Goal: Task Accomplishment & Management: Manage account settings

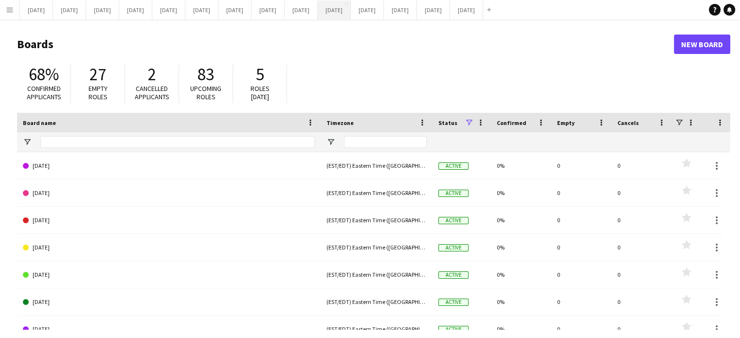
click at [351, 7] on button "[DATE] Close" at bounding box center [334, 9] width 33 height 19
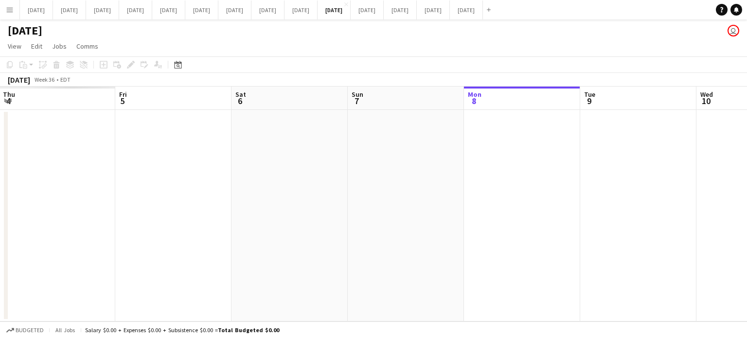
drag, startPoint x: 286, startPoint y: 264, endPoint x: 747, endPoint y: 251, distance: 461.0
click at [747, 251] on app-calendar-viewport "Tue 2 Wed 3 Thu 4 Fri 5 Sat 6 Sun 7 Mon 8 Tue 9 Wed 10 Thu 11 Fri 12 Sat 13" at bounding box center [373, 204] width 747 height 235
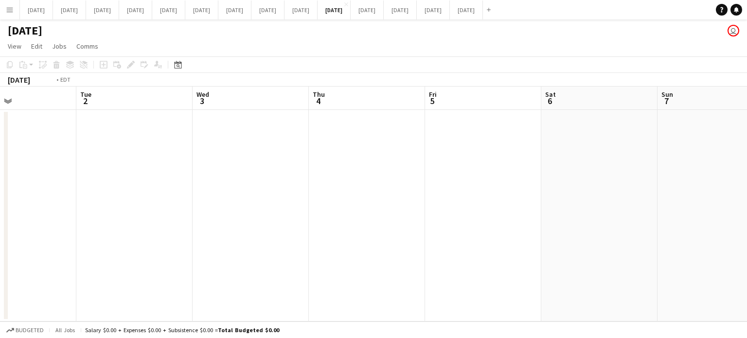
drag, startPoint x: 354, startPoint y: 253, endPoint x: 736, endPoint y: 209, distance: 384.5
click at [736, 209] on app-calendar-viewport "Sun 31 Mon 1 Tue 2 Wed 3 Thu 4 Fri 5 Sat 6 Sun 7 Mon 8 Tue 9 Wed 10 Thu 11" at bounding box center [373, 204] width 747 height 235
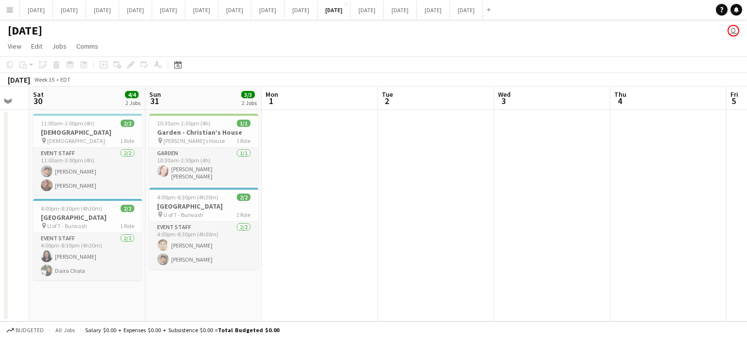
drag, startPoint x: 434, startPoint y: 215, endPoint x: 660, endPoint y: 199, distance: 226.3
click at [660, 199] on app-calendar-viewport "Thu 28 Fri 29 Sat 30 4/4 2 Jobs Sun 31 3/3 2 Jobs Mon 1 Tue 2 Wed 3 Thu 4 Fri 5…" at bounding box center [373, 204] width 747 height 235
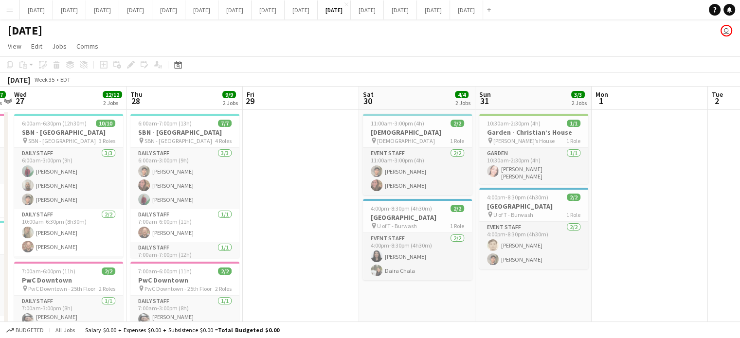
scroll to position [0, 215]
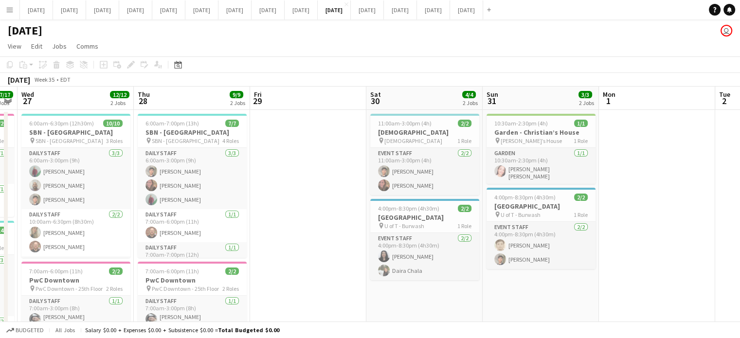
drag, startPoint x: 539, startPoint y: 224, endPoint x: 667, endPoint y: 205, distance: 128.9
click at [667, 205] on app-calendar-viewport "Mon 25 9/9 2 Jobs Tue 26 17/17 3 Jobs Wed 27 12/12 2 Jobs Thu 28 9/9 2 Jobs Fri…" at bounding box center [370, 270] width 740 height 367
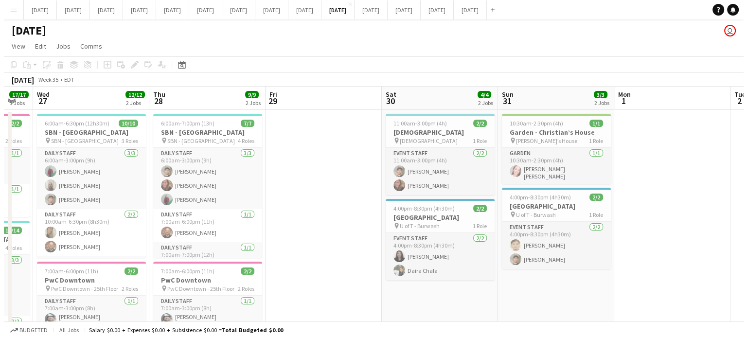
scroll to position [0, 272]
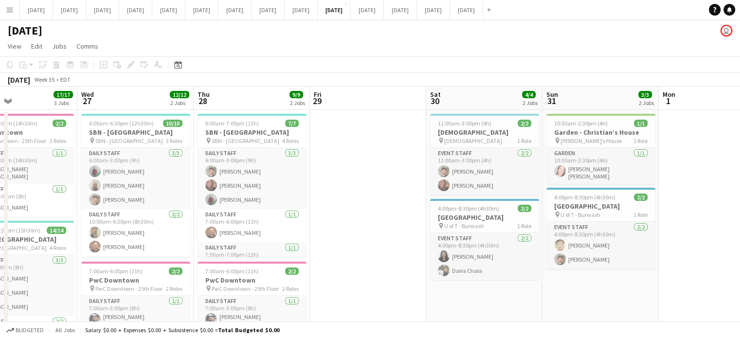
drag, startPoint x: 272, startPoint y: 233, endPoint x: 331, endPoint y: 227, distance: 60.1
click at [331, 227] on app-calendar-viewport "Sun 24 Mon 25 9/9 2 Jobs Tue 26 17/17 3 Jobs Wed 27 12/12 2 Jobs Thu 28 9/9 2 J…" at bounding box center [370, 270] width 740 height 367
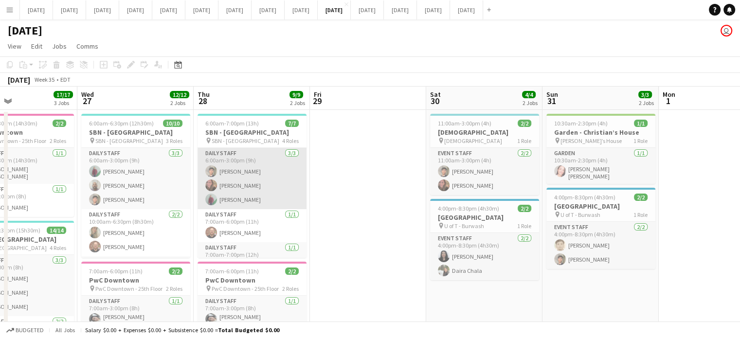
click at [288, 179] on app-card-role "Daily Staff [DATE] 6:00am-3:00pm (9h) [PERSON_NAME] Jenireeth [PERSON_NAME] [PE…" at bounding box center [252, 178] width 109 height 61
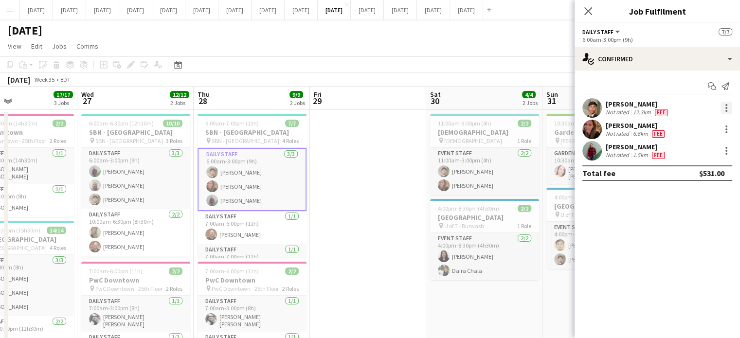
click at [726, 109] on div at bounding box center [726, 108] width 2 height 2
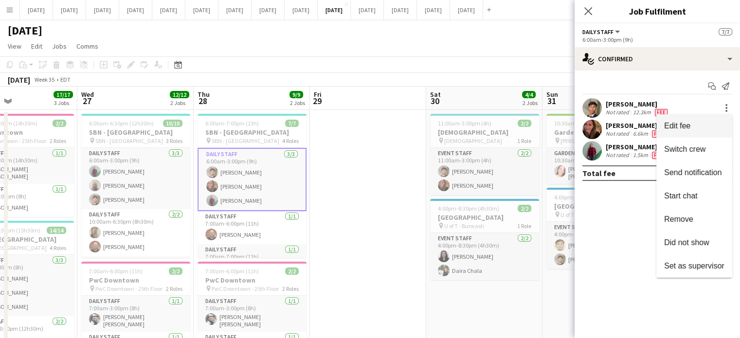
click at [705, 124] on span "Edit fee" at bounding box center [694, 126] width 60 height 9
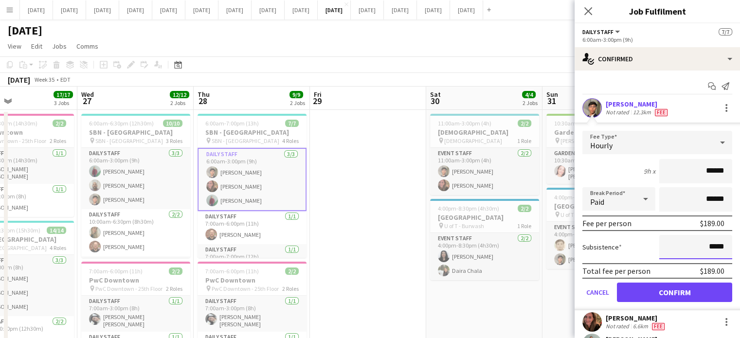
drag, startPoint x: 719, startPoint y: 245, endPoint x: 698, endPoint y: 251, distance: 21.3
click at [698, 251] on input "*****" at bounding box center [695, 247] width 73 height 24
click at [679, 239] on input "******" at bounding box center [695, 247] width 73 height 24
type input "******"
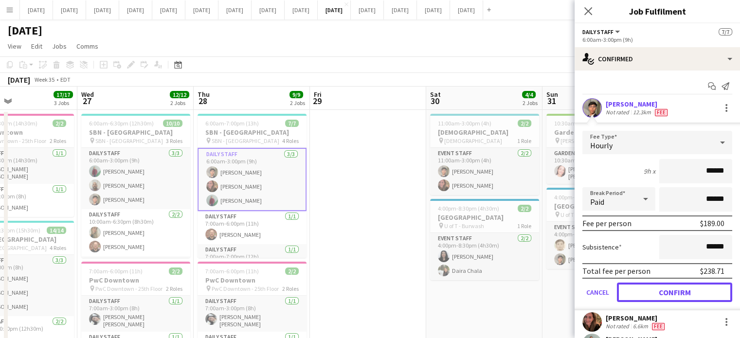
click at [688, 301] on button "Confirm" at bounding box center [674, 292] width 115 height 19
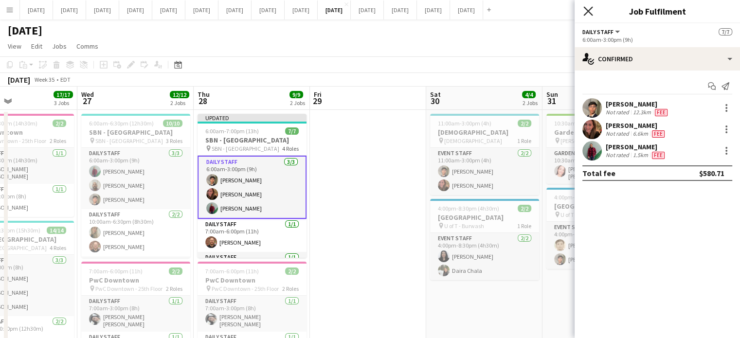
click at [588, 8] on icon "Close pop-in" at bounding box center [587, 10] width 9 height 9
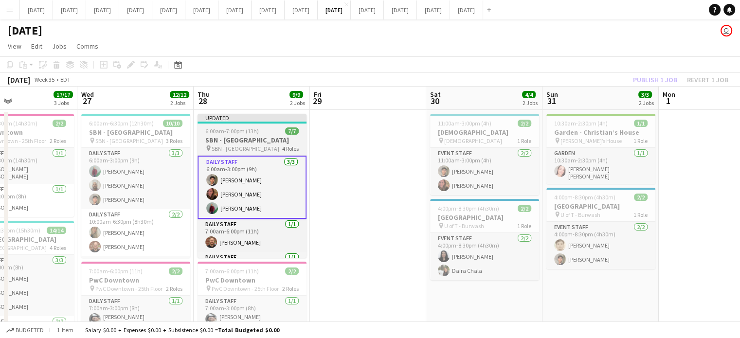
click at [239, 139] on h3 "SBN - [GEOGRAPHIC_DATA]" at bounding box center [252, 140] width 109 height 9
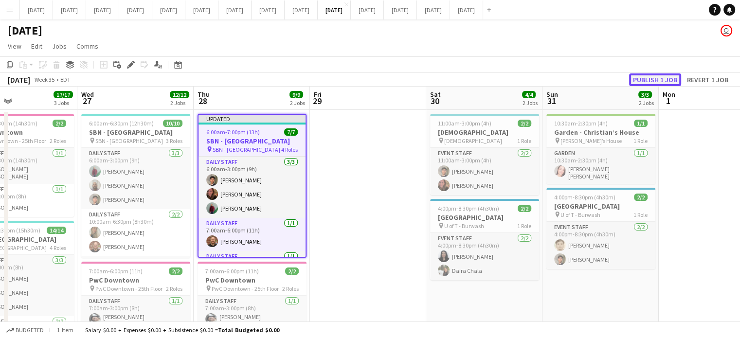
click at [668, 82] on button "Publish 1 job" at bounding box center [655, 79] width 52 height 13
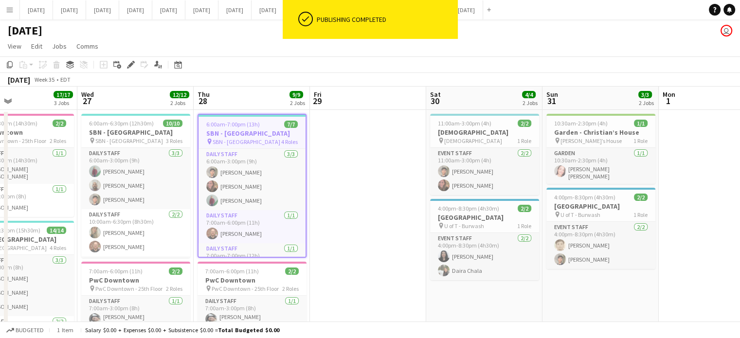
click at [384, 13] on button "[DATE] Close" at bounding box center [367, 9] width 33 height 19
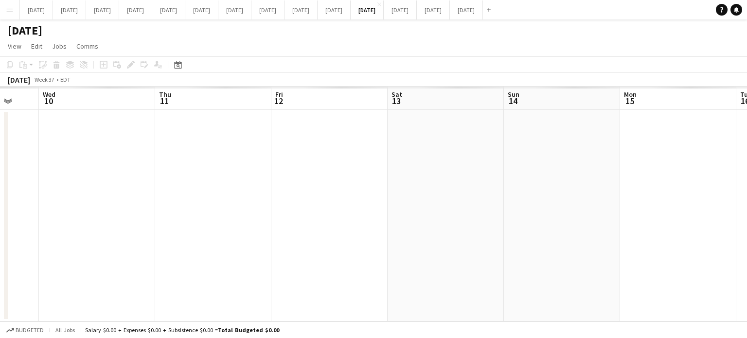
click at [302, 227] on app-calendar-viewport "Sat 6 Sun 7 Mon 8 Tue 9 Wed 10 Thu 11 Fri 12 Sat 13 Sun 14 Mon 15 Tue 16 Wed 17" at bounding box center [373, 204] width 747 height 235
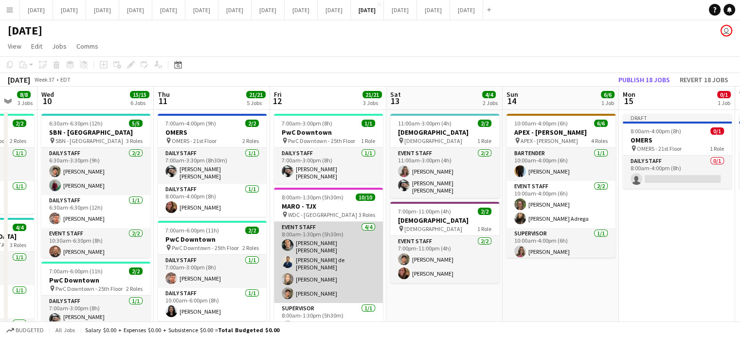
click at [357, 261] on app-card-role "Event Staff [DATE] 8:00am-1:30pm (5h30m) [PERSON_NAME] [PERSON_NAME] de [PERSON…" at bounding box center [328, 262] width 109 height 81
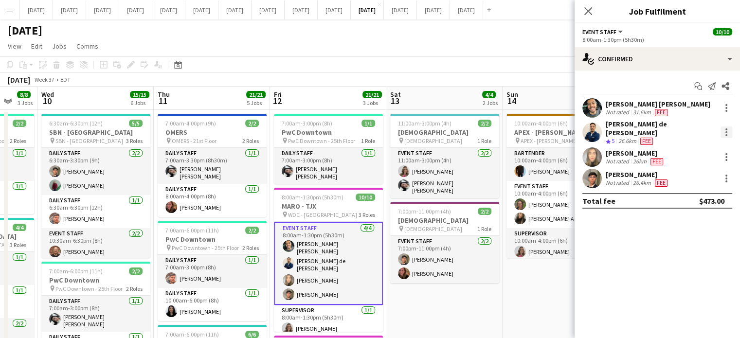
click at [724, 132] on div at bounding box center [727, 133] width 12 height 12
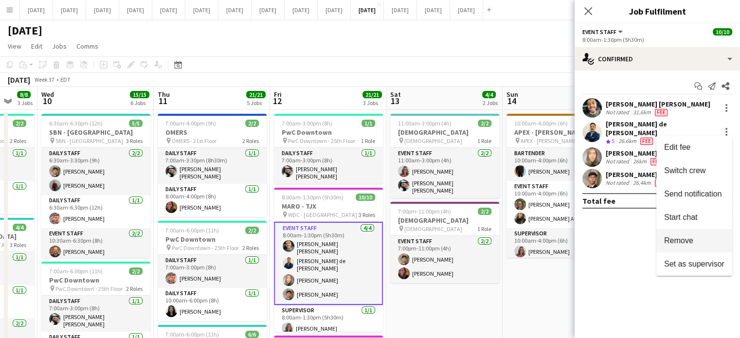
click at [699, 241] on span "Remove" at bounding box center [694, 240] width 60 height 9
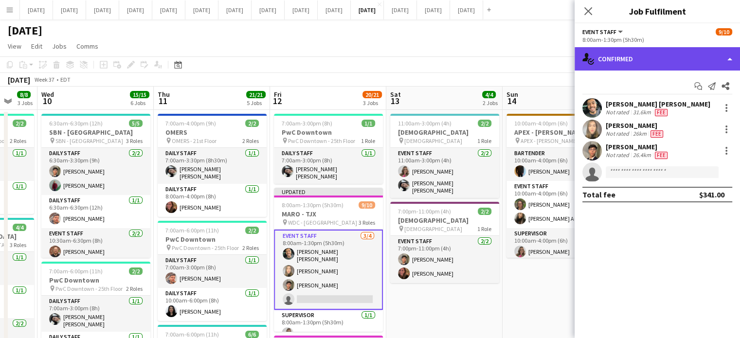
click at [637, 62] on div "single-neutral-actions-check-2 Confirmed" at bounding box center [657, 58] width 165 height 23
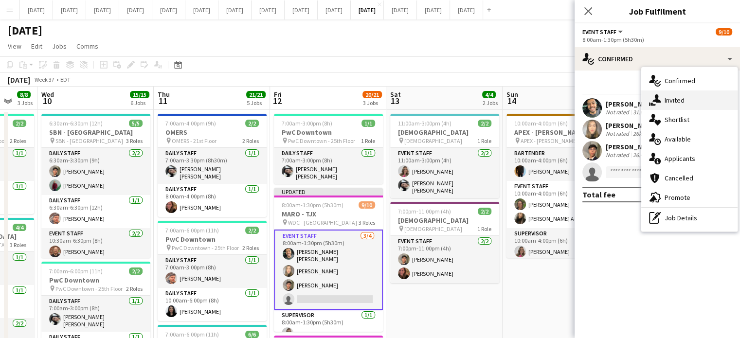
click at [673, 103] on span "Invited" at bounding box center [675, 100] width 20 height 9
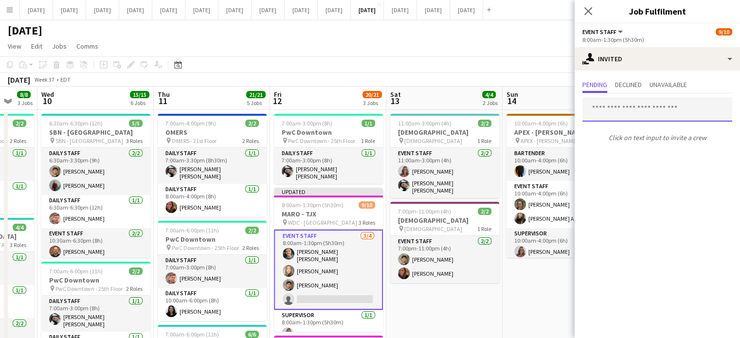
click at [625, 108] on input "text" at bounding box center [657, 109] width 150 height 24
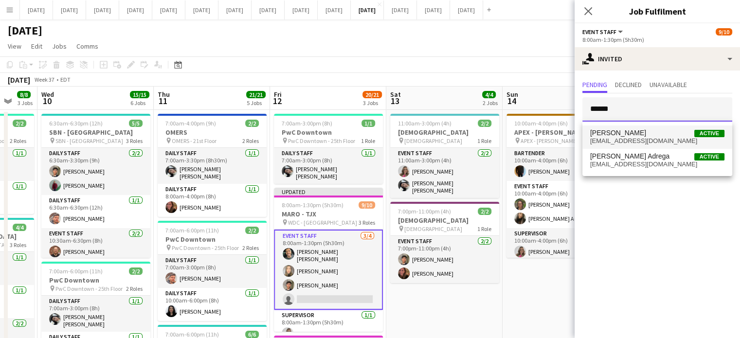
type input "******"
click at [636, 137] on span "[EMAIL_ADDRESS][DOMAIN_NAME]" at bounding box center [657, 141] width 134 height 8
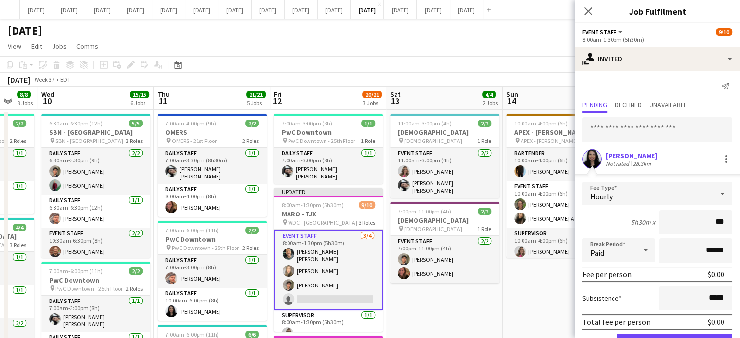
type input "**"
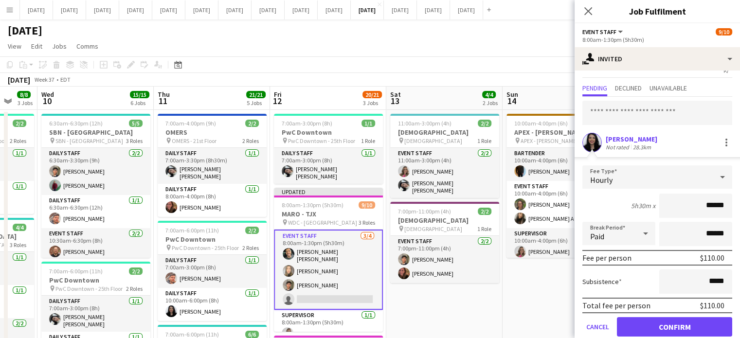
scroll to position [31, 0]
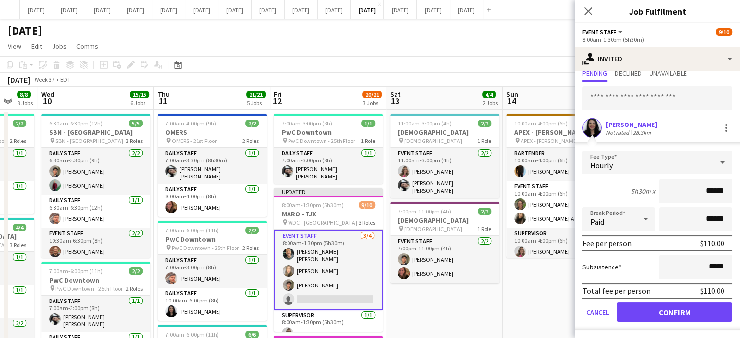
type input "******"
click at [680, 318] on button "Confirm" at bounding box center [674, 312] width 115 height 19
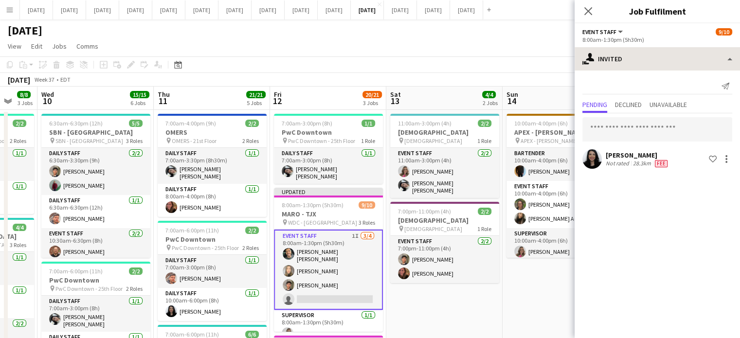
scroll to position [0, 0]
click at [586, 9] on icon at bounding box center [587, 10] width 9 height 9
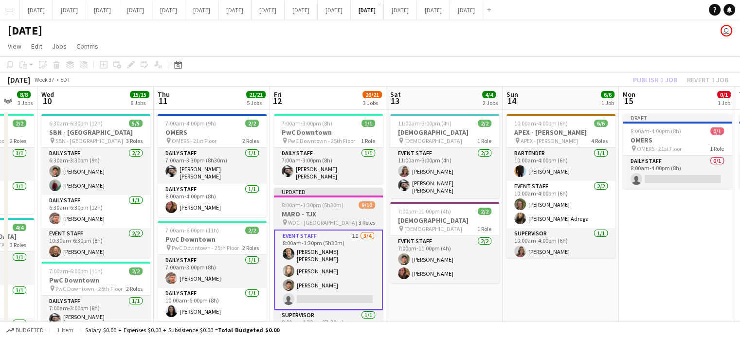
click at [348, 202] on div "8:00am-1:30pm (5h30m) 9/10" at bounding box center [328, 204] width 109 height 7
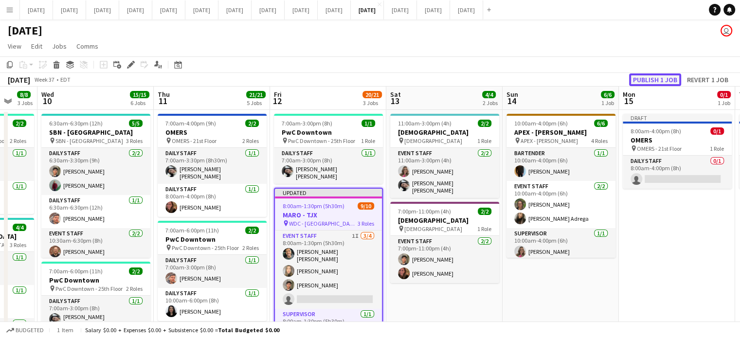
click at [663, 78] on button "Publish 1 job" at bounding box center [655, 79] width 52 height 13
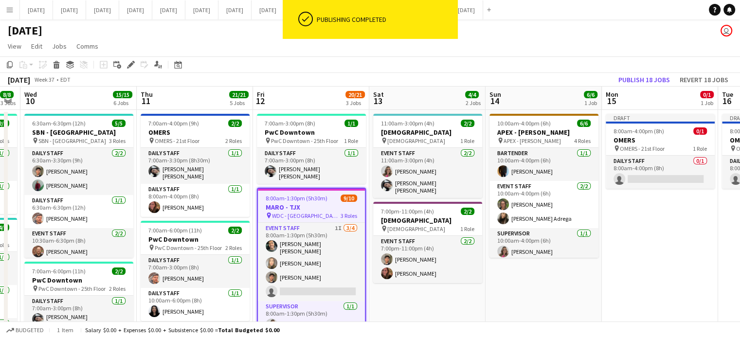
drag, startPoint x: 588, startPoint y: 297, endPoint x: 501, endPoint y: 315, distance: 89.0
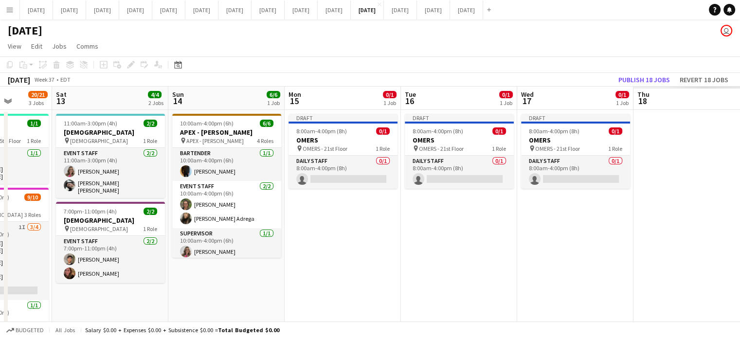
drag, startPoint x: 644, startPoint y: 270, endPoint x: 263, endPoint y: 288, distance: 380.9
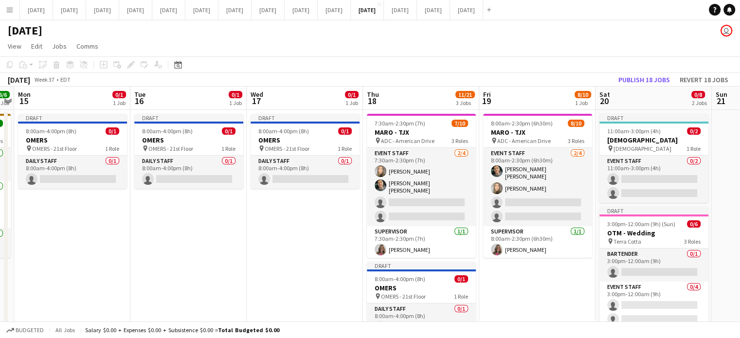
scroll to position [0, 337]
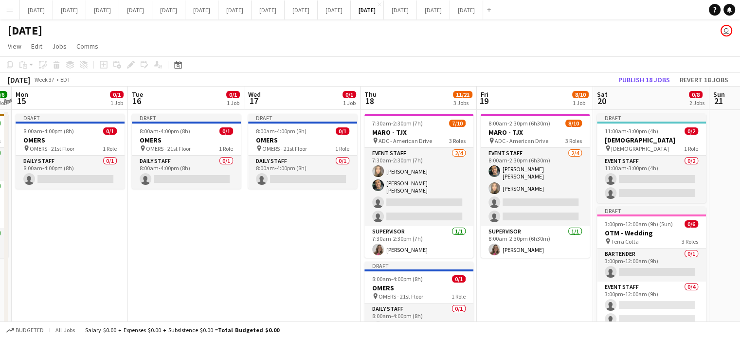
drag, startPoint x: 464, startPoint y: 231, endPoint x: 254, endPoint y: 239, distance: 209.4
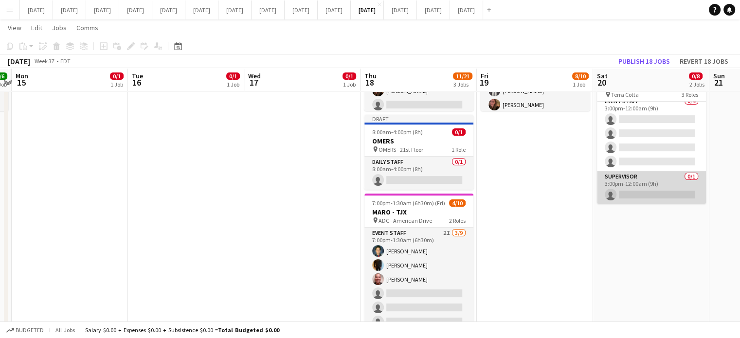
scroll to position [0, 0]
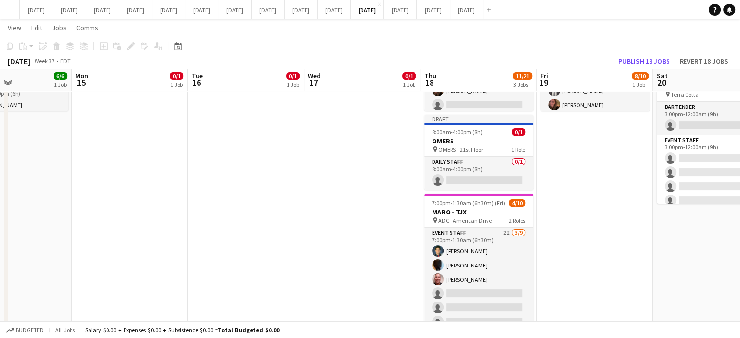
drag, startPoint x: 569, startPoint y: 208, endPoint x: 747, endPoint y: 199, distance: 177.8
click at [740, 199] on html "Menu Boards Boards Boards All jobs Status Workforce Workforce My Workforce Recr…" at bounding box center [370, 252] width 740 height 797
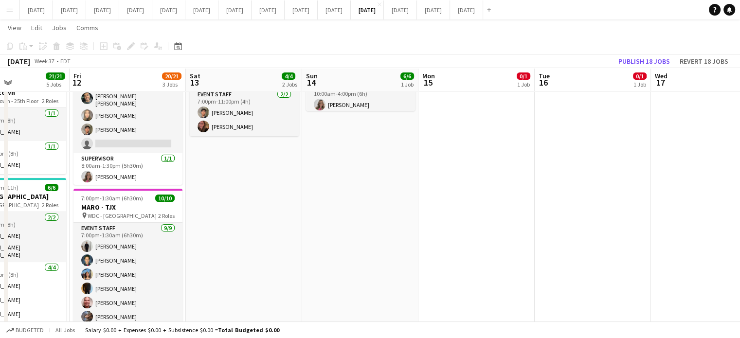
drag, startPoint x: 391, startPoint y: 195, endPoint x: 628, endPoint y: 177, distance: 238.1
click at [628, 177] on app-calendar-viewport "Wed 10 15/15 6 Jobs Thu 11 21/21 5 Jobs Fri 12 20/21 3 Jobs Sat 13 4/4 2 Jobs S…" at bounding box center [370, 263] width 740 height 742
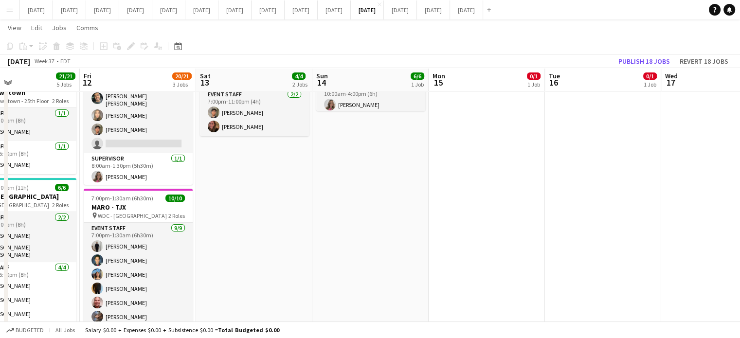
scroll to position [0, 269]
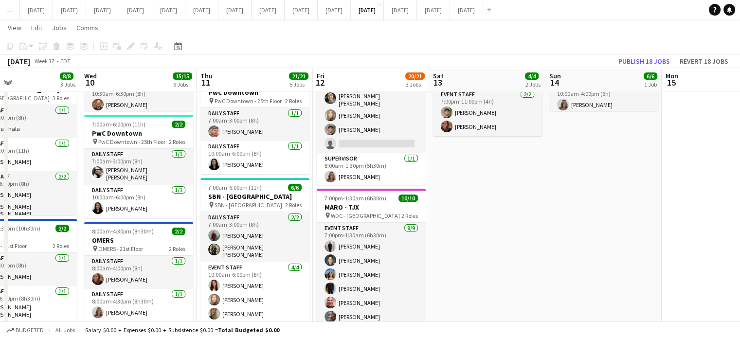
drag, startPoint x: 396, startPoint y: 192, endPoint x: 513, endPoint y: 185, distance: 117.0
click at [513, 185] on app-calendar-viewport "Sun 7 Mon 8 9/9 3 Jobs Tue 9 8/8 3 Jobs Wed 10 15/15 6 Jobs Thu 11 21/21 5 Jobs…" at bounding box center [370, 263] width 740 height 742
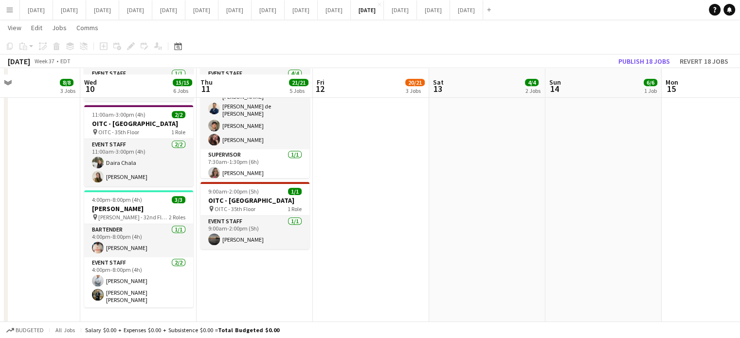
scroll to position [458, 0]
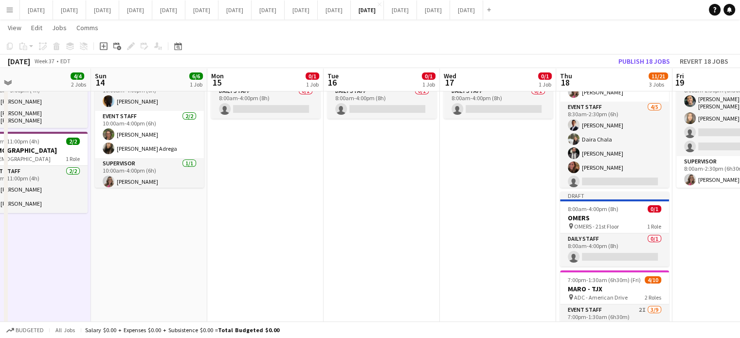
scroll to position [0, 398]
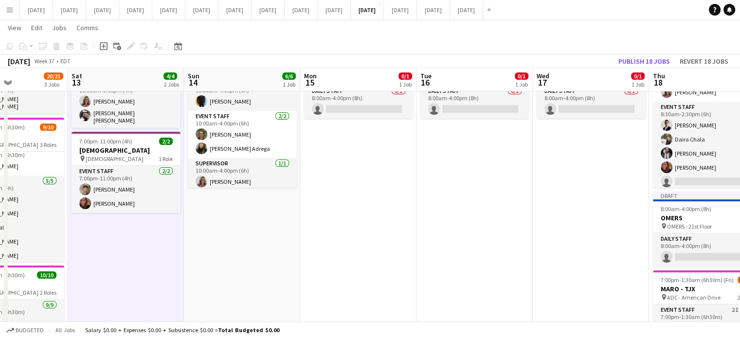
drag, startPoint x: 598, startPoint y: 267, endPoint x: 244, endPoint y: 250, distance: 354.6
click at [237, 260] on app-calendar-viewport "Tue 9 8/8 3 Jobs Wed 10 15/15 6 Jobs Thu 11 21/21 5 Jobs Fri 12 20/21 3 Jobs Sa…" at bounding box center [370, 340] width 740 height 742
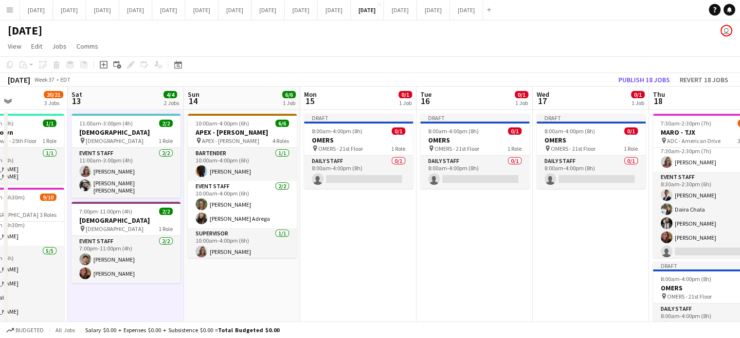
scroll to position [0, 276]
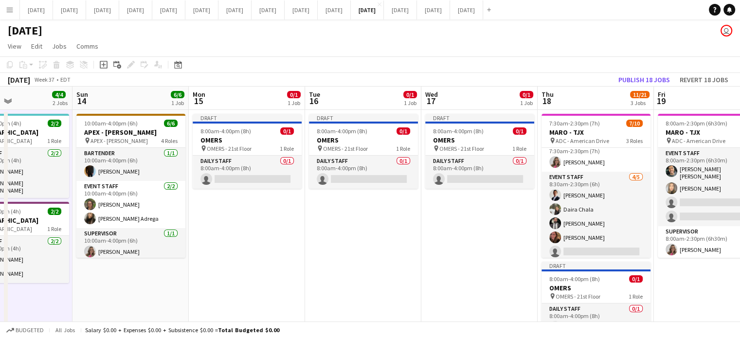
drag, startPoint x: 577, startPoint y: 255, endPoint x: 466, endPoint y: 254, distance: 110.9
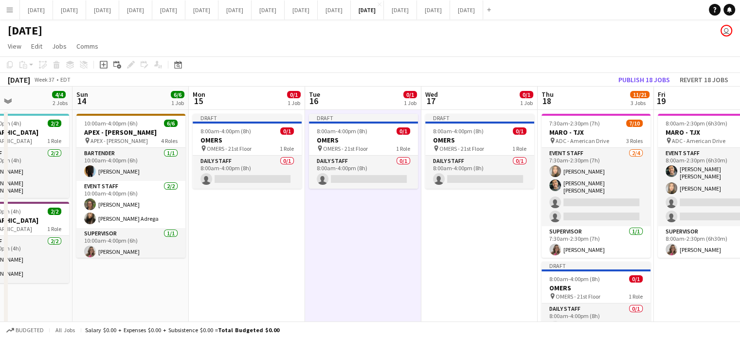
drag, startPoint x: 99, startPoint y: 68, endPoint x: 310, endPoint y: 48, distance: 211.6
click at [99, 67] on div "Add job" at bounding box center [104, 65] width 12 height 12
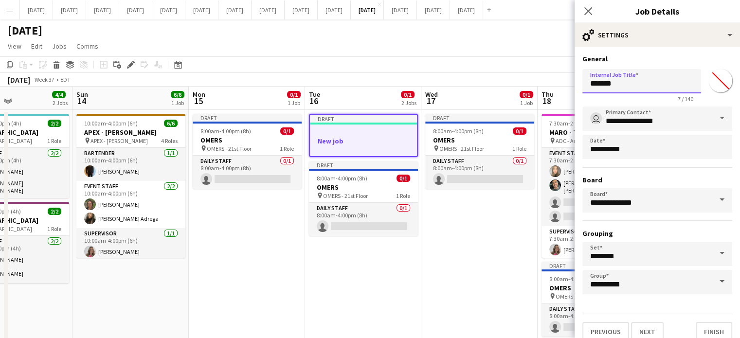
drag, startPoint x: 635, startPoint y: 83, endPoint x: 528, endPoint y: 79, distance: 107.1
type input "**********"
click at [705, 84] on input "*******" at bounding box center [720, 80] width 35 height 35
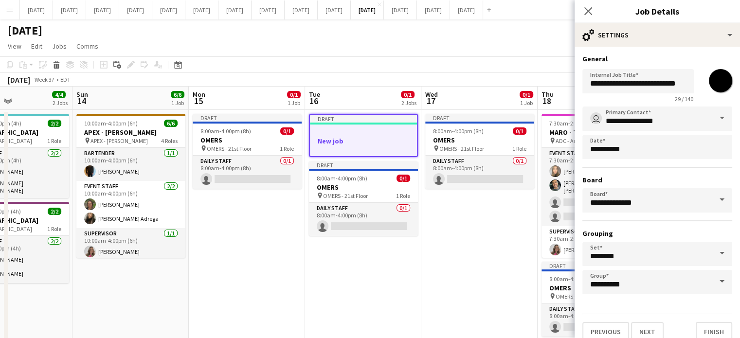
type input "*******"
click at [701, 60] on h3 "General" at bounding box center [657, 58] width 150 height 9
click at [662, 117] on input "**********" at bounding box center [657, 119] width 150 height 24
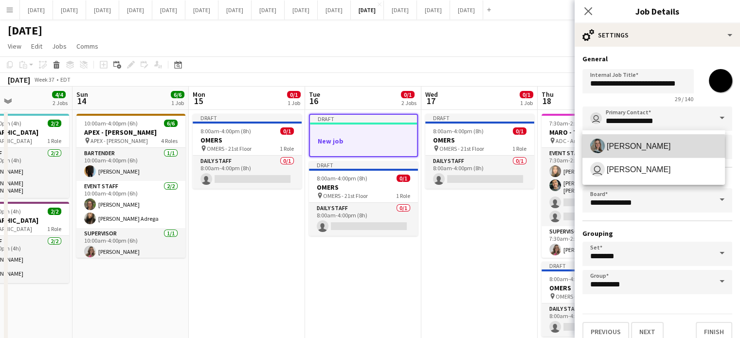
click at [646, 148] on span "[PERSON_NAME]" at bounding box center [639, 146] width 64 height 9
type input "**********"
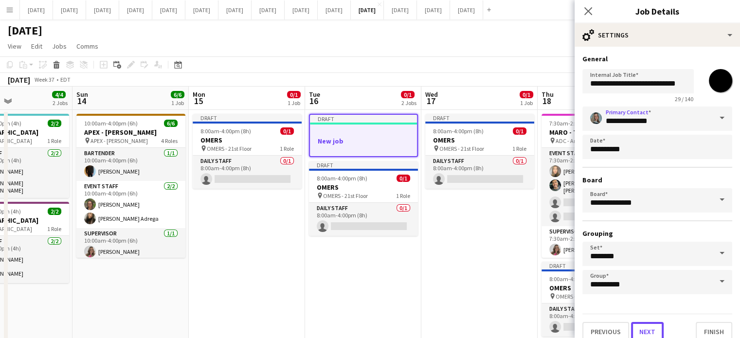
click at [643, 325] on button "Next" at bounding box center [647, 331] width 33 height 19
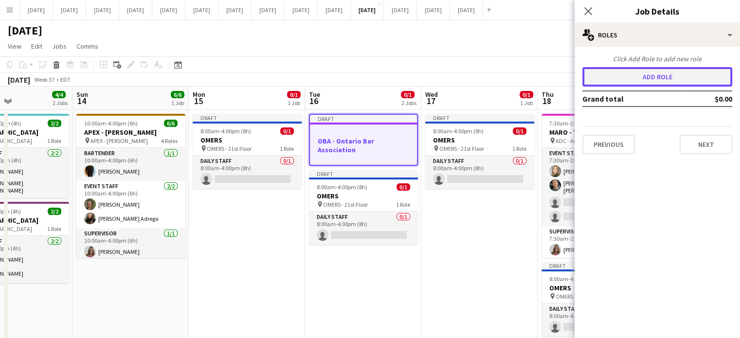
click at [640, 75] on button "Add role" at bounding box center [657, 76] width 150 height 19
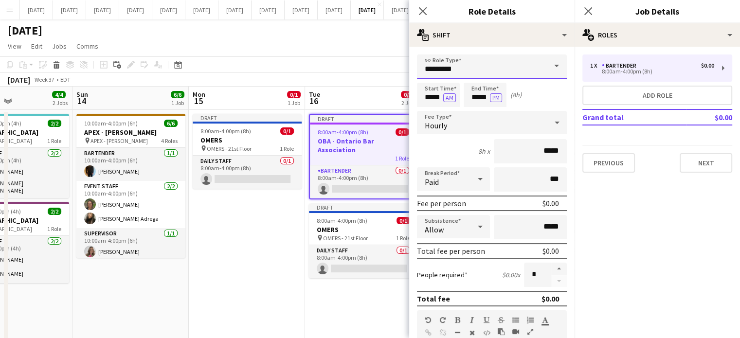
click at [494, 72] on input "*********" at bounding box center [492, 66] width 150 height 24
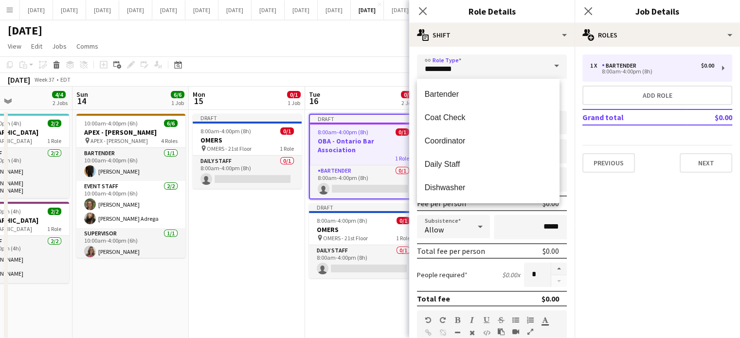
click at [451, 85] on mat-option "Bartender" at bounding box center [488, 94] width 143 height 23
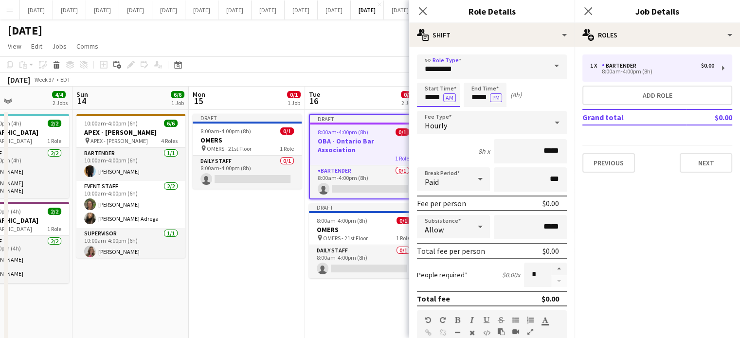
drag, startPoint x: 422, startPoint y: 98, endPoint x: 425, endPoint y: 85, distance: 13.4
click at [422, 98] on input "*****" at bounding box center [438, 95] width 43 height 24
click at [426, 81] on div at bounding box center [428, 78] width 19 height 10
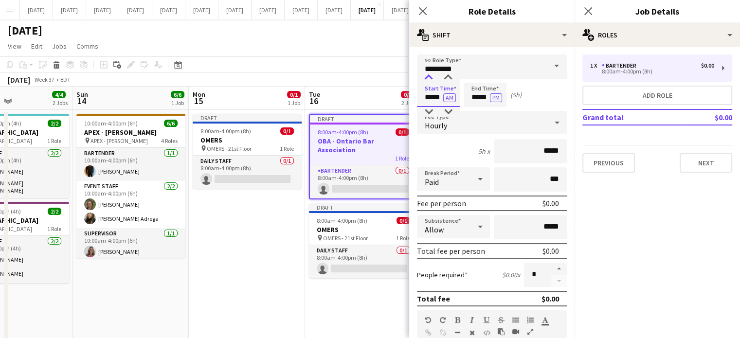
click at [426, 81] on div at bounding box center [428, 78] width 19 height 10
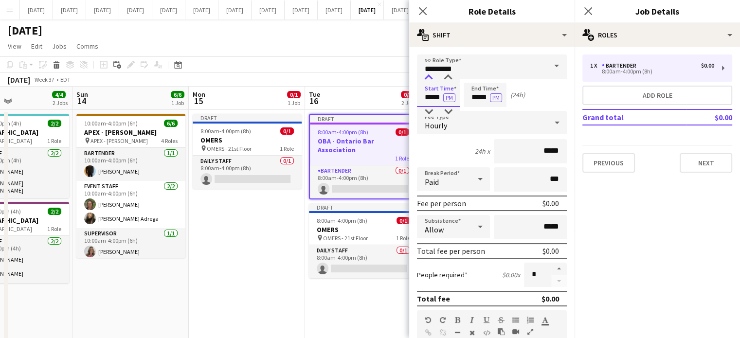
type input "*****"
click at [426, 81] on div at bounding box center [428, 78] width 19 height 10
click at [474, 91] on input "*****" at bounding box center [485, 95] width 43 height 24
click at [475, 84] on input "*****" at bounding box center [485, 95] width 43 height 24
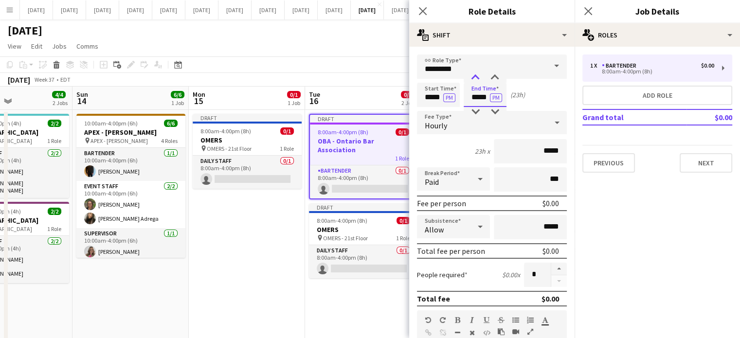
click at [475, 81] on div at bounding box center [475, 78] width 19 height 10
type input "*****"
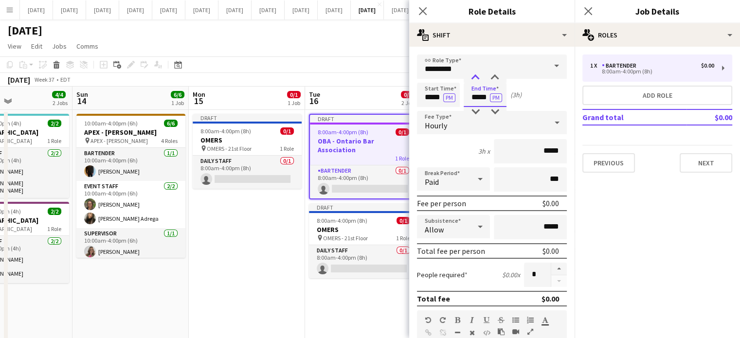
click at [475, 81] on div at bounding box center [475, 78] width 19 height 10
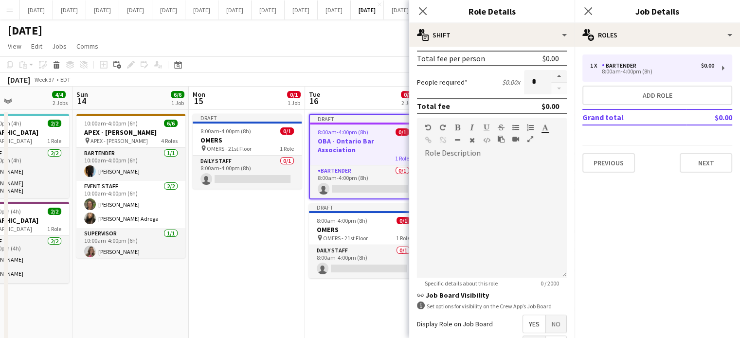
scroll to position [195, 0]
click at [547, 319] on span "No" at bounding box center [556, 322] width 20 height 18
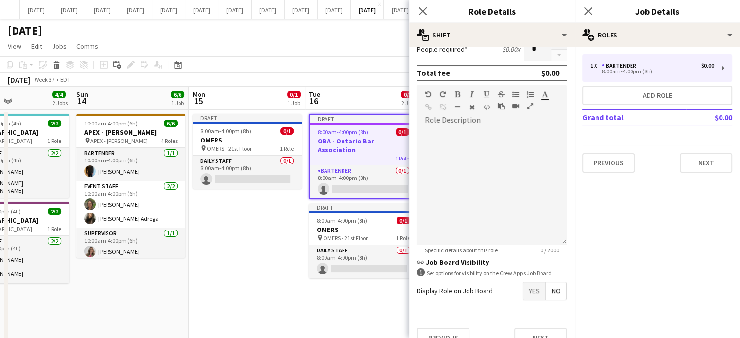
scroll to position [241, 0]
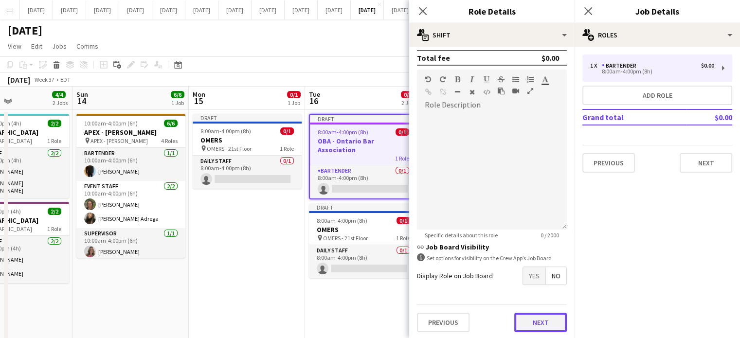
click at [541, 323] on button "Next" at bounding box center [540, 322] width 53 height 19
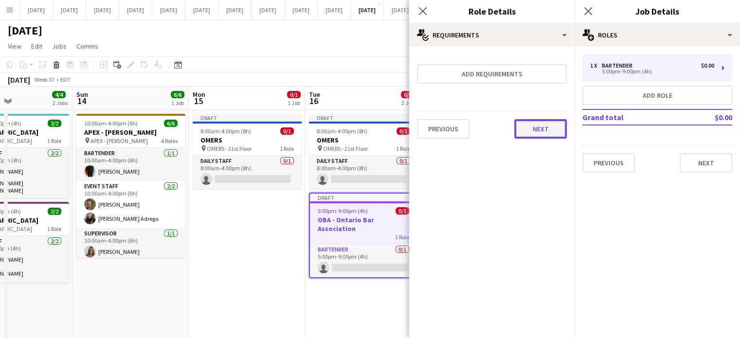
click at [541, 131] on button "Next" at bounding box center [540, 128] width 53 height 19
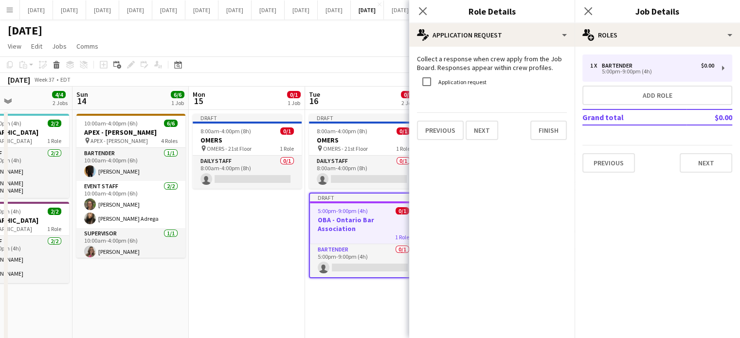
click at [549, 120] on div "Previous Next Finish" at bounding box center [492, 126] width 150 height 28
click at [552, 133] on button "Finish" at bounding box center [548, 130] width 36 height 19
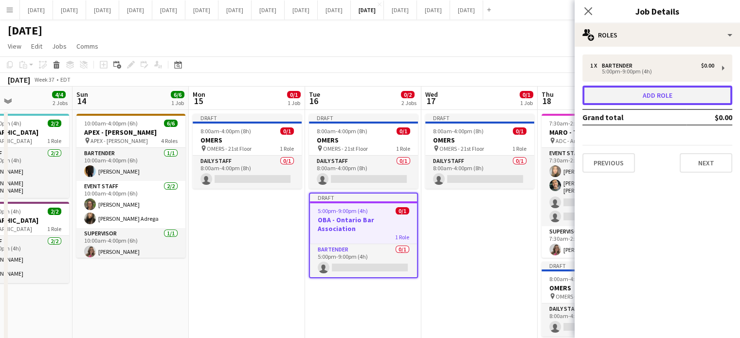
click at [609, 98] on button "Add role" at bounding box center [657, 95] width 150 height 19
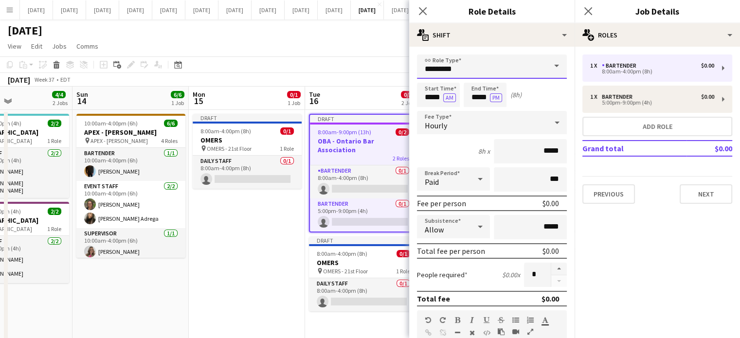
click at [502, 69] on input "*********" at bounding box center [492, 66] width 150 height 24
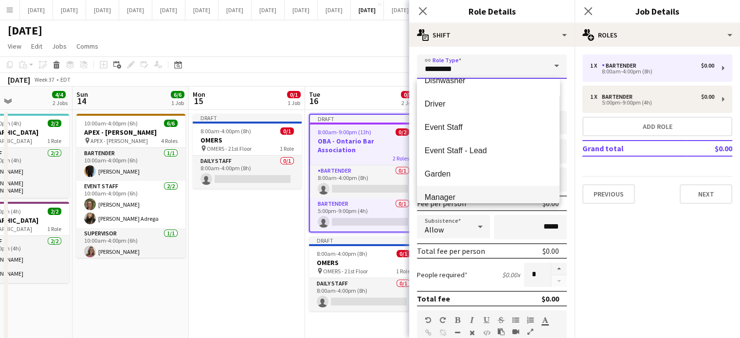
scroll to position [91, 0]
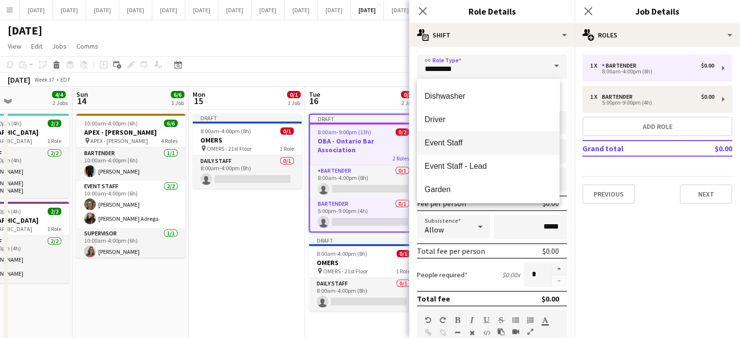
click at [463, 146] on span "Event Staff" at bounding box center [488, 142] width 127 height 9
type input "**********"
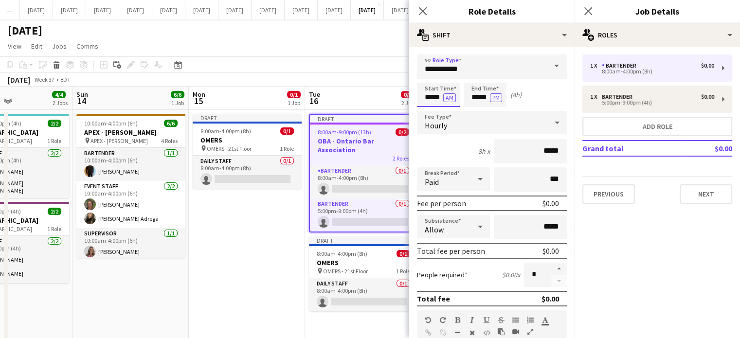
click at [428, 93] on input "*****" at bounding box center [438, 95] width 43 height 24
click at [449, 96] on button "AM" at bounding box center [449, 97] width 13 height 9
click at [427, 100] on input "*****" at bounding box center [438, 95] width 43 height 24
click at [429, 109] on div at bounding box center [428, 112] width 19 height 10
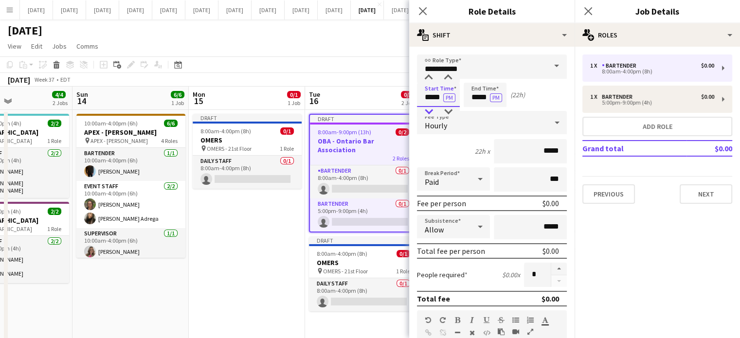
click at [429, 109] on div at bounding box center [428, 112] width 19 height 10
click at [447, 77] on div at bounding box center [447, 78] width 19 height 10
type input "*****"
click at [447, 77] on div at bounding box center [447, 78] width 19 height 10
click at [483, 94] on input "*****" at bounding box center [485, 95] width 43 height 24
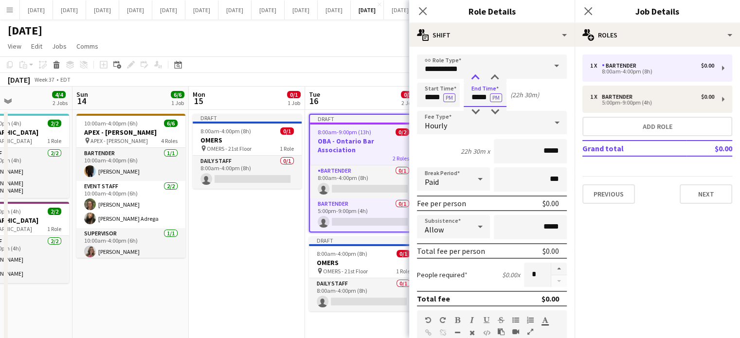
click at [476, 81] on div at bounding box center [475, 78] width 19 height 10
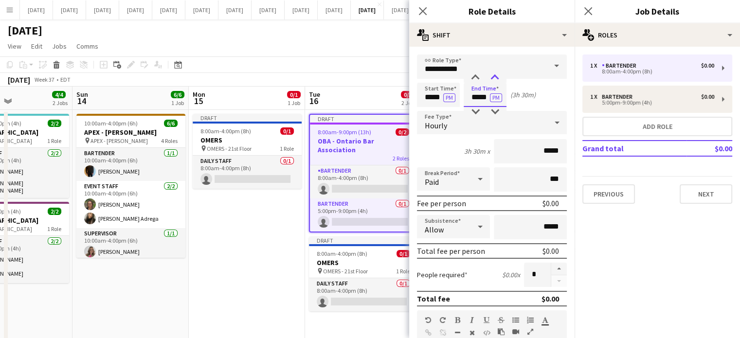
click at [491, 79] on div at bounding box center [494, 78] width 19 height 10
type input "*****"
click at [492, 79] on div at bounding box center [494, 78] width 19 height 10
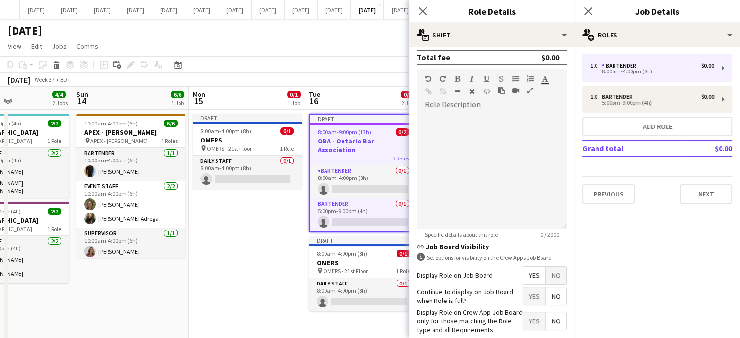
scroll to position [243, 0]
click at [554, 267] on span "No" at bounding box center [556, 274] width 20 height 18
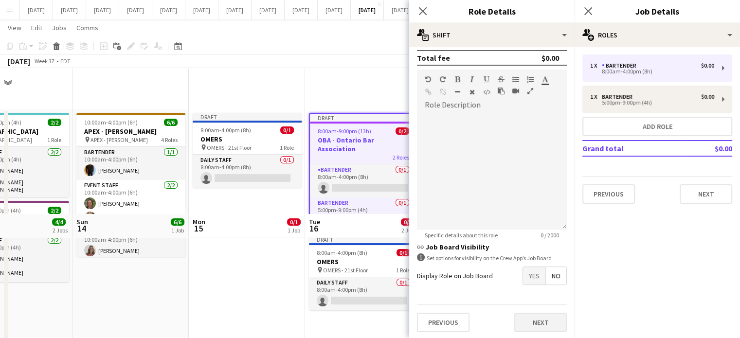
scroll to position [146, 0]
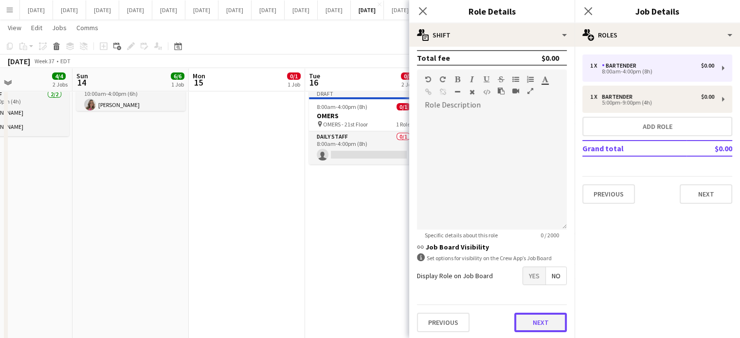
click at [527, 322] on button "Next" at bounding box center [540, 322] width 53 height 19
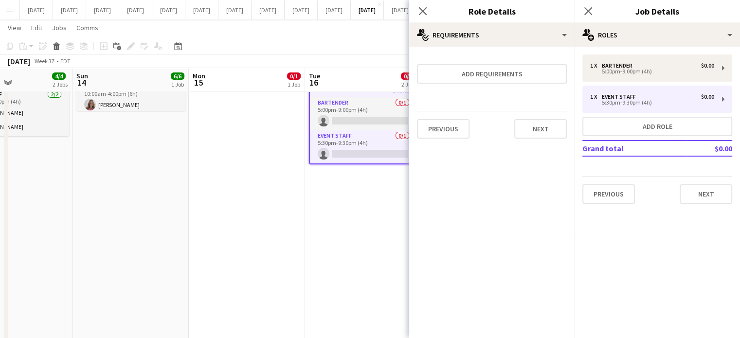
scroll to position [0, 0]
click at [535, 133] on button "Next" at bounding box center [540, 128] width 53 height 19
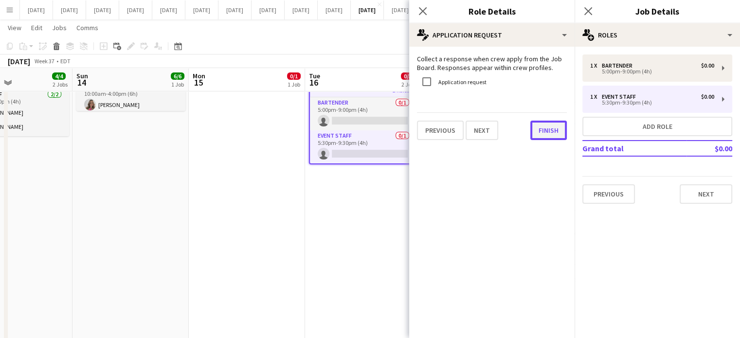
click at [535, 131] on button "Finish" at bounding box center [548, 130] width 36 height 19
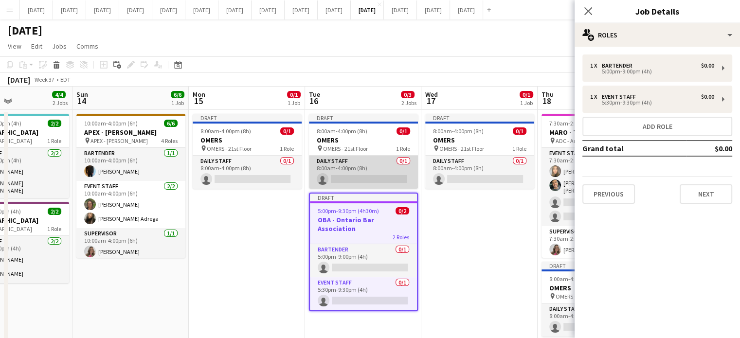
click at [376, 161] on app-card-role "Daily Staff 0/1 8:00am-4:00pm (8h) single-neutral-actions" at bounding box center [363, 172] width 109 height 33
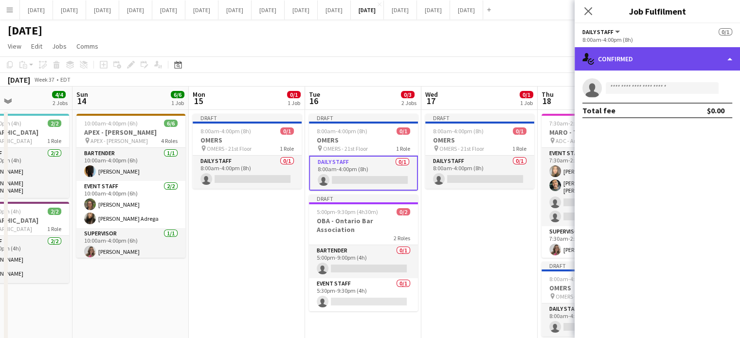
click at [634, 62] on div "single-neutral-actions-check-2 Confirmed" at bounding box center [657, 58] width 165 height 23
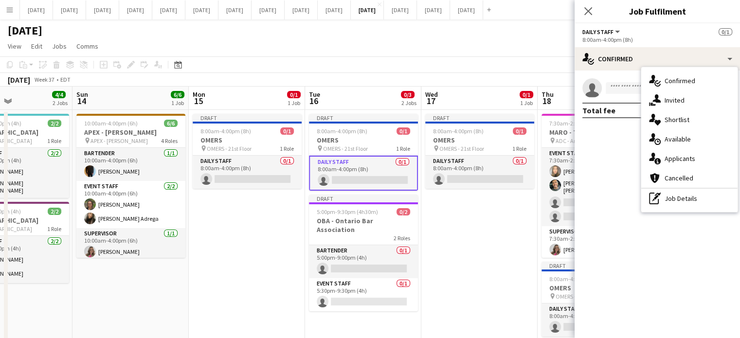
click at [687, 96] on div "single-neutral-actions-share-1 Invited" at bounding box center [689, 100] width 96 height 19
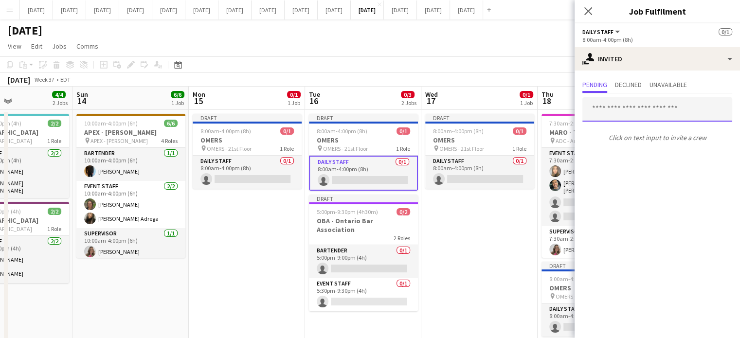
click at [627, 110] on input "text" at bounding box center [657, 109] width 150 height 24
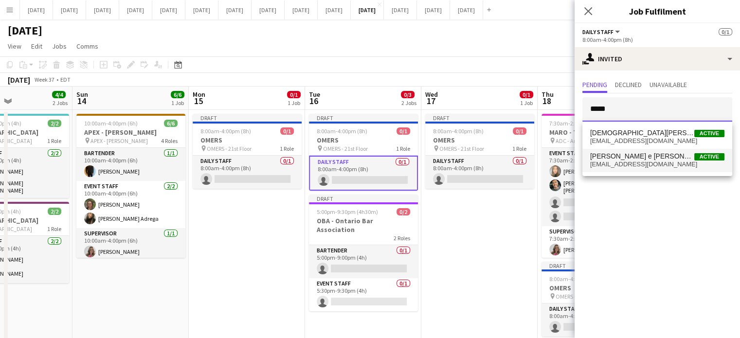
type input "*****"
click at [633, 160] on span "[PERSON_NAME] e [PERSON_NAME]" at bounding box center [642, 156] width 104 height 8
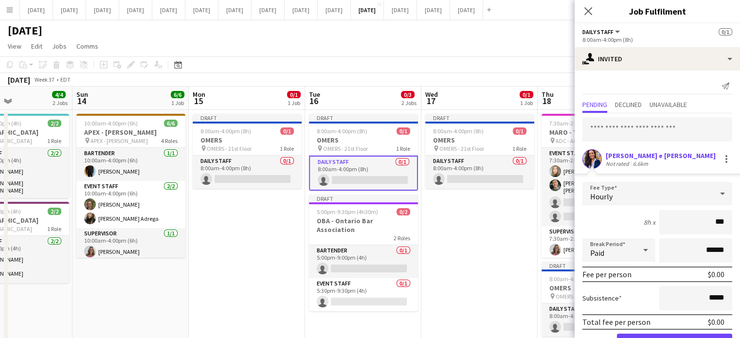
type input "**"
type input "******"
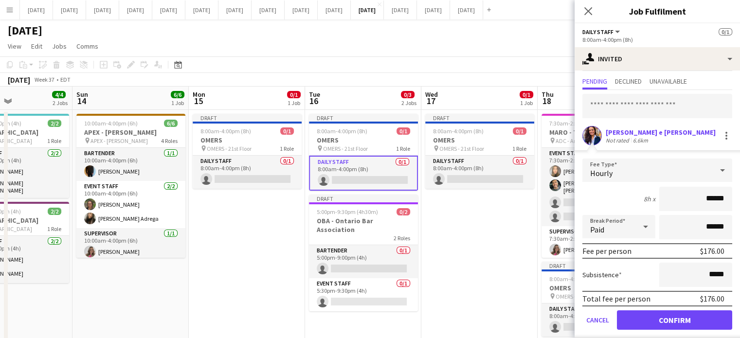
scroll to position [31, 0]
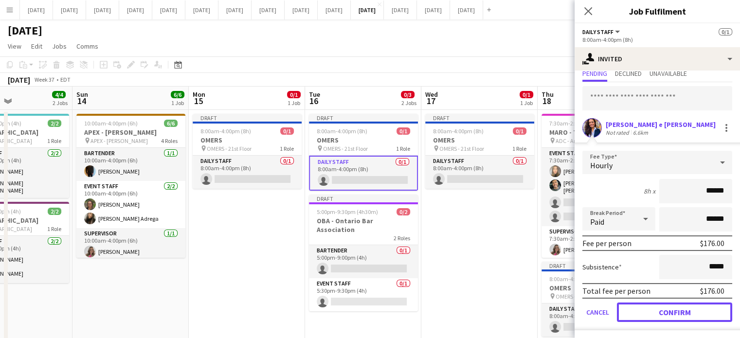
click at [654, 306] on button "Confirm" at bounding box center [674, 312] width 115 height 19
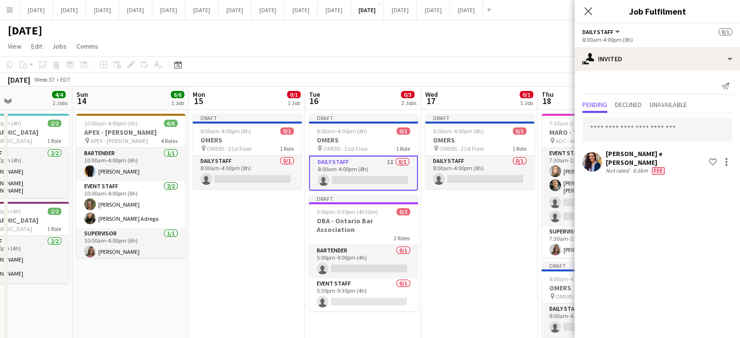
scroll to position [0, 0]
click at [589, 9] on icon "Close pop-in" at bounding box center [587, 10] width 9 height 9
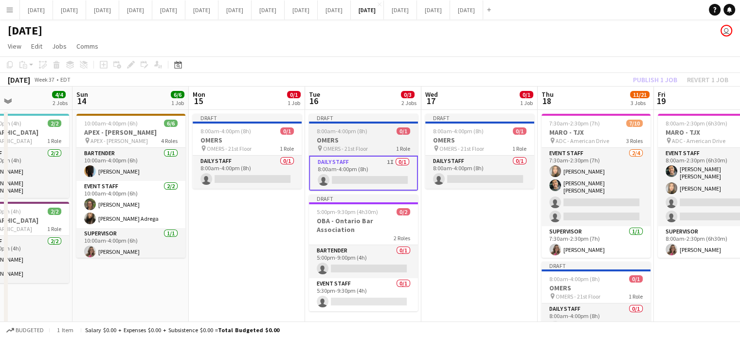
click at [382, 136] on h3 "OMERS" at bounding box center [363, 140] width 109 height 9
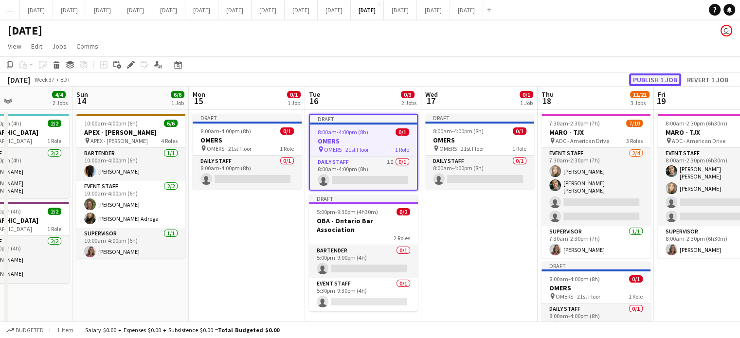
click at [638, 85] on button "Publish 1 job" at bounding box center [655, 79] width 52 height 13
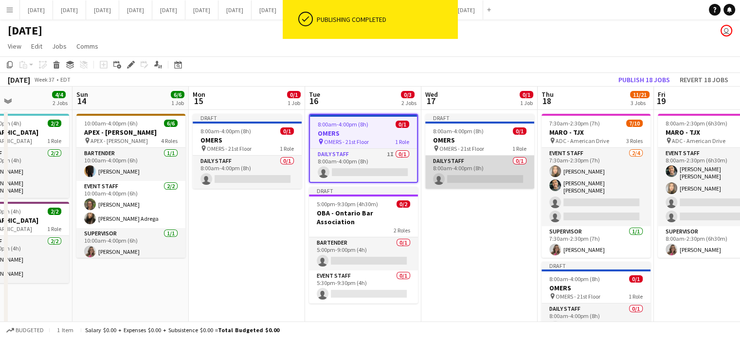
click at [465, 174] on app-card-role "Daily Staff 0/1 8:00am-4:00pm (8h) single-neutral-actions" at bounding box center [479, 172] width 109 height 33
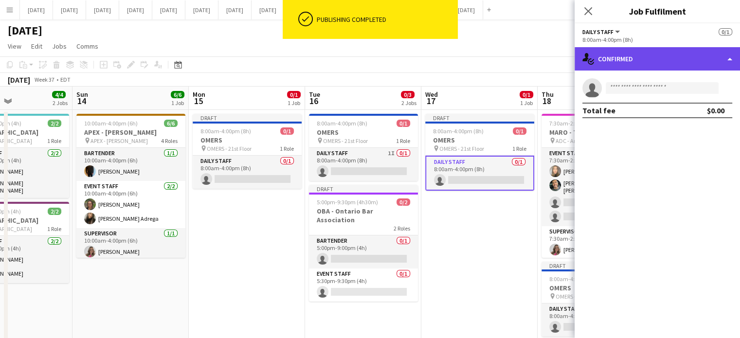
click at [668, 51] on div "single-neutral-actions-check-2 Confirmed" at bounding box center [657, 58] width 165 height 23
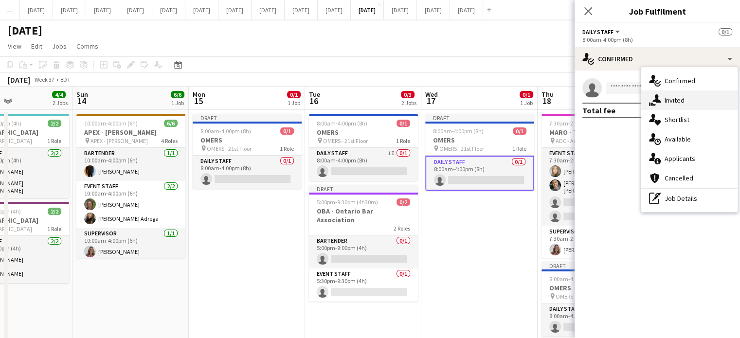
click at [662, 93] on div "single-neutral-actions-share-1 Invited" at bounding box center [689, 100] width 96 height 19
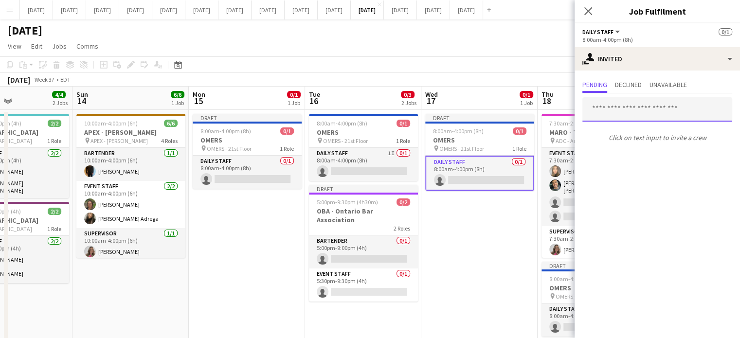
click at [615, 109] on input "text" at bounding box center [657, 109] width 150 height 24
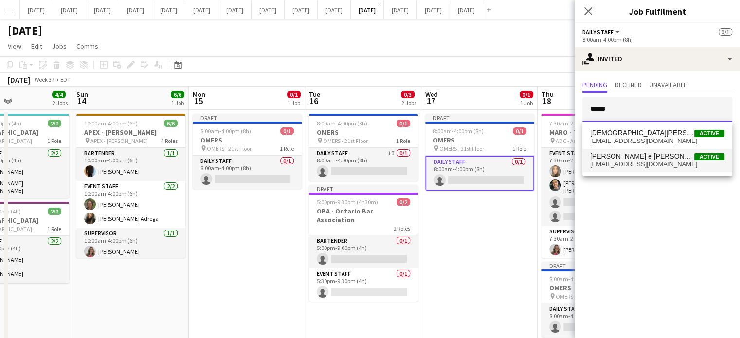
type input "*****"
click at [625, 155] on span "[PERSON_NAME] e [PERSON_NAME]" at bounding box center [642, 156] width 104 height 8
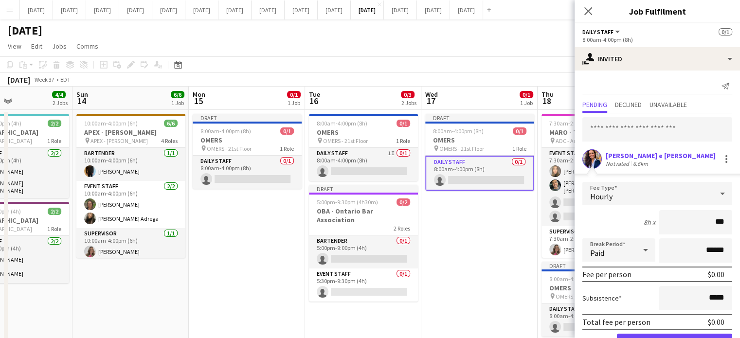
type input "**"
type input "******"
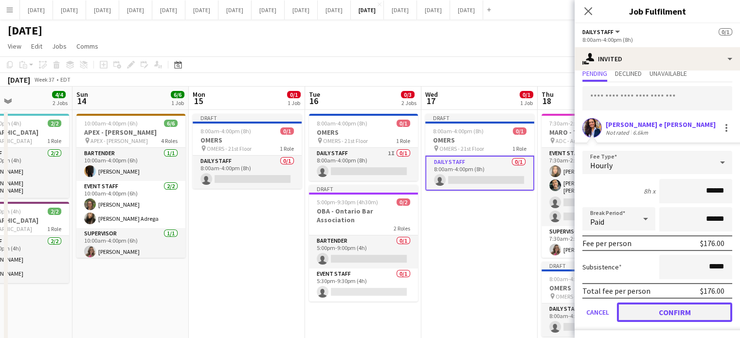
click at [651, 303] on button "Confirm" at bounding box center [674, 312] width 115 height 19
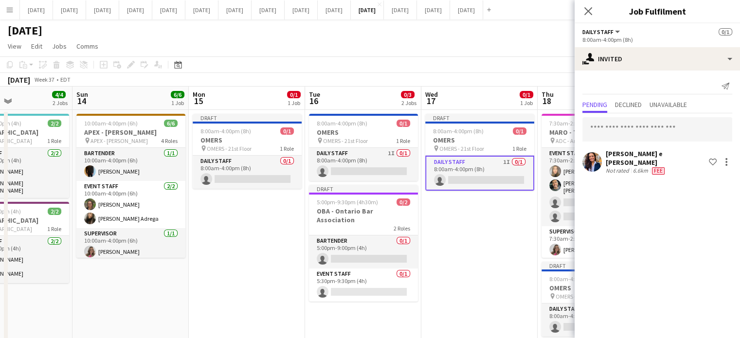
scroll to position [0, 0]
click at [583, 11] on icon "Close pop-in" at bounding box center [587, 10] width 9 height 9
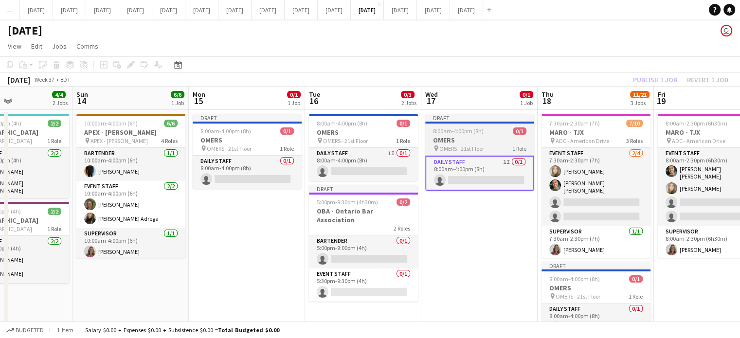
click at [506, 134] on div "8:00am-4:00pm (8h) 0/1" at bounding box center [479, 130] width 109 height 7
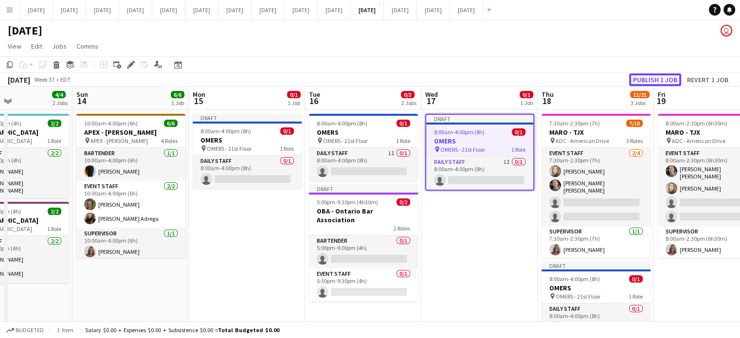
click at [640, 76] on button "Publish 1 job" at bounding box center [655, 79] width 52 height 13
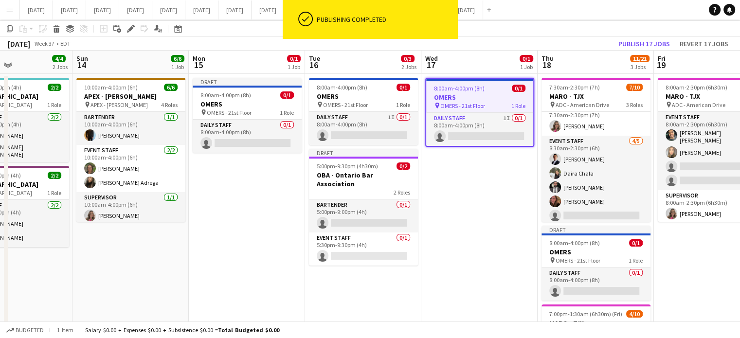
scroll to position [97, 0]
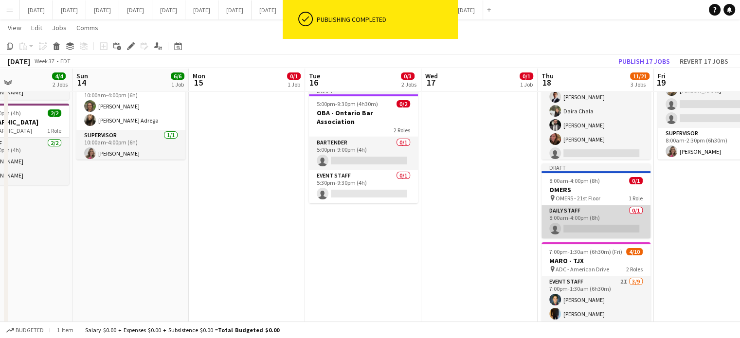
click at [623, 214] on app-card-role "Daily Staff 0/1 8:00am-4:00pm (8h) single-neutral-actions" at bounding box center [596, 221] width 109 height 33
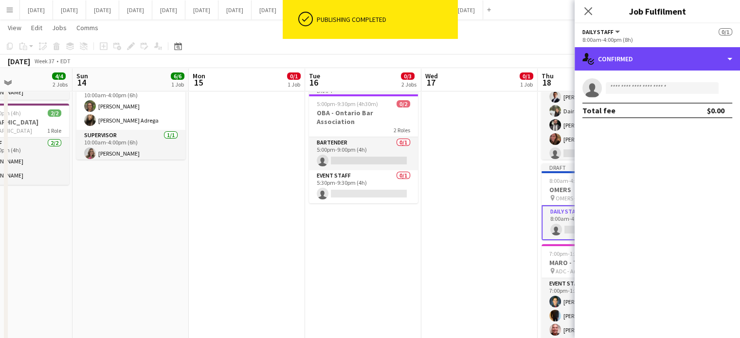
click at [699, 69] on div "single-neutral-actions-check-2 Confirmed" at bounding box center [657, 58] width 165 height 23
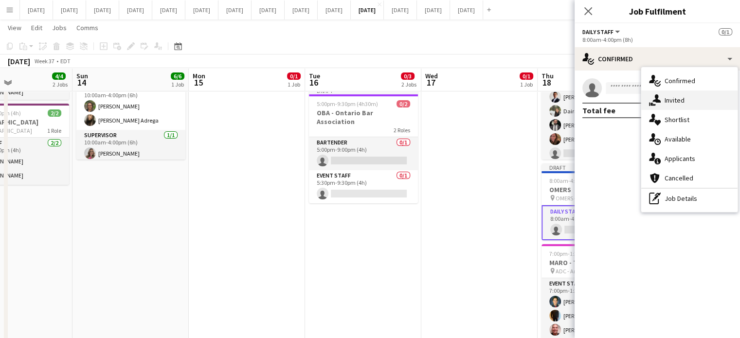
click at [700, 94] on div "single-neutral-actions-share-1 Invited" at bounding box center [689, 100] width 96 height 19
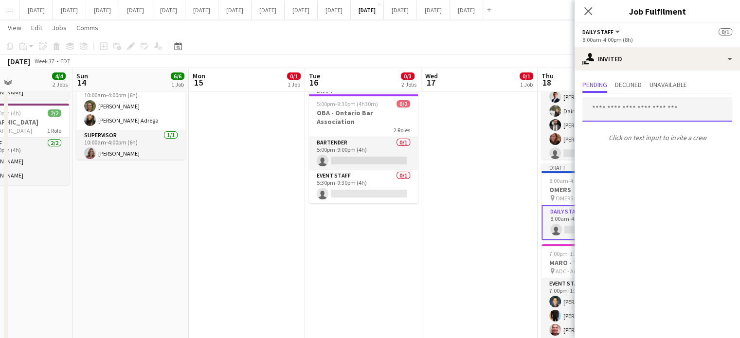
click at [618, 116] on input "text" at bounding box center [657, 109] width 150 height 24
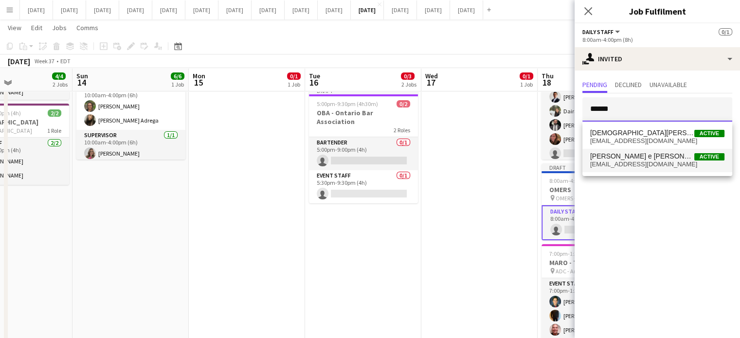
type input "******"
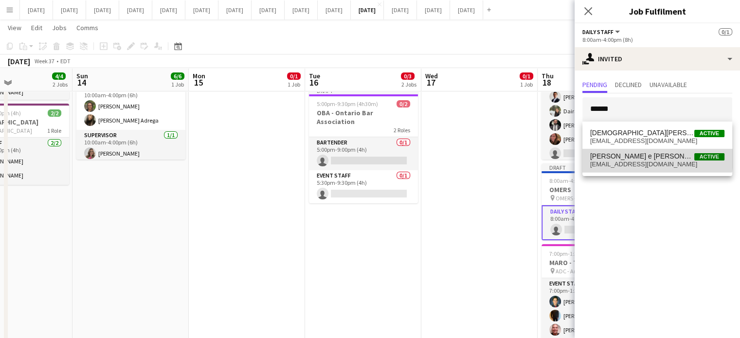
click at [624, 150] on mat-option "[PERSON_NAME] e [PERSON_NAME] Active [EMAIL_ADDRESS][DOMAIN_NAME]" at bounding box center [657, 160] width 150 height 23
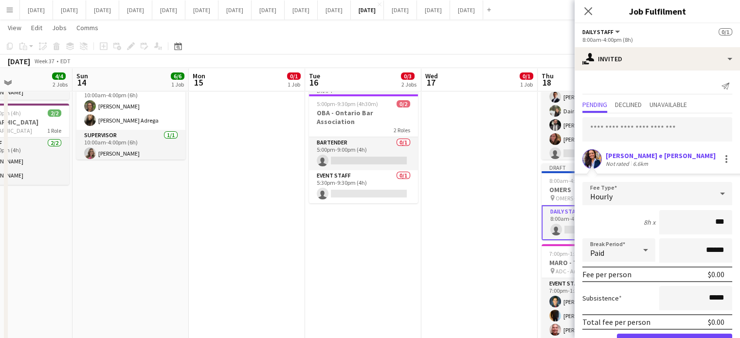
type input "**"
type input "******"
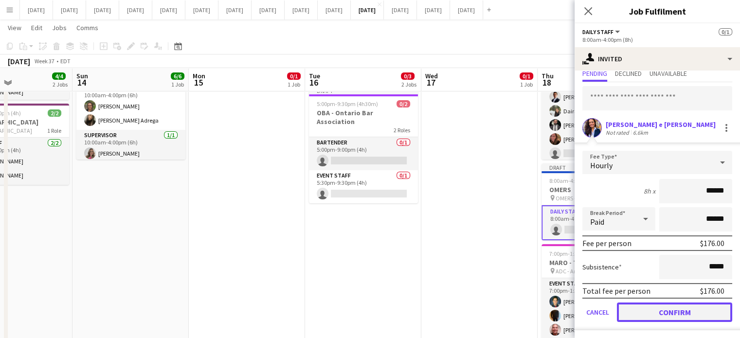
click at [665, 305] on button "Confirm" at bounding box center [674, 312] width 115 height 19
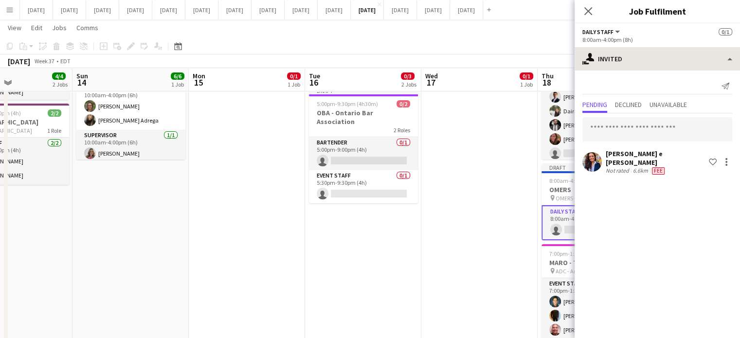
scroll to position [0, 0]
click at [589, 13] on icon "Close pop-in" at bounding box center [587, 10] width 9 height 9
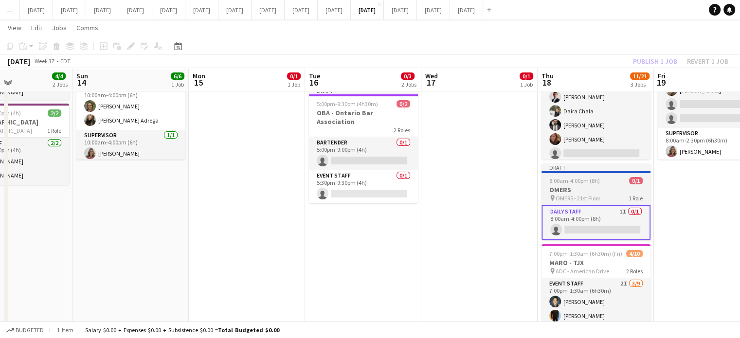
click at [613, 175] on app-job-card "Draft 8:00am-4:00pm (8h) 0/1 OMERS pin OMERS - 21st Floor 1 Role Daily Staff 1I…" at bounding box center [596, 201] width 109 height 77
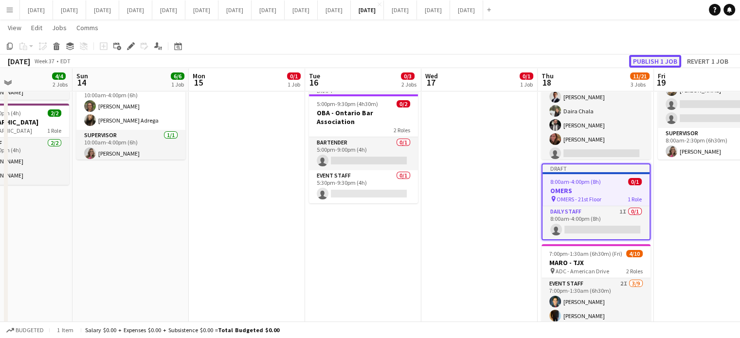
click at [654, 63] on button "Publish 1 job" at bounding box center [655, 61] width 52 height 13
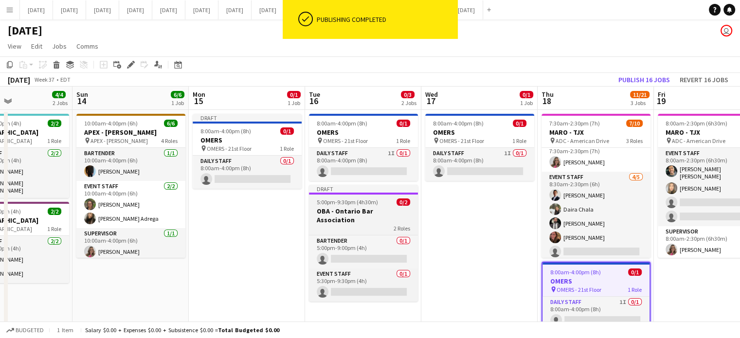
click at [392, 210] on h3 "OBA - Ontario Bar Association" at bounding box center [363, 216] width 109 height 18
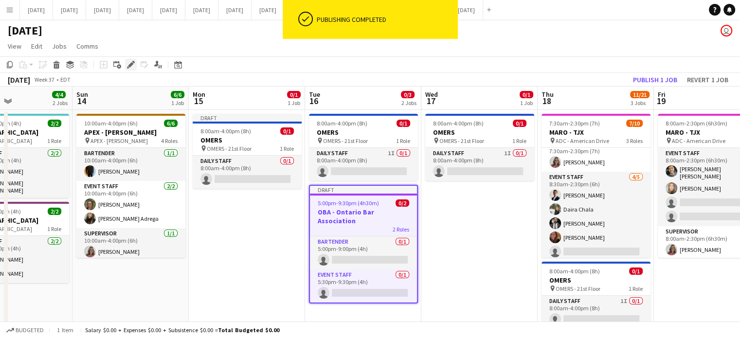
click at [135, 68] on div "Edit" at bounding box center [131, 65] width 12 height 12
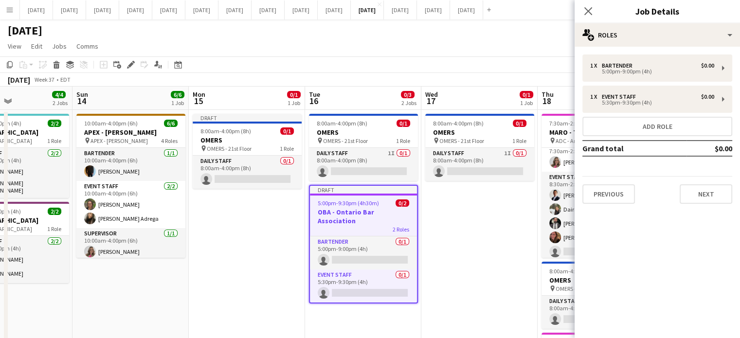
click at [719, 204] on div "1 x Bartender $0.00 5:00pm-9:00pm (4h) 1 x Event Staff $0.00 5:30pm-9:30pm (4h)…" at bounding box center [657, 129] width 165 height 165
click at [718, 201] on button "Next" at bounding box center [706, 193] width 53 height 19
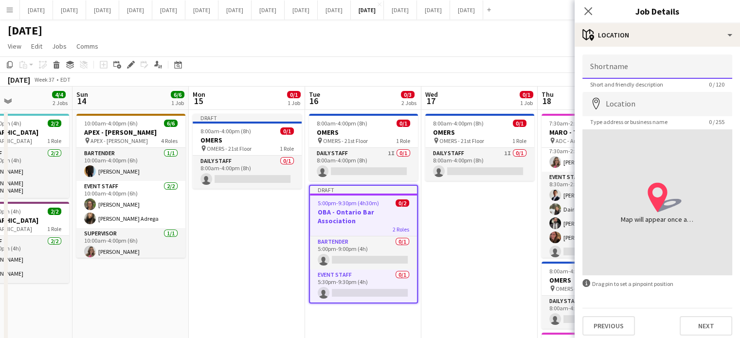
click at [643, 69] on input "Shortname" at bounding box center [657, 66] width 150 height 24
type input "**********"
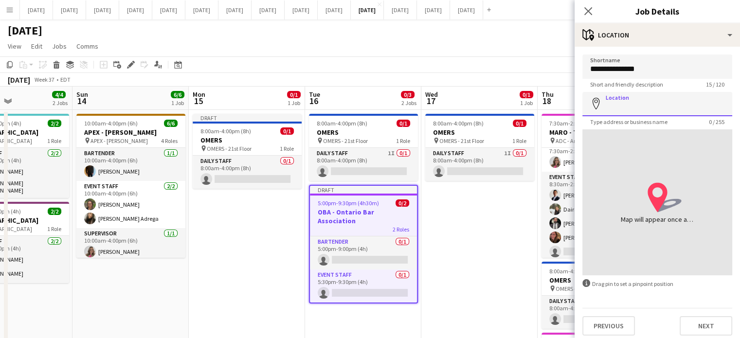
click at [613, 108] on input "Location" at bounding box center [657, 104] width 150 height 24
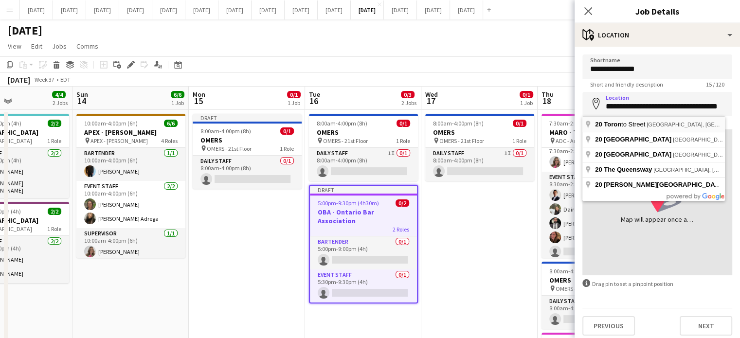
type input "**********"
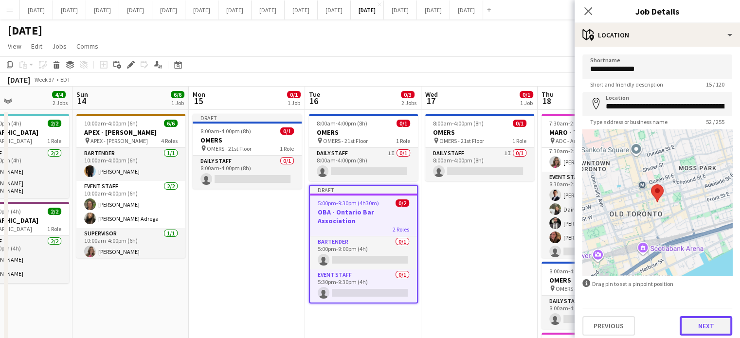
click at [699, 318] on button "Next" at bounding box center [706, 325] width 53 height 19
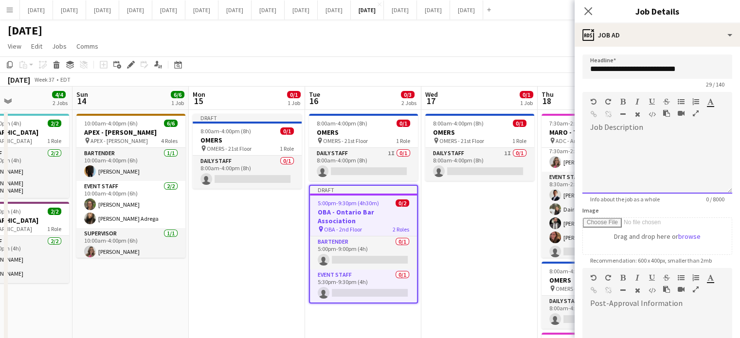
click at [632, 145] on div at bounding box center [657, 164] width 150 height 58
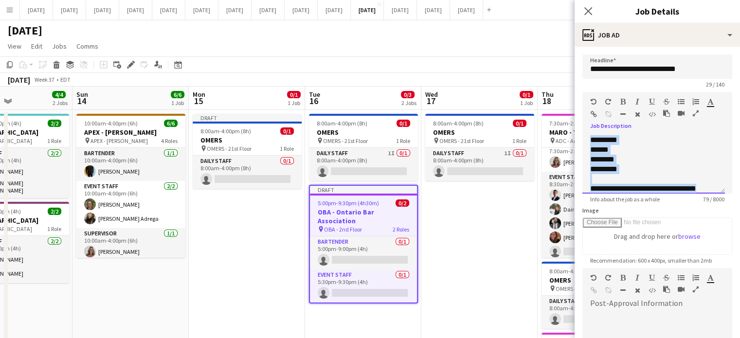
scroll to position [8, 0]
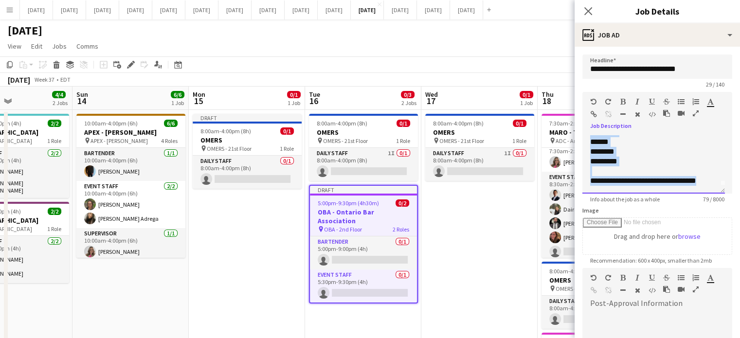
drag, startPoint x: 590, startPoint y: 140, endPoint x: 702, endPoint y: 154, distance: 113.3
click at [714, 187] on div "**********" at bounding box center [653, 164] width 143 height 58
click at [624, 102] on icon "button" at bounding box center [622, 101] width 5 height 7
click at [636, 100] on icon "button" at bounding box center [637, 101] width 4 height 7
click at [646, 147] on div "********" at bounding box center [650, 152] width 120 height 10
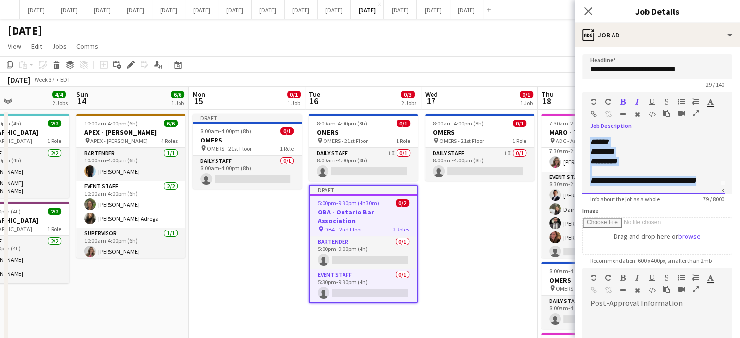
drag, startPoint x: 589, startPoint y: 150, endPoint x: 718, endPoint y: 184, distance: 133.4
click at [718, 184] on div "**********" at bounding box center [653, 164] width 143 height 58
click at [683, 101] on icon "button" at bounding box center [681, 101] width 7 height 7
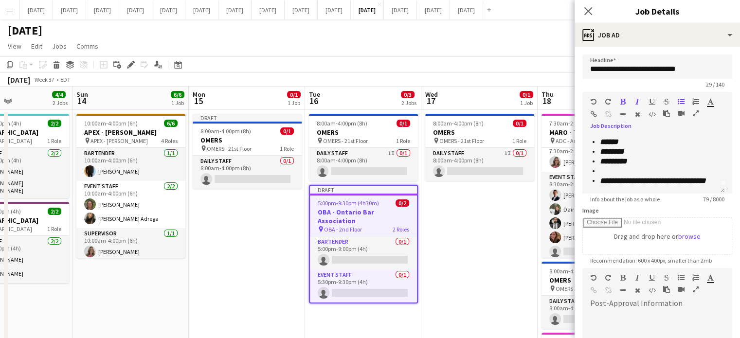
click at [625, 104] on button "button" at bounding box center [622, 102] width 7 height 8
click at [610, 165] on icon "*********" at bounding box center [613, 161] width 27 height 7
click at [607, 171] on li at bounding box center [655, 171] width 110 height 10
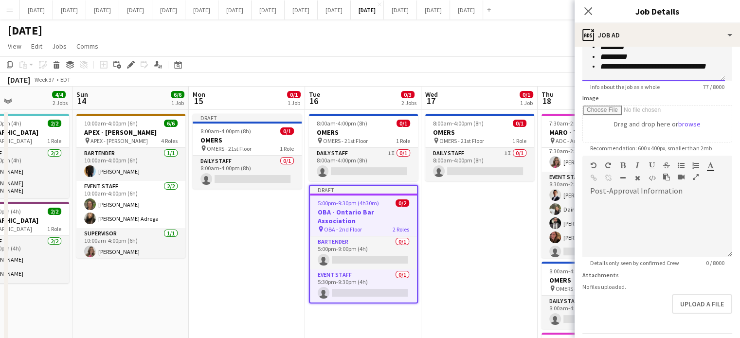
scroll to position [142, 0]
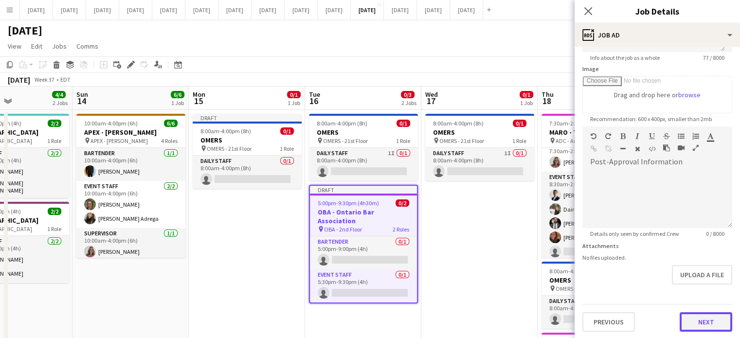
click at [697, 320] on button "Next" at bounding box center [706, 321] width 53 height 19
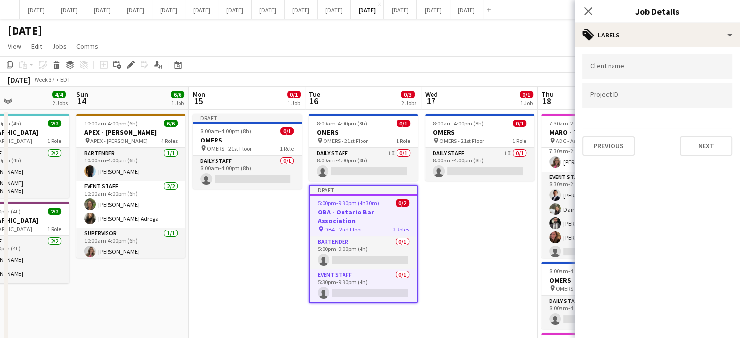
scroll to position [0, 0]
click at [650, 66] on input "Type to search client labels..." at bounding box center [657, 67] width 134 height 9
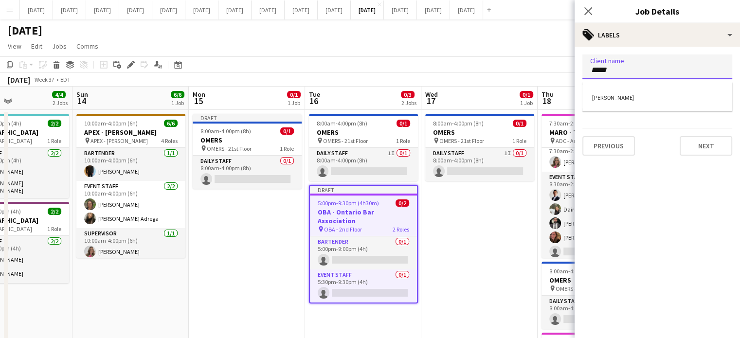
type input "*****"
click at [642, 91] on div "[PERSON_NAME]" at bounding box center [657, 96] width 150 height 23
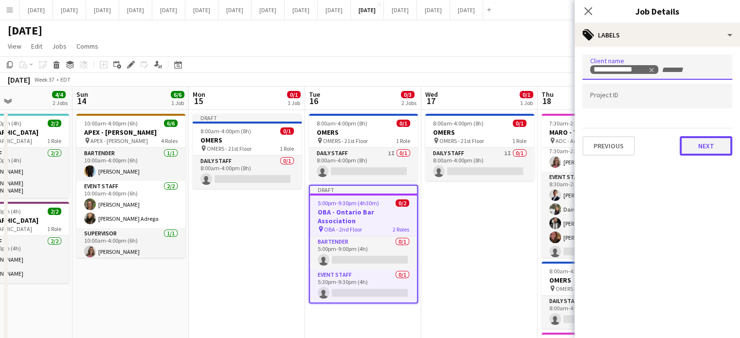
click at [693, 145] on button "Next" at bounding box center [706, 145] width 53 height 19
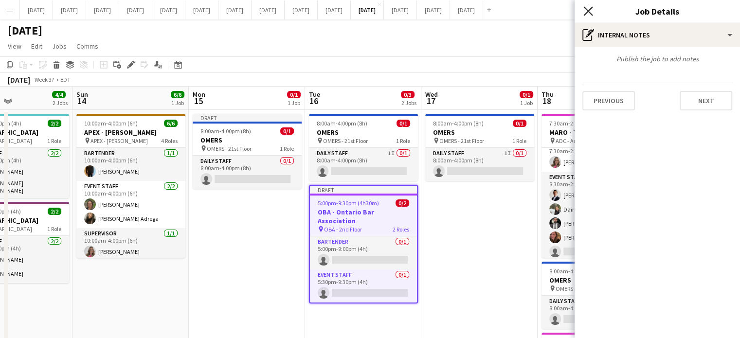
click at [586, 14] on icon at bounding box center [587, 10] width 9 height 9
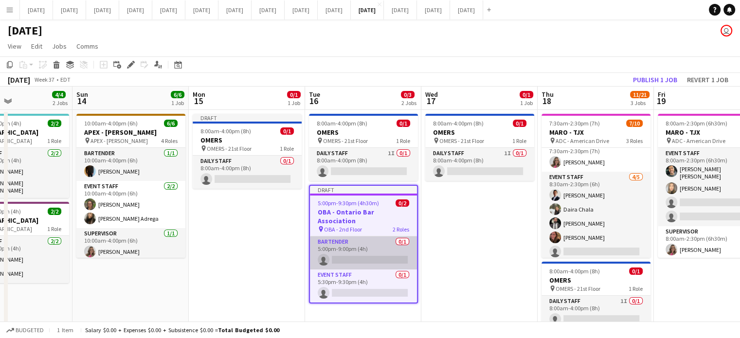
click at [356, 242] on app-card-role "Bartender 0/1 5:00pm-9:00pm (4h) single-neutral-actions" at bounding box center [363, 252] width 107 height 33
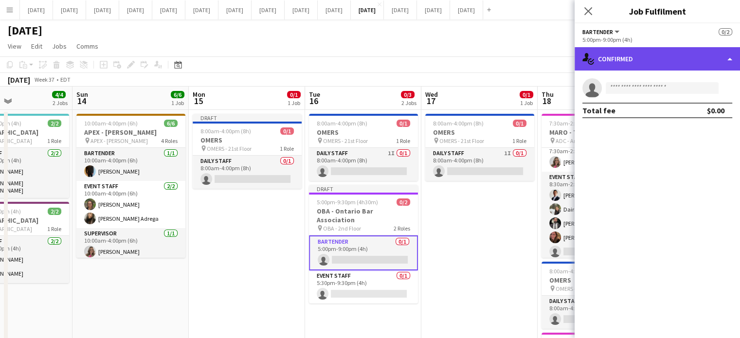
click at [622, 62] on div "single-neutral-actions-check-2 Confirmed" at bounding box center [657, 58] width 165 height 23
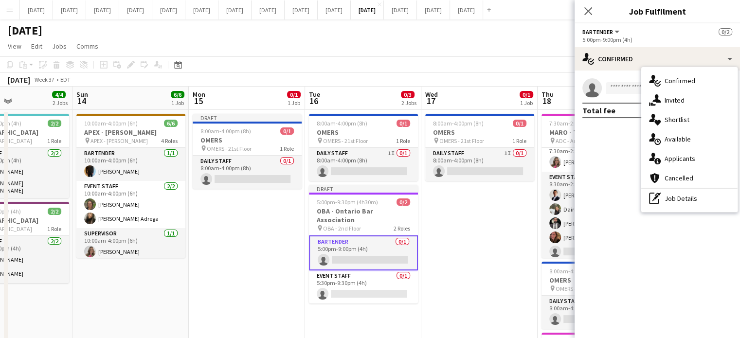
click at [667, 101] on span "Invited" at bounding box center [675, 100] width 20 height 9
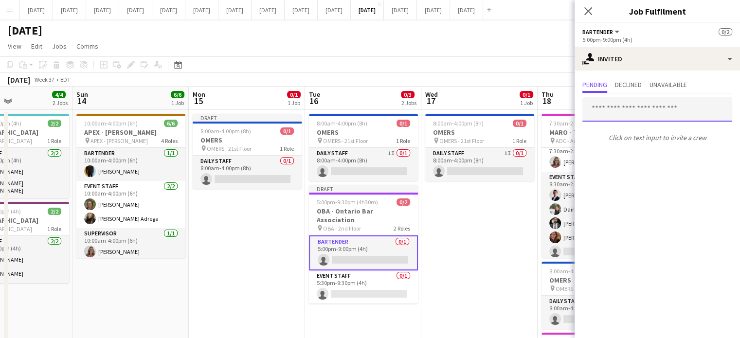
click at [668, 111] on input "text" at bounding box center [657, 109] width 150 height 24
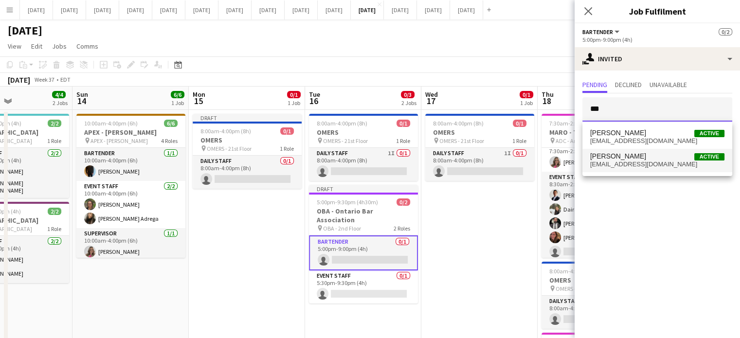
type input "***"
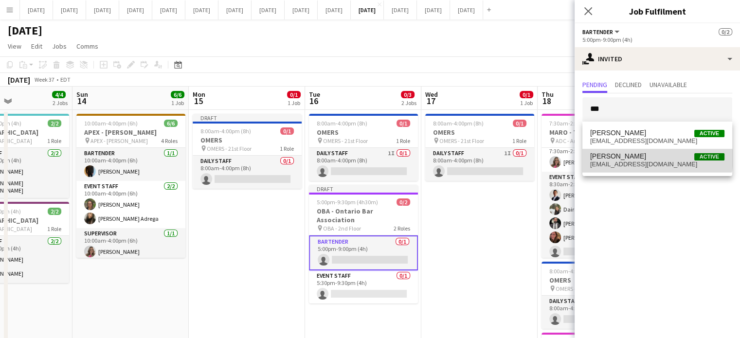
click at [654, 158] on span "[PERSON_NAME] Active" at bounding box center [657, 156] width 134 height 8
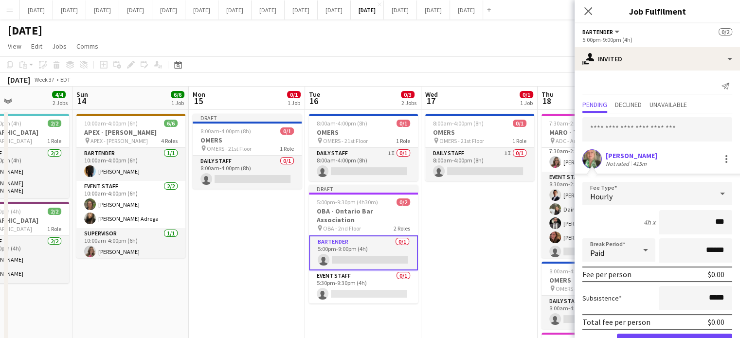
type input "**"
type input "******"
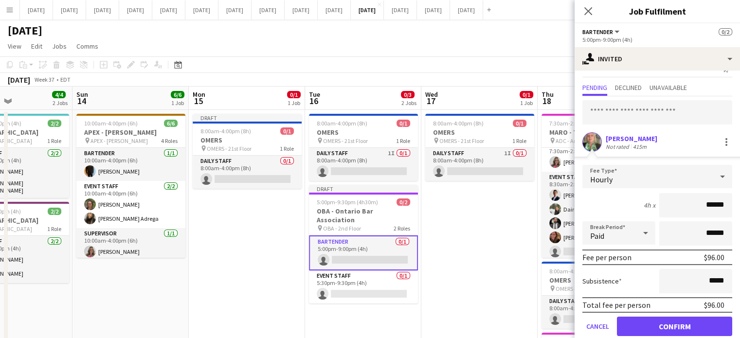
scroll to position [31, 0]
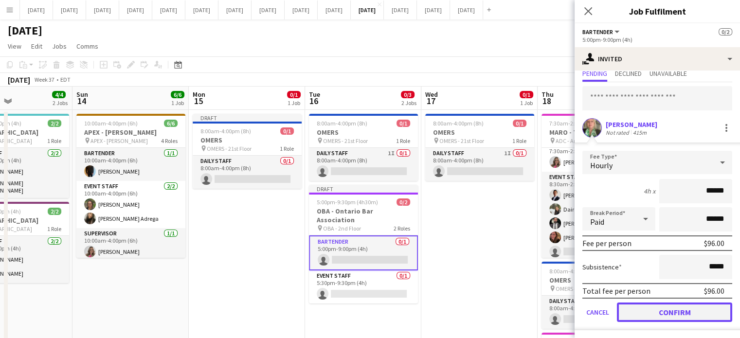
click at [685, 306] on button "Confirm" at bounding box center [674, 312] width 115 height 19
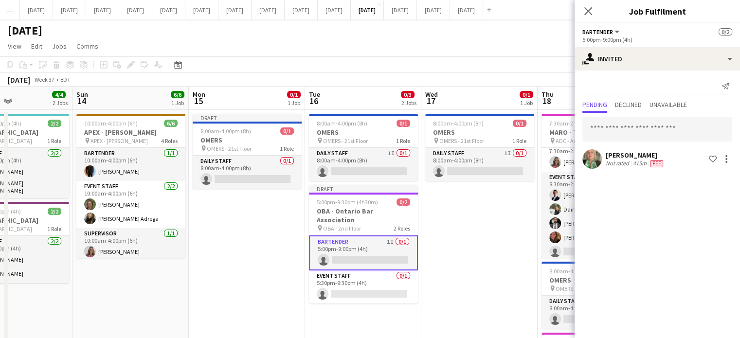
scroll to position [0, 0]
click at [591, 14] on icon at bounding box center [587, 10] width 9 height 9
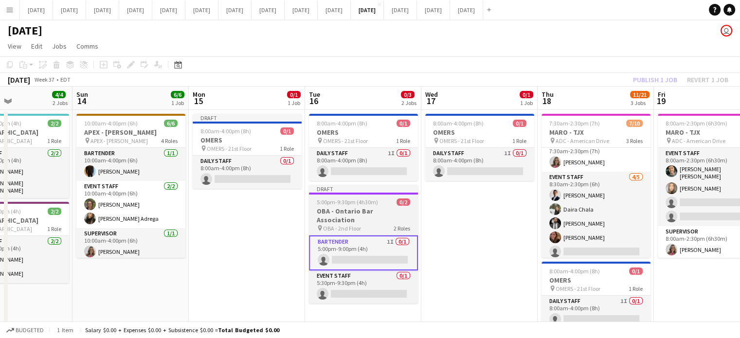
click at [404, 212] on h3 "OBA - Ontario Bar Association" at bounding box center [363, 216] width 109 height 18
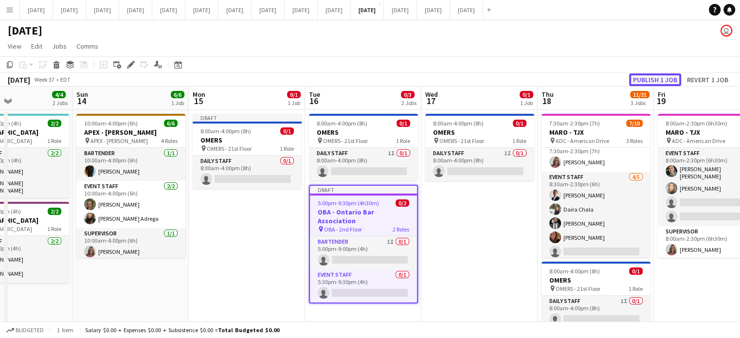
click at [661, 79] on button "Publish 1 job" at bounding box center [655, 79] width 52 height 13
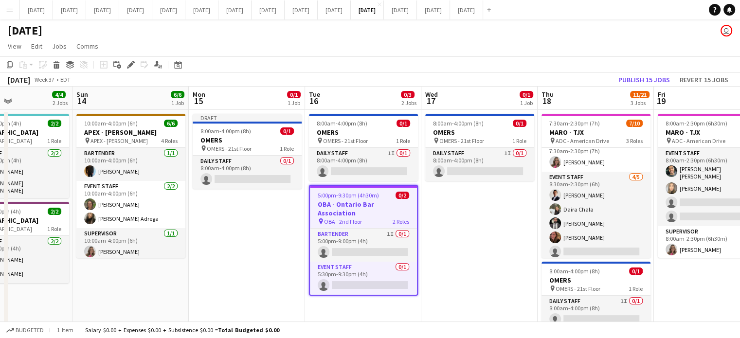
click at [378, 199] on app-job-card "5:00pm-9:30pm (4h30m) 0/2 OBA - Ontario Bar Association pin OBA - 2nd Floor 2 R…" at bounding box center [363, 240] width 109 height 111
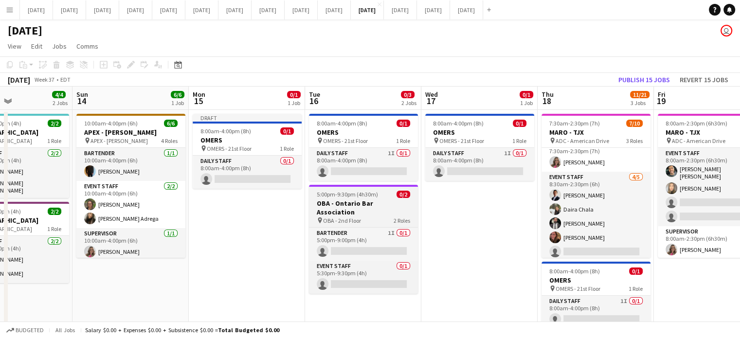
click at [315, 198] on app-job-card "5:00pm-9:30pm (4h30m) 0/2 OBA - Ontario Bar Association pin OBA - 2nd Floor 2 R…" at bounding box center [363, 239] width 109 height 109
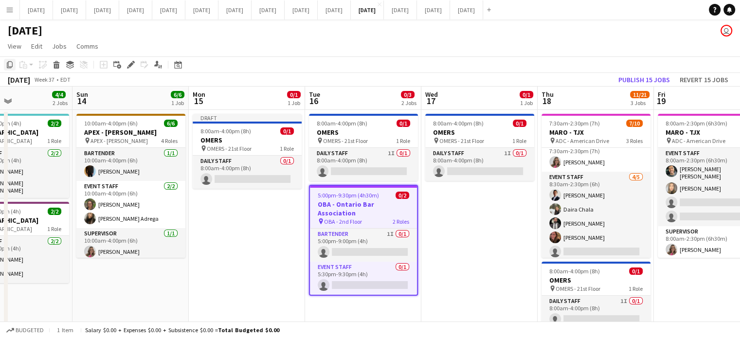
click at [9, 66] on icon "Copy" at bounding box center [10, 65] width 8 height 8
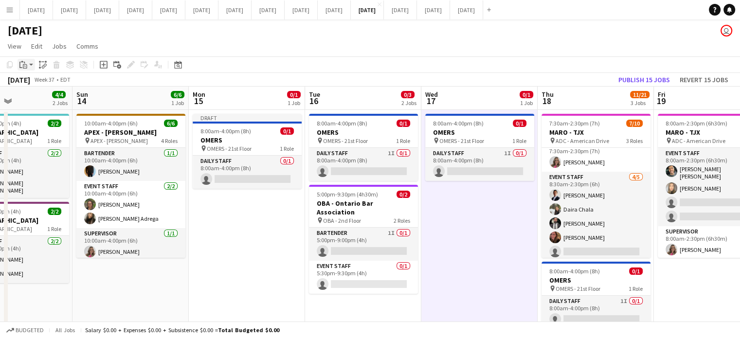
click at [32, 67] on app-action-btn "Paste" at bounding box center [27, 65] width 18 height 12
click at [36, 84] on link "Paste Ctrl+V" at bounding box center [71, 83] width 91 height 9
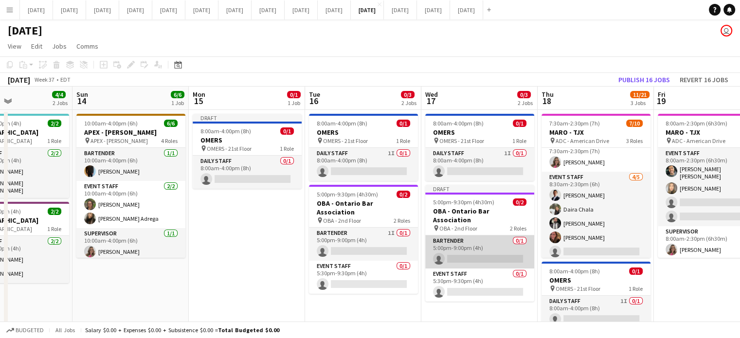
click at [479, 237] on app-card-role "Bartender 0/1 5:00pm-9:00pm (4h) single-neutral-actions" at bounding box center [479, 251] width 109 height 33
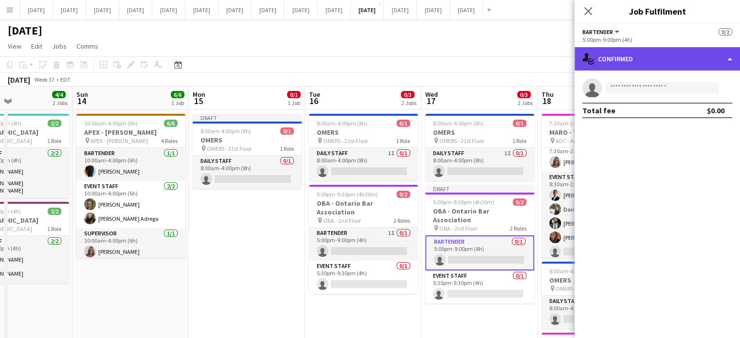
click at [629, 60] on div "single-neutral-actions-check-2 Confirmed" at bounding box center [657, 58] width 165 height 23
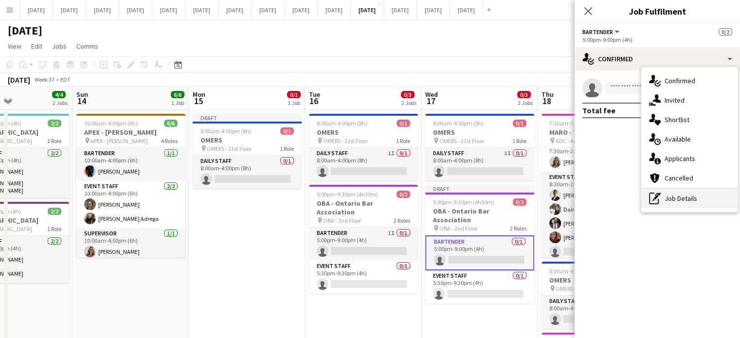
click at [690, 196] on div "pen-write Job Details" at bounding box center [689, 198] width 96 height 19
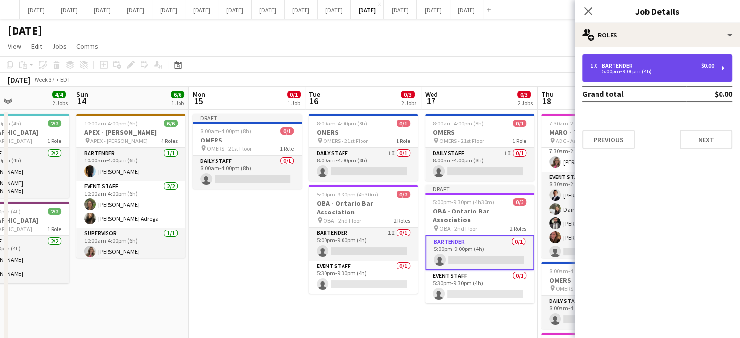
click at [596, 67] on div "1 x" at bounding box center [596, 65] width 12 height 7
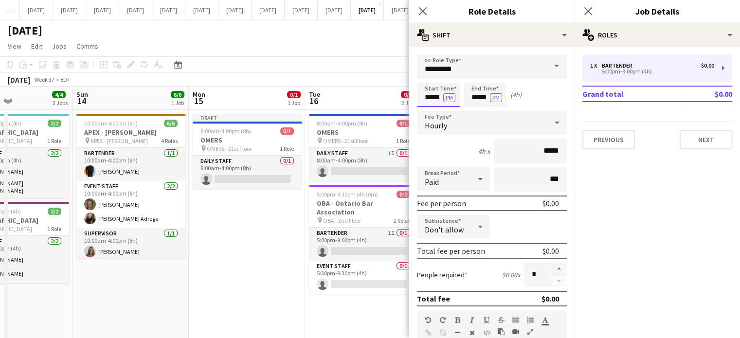
click at [424, 103] on input "*****" at bounding box center [438, 95] width 43 height 24
click at [426, 110] on div at bounding box center [428, 112] width 19 height 10
type input "*****"
click at [427, 110] on div at bounding box center [428, 112] width 19 height 10
drag, startPoint x: 464, startPoint y: 93, endPoint x: 471, endPoint y: 93, distance: 6.8
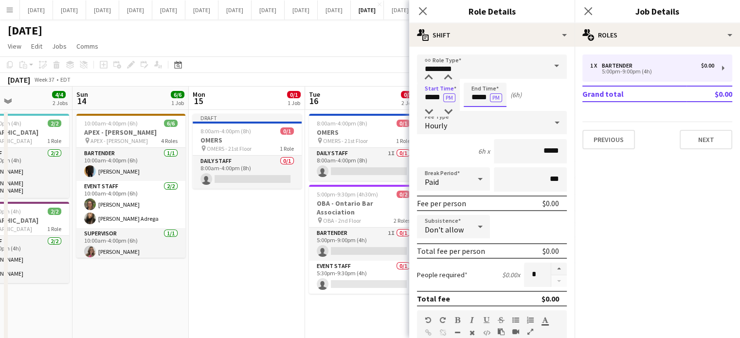
click at [465, 93] on input "*****" at bounding box center [485, 95] width 43 height 24
click at [476, 109] on div at bounding box center [475, 112] width 19 height 10
type input "*****"
click at [476, 109] on div at bounding box center [475, 112] width 19 height 10
click at [422, 15] on icon "Close pop-in" at bounding box center [422, 10] width 9 height 9
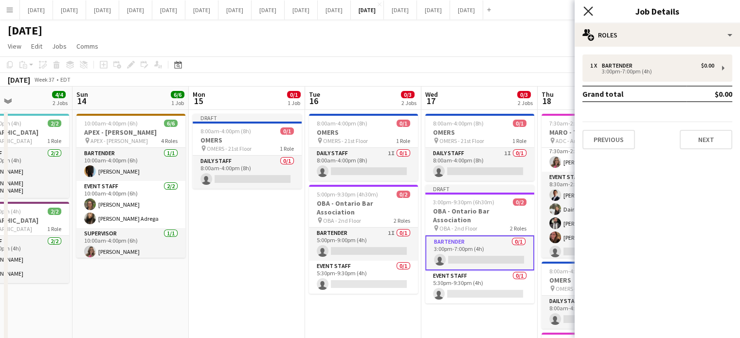
click at [592, 13] on icon "Close pop-in" at bounding box center [587, 10] width 9 height 9
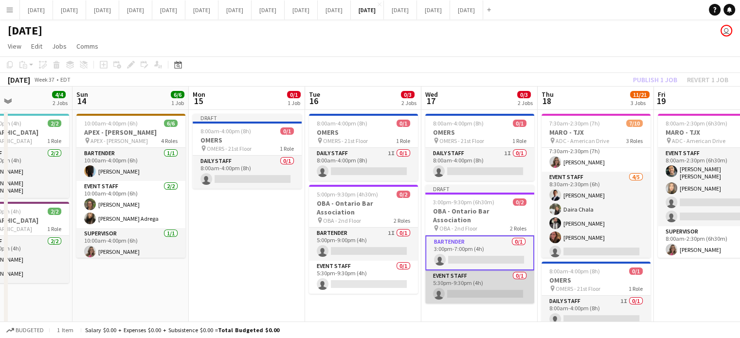
drag, startPoint x: 468, startPoint y: 272, endPoint x: 473, endPoint y: 262, distance: 10.7
click at [468, 272] on app-card-role "Event Staff 0/1 5:30pm-9:30pm (4h) single-neutral-actions" at bounding box center [479, 287] width 109 height 33
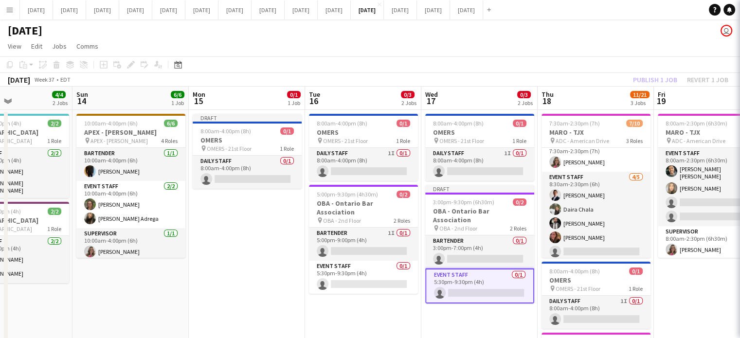
scroll to position [0, 276]
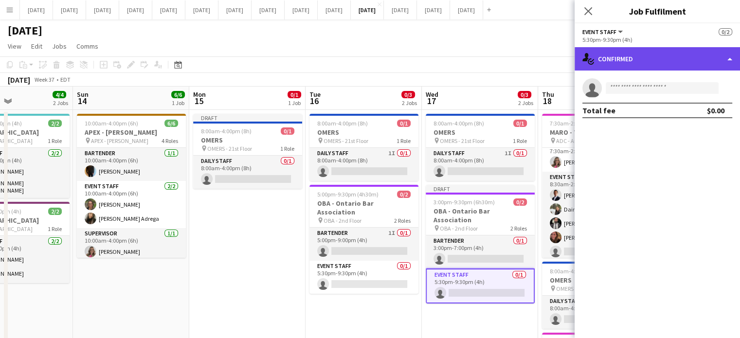
click at [624, 54] on div "single-neutral-actions-check-2 Confirmed" at bounding box center [657, 58] width 165 height 23
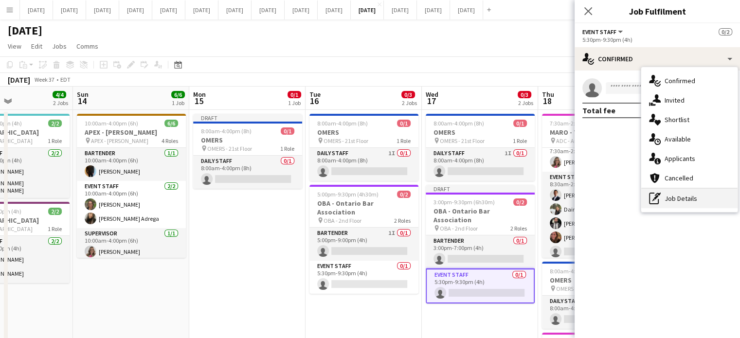
click at [705, 196] on div "pen-write Job Details" at bounding box center [689, 198] width 96 height 19
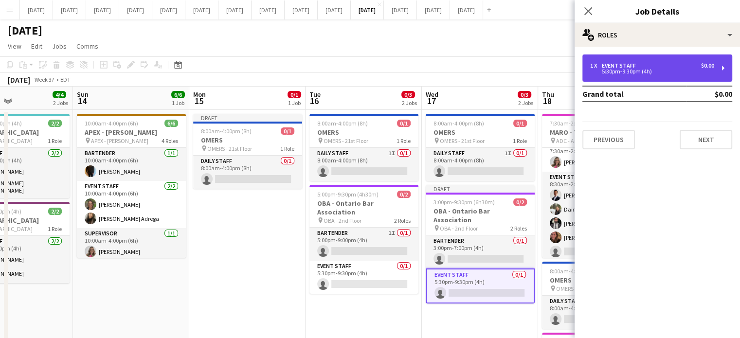
click at [660, 77] on div "1 x Event Staff $0.00 5:30pm-9:30pm (4h)" at bounding box center [657, 67] width 150 height 27
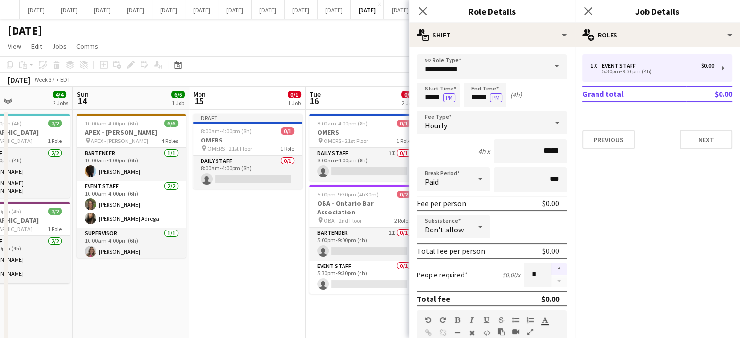
click at [552, 263] on button "button" at bounding box center [559, 269] width 16 height 13
type input "*"
click at [430, 99] on input "*****" at bounding box center [438, 95] width 43 height 24
click at [429, 117] on div "Hourly" at bounding box center [482, 122] width 130 height 23
click at [430, 112] on div "Hourly" at bounding box center [482, 122] width 130 height 23
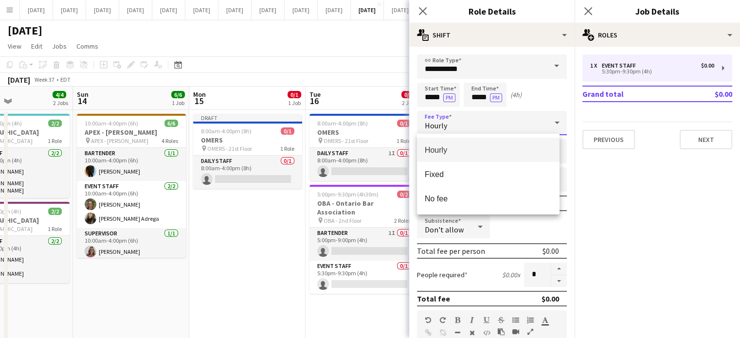
click at [431, 105] on div at bounding box center [370, 169] width 740 height 338
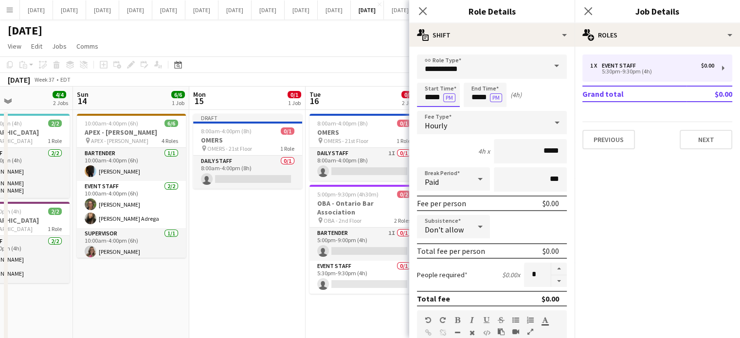
click at [431, 96] on input "*****" at bounding box center [438, 95] width 43 height 24
click at [429, 110] on div at bounding box center [428, 112] width 19 height 10
click at [444, 109] on div at bounding box center [447, 112] width 19 height 10
type input "*****"
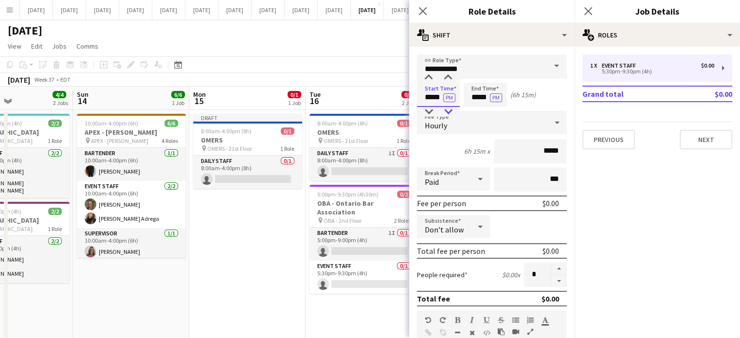
click at [445, 109] on div at bounding box center [447, 112] width 19 height 10
click at [477, 100] on input "*****" at bounding box center [485, 95] width 43 height 24
click at [476, 112] on div at bounding box center [475, 112] width 19 height 10
click at [492, 81] on div at bounding box center [494, 78] width 19 height 10
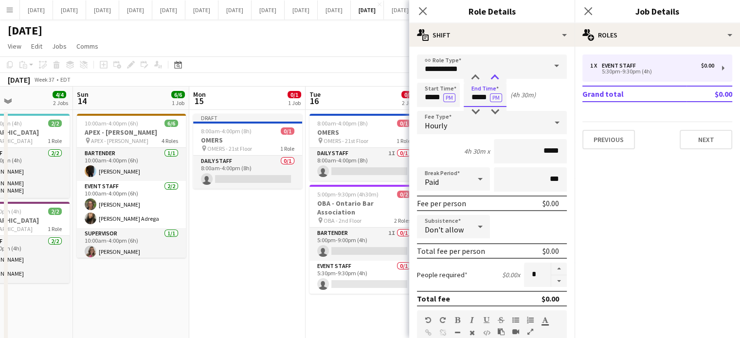
type input "*****"
click at [492, 80] on div at bounding box center [494, 78] width 19 height 10
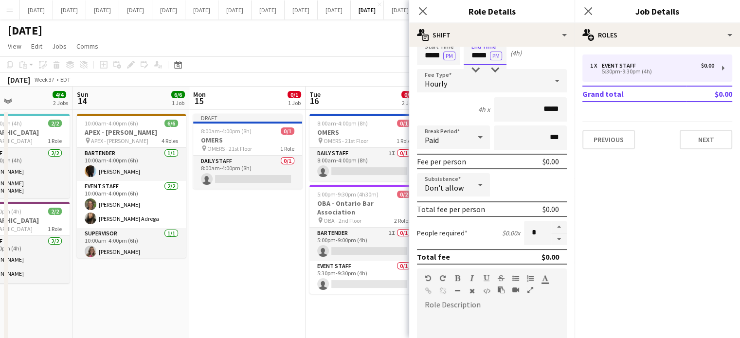
scroll to position [146, 0]
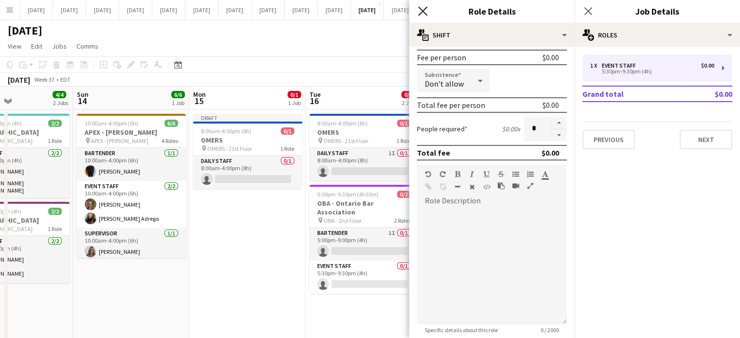
click at [424, 11] on icon "Close pop-in" at bounding box center [422, 10] width 9 height 9
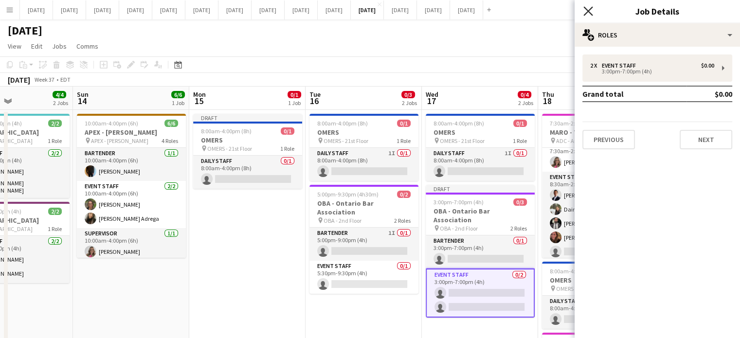
click at [587, 9] on icon "Close pop-in" at bounding box center [587, 10] width 9 height 9
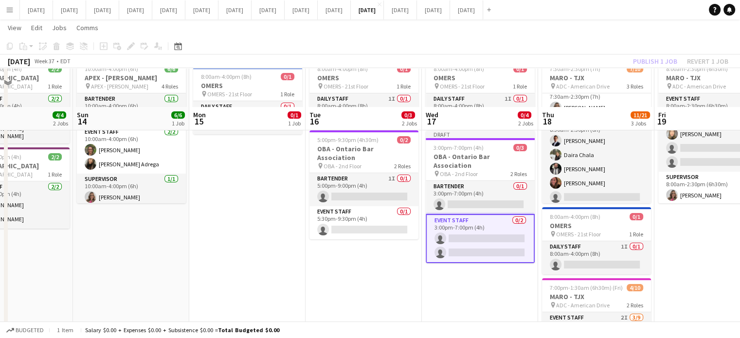
scroll to position [97, 0]
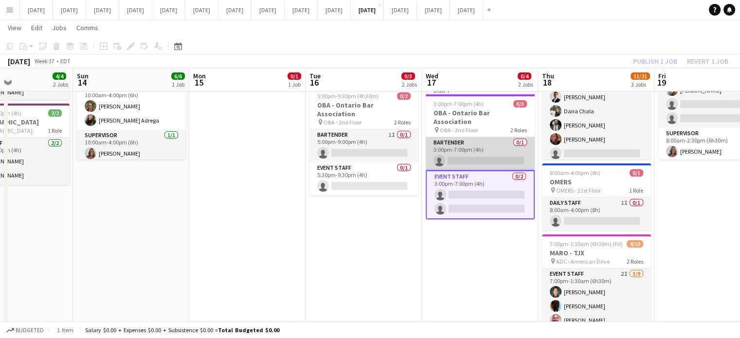
click at [502, 137] on app-card-role "Bartender 0/1 3:00pm-7:00pm (4h) single-neutral-actions" at bounding box center [480, 153] width 109 height 33
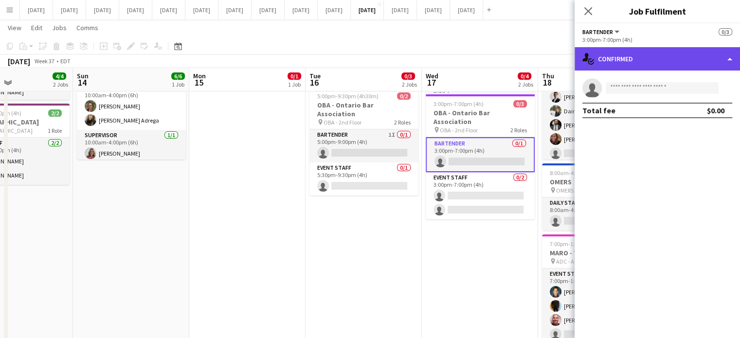
click at [651, 64] on div "single-neutral-actions-check-2 Confirmed" at bounding box center [657, 58] width 165 height 23
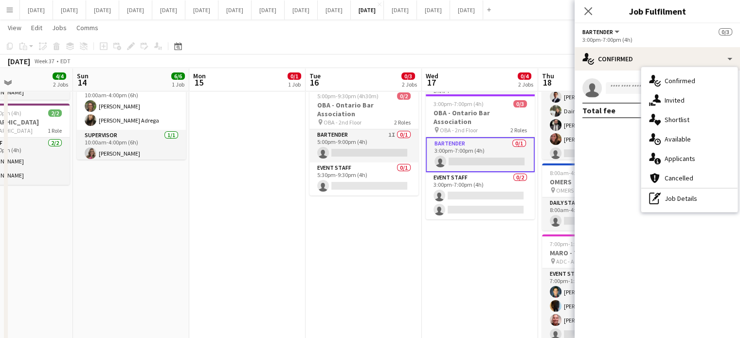
click at [660, 108] on div "single-neutral-actions-share-1 Invited" at bounding box center [689, 100] width 96 height 19
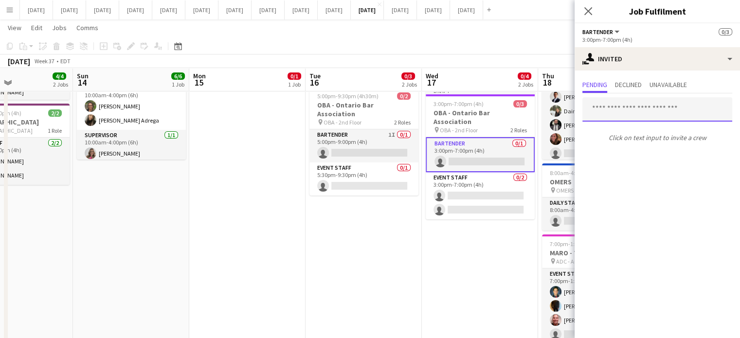
click at [621, 107] on input "text" at bounding box center [657, 109] width 150 height 24
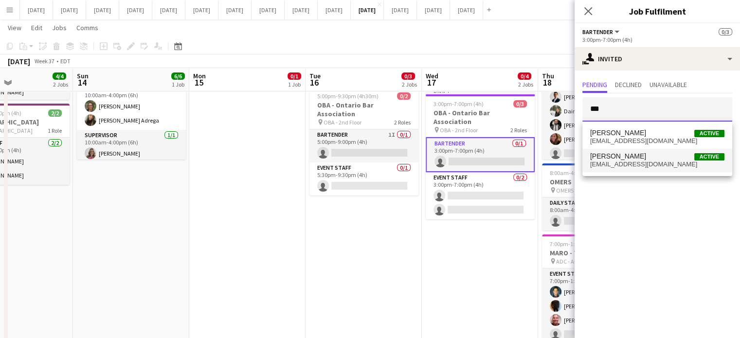
type input "***"
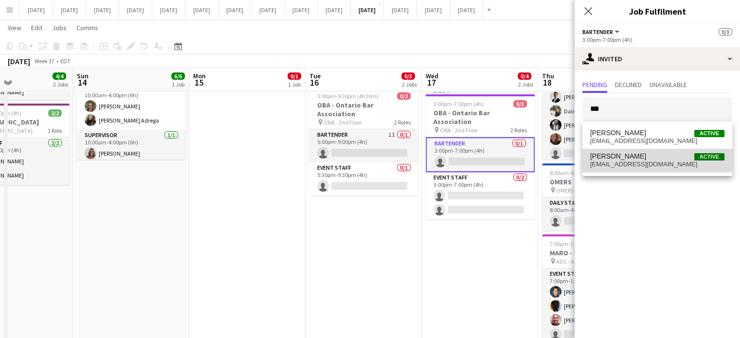
click at [630, 150] on mat-option "[PERSON_NAME] Active [EMAIL_ADDRESS][DOMAIN_NAME]" at bounding box center [657, 160] width 150 height 23
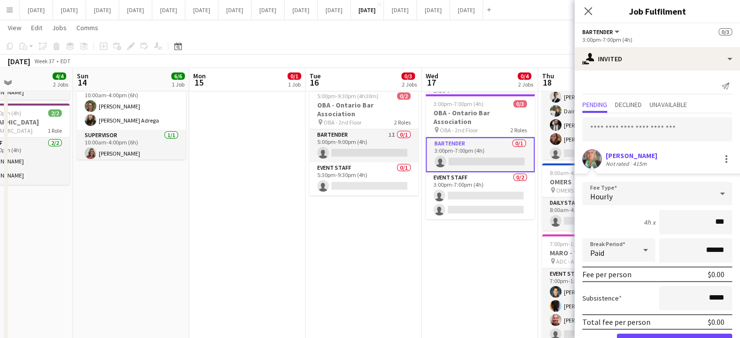
type input "**"
type input "******"
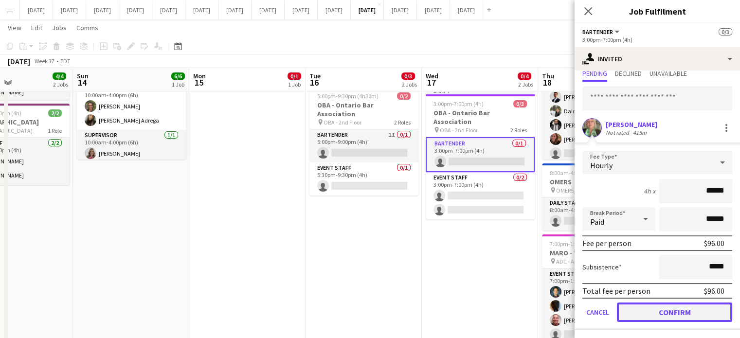
click at [691, 308] on button "Confirm" at bounding box center [674, 312] width 115 height 19
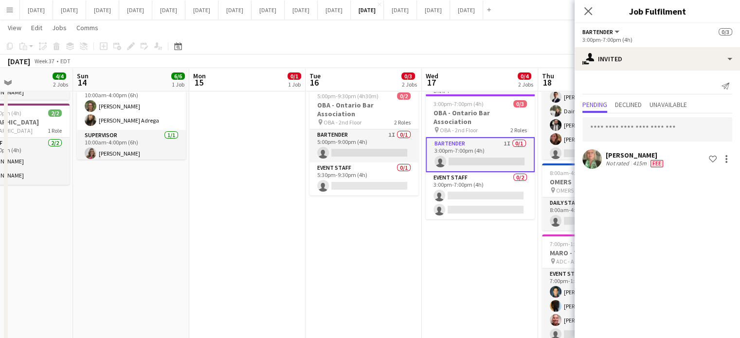
scroll to position [0, 0]
drag, startPoint x: 589, startPoint y: 15, endPoint x: 586, endPoint y: 19, distance: 5.7
click at [589, 15] on icon "Close pop-in" at bounding box center [588, 11] width 8 height 8
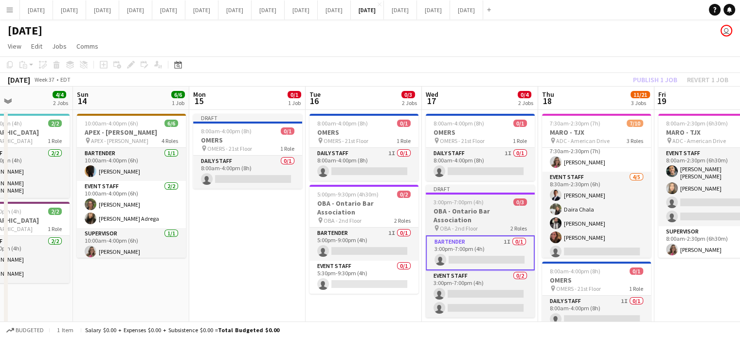
click at [508, 207] on h3 "OBA - Ontario Bar Association" at bounding box center [480, 216] width 109 height 18
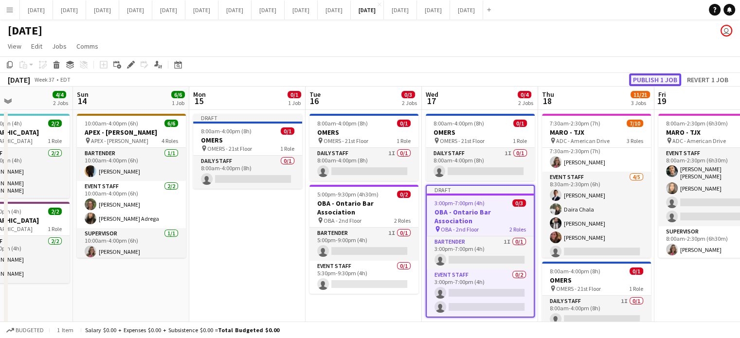
click at [641, 81] on button "Publish 1 job" at bounding box center [655, 79] width 52 height 13
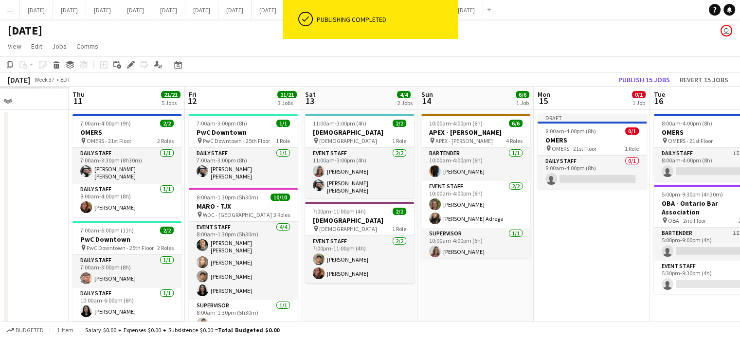
scroll to position [0, 233]
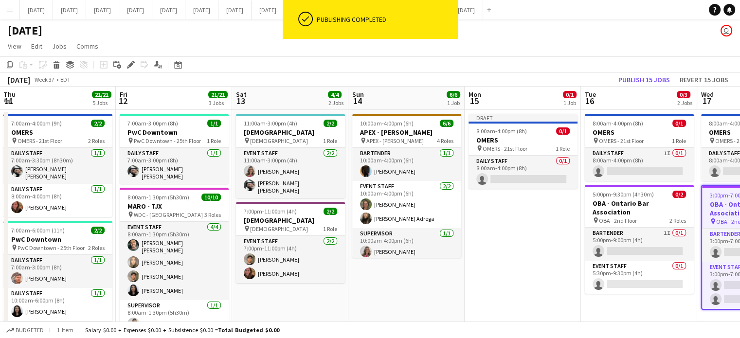
drag, startPoint x: 206, startPoint y: 274, endPoint x: 426, endPoint y: 268, distance: 220.0
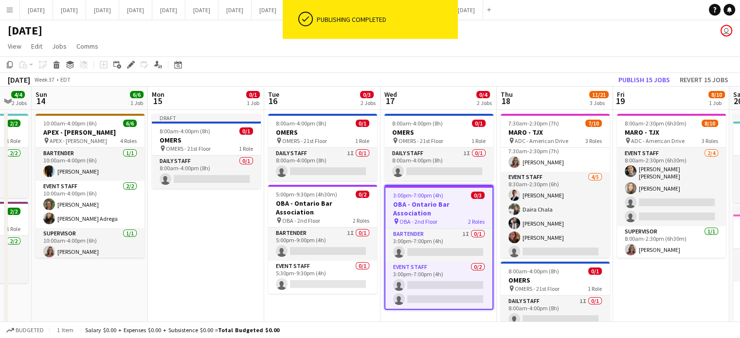
scroll to position [0, 325]
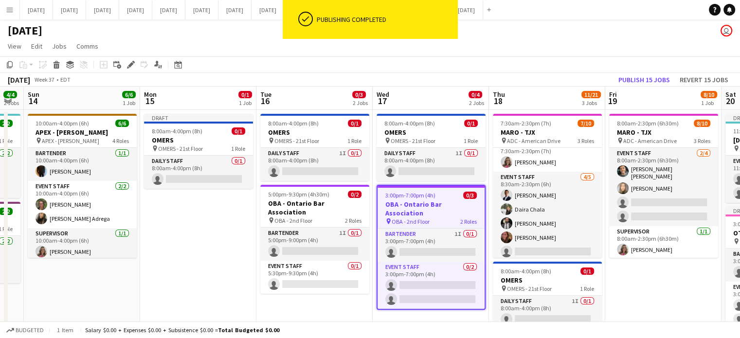
drag, startPoint x: 507, startPoint y: 287, endPoint x: 183, endPoint y: 298, distance: 324.7
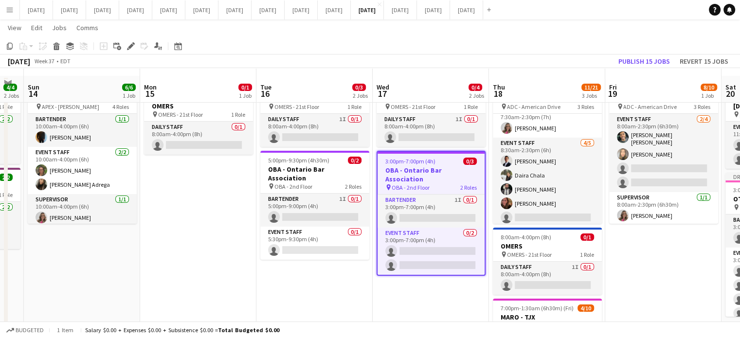
scroll to position [49, 0]
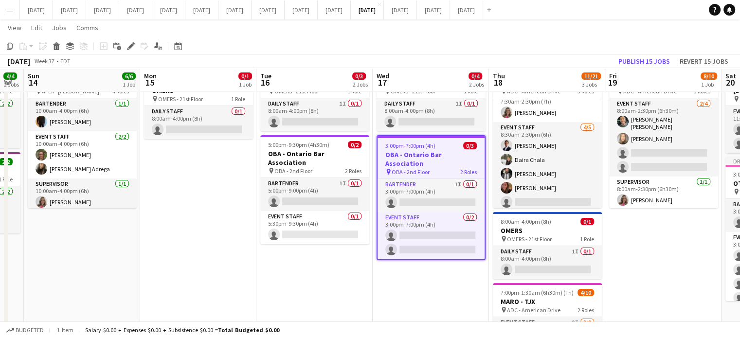
click at [432, 145] on span "3:00pm-7:00pm (4h)" at bounding box center [410, 145] width 50 height 7
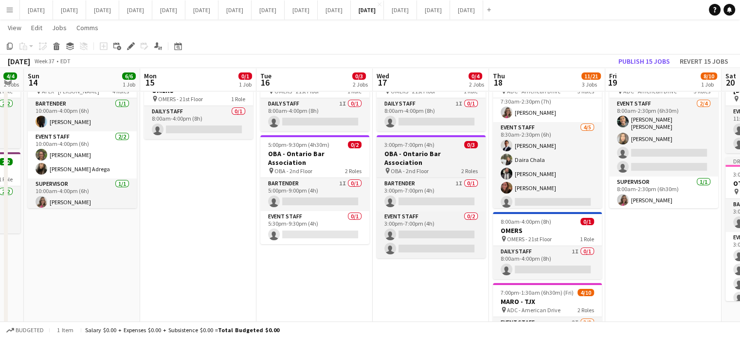
scroll to position [0, 325]
click at [432, 145] on span "3:00pm-7:00pm (4h)" at bounding box center [410, 144] width 50 height 7
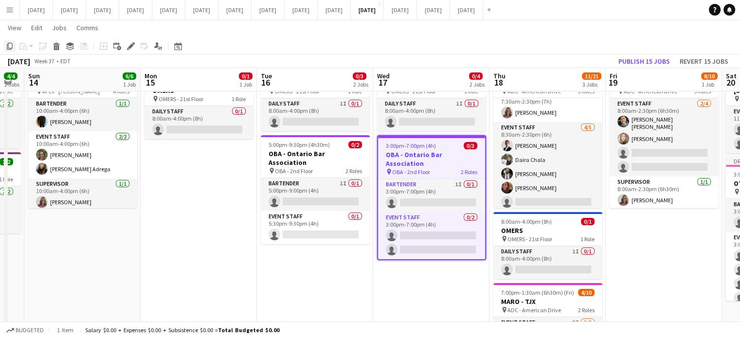
click at [7, 47] on icon at bounding box center [10, 46] width 6 height 7
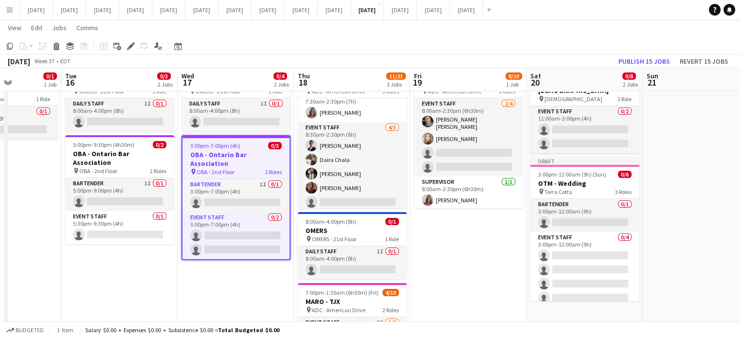
scroll to position [0, 337]
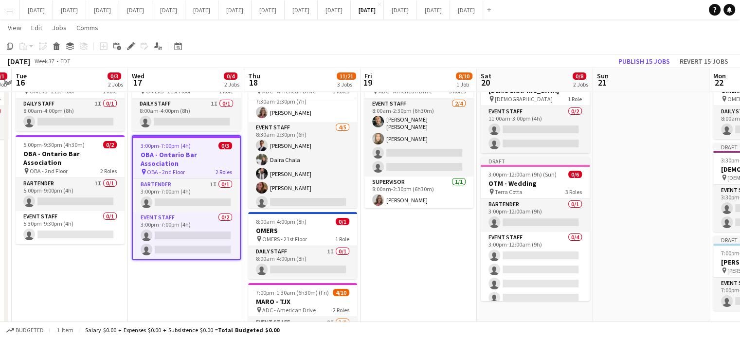
drag, startPoint x: 564, startPoint y: 259, endPoint x: 424, endPoint y: 262, distance: 140.2
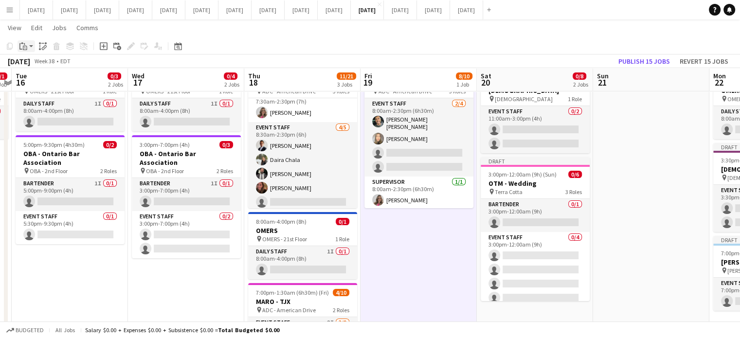
click at [28, 45] on div "Paste" at bounding box center [24, 46] width 12 height 12
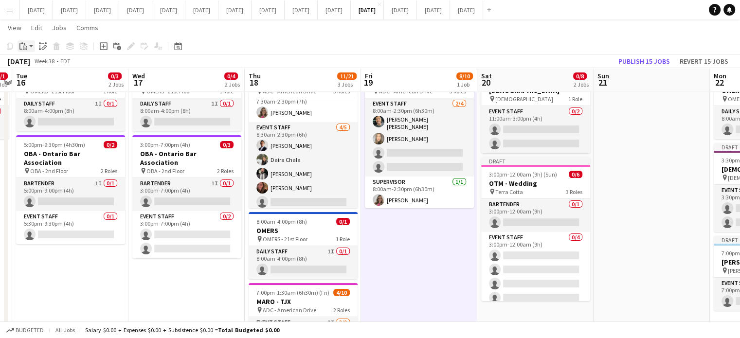
click at [23, 47] on icon at bounding box center [25, 48] width 4 height 4
click at [32, 64] on link "Paste Ctrl+V" at bounding box center [71, 64] width 91 height 9
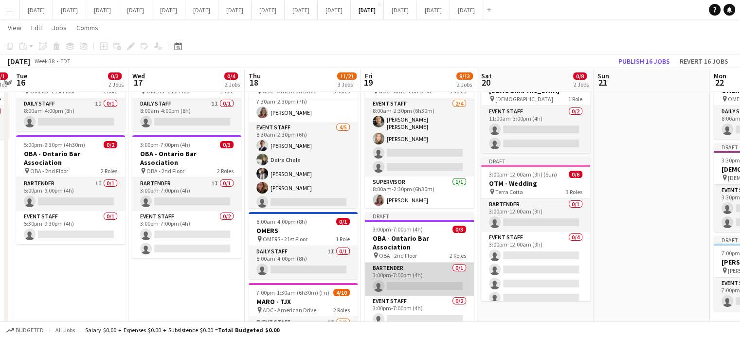
click at [430, 271] on app-card-role "Bartender 0/1 3:00pm-7:00pm (4h) single-neutral-actions" at bounding box center [419, 279] width 109 height 33
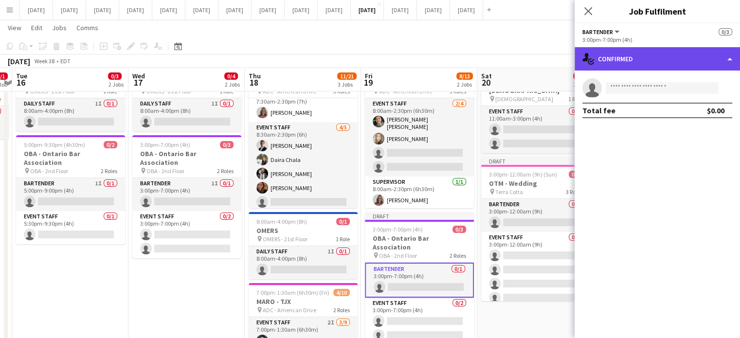
click at [660, 64] on div "single-neutral-actions-check-2 Confirmed" at bounding box center [657, 58] width 165 height 23
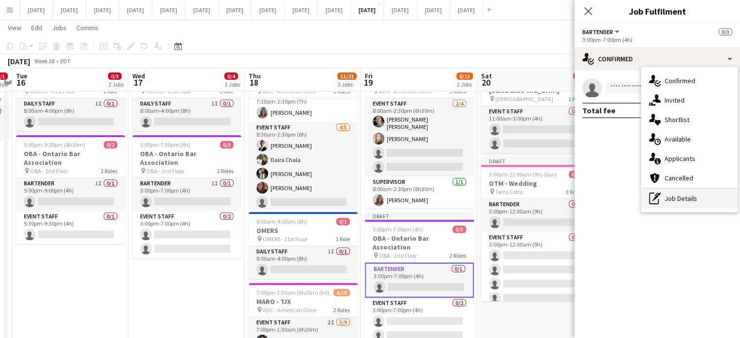
click at [701, 193] on div "pen-write Job Details" at bounding box center [689, 198] width 96 height 19
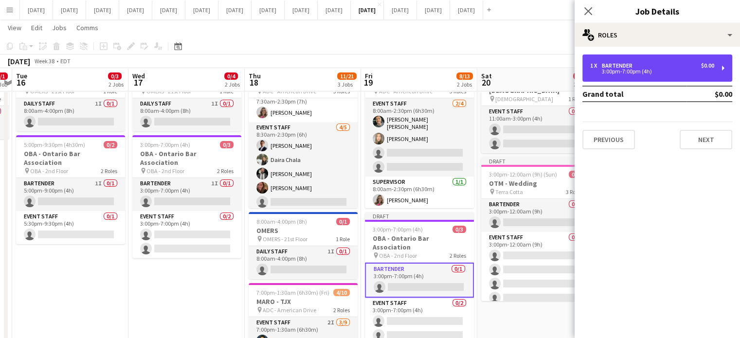
click at [641, 74] on div "3:00pm-7:00pm (4h)" at bounding box center [652, 71] width 124 height 5
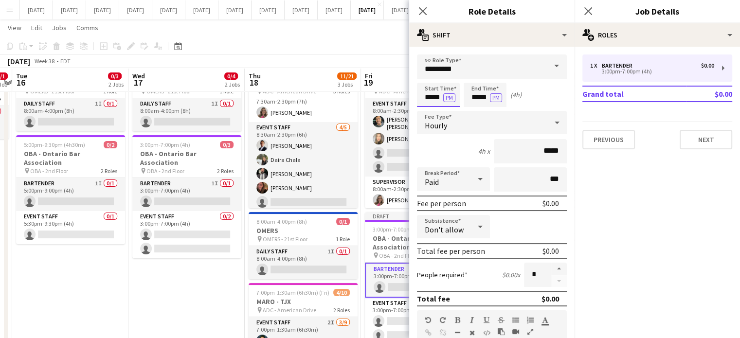
click at [436, 91] on input "*****" at bounding box center [438, 95] width 43 height 24
click at [428, 76] on div at bounding box center [428, 78] width 19 height 10
click at [450, 74] on div at bounding box center [447, 78] width 19 height 10
type input "*****"
click at [450, 74] on div at bounding box center [447, 78] width 19 height 10
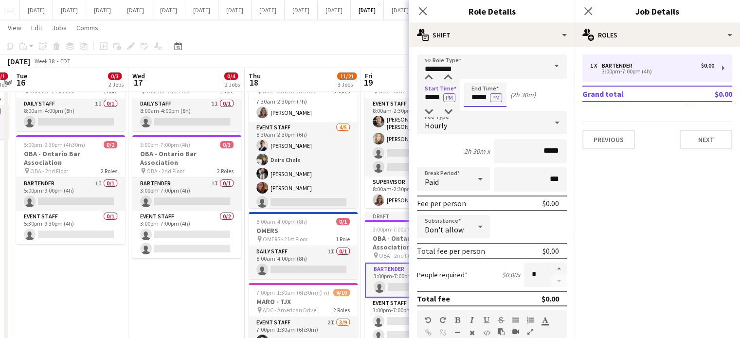
click at [476, 90] on input "*****" at bounding box center [485, 95] width 43 height 24
click at [476, 81] on div at bounding box center [475, 78] width 19 height 10
click at [497, 79] on div at bounding box center [494, 78] width 19 height 10
type input "*****"
click at [497, 79] on div at bounding box center [494, 78] width 19 height 10
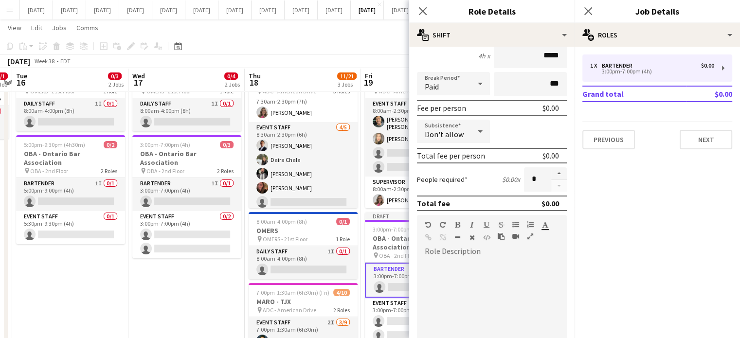
scroll to position [97, 0]
click at [556, 167] on button "button" at bounding box center [559, 171] width 16 height 13
type input "*"
click at [422, 11] on icon at bounding box center [422, 10] width 9 height 9
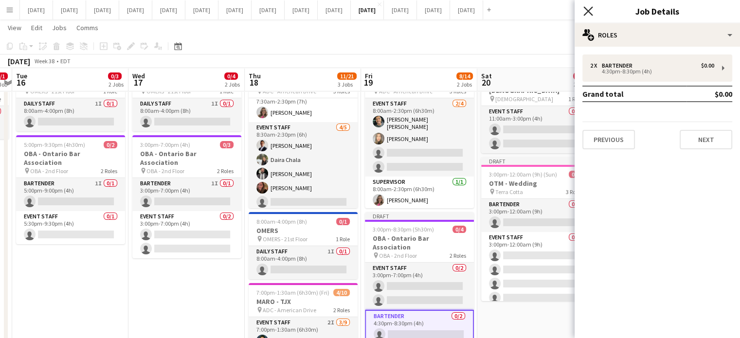
click at [586, 13] on icon at bounding box center [587, 10] width 9 height 9
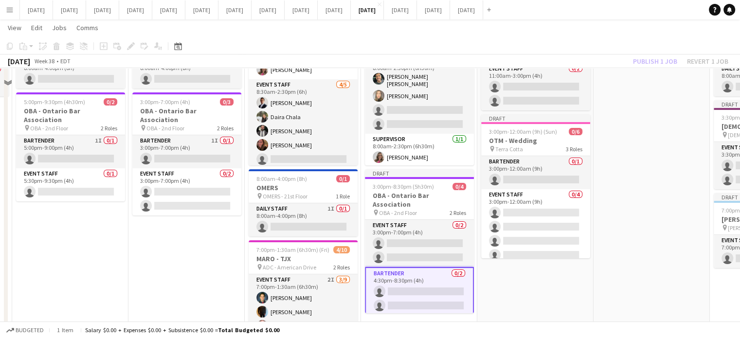
scroll to position [146, 0]
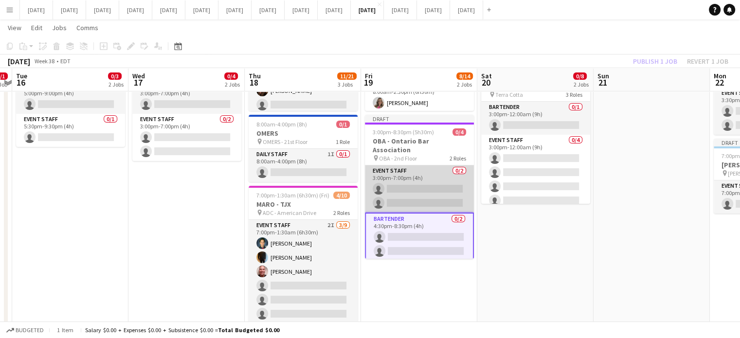
click at [447, 170] on app-card-role "Event Staff 0/2 3:00pm-7:00pm (4h) single-neutral-actions single-neutral-actions" at bounding box center [419, 188] width 109 height 47
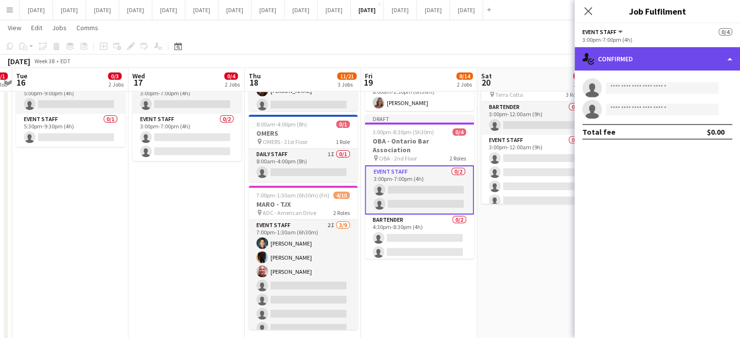
click at [664, 65] on div "single-neutral-actions-check-2 Confirmed" at bounding box center [657, 58] width 165 height 23
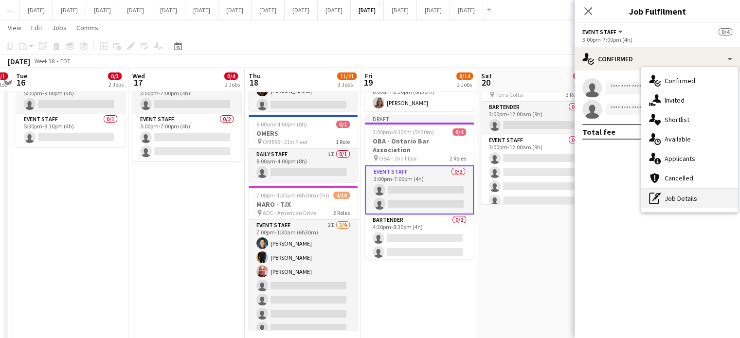
click at [710, 191] on div "pen-write Job Details" at bounding box center [689, 198] width 96 height 19
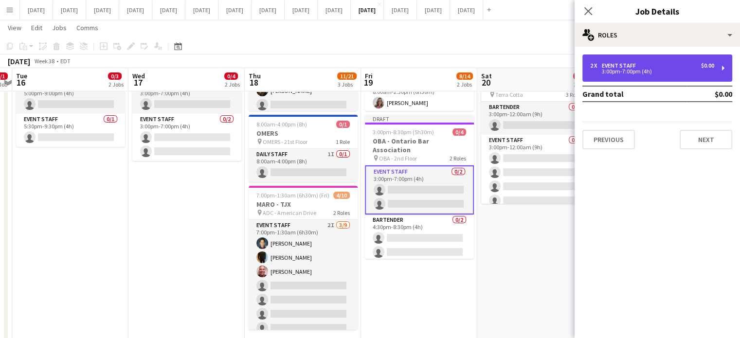
click at [616, 67] on div "Event Staff" at bounding box center [621, 65] width 38 height 7
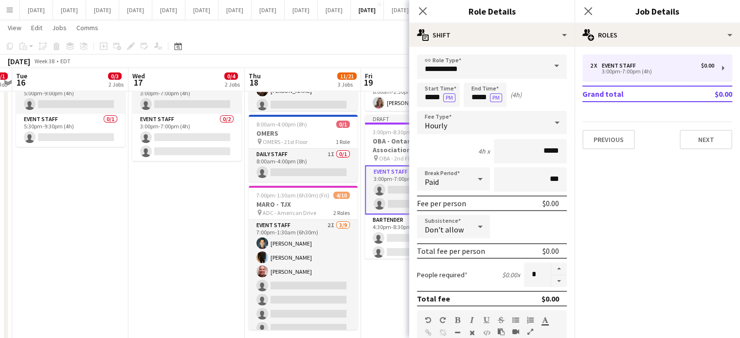
click at [551, 282] on button "button" at bounding box center [559, 281] width 16 height 12
type input "*"
click at [434, 102] on input "*****" at bounding box center [438, 95] width 43 height 24
click at [432, 108] on div at bounding box center [428, 112] width 19 height 10
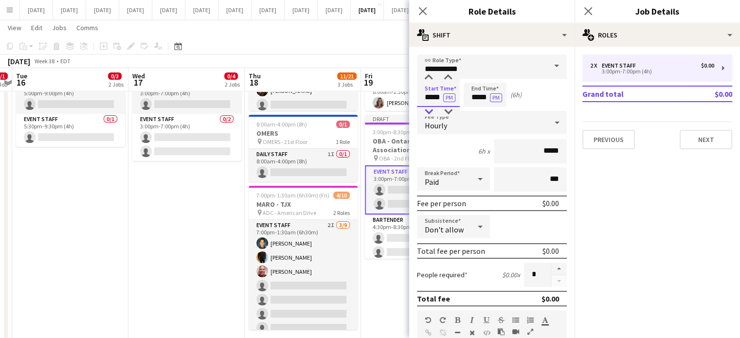
click at [432, 108] on div at bounding box center [428, 112] width 19 height 10
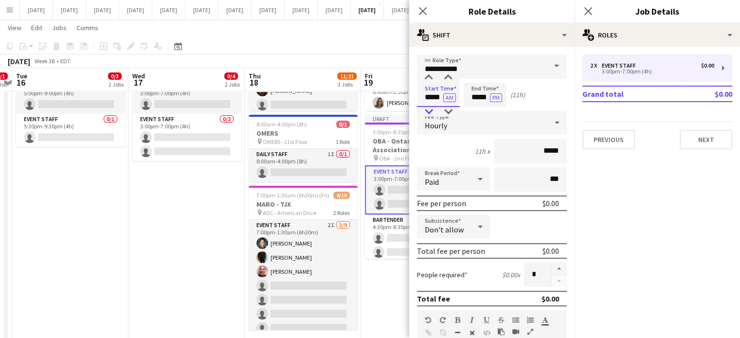
type input "*****"
click at [432, 108] on div at bounding box center [428, 112] width 19 height 10
click at [477, 98] on input "*****" at bounding box center [485, 95] width 43 height 24
click at [477, 110] on div at bounding box center [475, 112] width 19 height 10
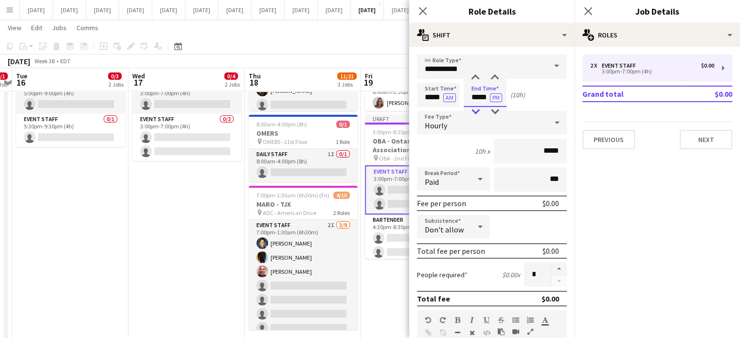
click at [477, 110] on div at bounding box center [475, 112] width 19 height 10
click at [492, 79] on div at bounding box center [494, 78] width 19 height 10
type input "*****"
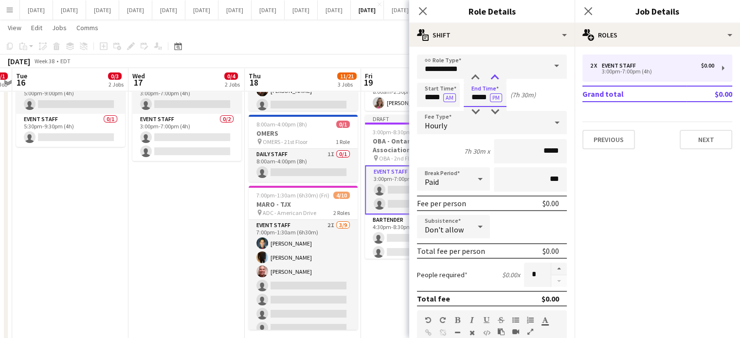
click at [492, 79] on div at bounding box center [494, 78] width 19 height 10
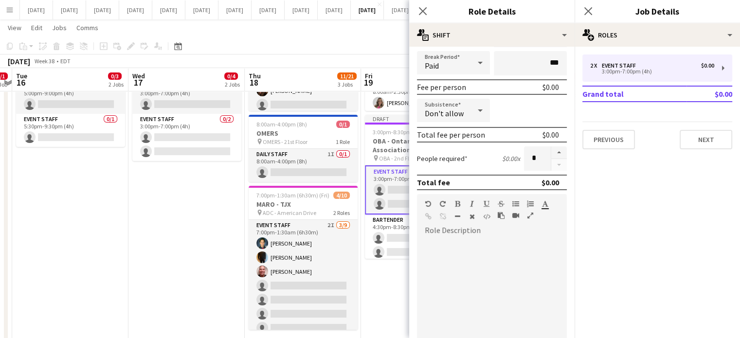
scroll to position [49, 0]
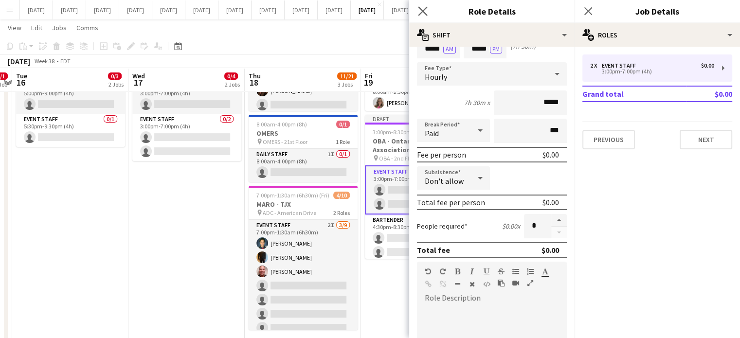
click at [425, 16] on app-icon "Close pop-in" at bounding box center [423, 11] width 14 height 14
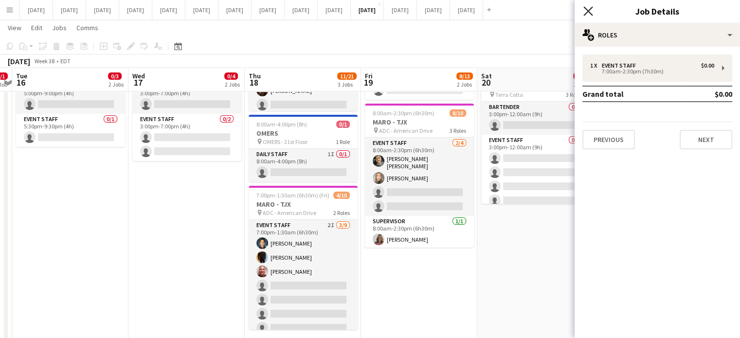
click at [584, 6] on icon "Close pop-in" at bounding box center [587, 10] width 9 height 9
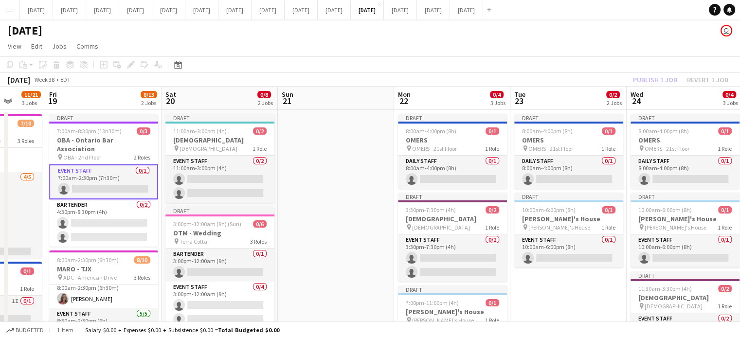
scroll to position [0, 425]
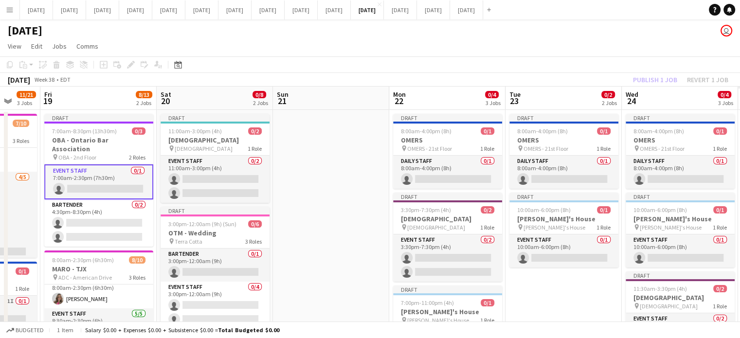
drag, startPoint x: 633, startPoint y: 226, endPoint x: 312, endPoint y: 235, distance: 320.8
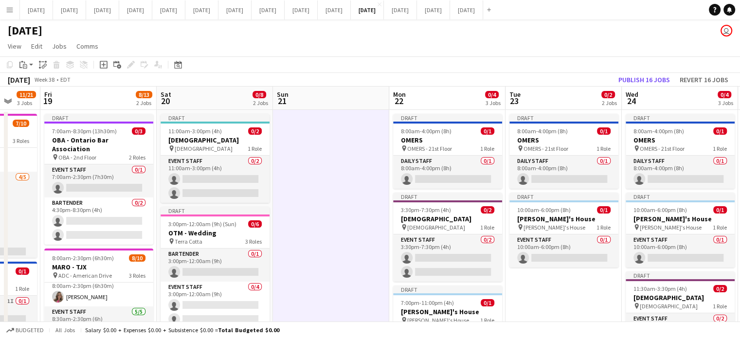
drag, startPoint x: 307, startPoint y: 186, endPoint x: 298, endPoint y: 181, distance: 10.9
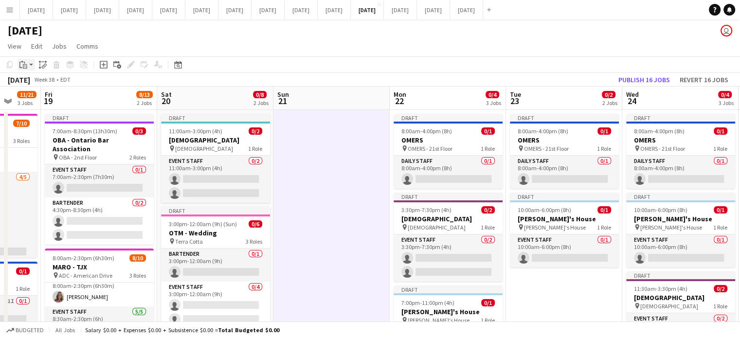
click at [30, 65] on app-action-btn "Paste" at bounding box center [27, 65] width 18 height 12
click at [36, 79] on link "Paste Ctrl+V" at bounding box center [71, 83] width 91 height 9
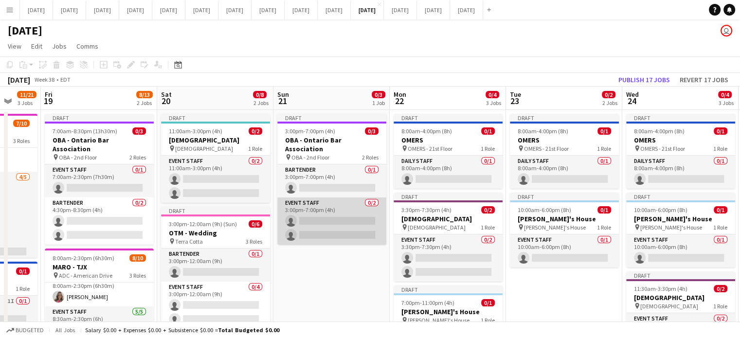
drag, startPoint x: 356, startPoint y: 201, endPoint x: 359, endPoint y: 197, distance: 5.3
click at [356, 201] on app-card-role "Event Staff 0/2 3:00pm-7:00pm (4h) single-neutral-actions single-neutral-actions" at bounding box center [331, 221] width 109 height 47
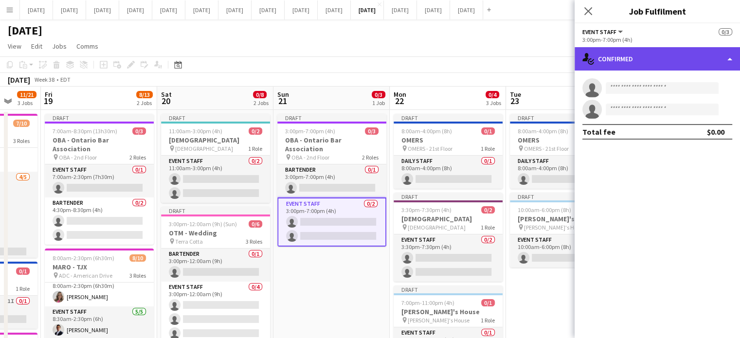
click at [624, 56] on div "single-neutral-actions-check-2 Confirmed" at bounding box center [657, 58] width 165 height 23
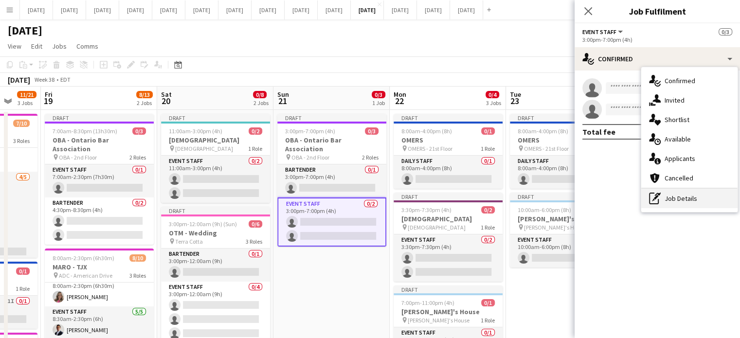
click at [662, 196] on div "pen-write Job Details" at bounding box center [689, 198] width 96 height 19
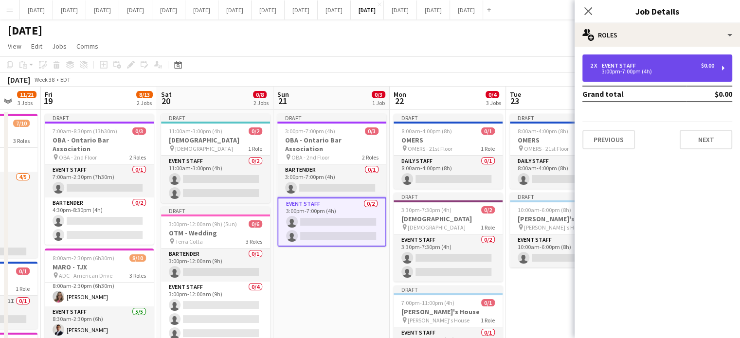
click at [620, 64] on div "Event Staff" at bounding box center [621, 65] width 38 height 7
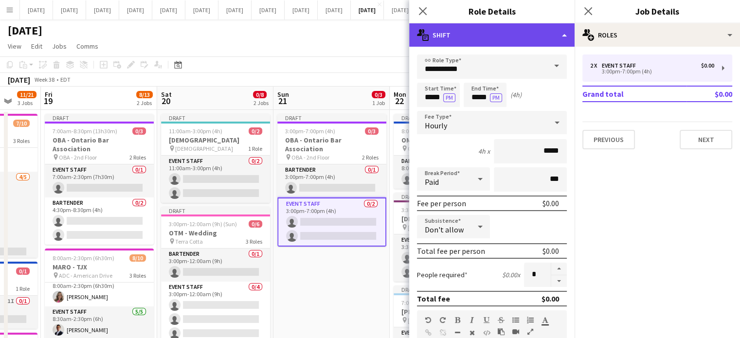
click at [492, 37] on div "multiple-actions-text Shift" at bounding box center [491, 34] width 165 height 23
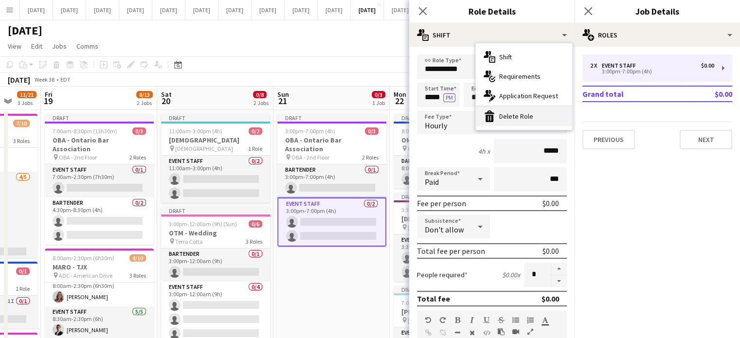
click at [524, 118] on div "bin-2 Delete Role" at bounding box center [524, 116] width 96 height 19
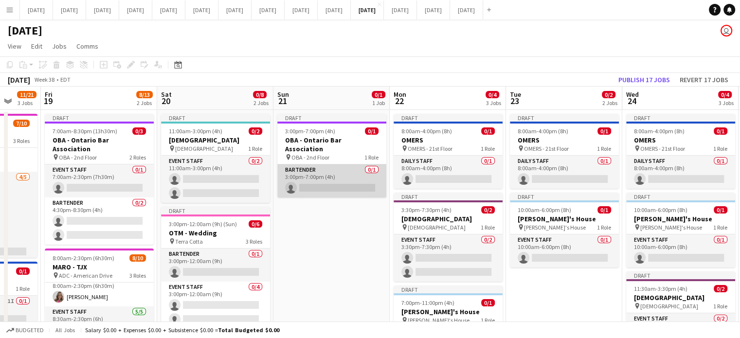
click at [338, 164] on app-card-role "Bartender 0/1 3:00pm-7:00pm (4h) single-neutral-actions" at bounding box center [331, 180] width 109 height 33
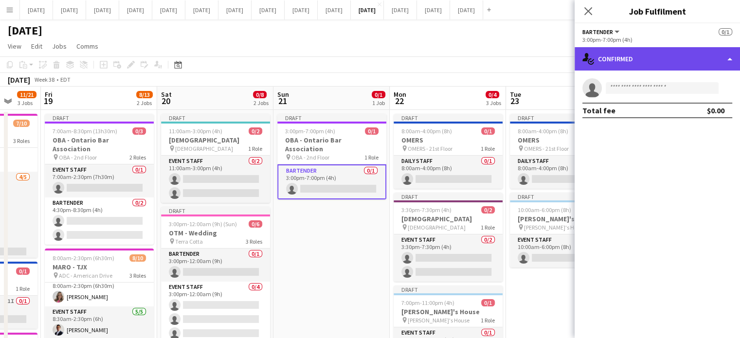
click at [603, 53] on div "single-neutral-actions-check-2 Confirmed" at bounding box center [657, 58] width 165 height 23
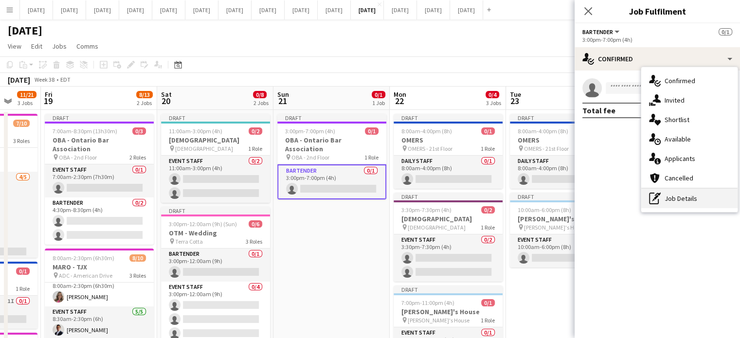
click at [664, 196] on div "pen-write Job Details" at bounding box center [689, 198] width 96 height 19
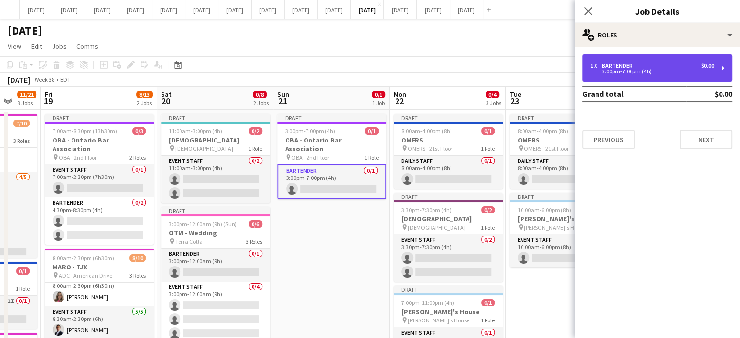
click at [604, 66] on div "Bartender" at bounding box center [619, 65] width 35 height 7
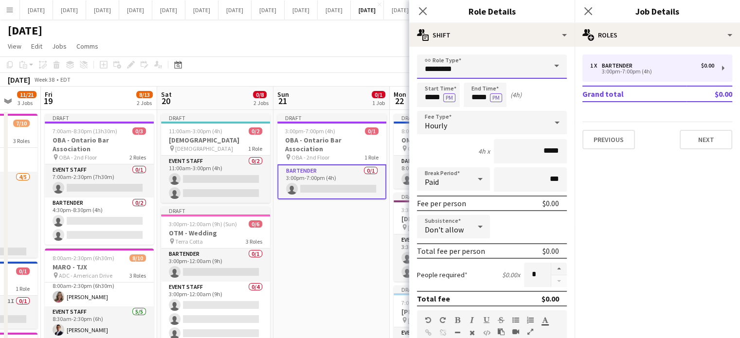
click at [442, 69] on input "*********" at bounding box center [492, 66] width 150 height 24
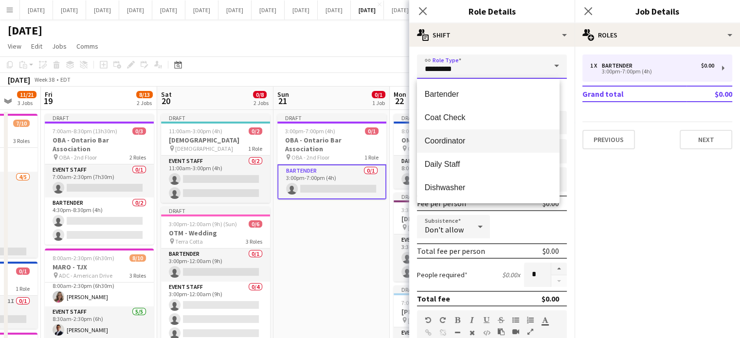
scroll to position [97, 0]
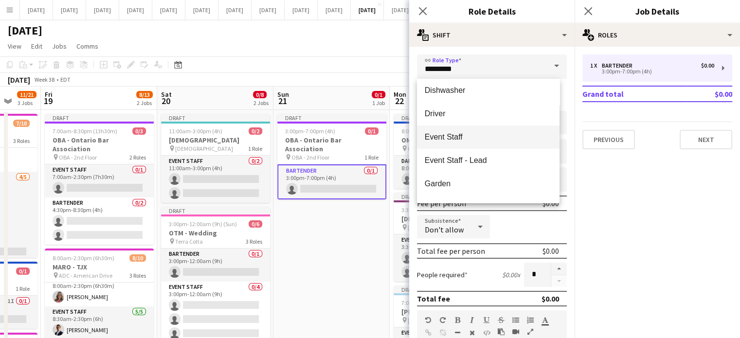
click at [471, 132] on span "Event Staff" at bounding box center [488, 136] width 127 height 9
type input "**********"
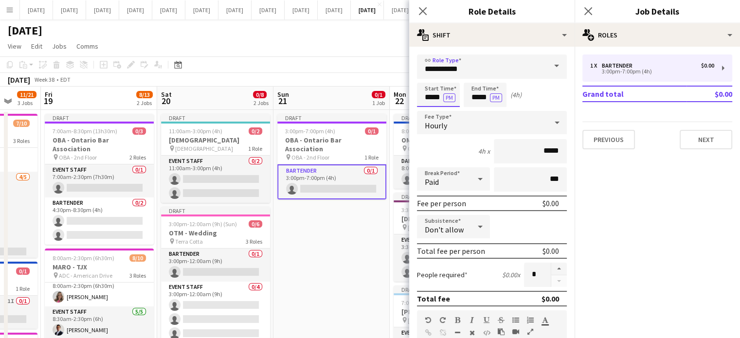
click at [434, 100] on input "*****" at bounding box center [438, 95] width 43 height 24
type input "*****"
click at [443, 79] on div at bounding box center [447, 78] width 19 height 10
click at [472, 89] on input "*****" at bounding box center [485, 95] width 43 height 24
type input "*****"
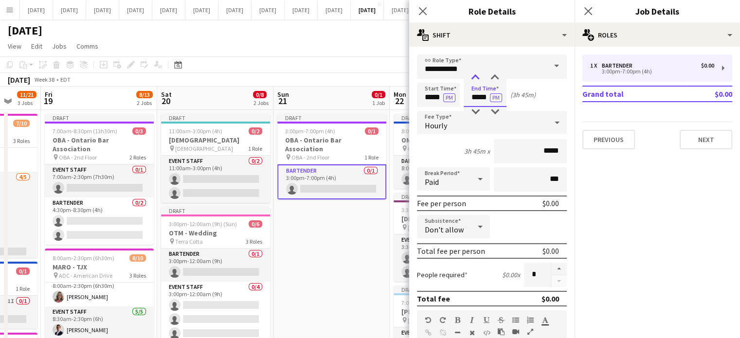
click at [474, 78] on div at bounding box center [475, 78] width 19 height 10
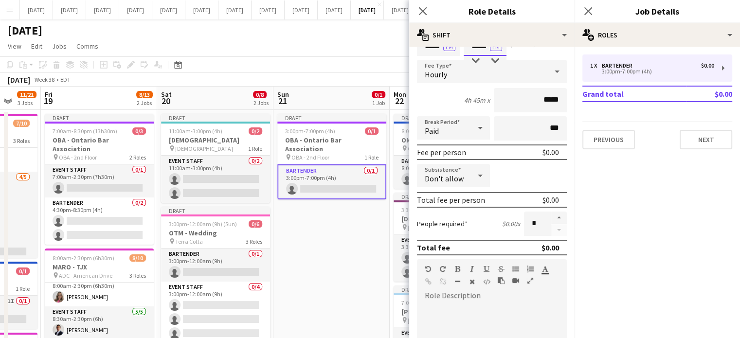
scroll to position [0, 0]
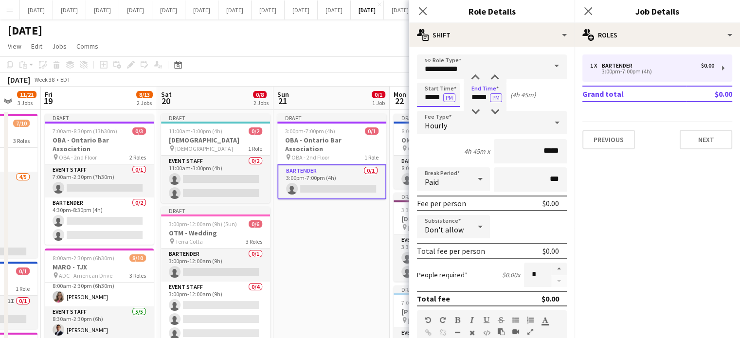
click at [447, 93] on app-time-picker "***** PM" at bounding box center [438, 96] width 43 height 7
type input "*****"
click at [447, 79] on div at bounding box center [447, 78] width 19 height 10
click at [424, 13] on icon at bounding box center [422, 10] width 9 height 9
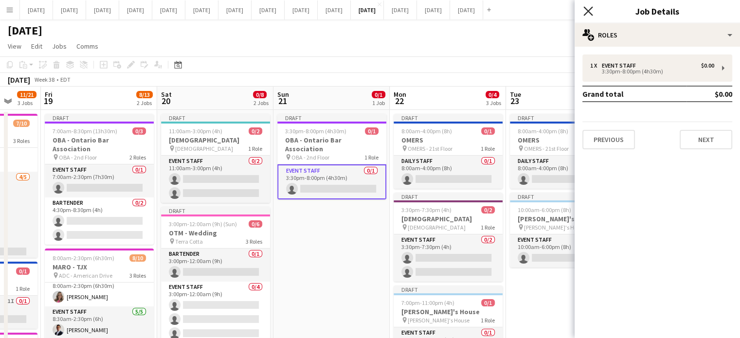
click at [587, 11] on icon "Close pop-in" at bounding box center [587, 10] width 9 height 9
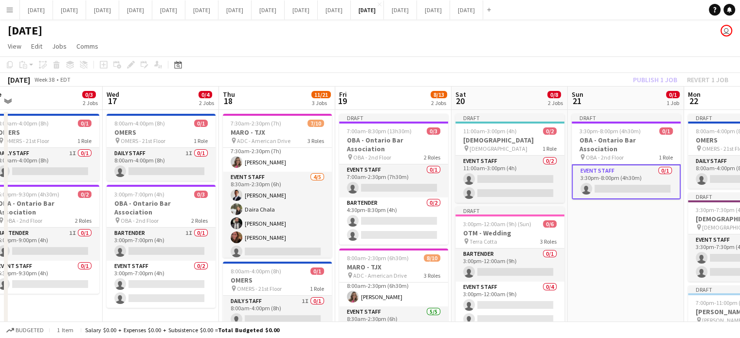
scroll to position [0, 234]
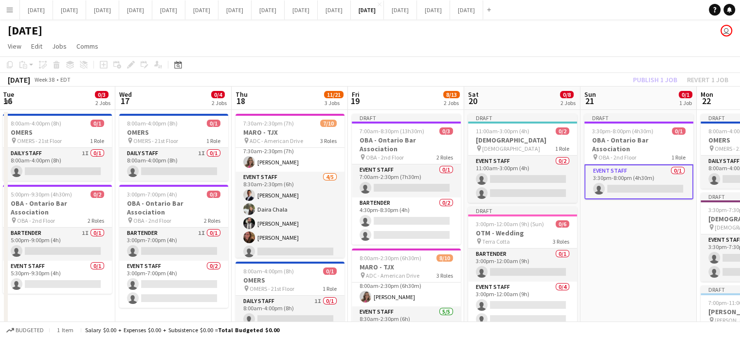
drag, startPoint x: 342, startPoint y: 203, endPoint x: 648, endPoint y: 177, distance: 307.7
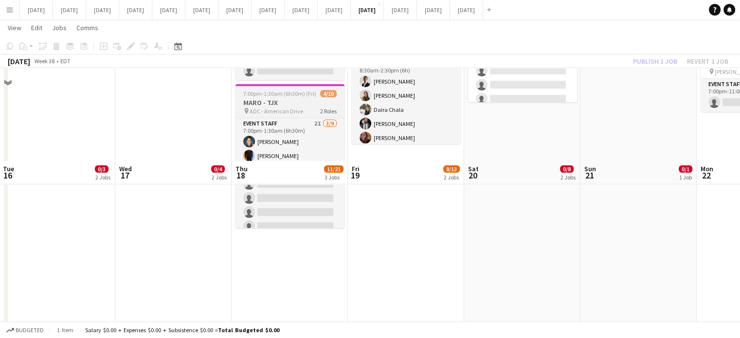
scroll to position [341, 0]
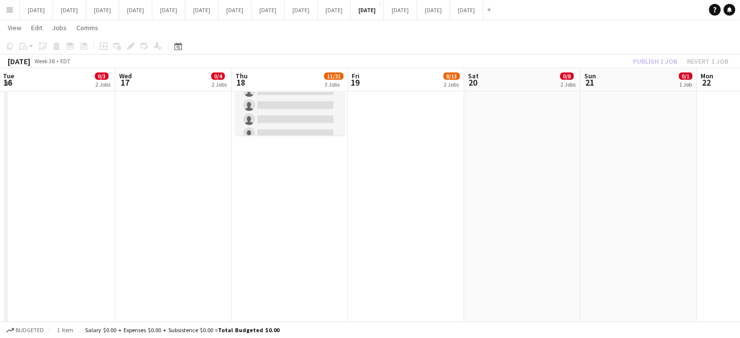
click at [308, 196] on app-date-cell "7:30am-2:30pm (7h) 7/10 MARO - TJX pin ADC - American Drive 3 Roles Event Staff…" at bounding box center [290, 103] width 116 height 671
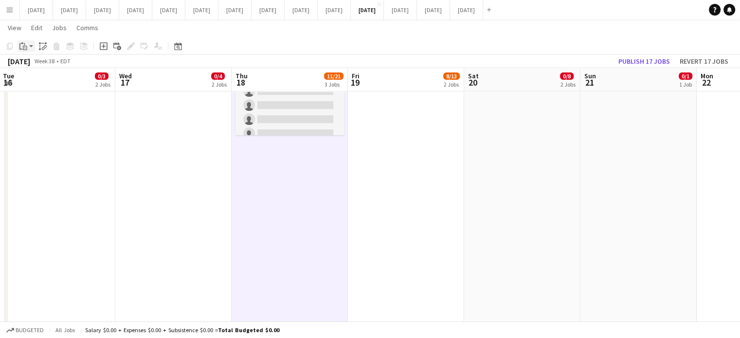
click at [32, 48] on app-action-btn "Paste" at bounding box center [27, 46] width 18 height 12
click at [36, 64] on link "Paste Ctrl+V" at bounding box center [71, 64] width 91 height 9
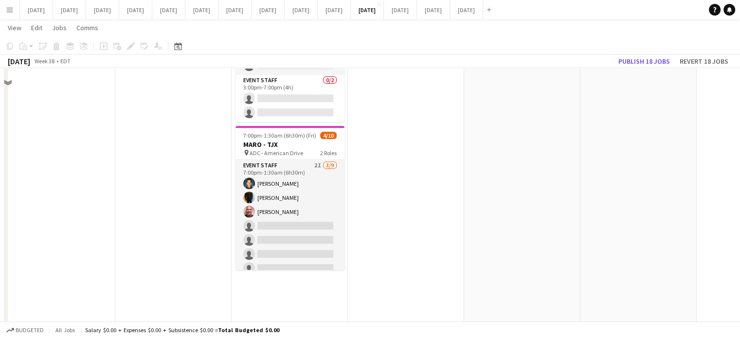
scroll to position [195, 0]
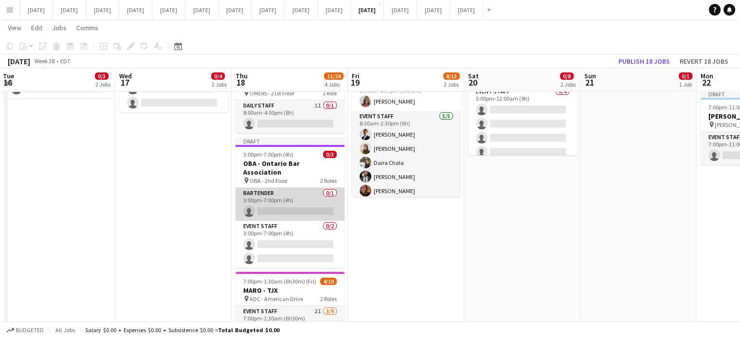
click at [301, 188] on app-card-role "Bartender 0/1 3:00pm-7:00pm (4h) single-neutral-actions" at bounding box center [289, 204] width 109 height 33
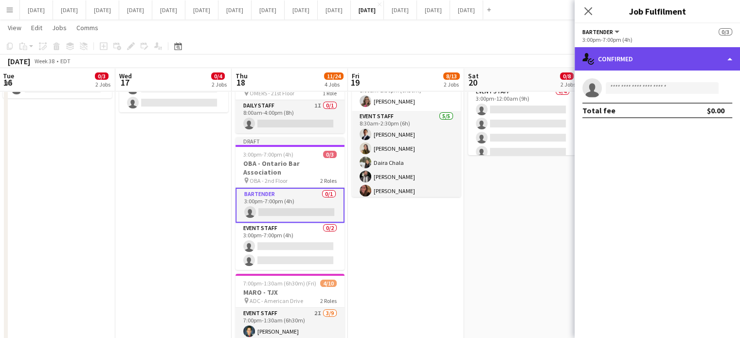
drag, startPoint x: 668, startPoint y: 55, endPoint x: 671, endPoint y: 60, distance: 5.9
click at [668, 55] on div "single-neutral-actions-check-2 Confirmed" at bounding box center [657, 58] width 165 height 23
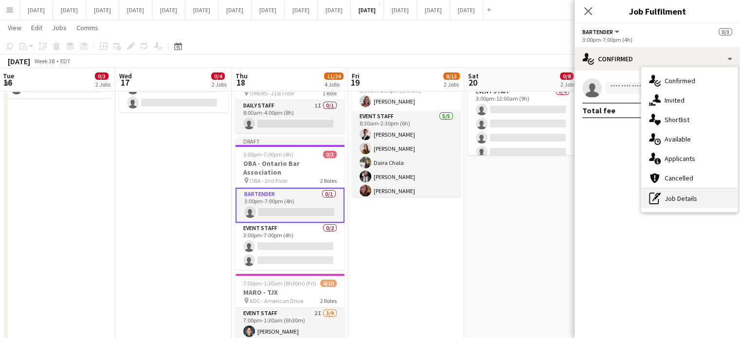
click at [683, 198] on div "pen-write Job Details" at bounding box center [689, 198] width 96 height 19
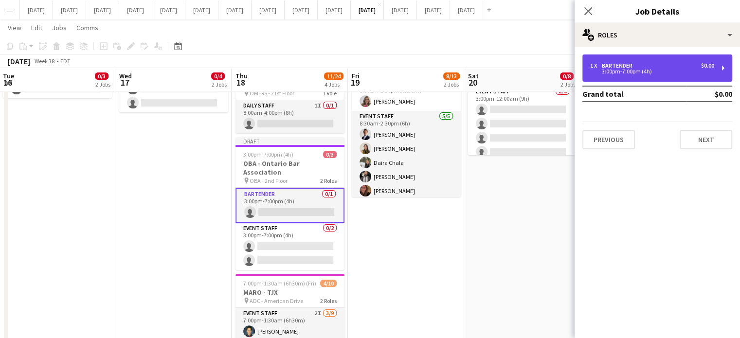
click at [631, 75] on div "1 x Bartender $0.00 3:00pm-7:00pm (4h)" at bounding box center [657, 67] width 150 height 27
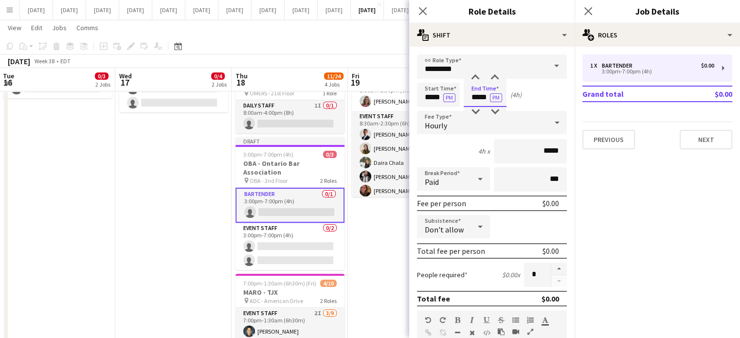
click at [494, 86] on input "*****" at bounding box center [485, 95] width 43 height 24
click at [494, 74] on div at bounding box center [494, 78] width 19 height 10
type input "*****"
click at [496, 77] on div at bounding box center [494, 78] width 19 height 10
click at [421, 9] on icon "Close pop-in" at bounding box center [422, 10] width 9 height 9
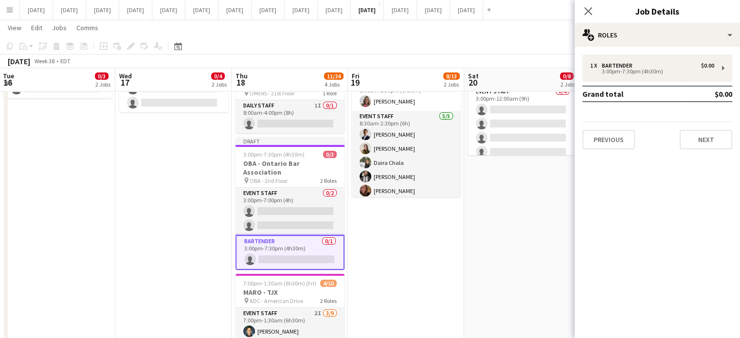
click at [592, 3] on div "Close pop-in" at bounding box center [588, 11] width 27 height 22
click at [588, 10] on icon at bounding box center [587, 10] width 9 height 9
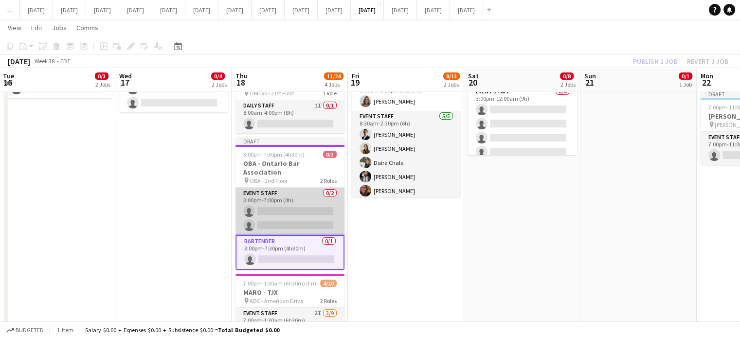
click at [311, 188] on app-card-role "Event Staff 0/2 3:00pm-7:00pm (4h) single-neutral-actions single-neutral-actions" at bounding box center [289, 211] width 109 height 47
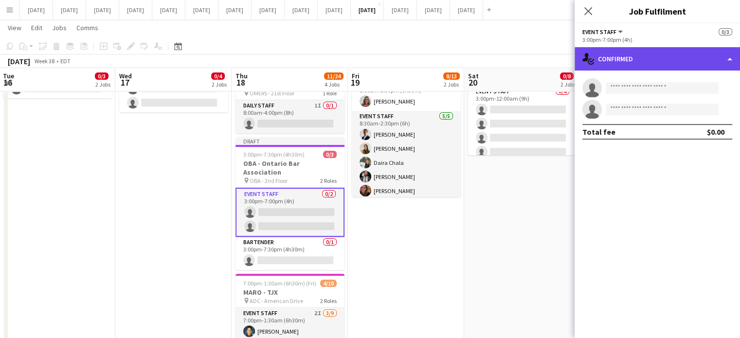
click at [675, 64] on div "single-neutral-actions-check-2 Confirmed" at bounding box center [657, 58] width 165 height 23
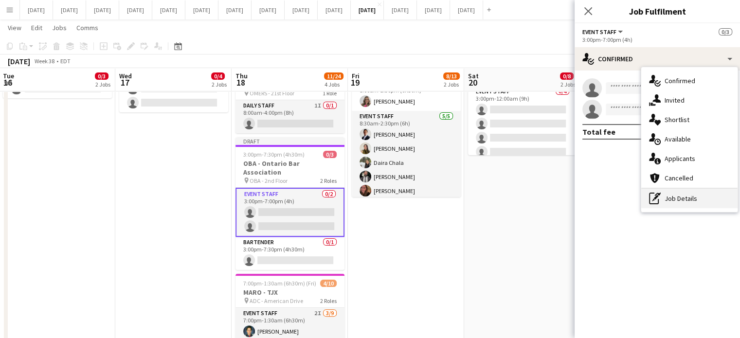
click at [685, 195] on div "pen-write Job Details" at bounding box center [689, 198] width 96 height 19
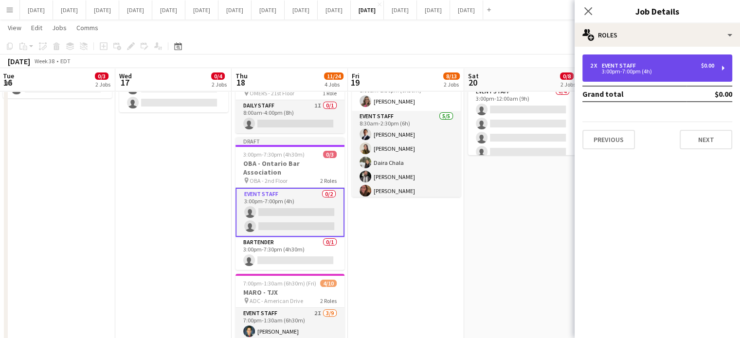
click at [654, 75] on div "2 x Event Staff $0.00 3:00pm-7:00pm (4h)" at bounding box center [657, 67] width 150 height 27
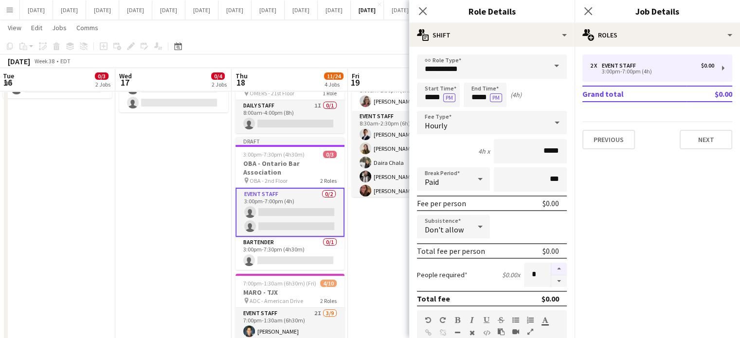
click at [551, 265] on button "button" at bounding box center [559, 269] width 16 height 13
type input "*"
click at [434, 96] on input "*****" at bounding box center [438, 95] width 43 height 24
click at [428, 106] on input "*****" at bounding box center [438, 95] width 43 height 24
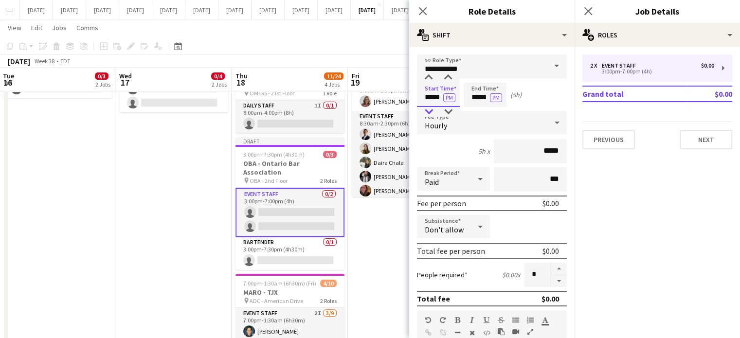
click at [428, 112] on div at bounding box center [428, 112] width 19 height 10
click at [429, 112] on div at bounding box center [428, 112] width 19 height 10
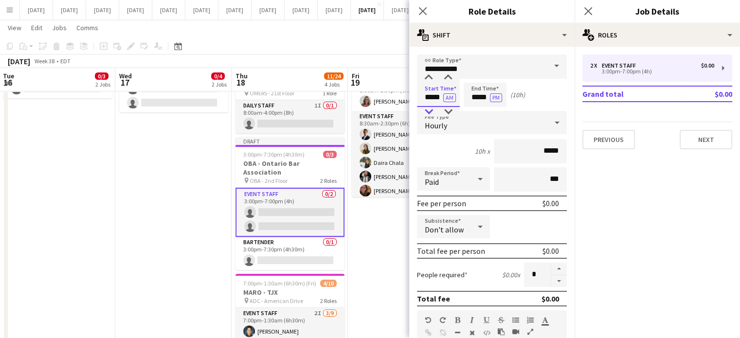
click at [429, 112] on div at bounding box center [428, 112] width 19 height 10
click at [430, 77] on div at bounding box center [428, 78] width 19 height 10
click at [446, 79] on div at bounding box center [447, 78] width 19 height 10
type input "*****"
click at [446, 79] on div at bounding box center [447, 78] width 19 height 10
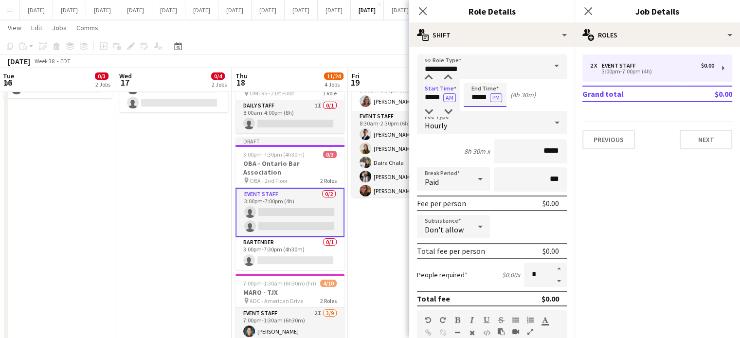
click at [474, 94] on input "*****" at bounding box center [485, 95] width 43 height 24
click at [477, 110] on div at bounding box center [475, 112] width 19 height 10
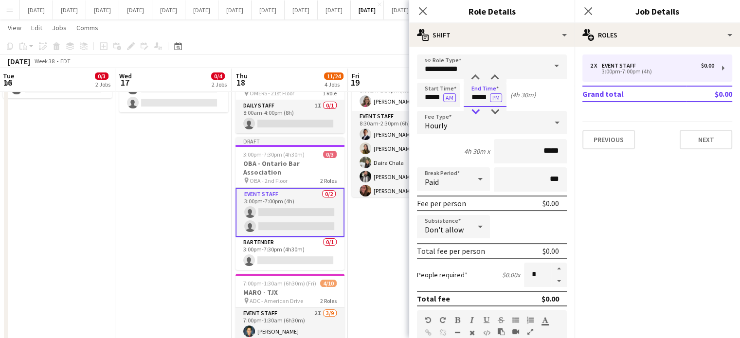
click at [477, 110] on div at bounding box center [475, 112] width 19 height 10
click at [476, 81] on div at bounding box center [475, 78] width 19 height 10
click at [489, 79] on div at bounding box center [494, 78] width 19 height 10
type input "*****"
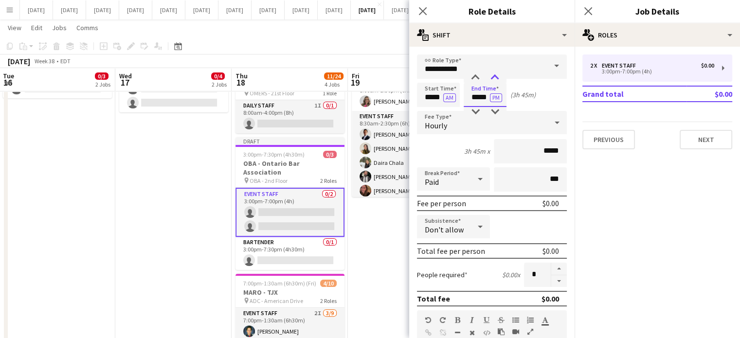
click at [489, 79] on div at bounding box center [494, 78] width 19 height 10
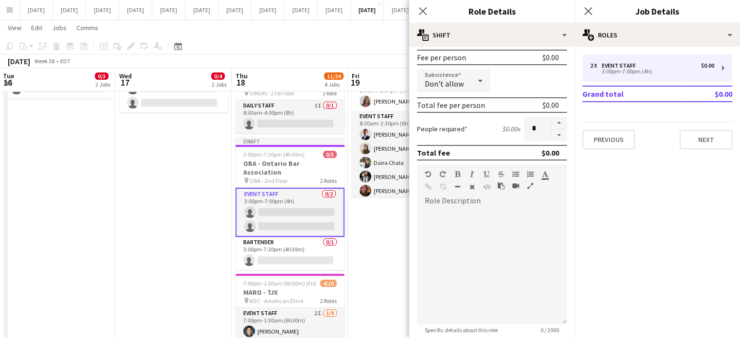
scroll to position [241, 0]
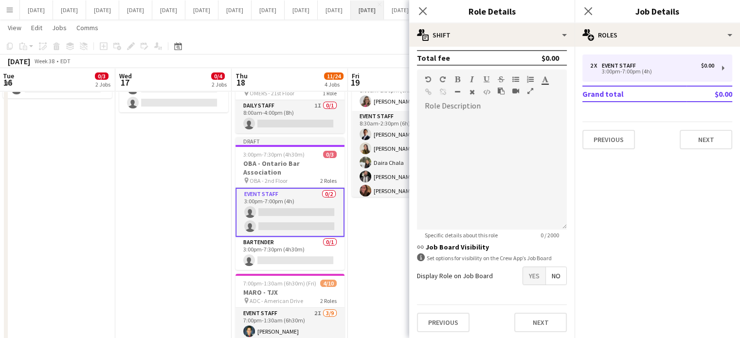
drag, startPoint x: 422, startPoint y: 16, endPoint x: 475, endPoint y: 14, distance: 52.6
click at [423, 15] on icon "Close pop-in" at bounding box center [423, 11] width 8 height 8
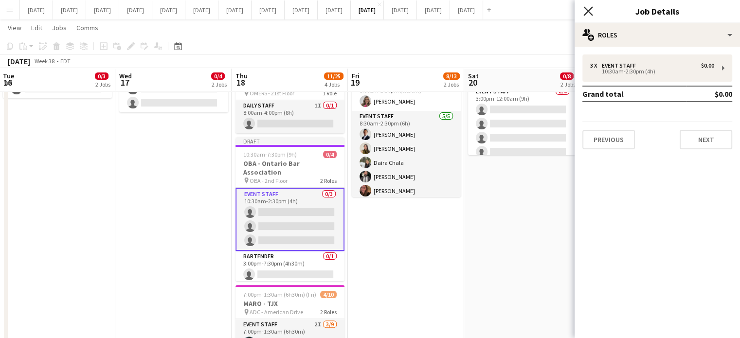
click at [586, 7] on icon "Close pop-in" at bounding box center [587, 10] width 9 height 9
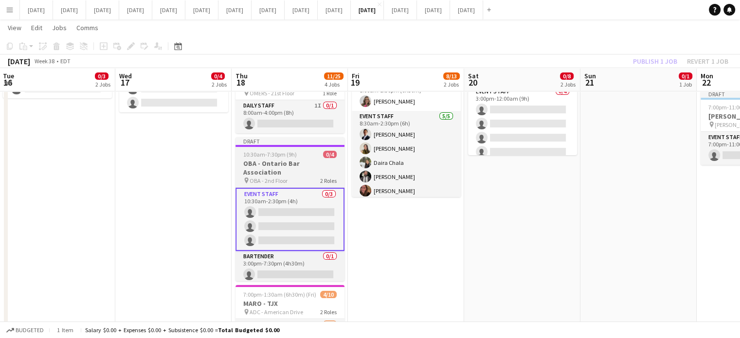
click at [309, 158] on div "10:30am-7:30pm (9h) 0/4" at bounding box center [289, 154] width 109 height 7
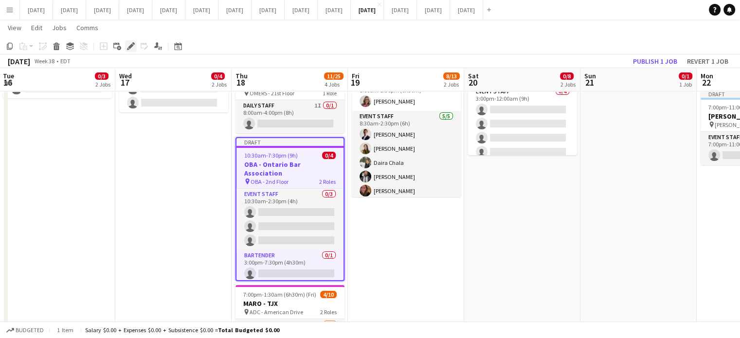
click at [131, 50] on div "Edit" at bounding box center [131, 46] width 12 height 12
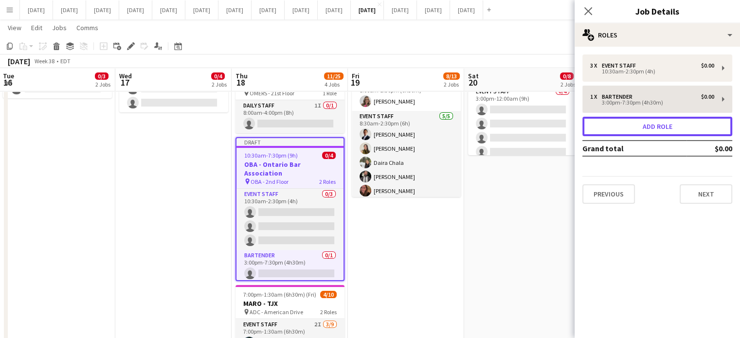
click at [632, 130] on button "Add role" at bounding box center [657, 126] width 150 height 19
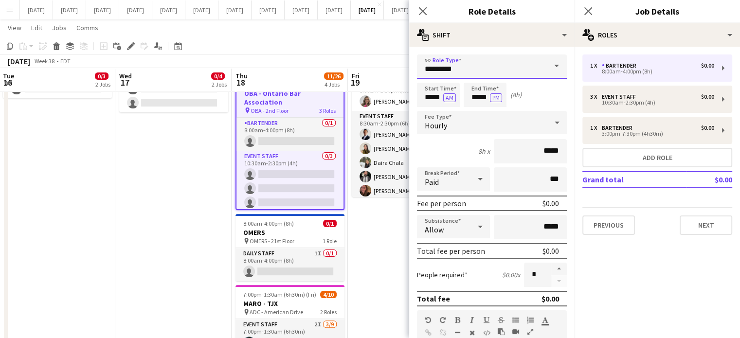
click at [512, 65] on input "*********" at bounding box center [492, 66] width 150 height 24
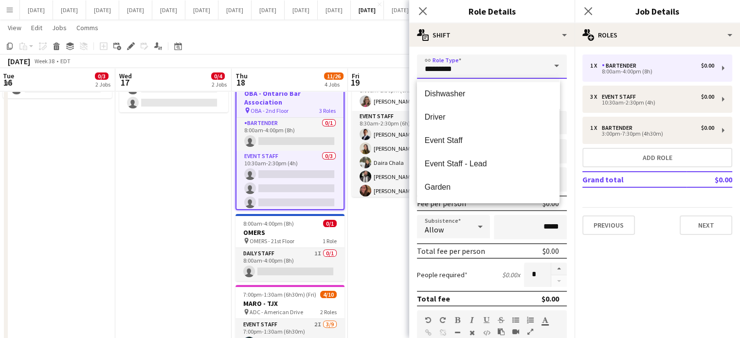
scroll to position [97, 0]
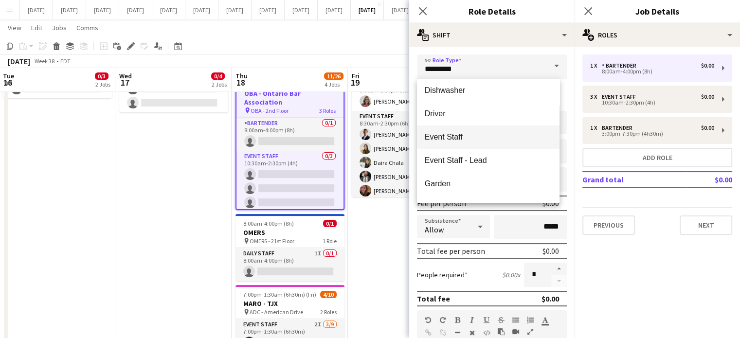
click at [456, 137] on span "Event Staff" at bounding box center [488, 136] width 127 height 9
type input "**********"
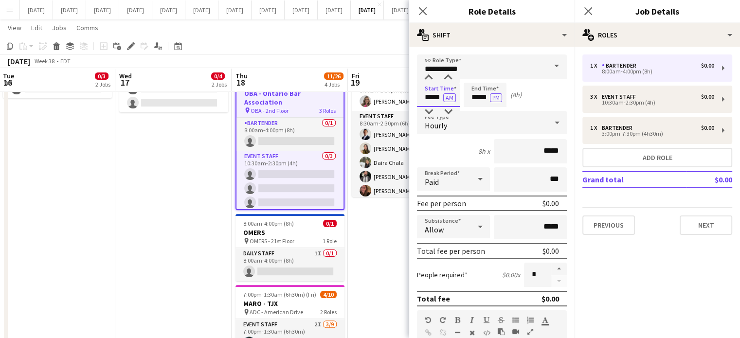
click at [428, 103] on input "*****" at bounding box center [438, 95] width 43 height 24
click at [427, 80] on div at bounding box center [428, 78] width 19 height 10
click at [452, 75] on div at bounding box center [447, 78] width 19 height 10
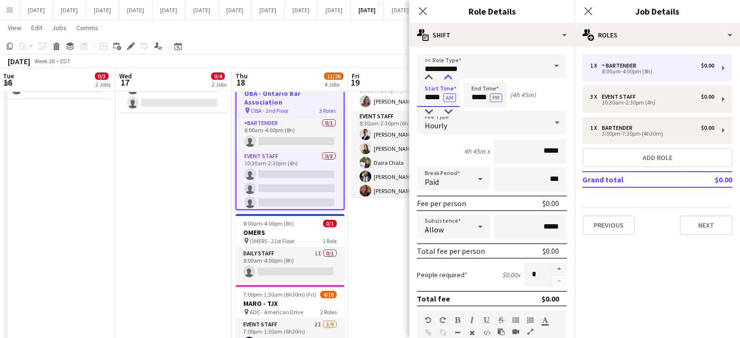
type input "*****"
click at [452, 75] on div at bounding box center [447, 78] width 19 height 10
click at [473, 91] on input "*****" at bounding box center [485, 95] width 43 height 24
click at [475, 80] on div at bounding box center [475, 78] width 19 height 10
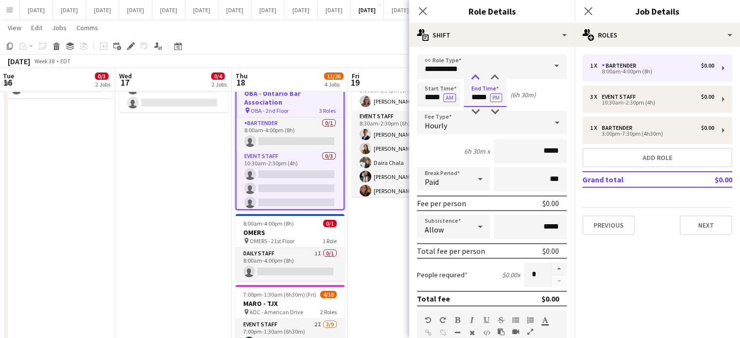
click at [475, 80] on div at bounding box center [475, 78] width 19 height 10
click at [475, 110] on div at bounding box center [475, 112] width 19 height 10
click at [492, 79] on div at bounding box center [494, 78] width 19 height 10
type input "*****"
click at [493, 79] on div at bounding box center [494, 78] width 19 height 10
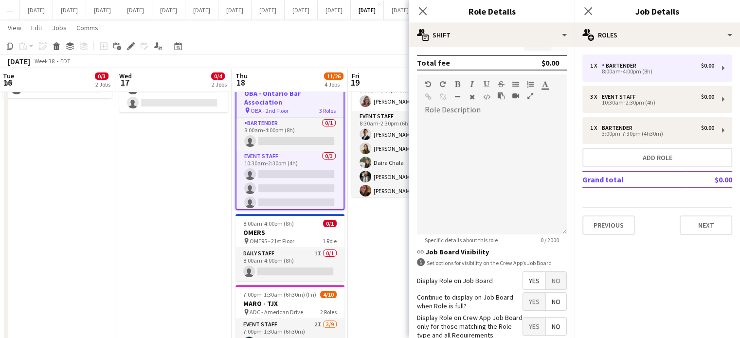
scroll to position [243, 0]
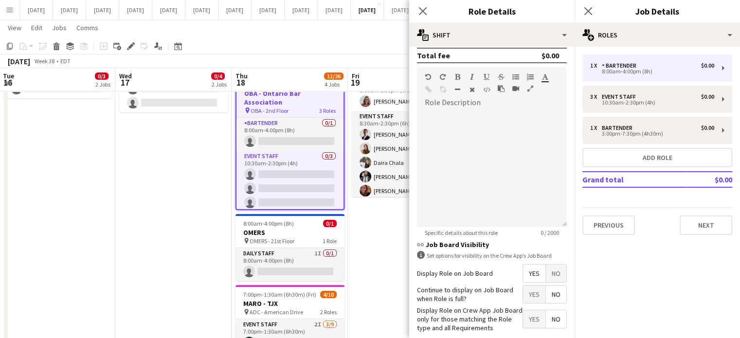
click at [553, 264] on mat-button-toggle-group "Yes No" at bounding box center [545, 273] width 44 height 18
click at [553, 266] on span "No" at bounding box center [556, 274] width 20 height 18
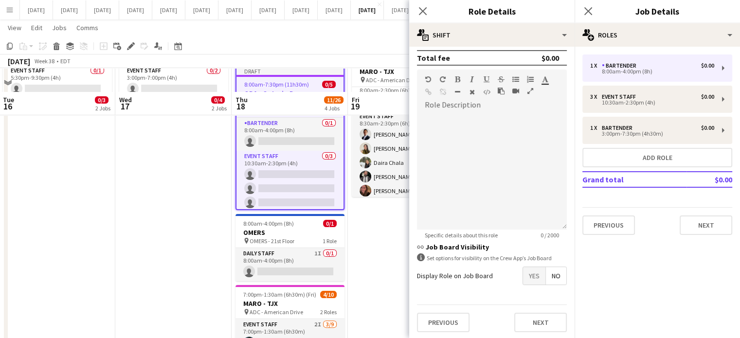
scroll to position [292, 0]
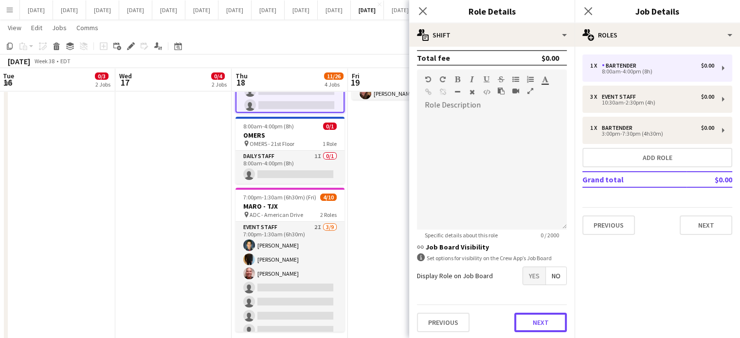
drag, startPoint x: 534, startPoint y: 322, endPoint x: 535, endPoint y: 308, distance: 13.2
click at [534, 322] on button "Next" at bounding box center [540, 322] width 53 height 19
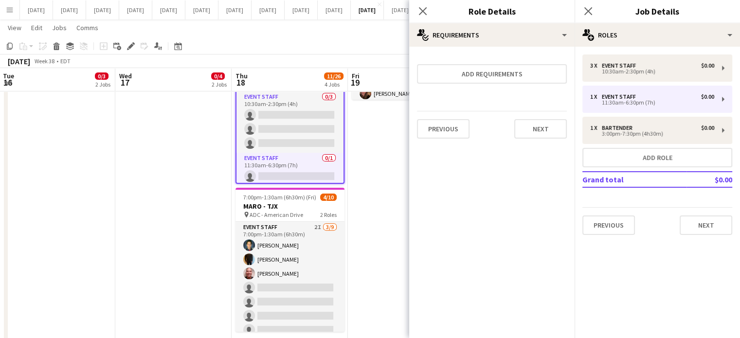
scroll to position [0, 0]
click at [565, 132] on button "Next" at bounding box center [540, 128] width 53 height 19
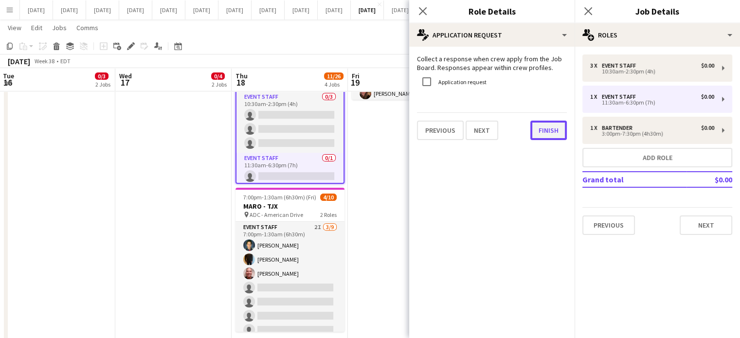
click at [557, 130] on button "Finish" at bounding box center [548, 130] width 36 height 19
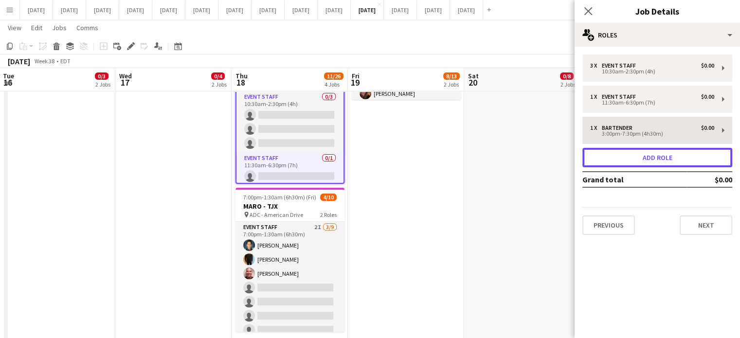
click at [618, 161] on button "Add role" at bounding box center [657, 157] width 150 height 19
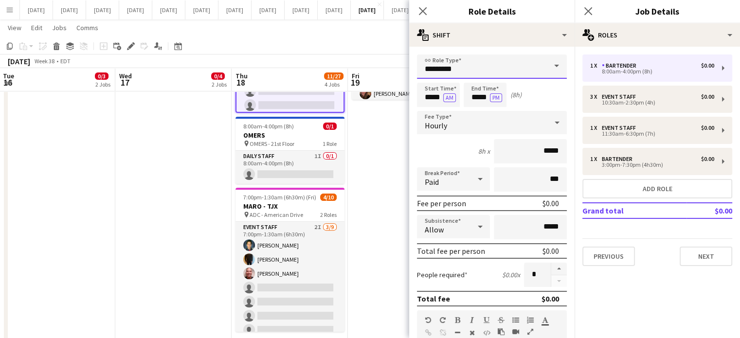
click at [471, 61] on input "*********" at bounding box center [492, 66] width 150 height 24
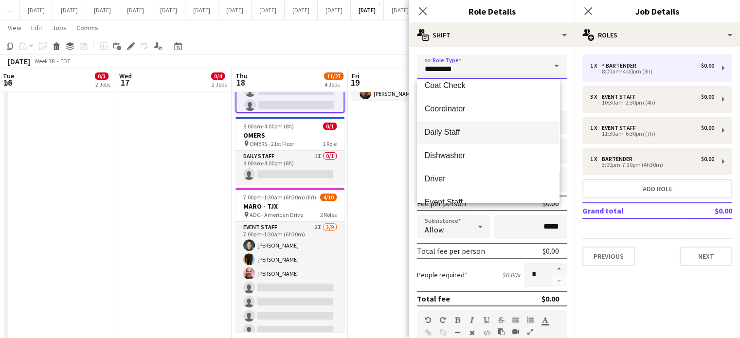
scroll to position [97, 0]
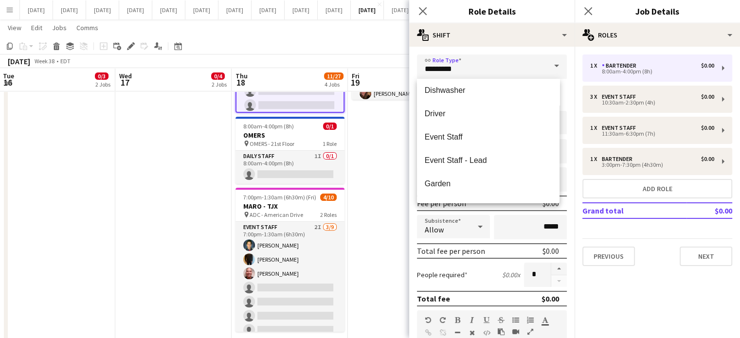
click at [462, 142] on mat-option "Event Staff" at bounding box center [488, 137] width 143 height 23
type input "**********"
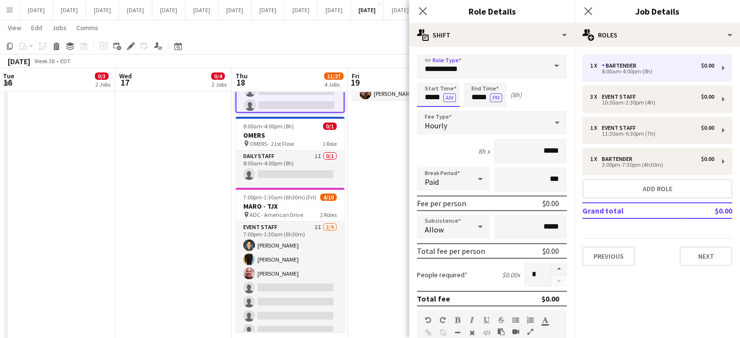
click at [426, 101] on input "*****" at bounding box center [438, 95] width 43 height 24
click at [428, 80] on div at bounding box center [428, 78] width 19 height 10
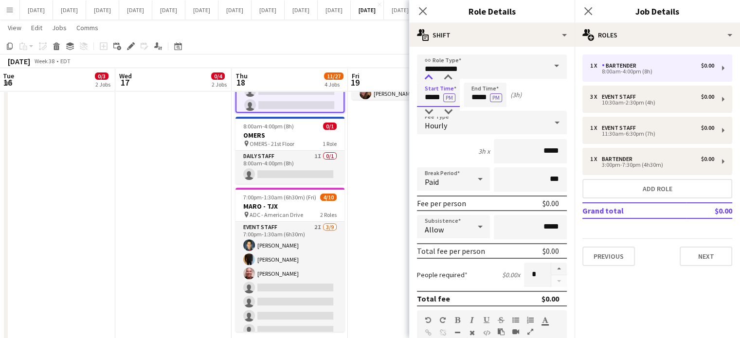
click at [428, 80] on div at bounding box center [428, 78] width 19 height 10
click at [449, 83] on input "*****" at bounding box center [438, 95] width 43 height 24
click at [449, 81] on div at bounding box center [447, 78] width 19 height 10
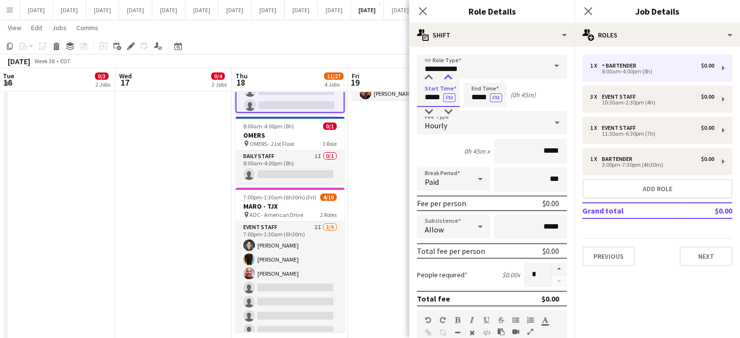
type input "*****"
click at [449, 81] on div at bounding box center [447, 78] width 19 height 10
click at [478, 90] on input "*****" at bounding box center [485, 95] width 43 height 24
click at [475, 73] on div at bounding box center [475, 78] width 19 height 10
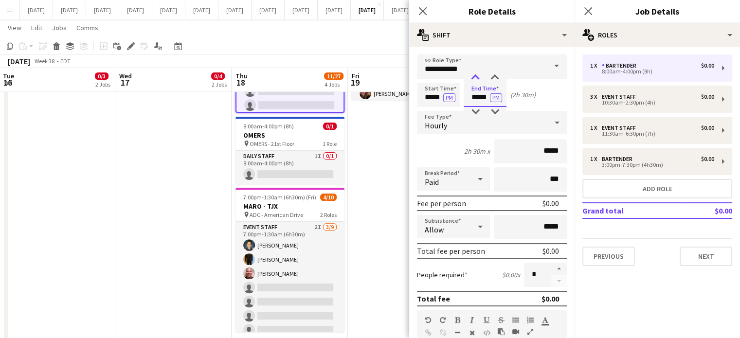
click at [475, 73] on div at bounding box center [475, 78] width 19 height 10
click at [494, 73] on div at bounding box center [494, 78] width 19 height 10
type input "*****"
click at [494, 73] on div at bounding box center [494, 78] width 19 height 10
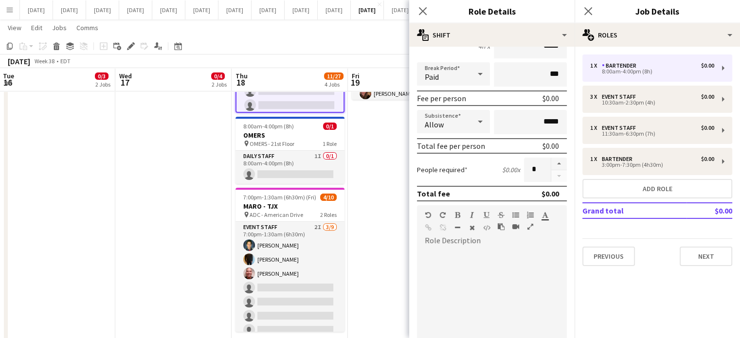
scroll to position [146, 0]
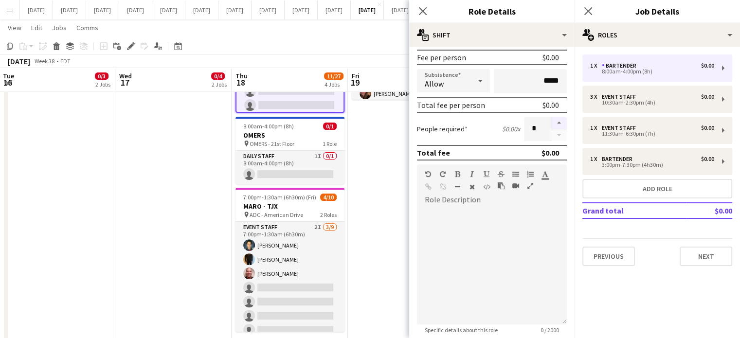
click at [558, 119] on button "button" at bounding box center [559, 123] width 16 height 13
type input "*"
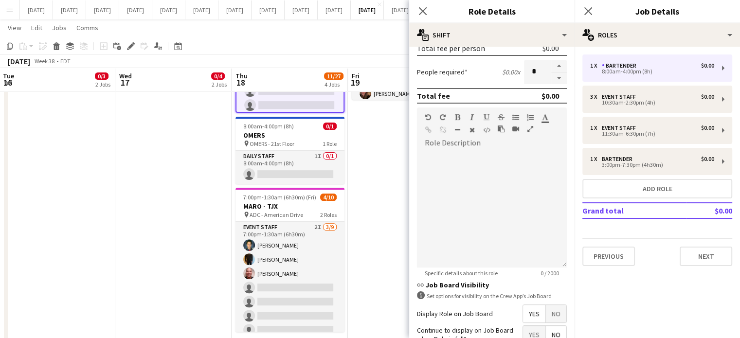
scroll to position [290, 0]
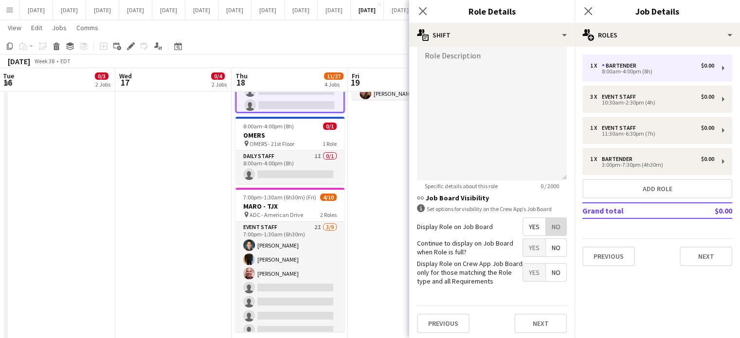
click at [546, 219] on span "No" at bounding box center [556, 227] width 20 height 18
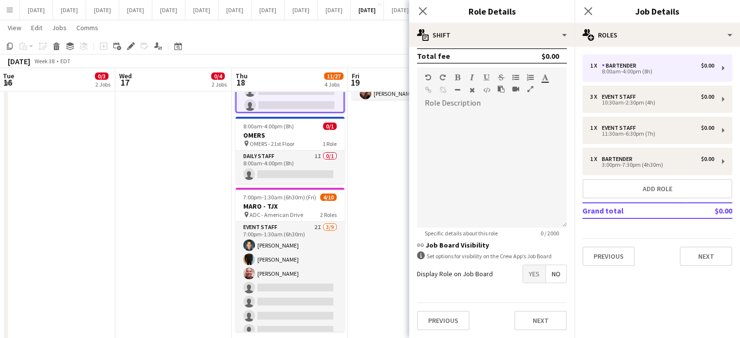
scroll to position [241, 0]
click at [541, 313] on button "Next" at bounding box center [540, 322] width 53 height 19
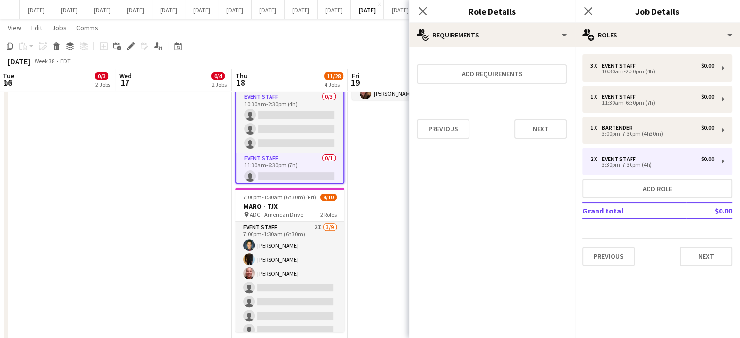
scroll to position [0, 0]
click at [419, 15] on icon at bounding box center [422, 10] width 9 height 9
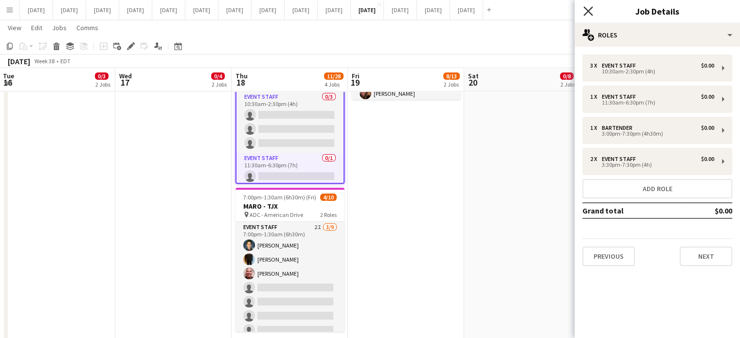
click at [587, 7] on icon "Close pop-in" at bounding box center [587, 10] width 9 height 9
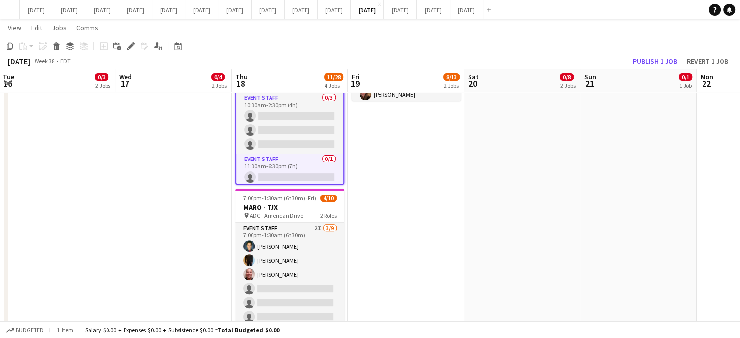
scroll to position [243, 0]
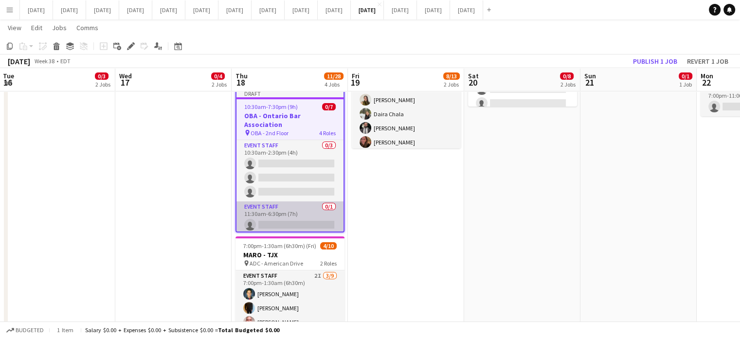
click at [302, 201] on app-card-role "Event Staff 0/1 11:30am-6:30pm (7h) single-neutral-actions" at bounding box center [289, 217] width 107 height 33
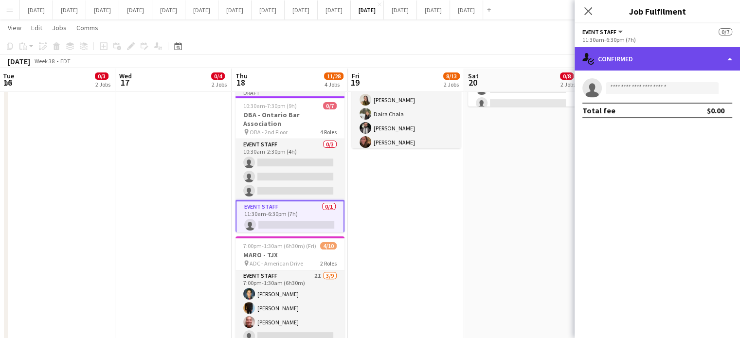
click at [620, 59] on div "single-neutral-actions-check-2 Confirmed" at bounding box center [657, 58] width 165 height 23
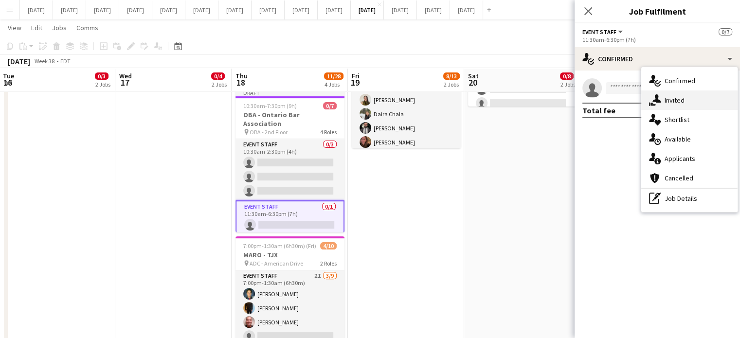
click at [674, 101] on span "Invited" at bounding box center [675, 100] width 20 height 9
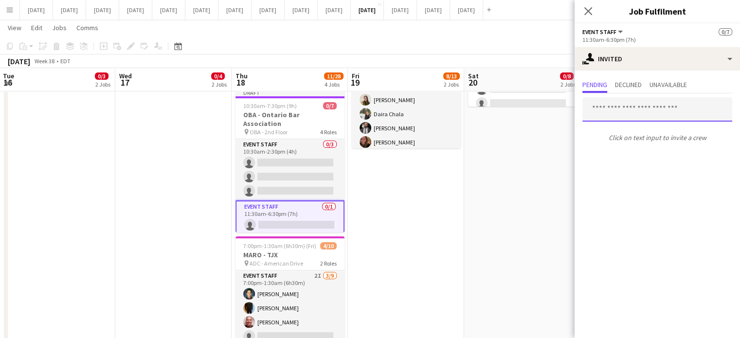
click at [623, 112] on input "text" at bounding box center [657, 109] width 150 height 24
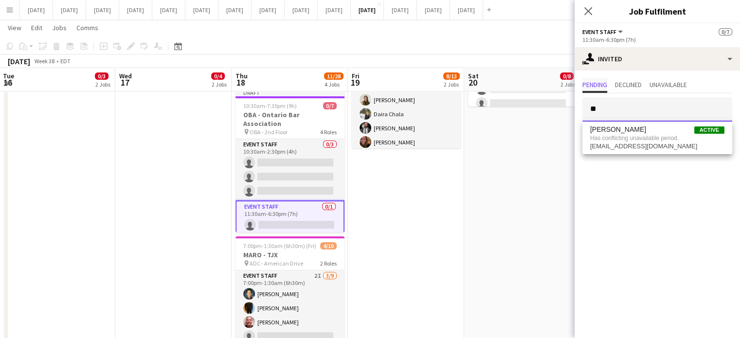
type input "*"
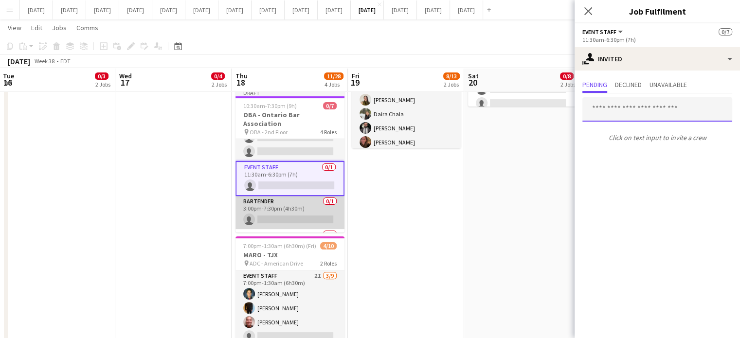
scroll to position [49, 0]
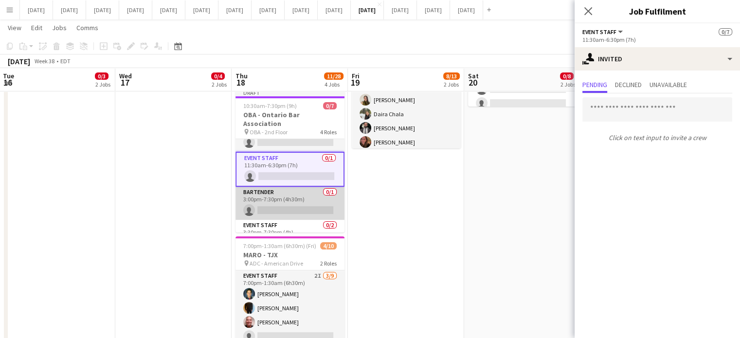
click at [287, 187] on app-card-role "Bartender 0/1 3:00pm-7:30pm (4h30m) single-neutral-actions" at bounding box center [289, 203] width 109 height 33
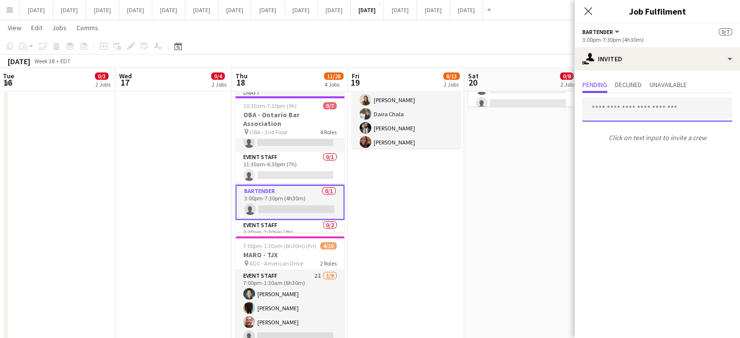
click at [631, 118] on input "text" at bounding box center [657, 109] width 150 height 24
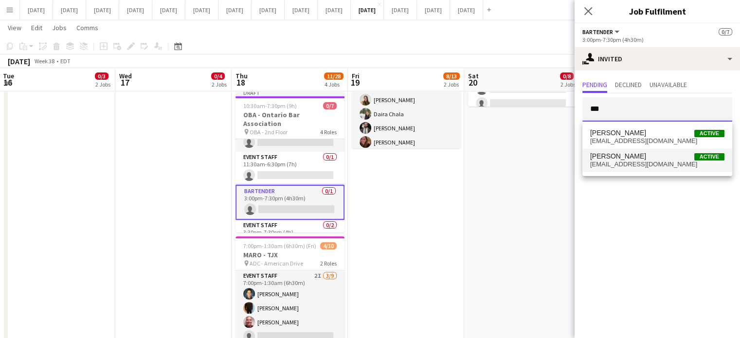
type input "***"
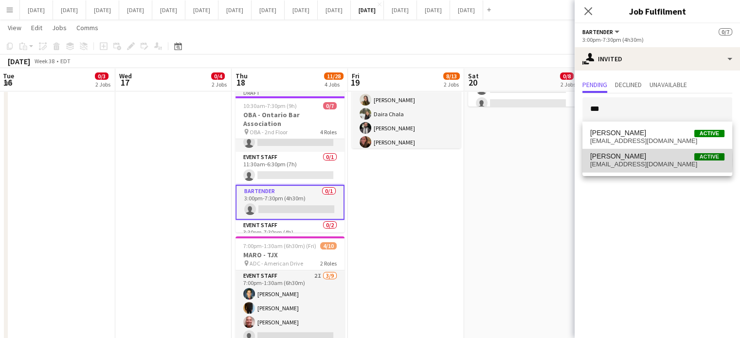
click at [629, 160] on span "[PERSON_NAME] Active" at bounding box center [657, 156] width 134 height 8
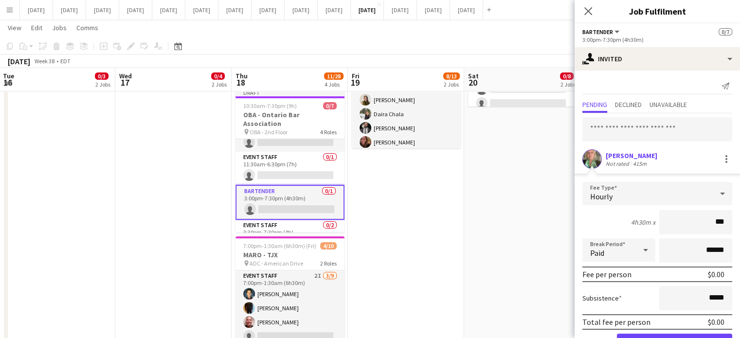
type input "**"
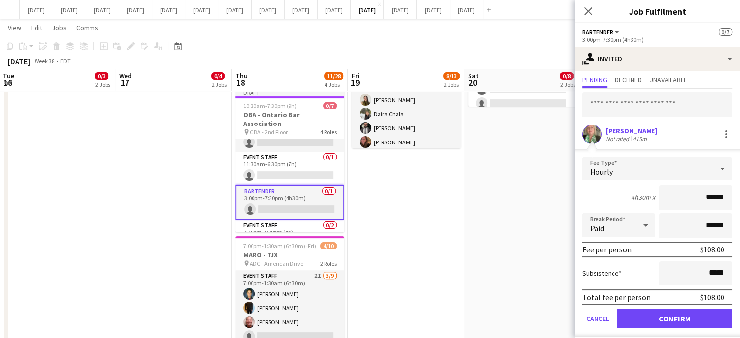
scroll to position [31, 0]
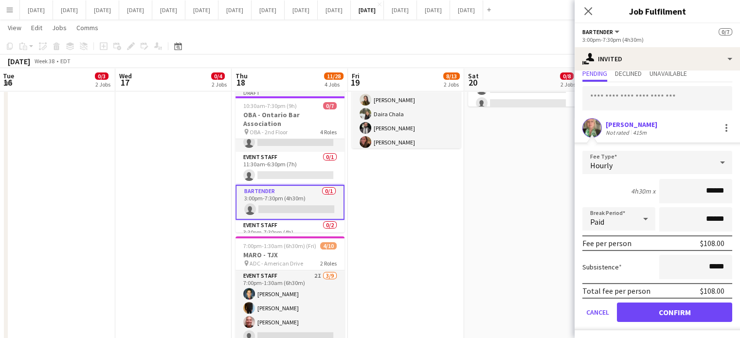
type input "******"
click at [660, 311] on button "Confirm" at bounding box center [674, 312] width 115 height 19
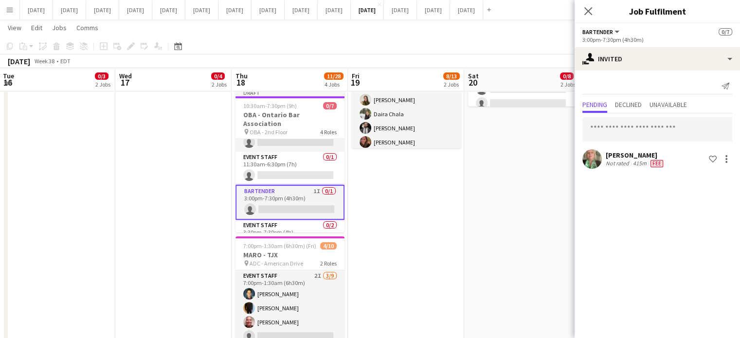
scroll to position [0, 0]
click at [583, 6] on icon "Close pop-in" at bounding box center [587, 10] width 9 height 9
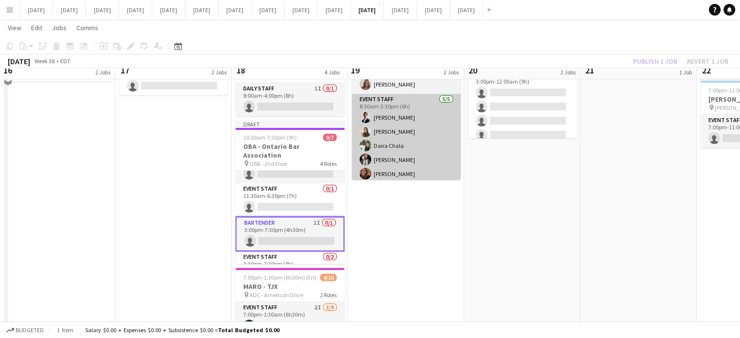
scroll to position [195, 0]
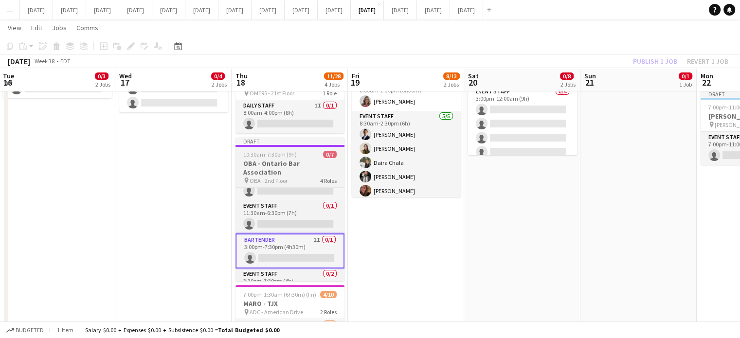
click at [327, 157] on span "0/7" at bounding box center [330, 154] width 14 height 7
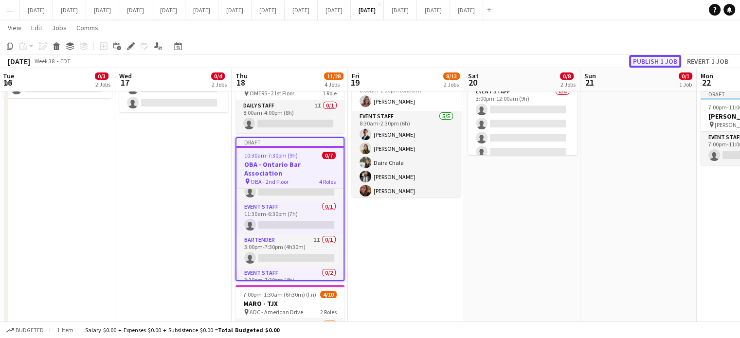
click at [667, 65] on button "Publish 1 job" at bounding box center [655, 61] width 52 height 13
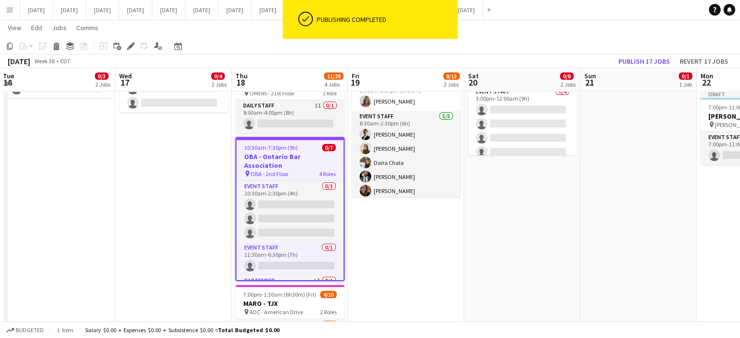
click at [507, 24] on app-page-menu "View Day view expanded Day view collapsed Month view Date picker Jump to [DATE]…" at bounding box center [370, 28] width 740 height 18
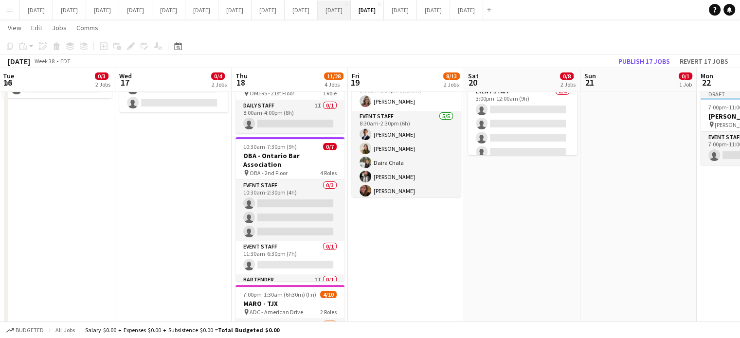
click at [351, 16] on button "[DATE] Close" at bounding box center [334, 9] width 33 height 19
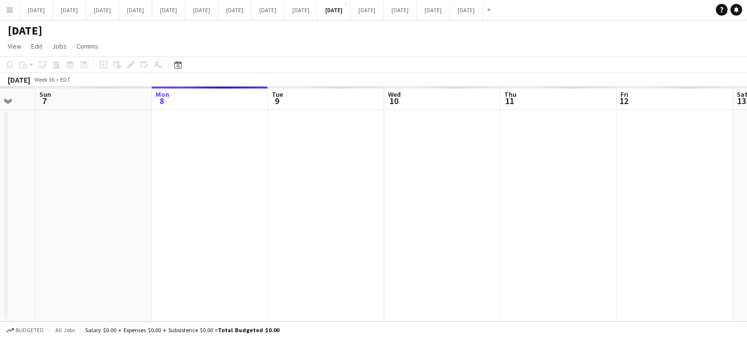
drag, startPoint x: 274, startPoint y: 158, endPoint x: 624, endPoint y: 202, distance: 352.1
click at [747, 171] on app-calendar-viewport "Thu 4 Fri 5 Sat 6 Sun 7 Mon 8 Tue 9 Wed 10 Thu 11 Fri 12 Sat 13 Sun 14 Mon 15" at bounding box center [373, 204] width 747 height 235
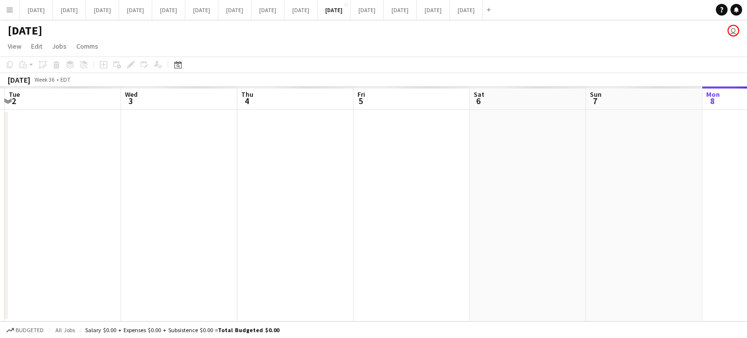
drag, startPoint x: 339, startPoint y: 216, endPoint x: 726, endPoint y: 172, distance: 389.7
click at [743, 171] on app-calendar-viewport "Sun 31 Mon 1 Tue 2 Wed 3 Thu 4 Fri 5 Sat 6 Sun 7 Mon 8 Tue 9 Wed 10 Thu 11" at bounding box center [373, 204] width 747 height 235
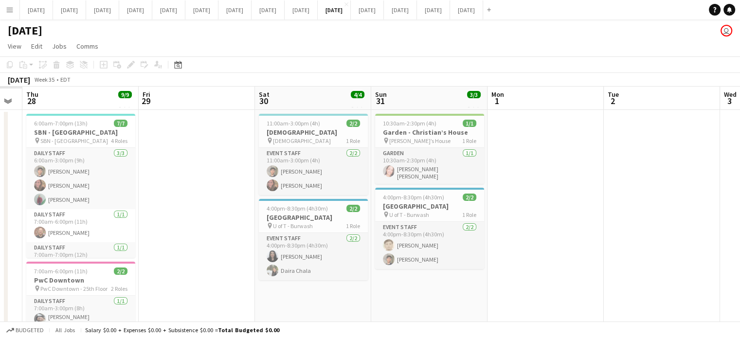
drag, startPoint x: 432, startPoint y: 198, endPoint x: 730, endPoint y: 183, distance: 299.1
click at [740, 179] on html "Menu Boards Boards Boards All jobs Status Workforce Workforce My Workforce Recr…" at bounding box center [370, 199] width 740 height 399
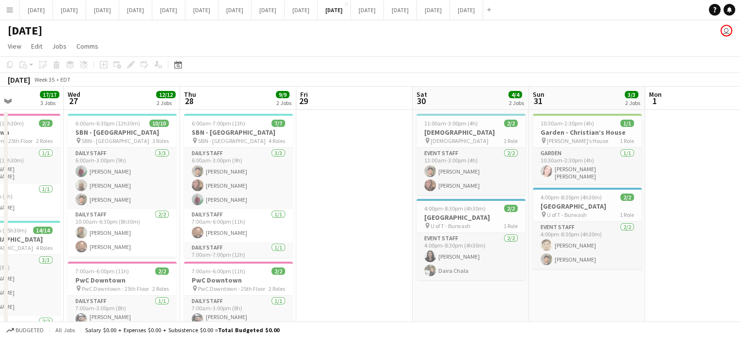
drag, startPoint x: 551, startPoint y: 225, endPoint x: 747, endPoint y: 197, distance: 197.7
click at [740, 197] on html "Menu Boards Boards Boards All jobs Status Workforce Workforce My Workforce Recr…" at bounding box center [370, 235] width 740 height 471
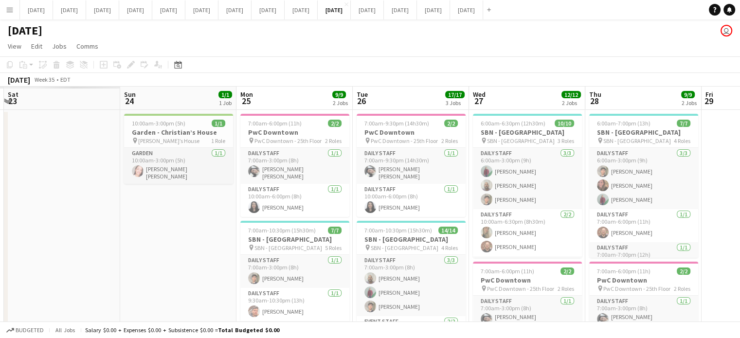
drag, startPoint x: 311, startPoint y: 192, endPoint x: 691, endPoint y: 145, distance: 383.5
click at [691, 145] on app-calendar-viewport "Thu 21 Fri 22 Sat 23 Sun 24 1/1 1 Job Mon 25 9/9 2 Jobs Tue 26 17/17 3 Jobs Wed…" at bounding box center [370, 270] width 740 height 367
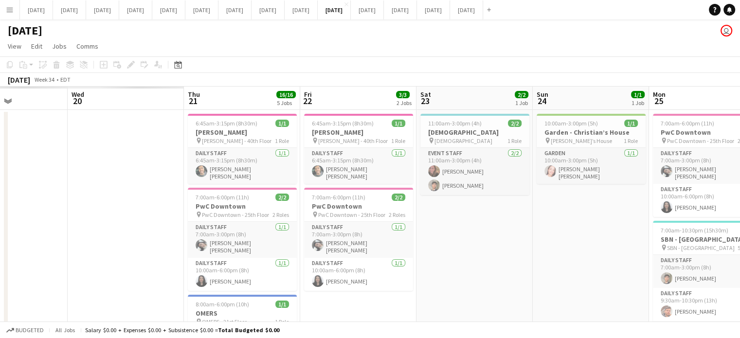
drag, startPoint x: 126, startPoint y: 224, endPoint x: 576, endPoint y: 221, distance: 450.6
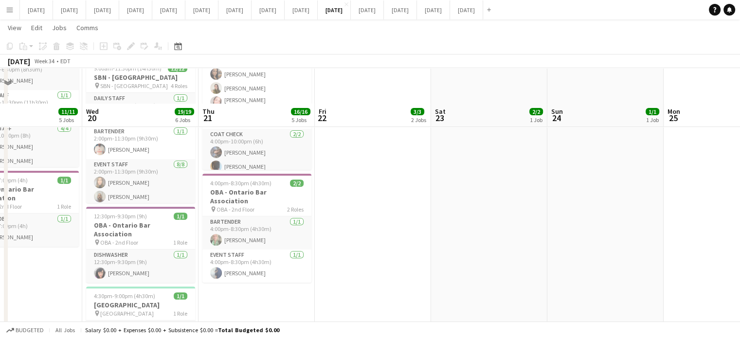
scroll to position [388, 0]
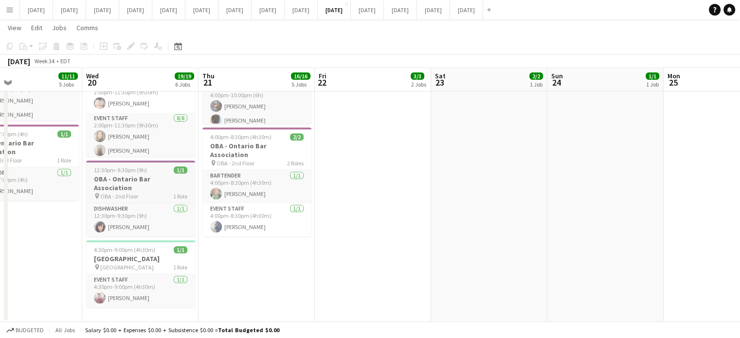
click at [162, 175] on h3 "OBA - Ontario Bar Association" at bounding box center [140, 184] width 109 height 18
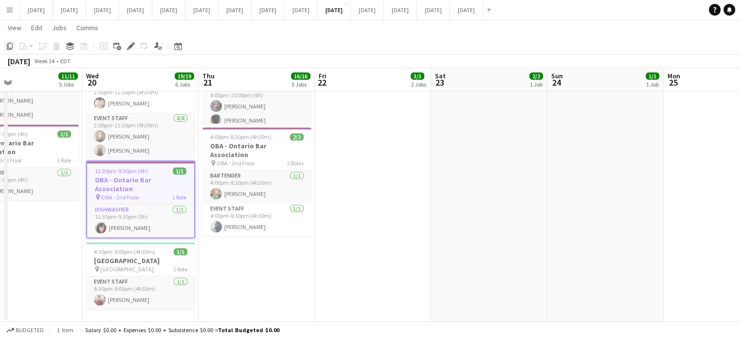
click at [8, 44] on icon "Copy" at bounding box center [10, 46] width 8 height 8
click at [384, 17] on button "[DATE] Close" at bounding box center [367, 9] width 33 height 19
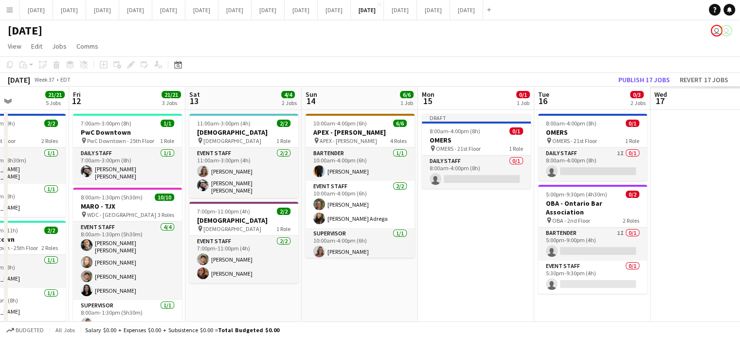
drag, startPoint x: 616, startPoint y: 178, endPoint x: 115, endPoint y: 173, distance: 501.2
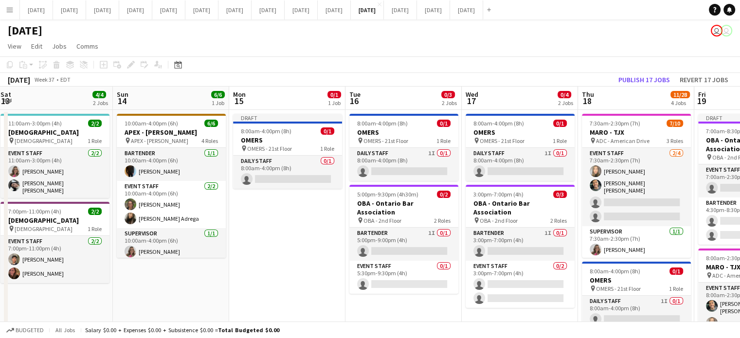
drag, startPoint x: 426, startPoint y: 231, endPoint x: 234, endPoint y: 216, distance: 192.8
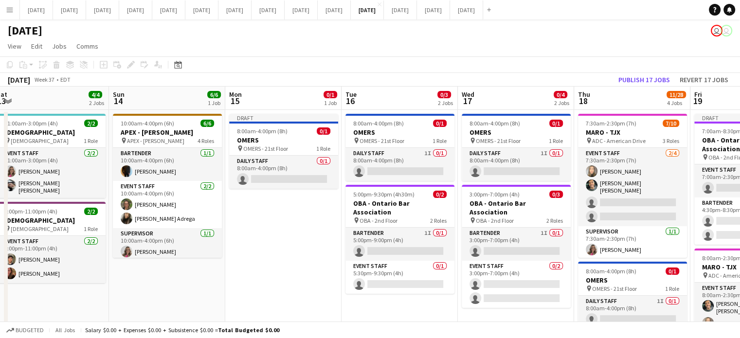
scroll to position [146, 0]
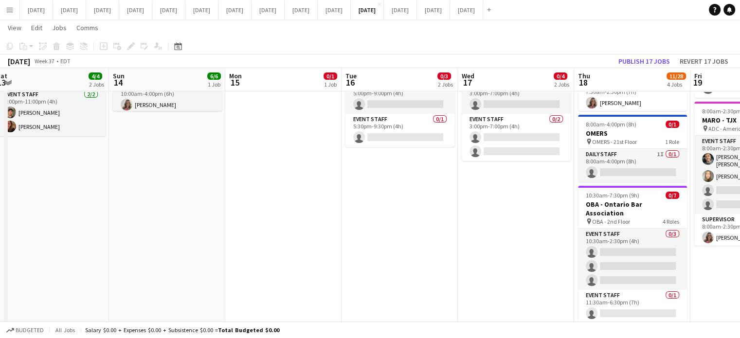
click at [525, 206] on app-date-cell "8:00am-4:00pm (8h) 0/1 OMERS pin OMERS - 21st Floor 1 Role Daily Staff 1I 0/1 8…" at bounding box center [516, 298] width 116 height 671
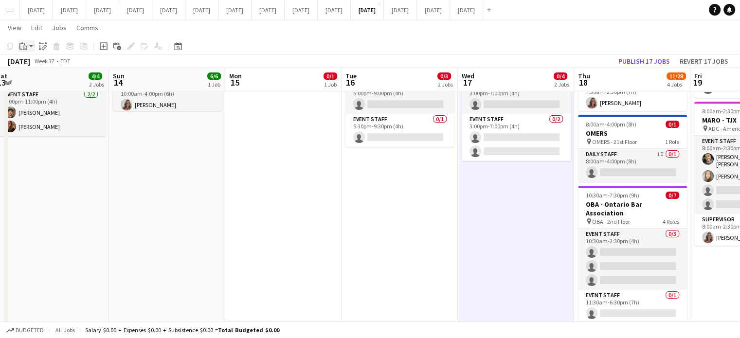
click at [31, 45] on app-action-btn "Paste" at bounding box center [27, 46] width 18 height 12
click at [36, 66] on link "Paste Ctrl+V" at bounding box center [71, 64] width 91 height 9
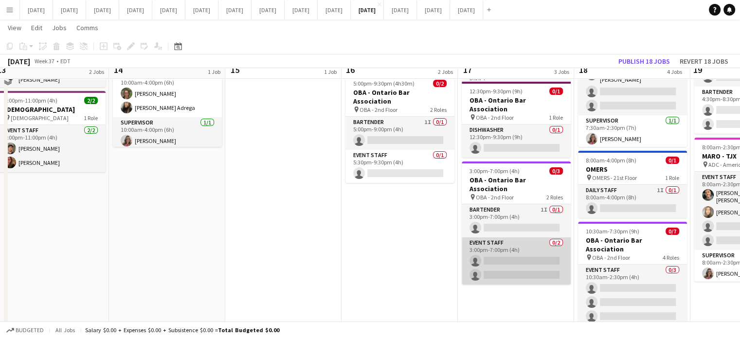
scroll to position [97, 0]
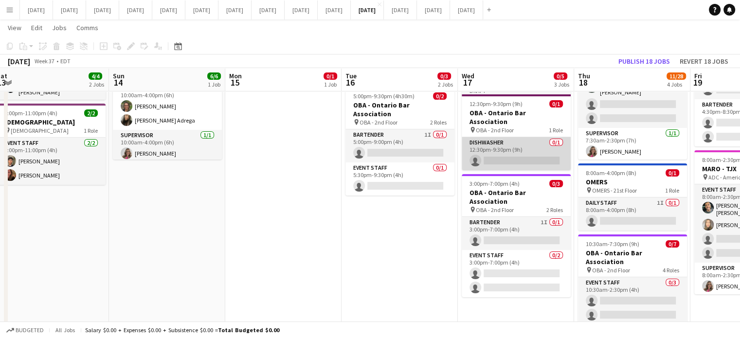
click at [530, 137] on app-card-role "Dishwasher 0/1 12:30pm-9:30pm (9h) single-neutral-actions" at bounding box center [516, 153] width 109 height 33
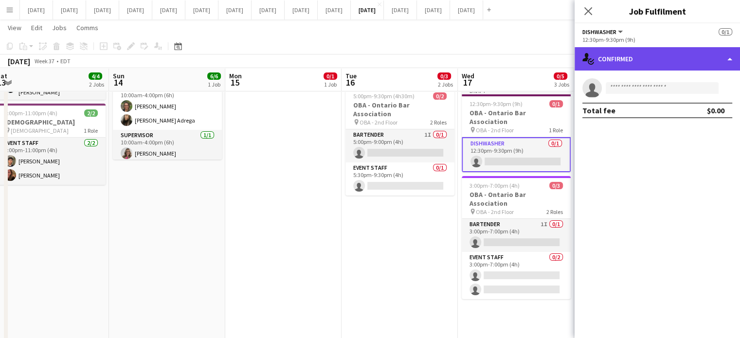
click at [626, 62] on div "single-neutral-actions-check-2 Confirmed" at bounding box center [657, 58] width 165 height 23
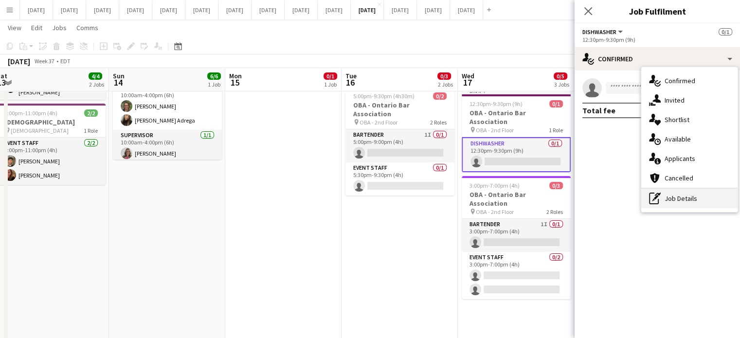
click at [703, 201] on div "pen-write Job Details" at bounding box center [689, 198] width 96 height 19
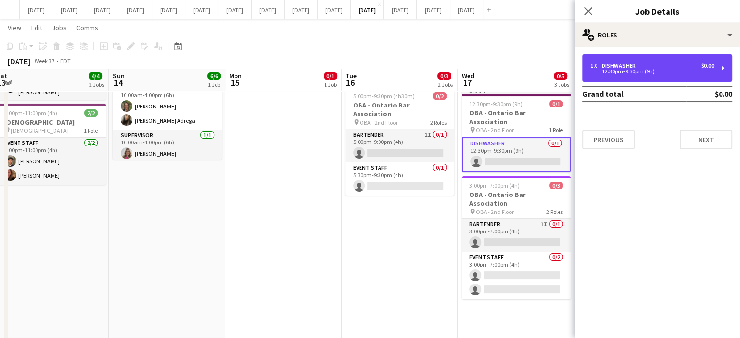
click at [624, 69] on div "12:30pm-9:30pm (9h)" at bounding box center [652, 71] width 124 height 5
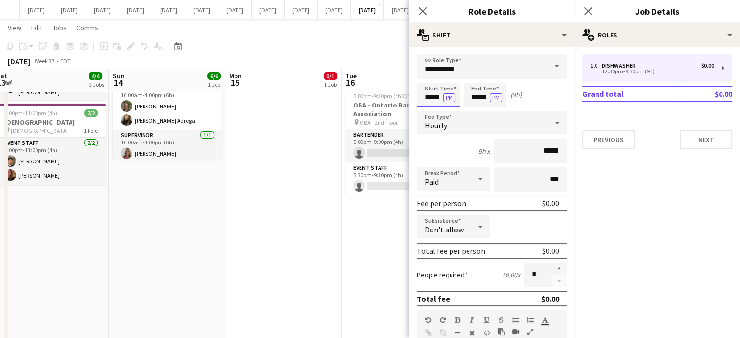
click at [431, 98] on input "*****" at bounding box center [438, 95] width 43 height 24
click at [430, 110] on div at bounding box center [428, 112] width 19 height 10
type input "*****"
click at [430, 110] on div at bounding box center [428, 112] width 19 height 10
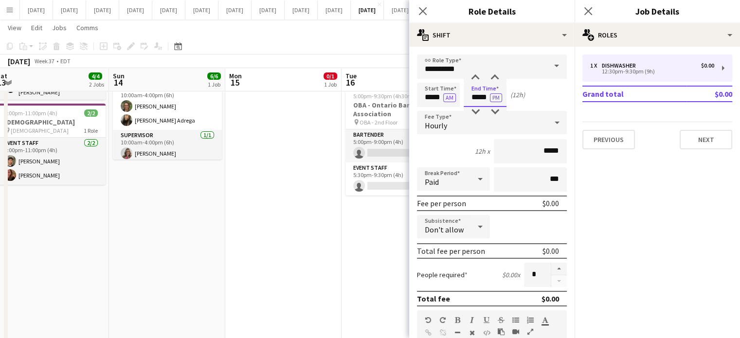
click at [477, 95] on input "*****" at bounding box center [485, 95] width 43 height 24
click at [480, 113] on div at bounding box center [475, 112] width 19 height 10
click at [492, 112] on div at bounding box center [494, 112] width 19 height 10
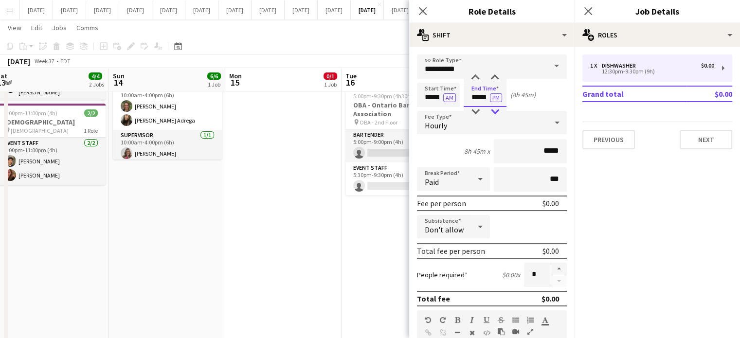
type input "*****"
click at [492, 112] on div at bounding box center [494, 112] width 19 height 10
click at [424, 13] on icon at bounding box center [422, 10] width 9 height 9
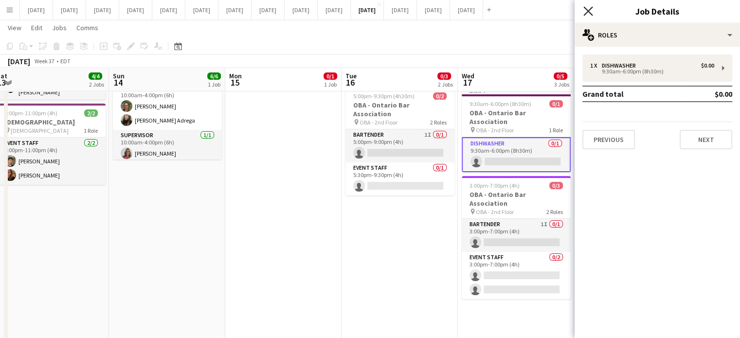
click at [588, 13] on icon "Close pop-in" at bounding box center [587, 10] width 9 height 9
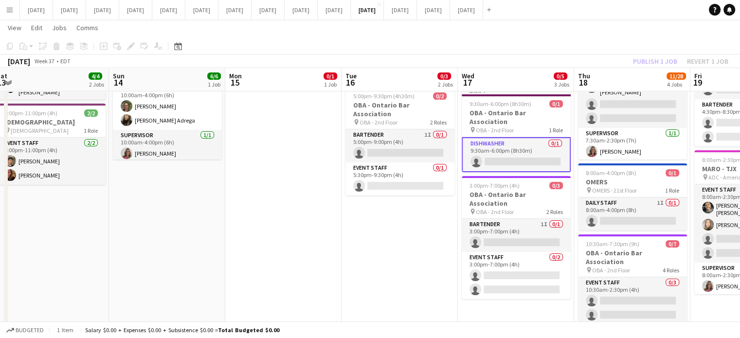
click at [527, 151] on app-card-role "Dishwasher 0/1 9:30am-6:00pm (8h30m) single-neutral-actions" at bounding box center [516, 154] width 109 height 35
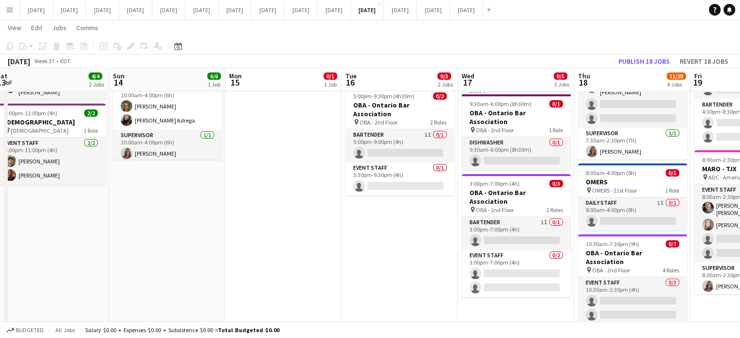
click at [506, 140] on app-card-role "Dishwasher 0/1 9:30am-6:00pm (8h30m) single-neutral-actions" at bounding box center [516, 153] width 109 height 33
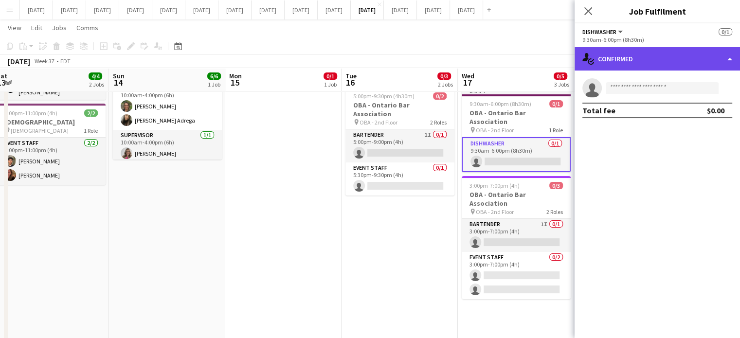
click at [640, 62] on div "single-neutral-actions-check-2 Confirmed" at bounding box center [657, 58] width 165 height 23
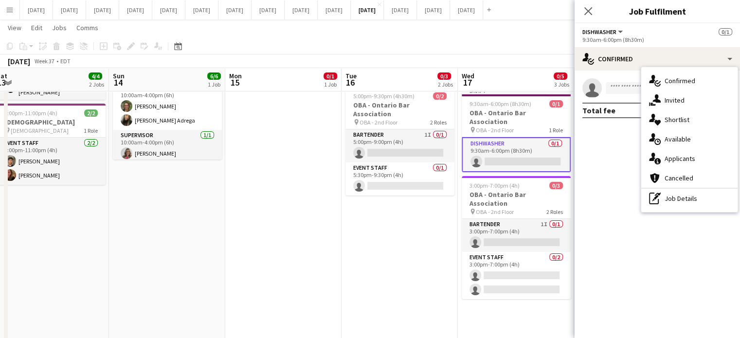
click at [663, 103] on div "single-neutral-actions-share-1 Invited" at bounding box center [689, 100] width 96 height 19
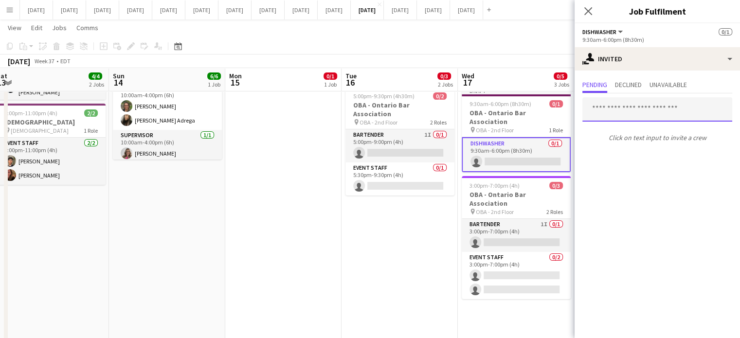
click at [609, 110] on input "text" at bounding box center [657, 109] width 150 height 24
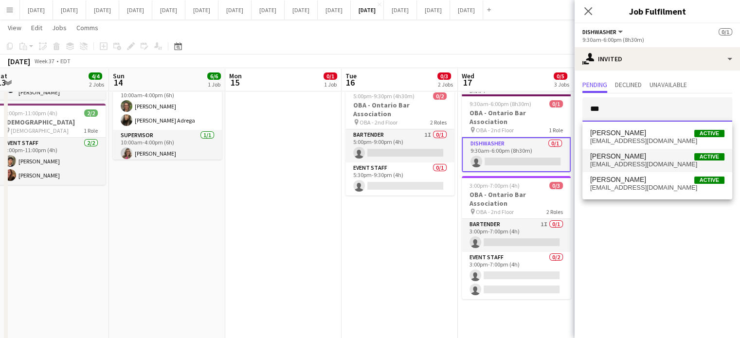
type input "***"
click at [641, 156] on span "[PERSON_NAME]" at bounding box center [618, 156] width 56 height 8
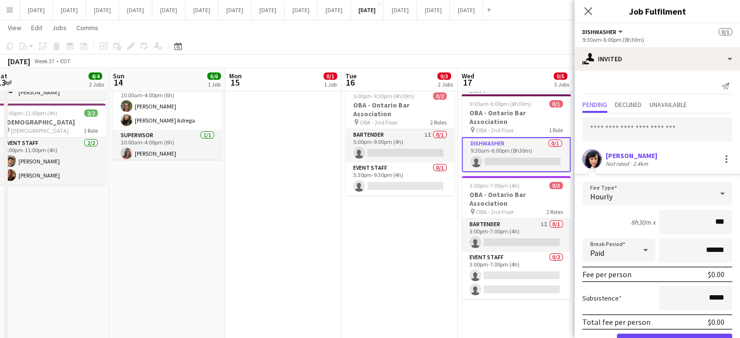
type input "**"
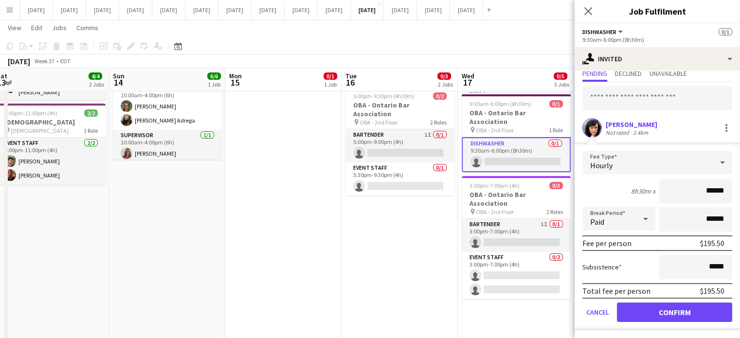
type input "******"
click at [683, 309] on button "Confirm" at bounding box center [674, 312] width 115 height 19
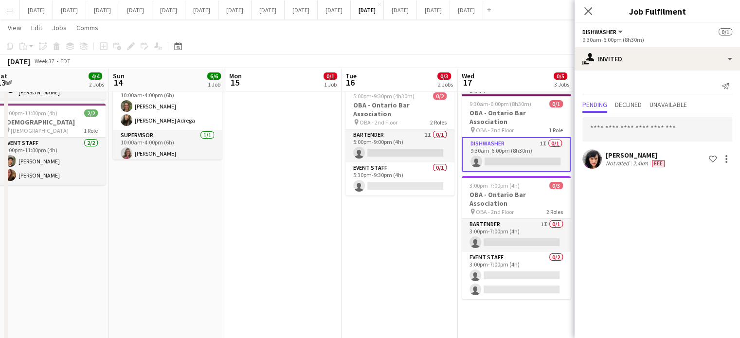
scroll to position [0, 0]
click at [582, 12] on app-icon "Close pop-in" at bounding box center [588, 11] width 14 height 14
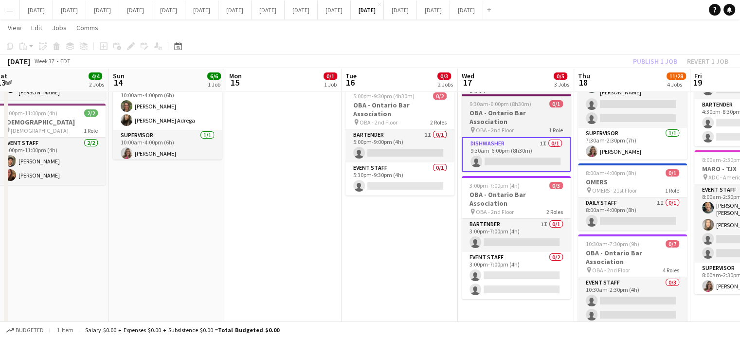
click at [543, 108] on app-job-card "Draft 9:30am-6:00pm (8h30m) 0/1 OBA - Ontario Bar Association pin OBA - 2nd Flo…" at bounding box center [516, 130] width 109 height 86
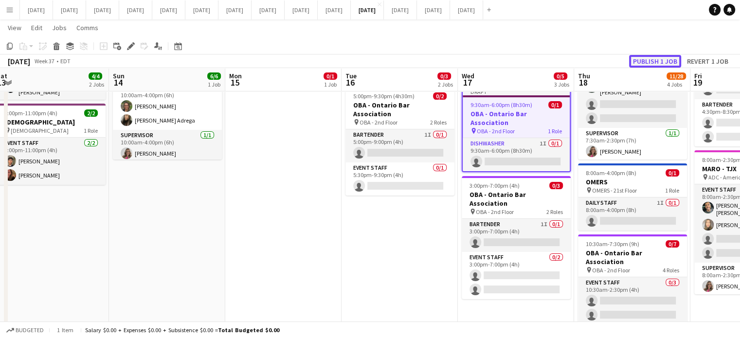
click at [655, 62] on button "Publish 1 job" at bounding box center [655, 61] width 52 height 13
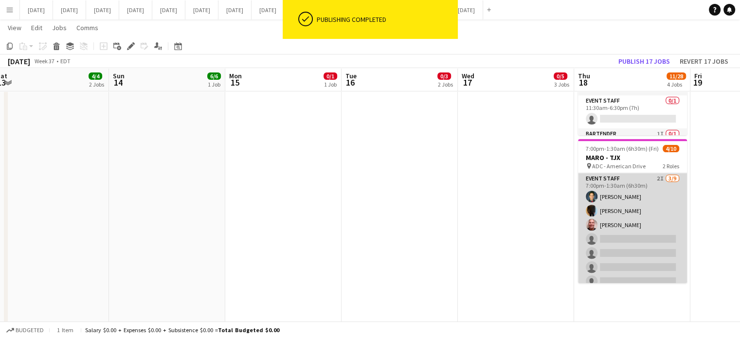
scroll to position [69, 0]
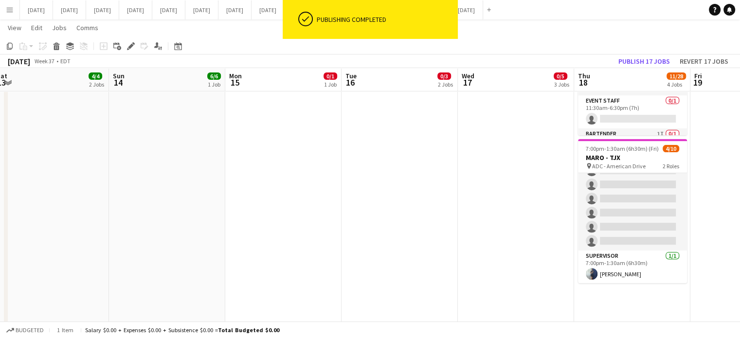
click at [634, 308] on app-date-cell "7:30am-2:30pm (7h) 7/10 MARO - TJX pin ADC - American Drive 3 Roles Event Staff…" at bounding box center [632, 103] width 116 height 671
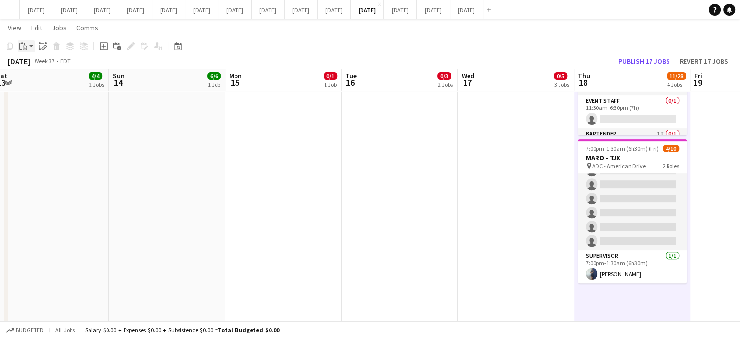
click at [25, 46] on icon at bounding box center [25, 48] width 4 height 4
click at [45, 64] on link "Paste Ctrl+V" at bounding box center [71, 64] width 91 height 9
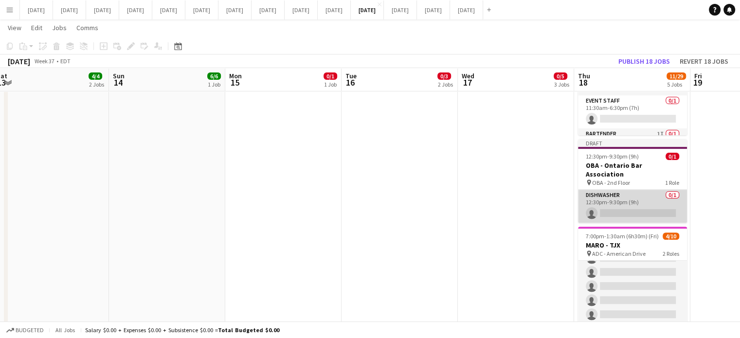
click at [643, 197] on app-card-role "Dishwasher 0/1 12:30pm-9:30pm (9h) single-neutral-actions" at bounding box center [632, 206] width 109 height 33
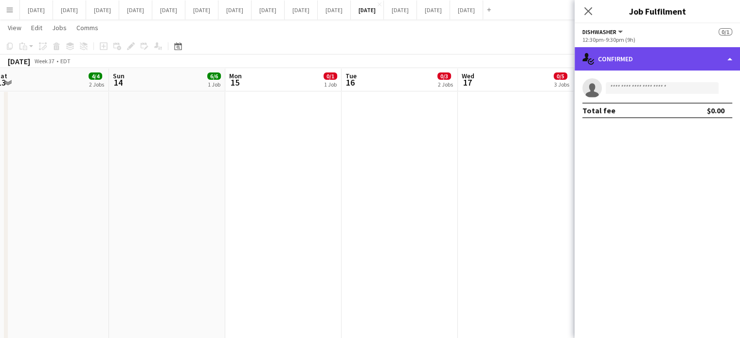
click at [681, 60] on div "single-neutral-actions-check-2 Confirmed" at bounding box center [657, 58] width 165 height 23
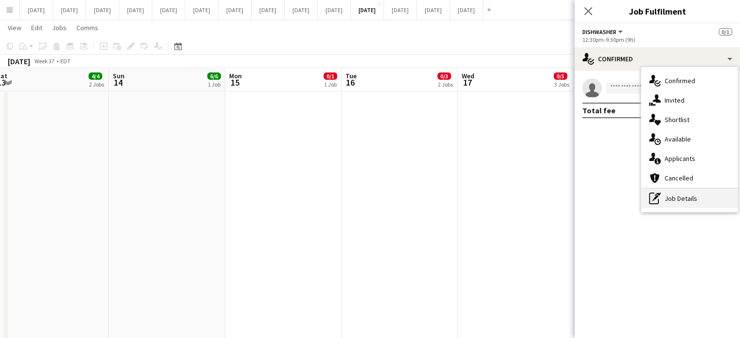
click at [692, 200] on div "pen-write Job Details" at bounding box center [689, 198] width 96 height 19
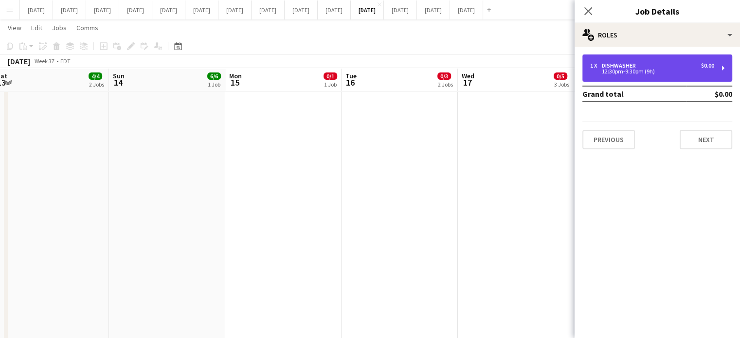
click at [616, 70] on div "12:30pm-9:30pm (9h)" at bounding box center [652, 71] width 124 height 5
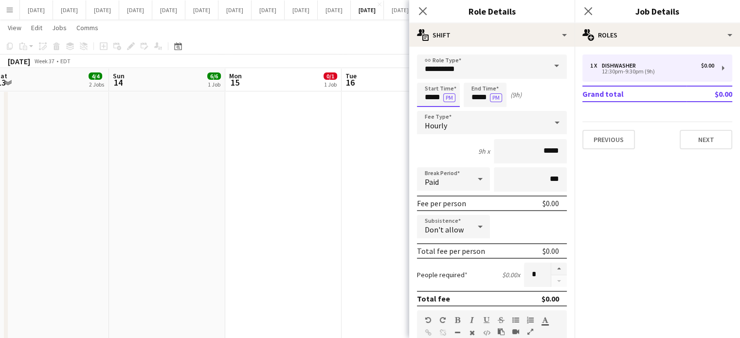
click at [437, 91] on input "*****" at bounding box center [438, 95] width 43 height 24
click at [432, 110] on div at bounding box center [428, 112] width 19 height 10
click at [450, 114] on div at bounding box center [447, 112] width 19 height 10
type input "*****"
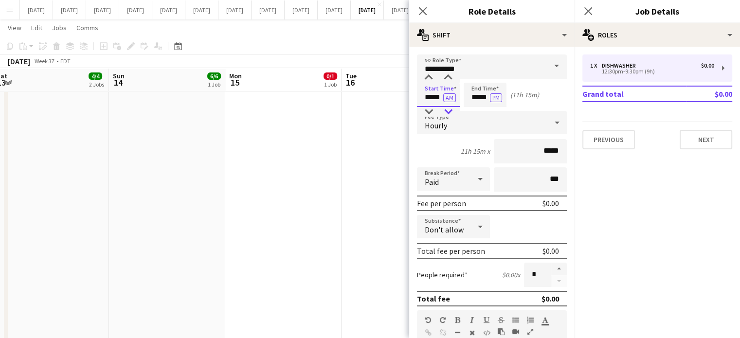
click at [450, 114] on div at bounding box center [447, 112] width 19 height 10
click at [477, 98] on input "*****" at bounding box center [485, 95] width 43 height 24
click at [477, 107] on div at bounding box center [475, 112] width 19 height 10
click at [489, 111] on div at bounding box center [494, 112] width 19 height 10
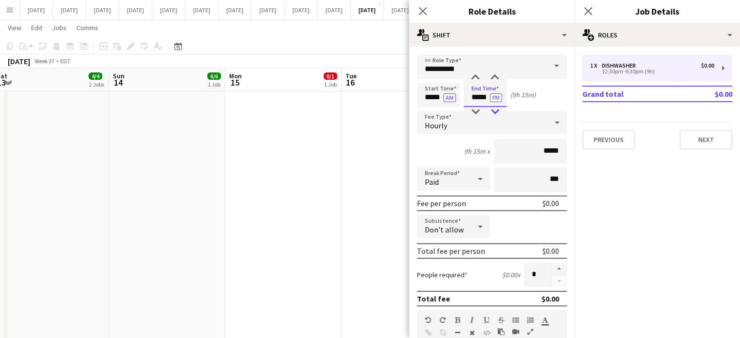
type input "*****"
click at [489, 111] on div at bounding box center [494, 112] width 19 height 10
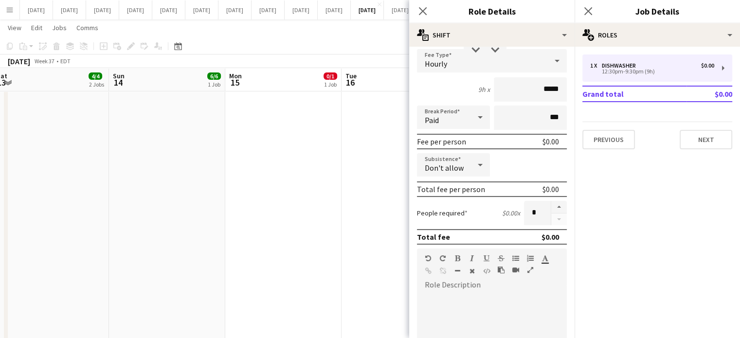
scroll to position [146, 0]
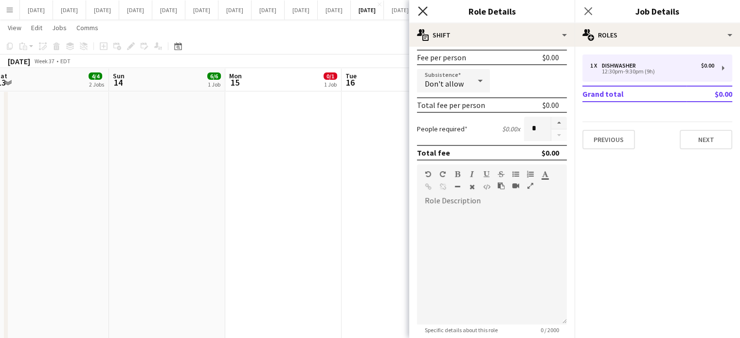
click at [425, 11] on icon "Close pop-in" at bounding box center [422, 10] width 9 height 9
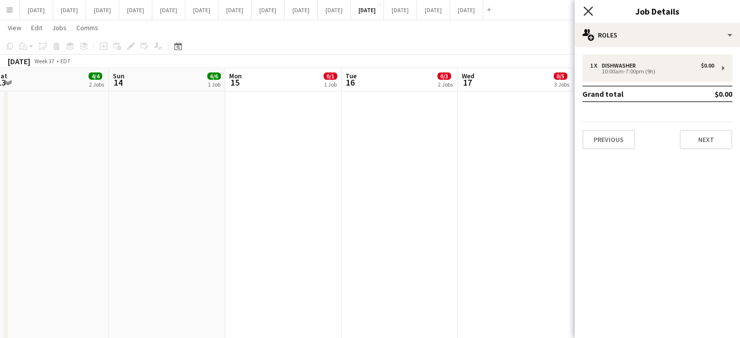
click at [586, 8] on icon "Close pop-in" at bounding box center [587, 10] width 9 height 9
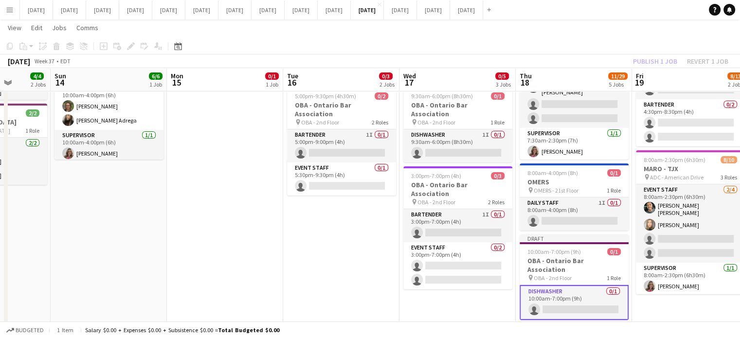
scroll to position [0, 233]
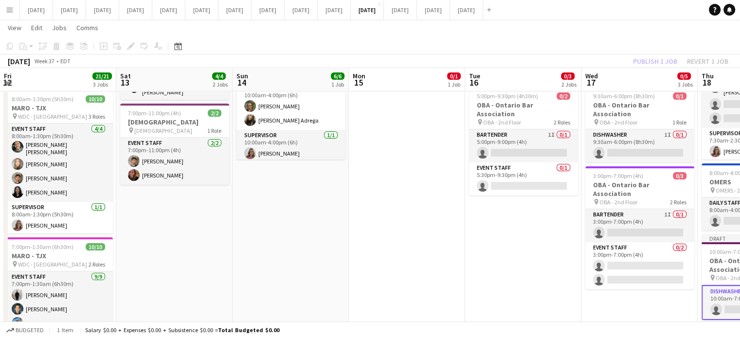
drag, startPoint x: 551, startPoint y: 303, endPoint x: 444, endPoint y: 309, distance: 107.7
click at [444, 309] on app-calendar-viewport "Wed 10 15/15 6 Jobs Thu 11 21/21 5 Jobs Fri 12 21/21 3 Jobs Sat 13 4/4 2 Jobs S…" at bounding box center [370, 312] width 740 height 742
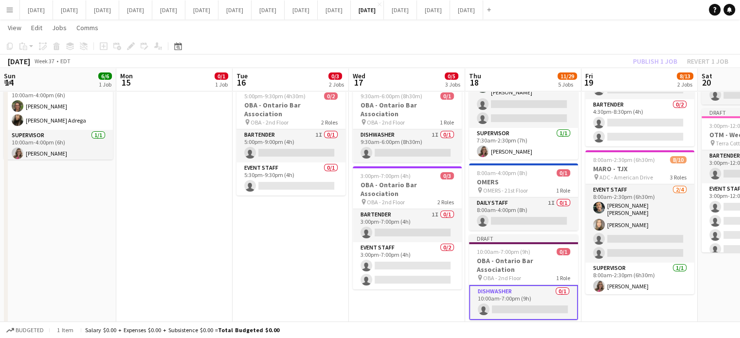
click at [551, 297] on app-card-role "Dishwasher 0/1 10:00am-7:00pm (9h) single-neutral-actions" at bounding box center [523, 302] width 109 height 35
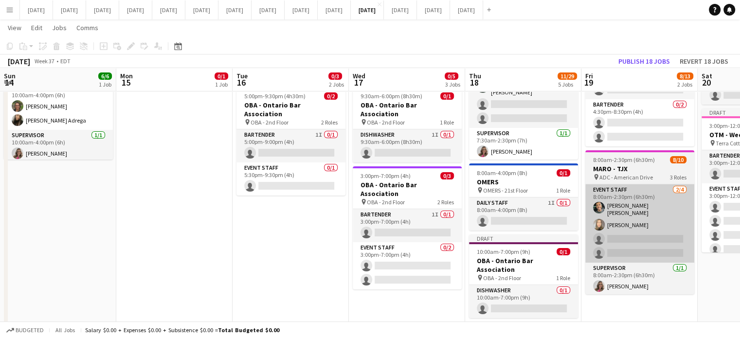
click at [543, 285] on app-card-role "Dishwasher 0/1 10:00am-7:00pm (9h) single-neutral-actions" at bounding box center [523, 301] width 109 height 33
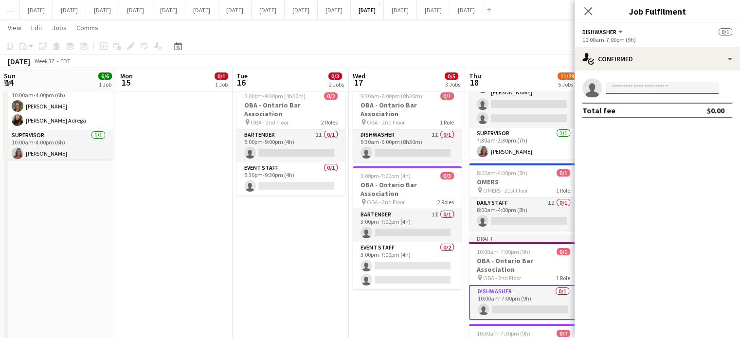
click at [647, 87] on input at bounding box center [662, 88] width 113 height 12
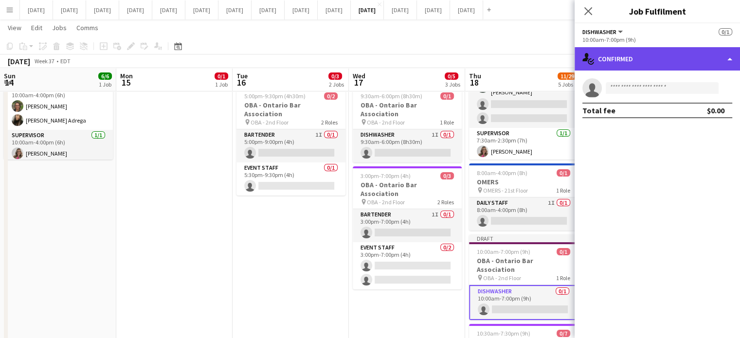
click at [654, 65] on div "single-neutral-actions-check-2 Confirmed" at bounding box center [657, 58] width 165 height 23
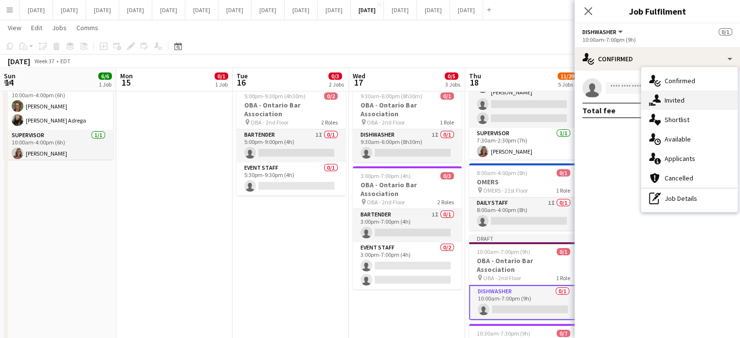
click at [671, 92] on div "single-neutral-actions-share-1 Invited" at bounding box center [689, 100] width 96 height 19
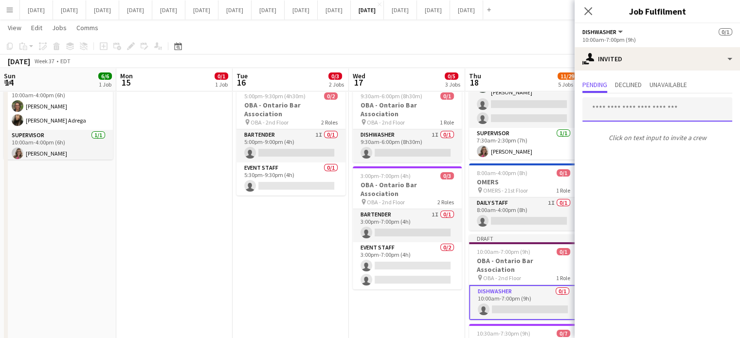
click at [633, 112] on input "text" at bounding box center [657, 109] width 150 height 24
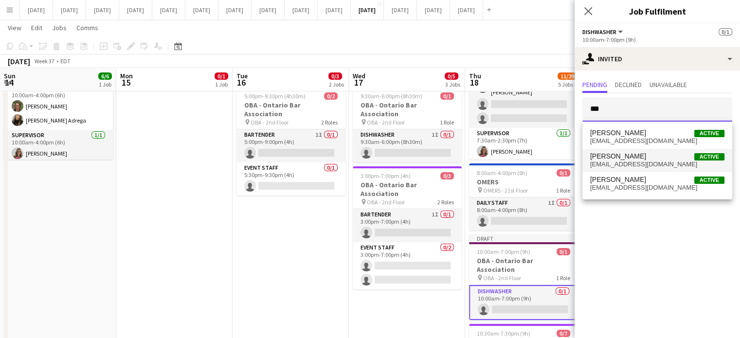
type input "***"
click at [640, 155] on span "[PERSON_NAME]" at bounding box center [618, 156] width 56 height 8
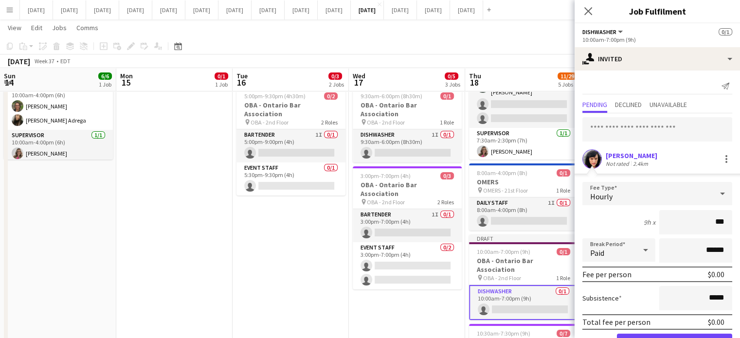
type input "**"
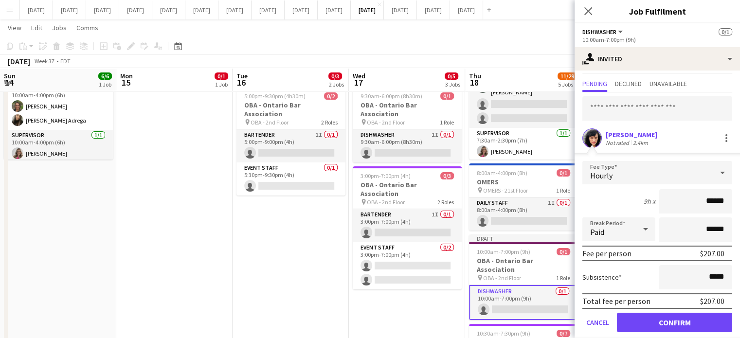
scroll to position [31, 0]
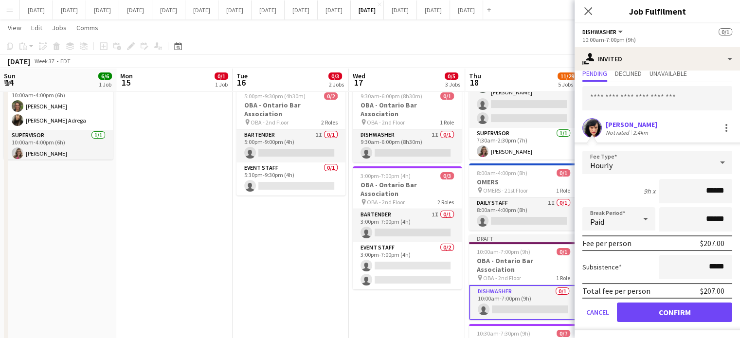
type input "******"
click at [687, 309] on button "Confirm" at bounding box center [674, 312] width 115 height 19
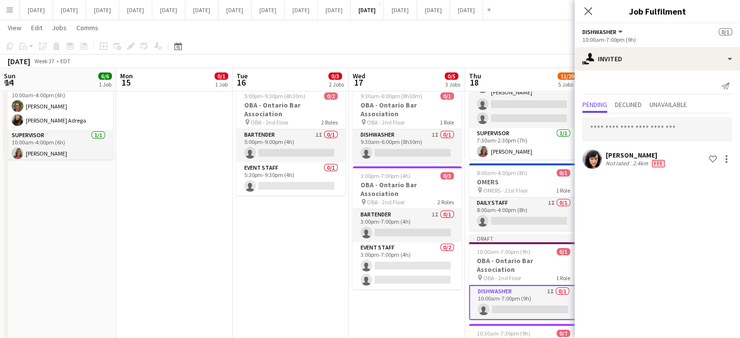
scroll to position [0, 0]
click at [592, 10] on icon "Close pop-in" at bounding box center [588, 11] width 8 height 8
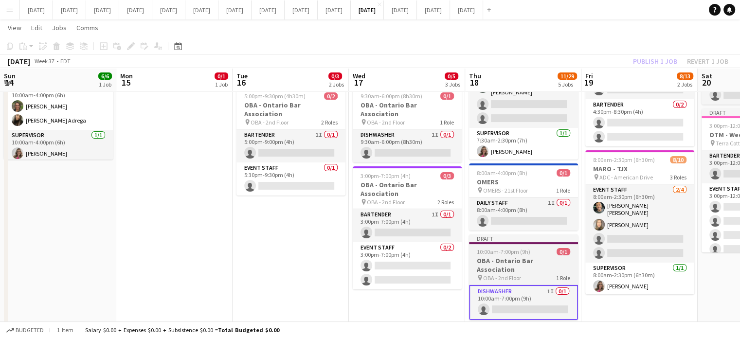
click at [559, 257] on h3 "OBA - Ontario Bar Association" at bounding box center [523, 265] width 109 height 18
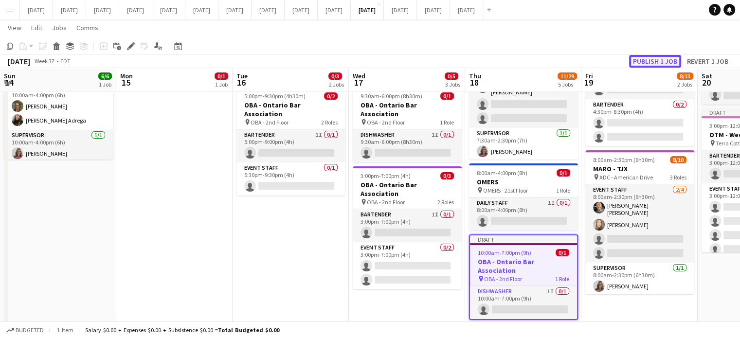
click at [659, 62] on button "Publish 1 job" at bounding box center [655, 61] width 52 height 13
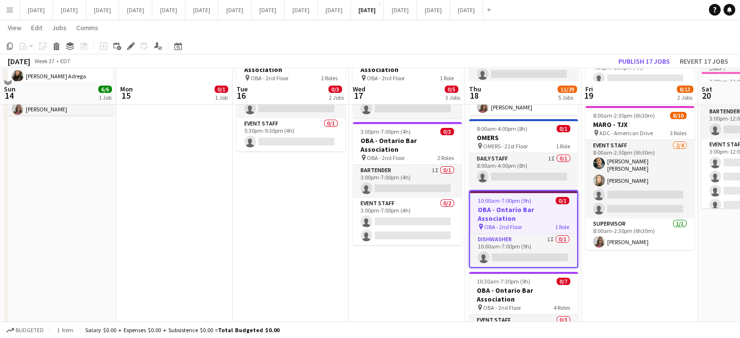
scroll to position [195, 0]
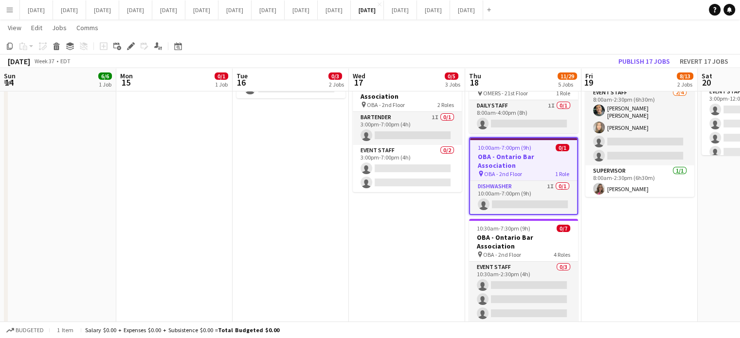
click at [650, 260] on app-date-cell "Draft 7:00am-8:30pm (13h30m) 0/3 OBA - Ontario Bar Association pin OBA - 2nd Fl…" at bounding box center [639, 249] width 116 height 671
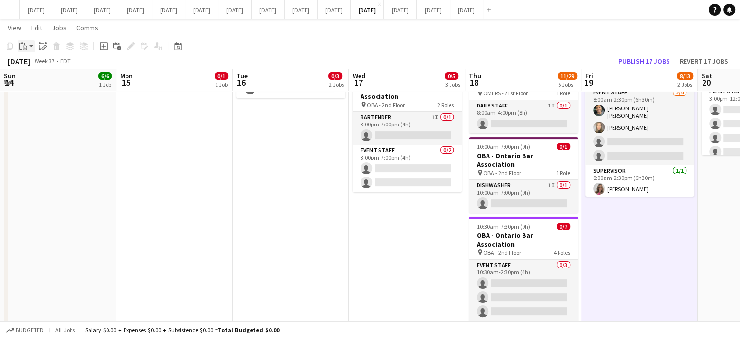
click at [28, 48] on div "Paste" at bounding box center [24, 46] width 12 height 12
click at [30, 67] on link "Paste Ctrl+V" at bounding box center [71, 64] width 91 height 9
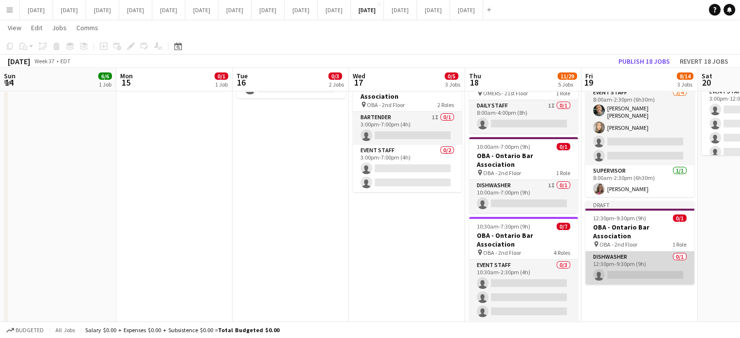
click at [603, 252] on app-card-role "Dishwasher 0/1 12:30pm-9:30pm (9h) single-neutral-actions" at bounding box center [639, 268] width 109 height 33
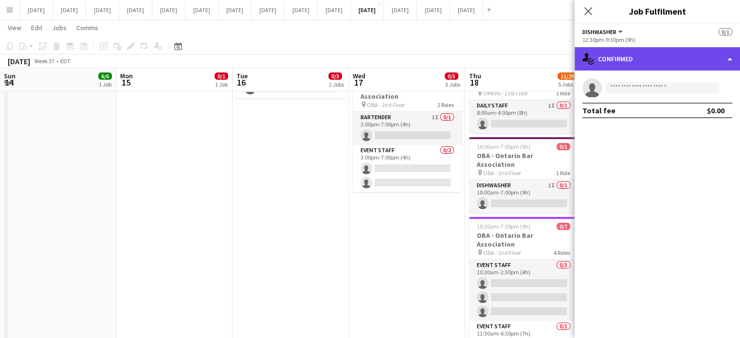
click at [637, 69] on div "single-neutral-actions-check-2 Confirmed" at bounding box center [657, 58] width 165 height 23
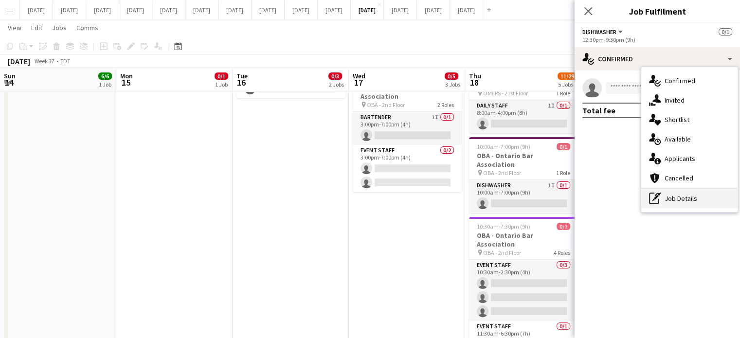
click at [705, 196] on div "pen-write Job Details" at bounding box center [689, 198] width 96 height 19
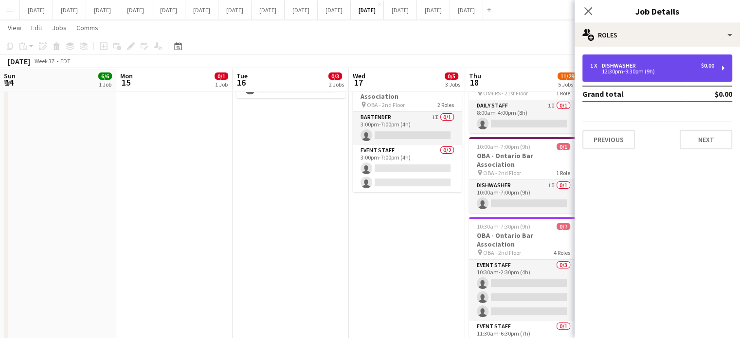
click at [607, 70] on div "12:30pm-9:30pm (9h)" at bounding box center [652, 71] width 124 height 5
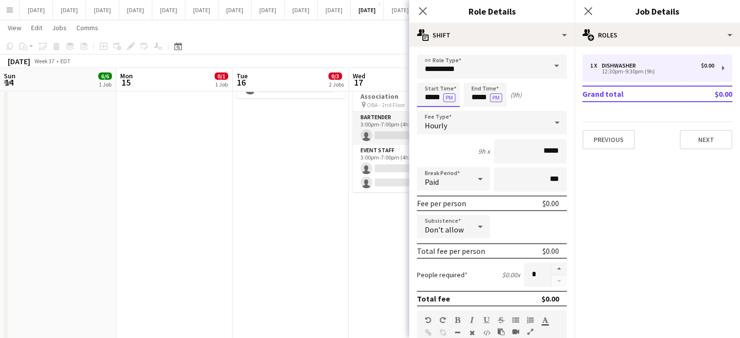
click at [426, 99] on input "*****" at bounding box center [438, 95] width 43 height 24
click at [426, 73] on div at bounding box center [428, 78] width 19 height 10
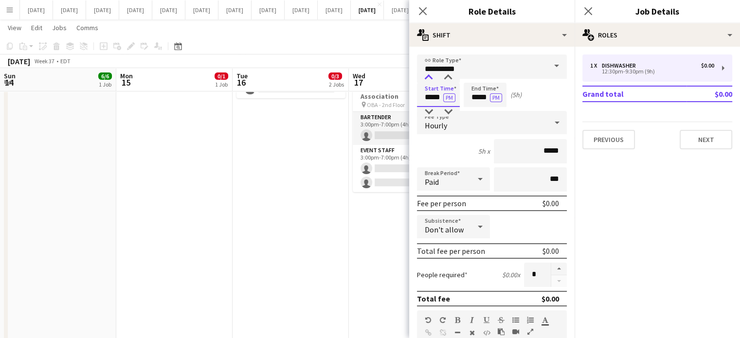
type input "*****"
click at [426, 73] on div at bounding box center [428, 78] width 19 height 10
click at [478, 93] on input "*****" at bounding box center [485, 95] width 43 height 24
click at [477, 83] on input "*****" at bounding box center [485, 95] width 43 height 24
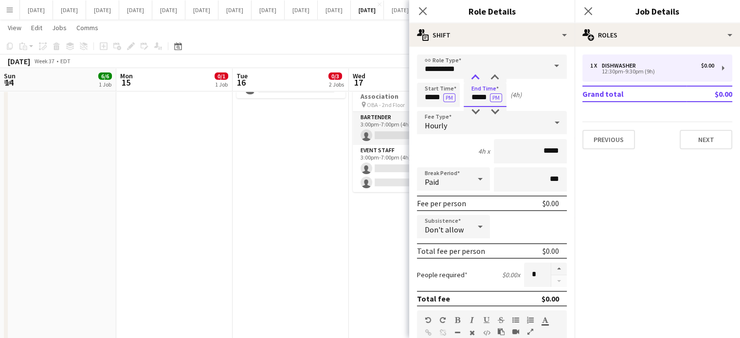
click at [477, 80] on div at bounding box center [475, 78] width 19 height 10
click at [496, 80] on div at bounding box center [494, 78] width 19 height 10
type input "*****"
click at [496, 80] on div at bounding box center [494, 78] width 19 height 10
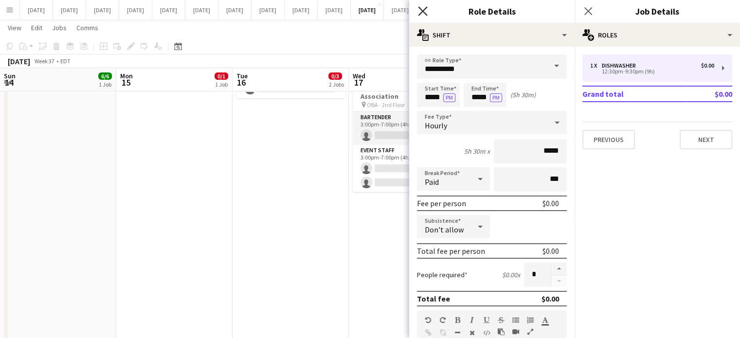
click at [424, 10] on icon "Close pop-in" at bounding box center [422, 10] width 9 height 9
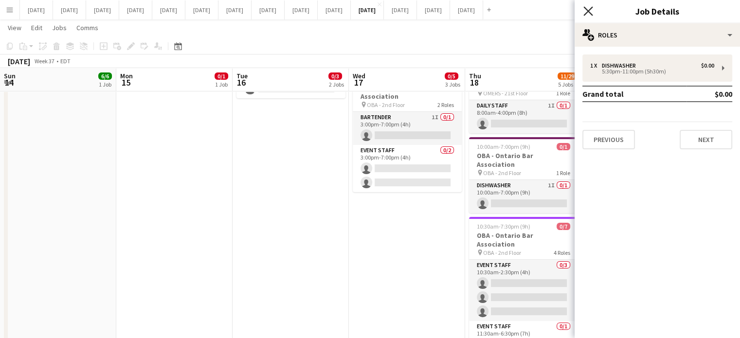
click at [587, 7] on icon "Close pop-in" at bounding box center [587, 10] width 9 height 9
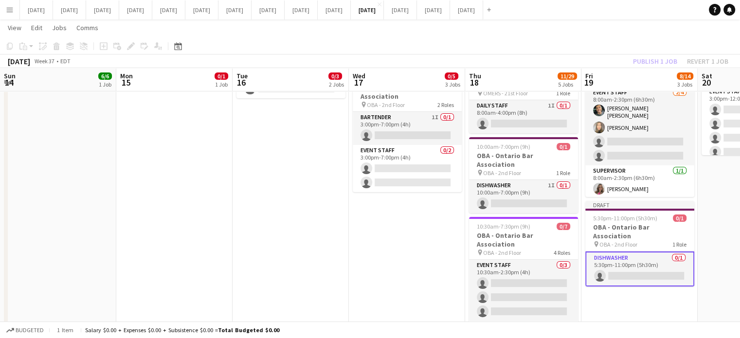
click at [647, 252] on app-card-role "Dishwasher 0/1 5:30pm-11:00pm (5h30m) single-neutral-actions" at bounding box center [639, 269] width 109 height 35
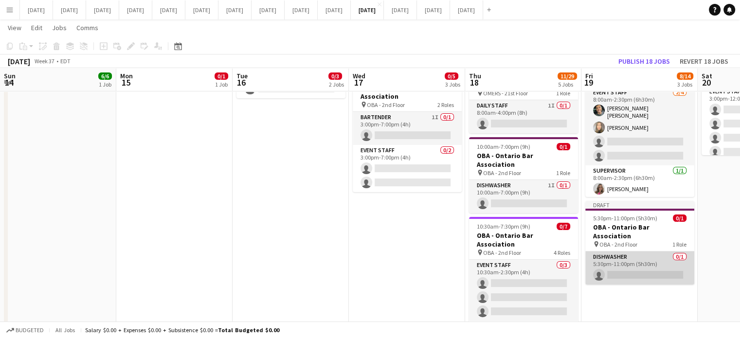
click at [659, 252] on app-card-role "Dishwasher 0/1 5:30pm-11:00pm (5h30m) single-neutral-actions" at bounding box center [639, 268] width 109 height 33
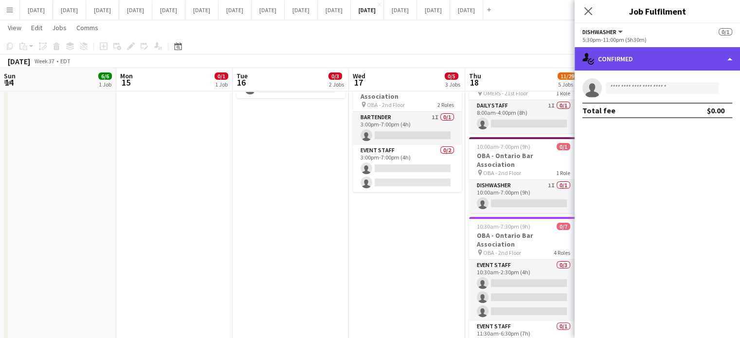
click at [656, 70] on div "single-neutral-actions-check-2 Confirmed" at bounding box center [657, 58] width 165 height 23
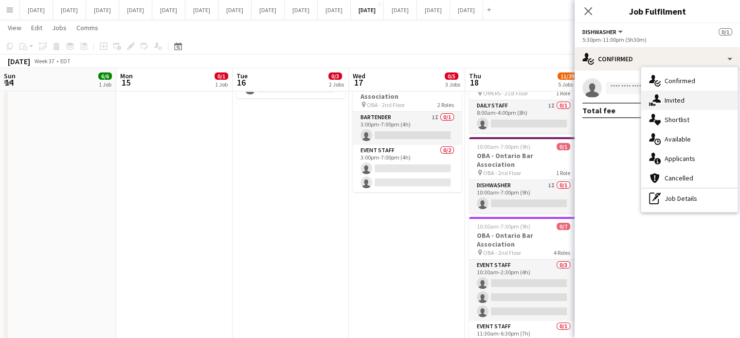
click at [695, 104] on div "single-neutral-actions-share-1 Invited" at bounding box center [689, 100] width 96 height 19
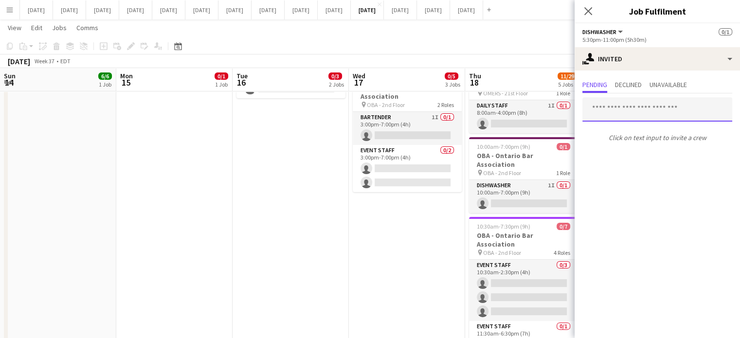
click at [611, 109] on input "text" at bounding box center [657, 109] width 150 height 24
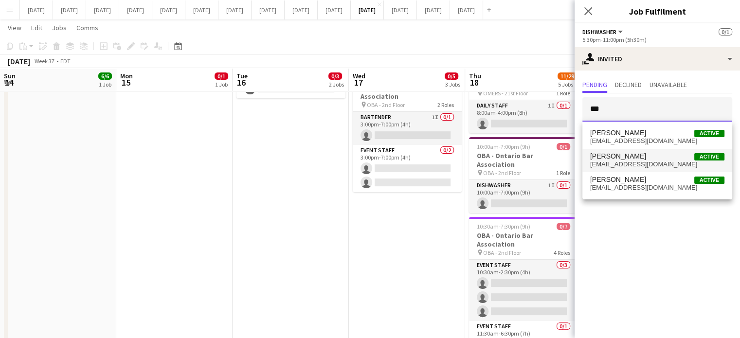
type input "***"
click at [634, 157] on span "[PERSON_NAME]" at bounding box center [618, 156] width 56 height 8
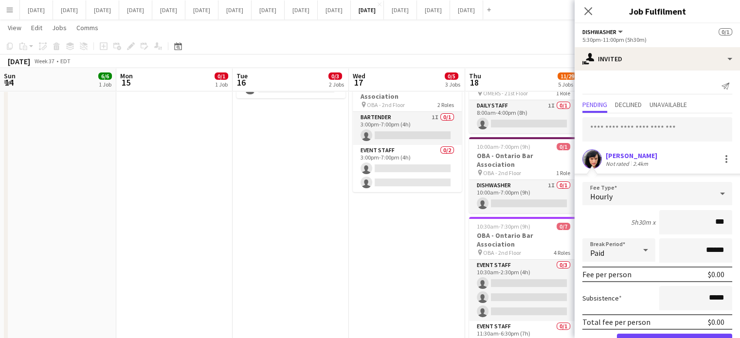
type input "**"
type input "******"
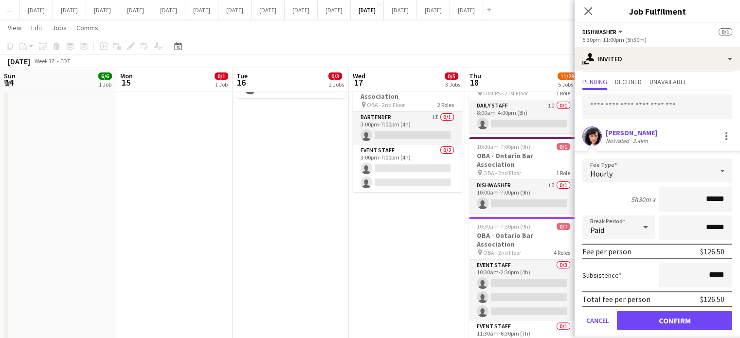
scroll to position [31, 0]
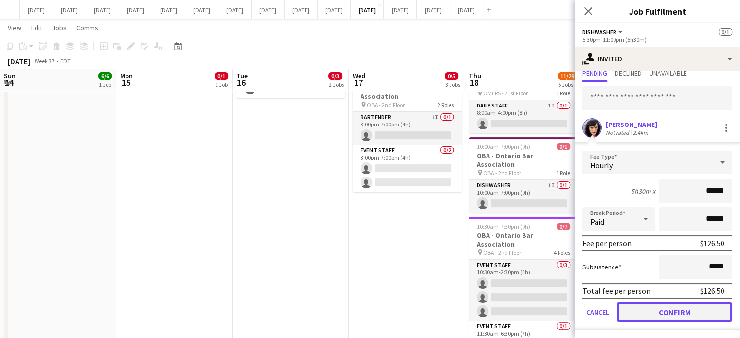
click at [675, 317] on button "Confirm" at bounding box center [674, 312] width 115 height 19
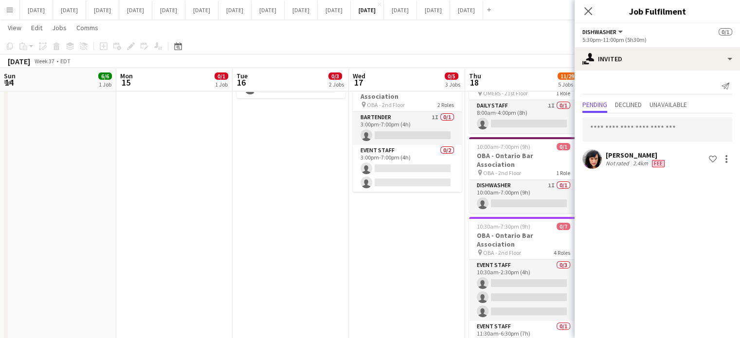
scroll to position [0, 0]
click at [587, 6] on icon "Close pop-in" at bounding box center [587, 10] width 9 height 9
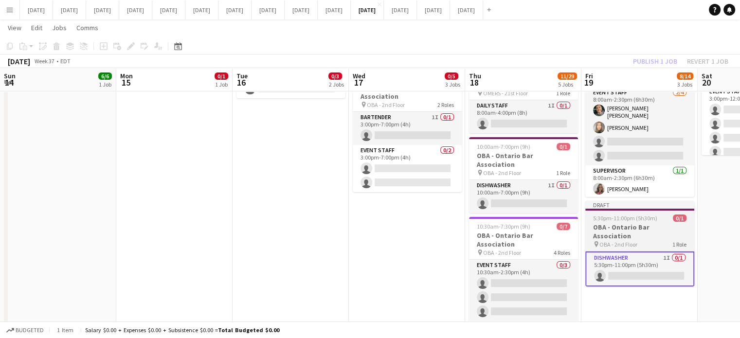
click at [663, 215] on div "5:30pm-11:00pm (5h30m) 0/1" at bounding box center [639, 218] width 109 height 7
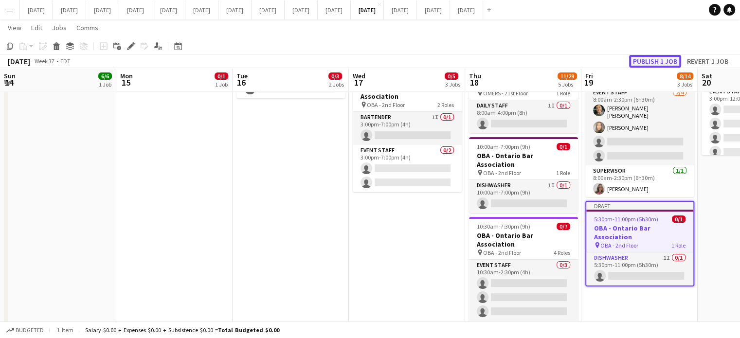
click at [661, 62] on button "Publish 1 job" at bounding box center [655, 61] width 52 height 13
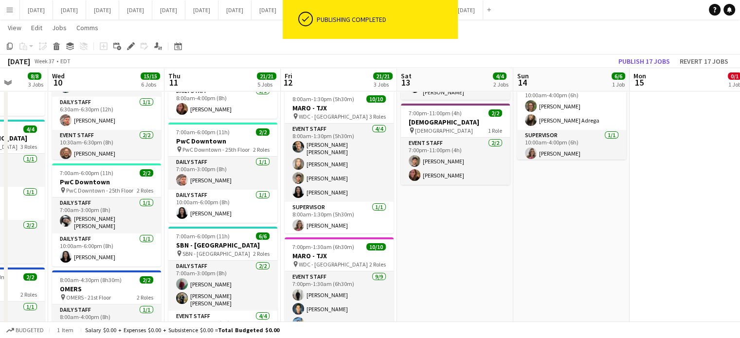
scroll to position [0, 254]
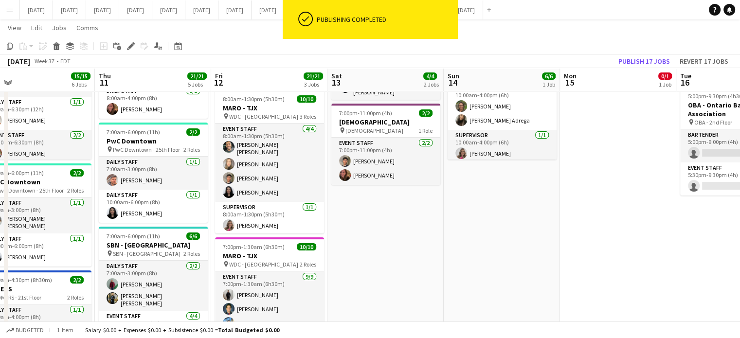
drag, startPoint x: 223, startPoint y: 261, endPoint x: 667, endPoint y: 216, distance: 446.0
click at [667, 216] on app-calendar-viewport "Mon 8 9/9 3 Jobs Tue 9 8/8 3 Jobs Wed 10 15/15 6 Jobs Thu 11 21/21 5 Jobs Fri 1…" at bounding box center [370, 312] width 740 height 742
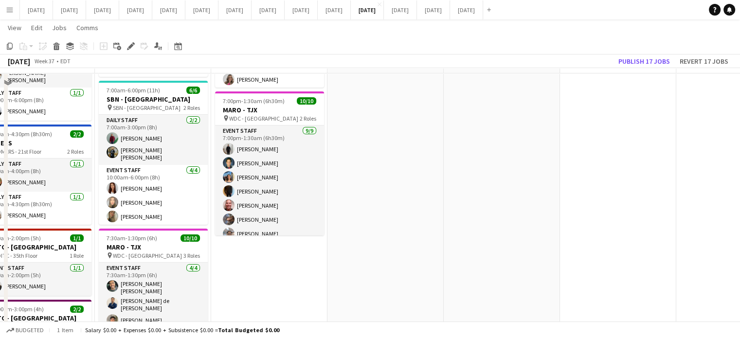
scroll to position [0, 0]
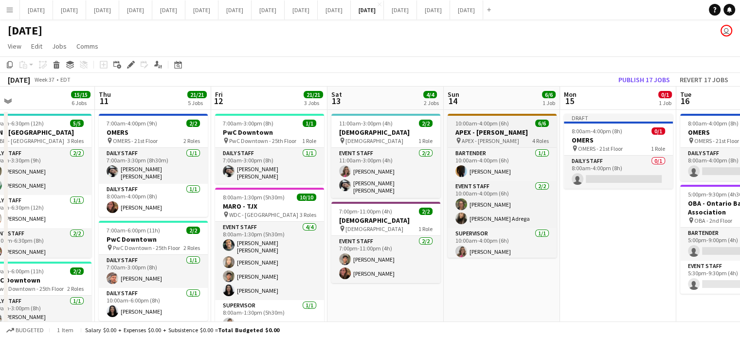
click at [513, 126] on div "10:00am-4:00pm (6h) 6/6" at bounding box center [502, 123] width 109 height 7
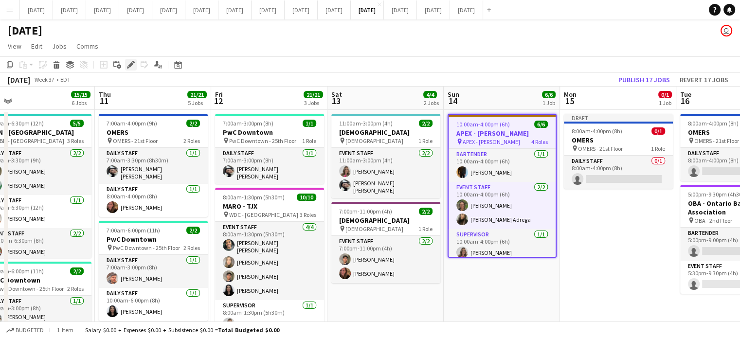
click at [134, 66] on icon "Edit" at bounding box center [131, 65] width 8 height 8
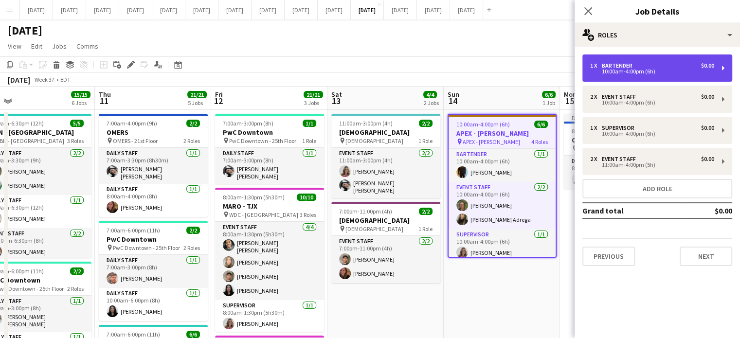
click at [630, 67] on div "Bartender" at bounding box center [619, 65] width 35 height 7
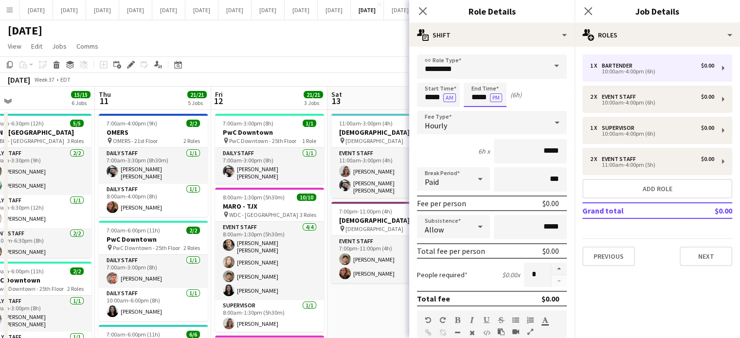
click at [472, 92] on input "*****" at bounding box center [485, 95] width 43 height 24
click at [476, 110] on div at bounding box center [475, 112] width 19 height 10
click at [490, 82] on div at bounding box center [494, 78] width 19 height 10
click at [473, 79] on div at bounding box center [475, 78] width 19 height 10
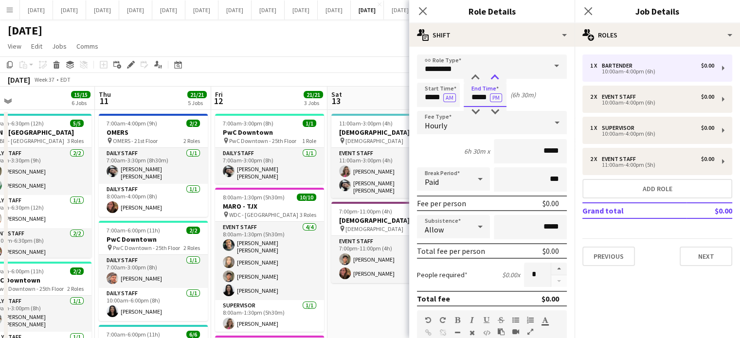
click at [496, 79] on div at bounding box center [494, 78] width 19 height 10
type input "*****"
click at [495, 79] on div at bounding box center [494, 78] width 19 height 10
click at [419, 13] on icon "Close pop-in" at bounding box center [422, 10] width 9 height 9
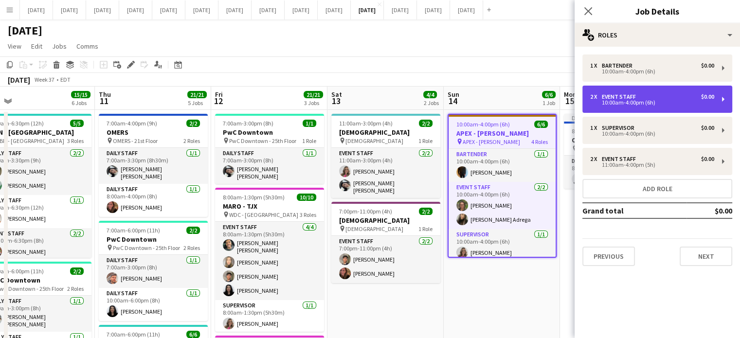
click at [628, 97] on div "Event Staff" at bounding box center [621, 96] width 38 height 7
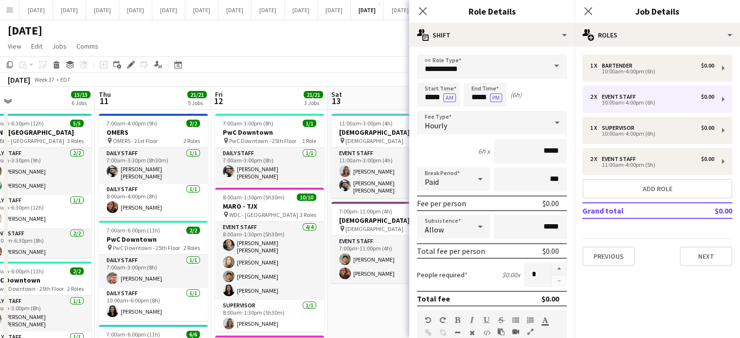
click at [555, 280] on div at bounding box center [559, 275] width 16 height 24
click at [422, 15] on icon "Close pop-in" at bounding box center [422, 10] width 9 height 9
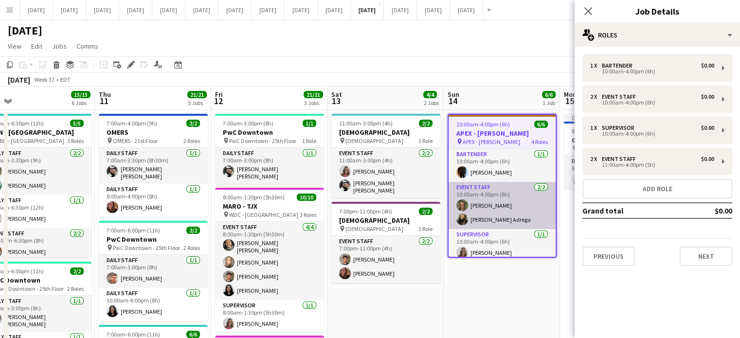
click at [502, 196] on app-card-role "Event Staff [DATE] 10:00am-4:00pm (6h) Franciane [PERSON_NAME]" at bounding box center [502, 205] width 107 height 47
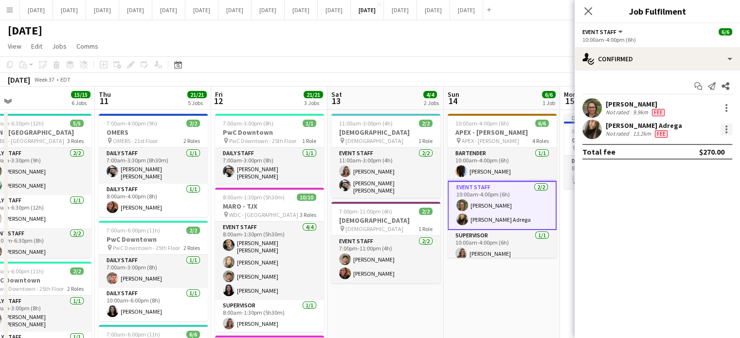
click at [724, 127] on div at bounding box center [727, 130] width 12 height 12
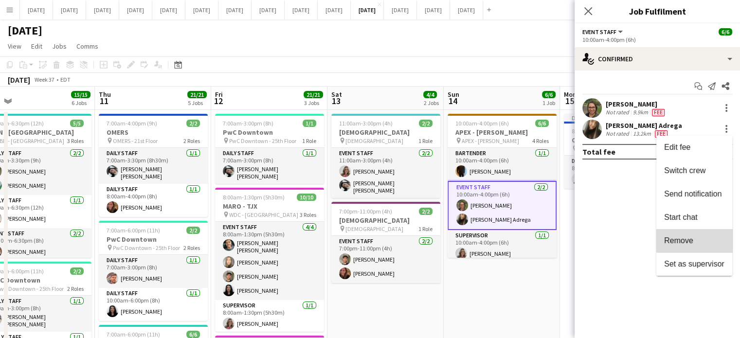
click at [702, 235] on button "Remove" at bounding box center [694, 240] width 76 height 23
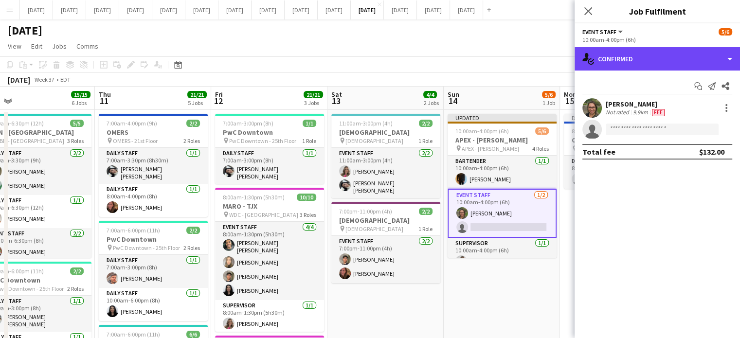
drag, startPoint x: 593, startPoint y: 56, endPoint x: 604, endPoint y: 71, distance: 18.0
click at [593, 56] on icon "single-neutral-actions-check-2" at bounding box center [588, 59] width 12 height 12
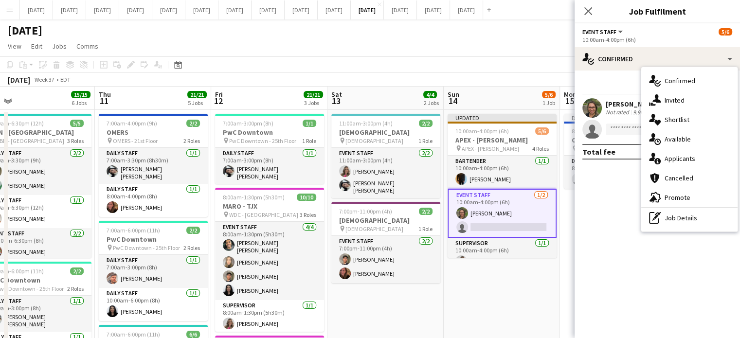
click at [677, 222] on div "pen-write Job Details" at bounding box center [689, 217] width 96 height 19
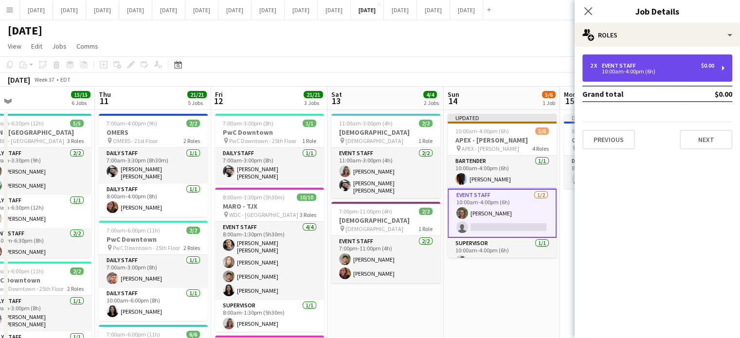
click at [633, 79] on div "2 x Event Staff $0.00 10:00am-4:00pm (6h)" at bounding box center [657, 67] width 150 height 27
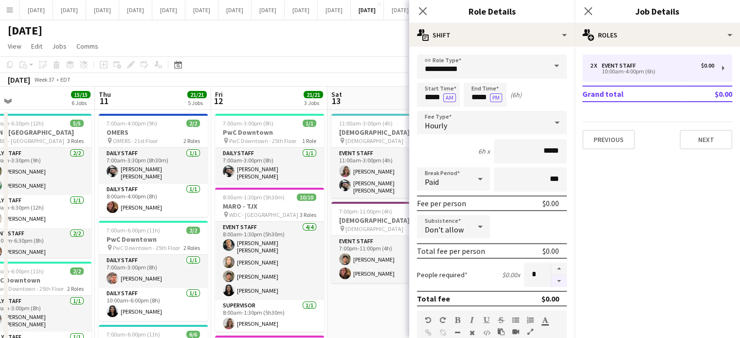
click at [555, 275] on button "button" at bounding box center [559, 281] width 16 height 12
type input "*"
click at [423, 13] on icon "Close pop-in" at bounding box center [422, 10] width 9 height 9
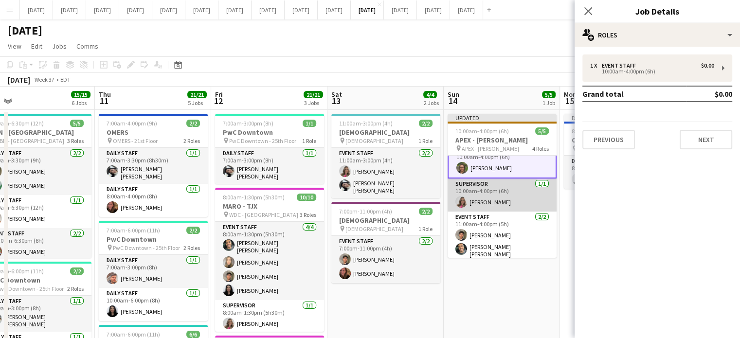
click at [524, 188] on app-card-role "Supervisor [DATE] 10:00am-4:00pm (6h) [PERSON_NAME]" at bounding box center [502, 195] width 109 height 33
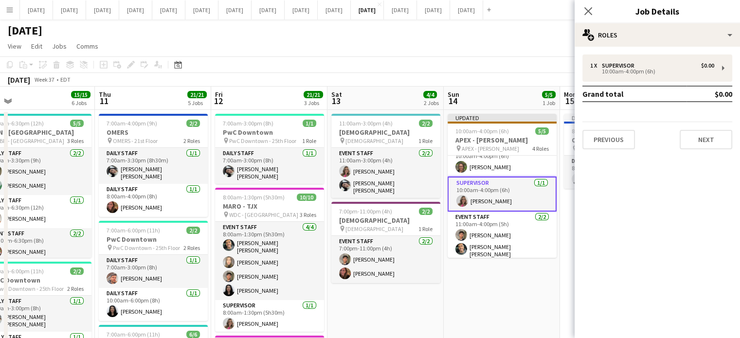
scroll to position [45, 0]
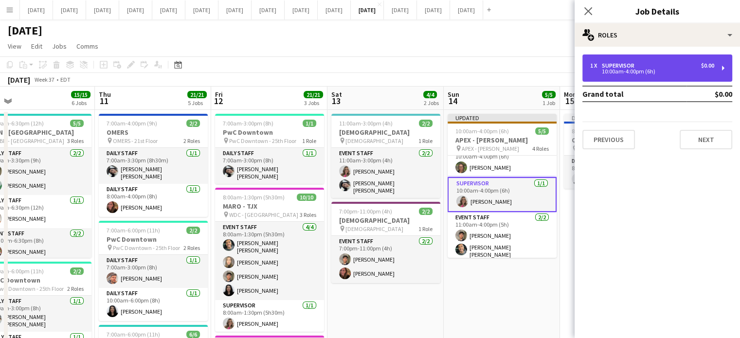
click at [623, 65] on div "Supervisor" at bounding box center [620, 65] width 36 height 7
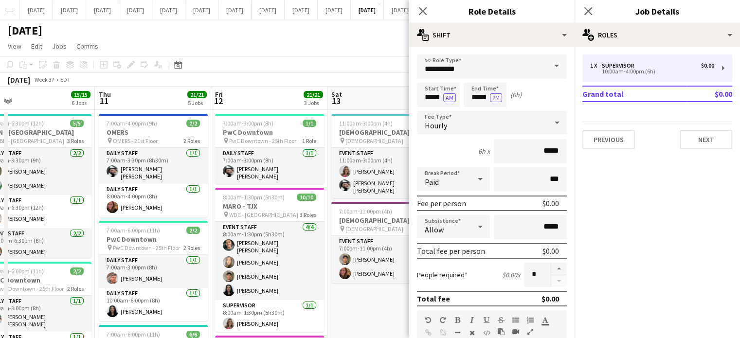
click at [418, 19] on div "Close pop-in" at bounding box center [422, 11] width 27 height 22
click at [426, 14] on icon "Close pop-in" at bounding box center [422, 10] width 9 height 9
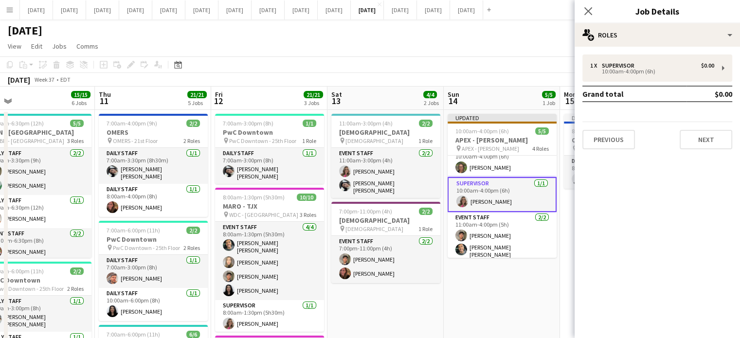
click at [512, 194] on app-card-role "Supervisor [DATE] 10:00am-4:00pm (6h) [PERSON_NAME]" at bounding box center [502, 194] width 109 height 35
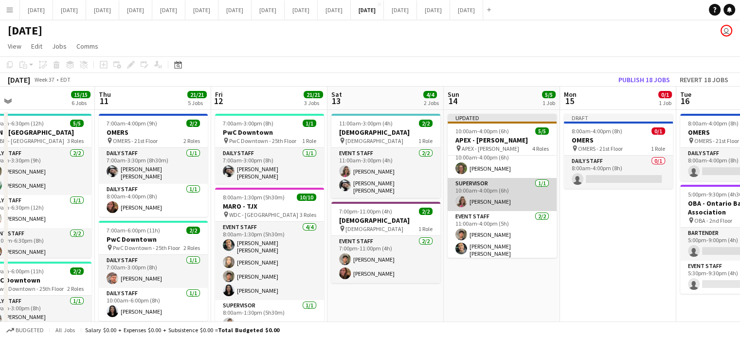
click at [480, 198] on app-card-role "Supervisor [DATE] 10:00am-4:00pm (6h) [PERSON_NAME]" at bounding box center [502, 194] width 109 height 33
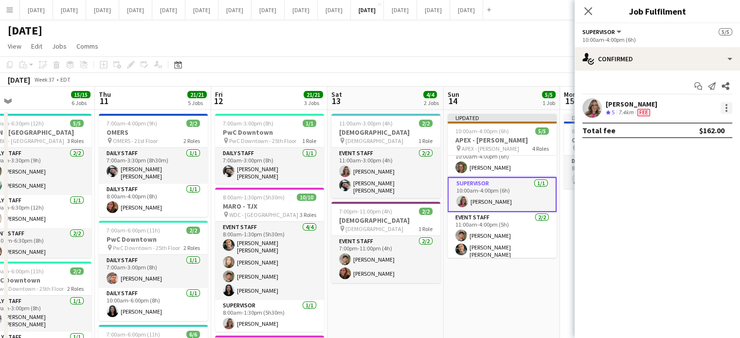
click at [723, 109] on div at bounding box center [727, 108] width 12 height 12
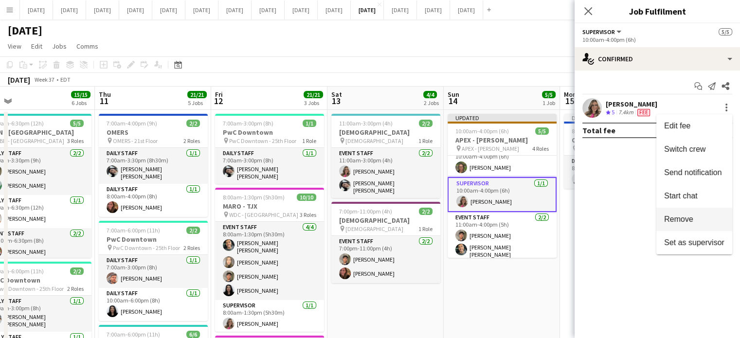
click at [699, 215] on span "Remove" at bounding box center [694, 219] width 60 height 9
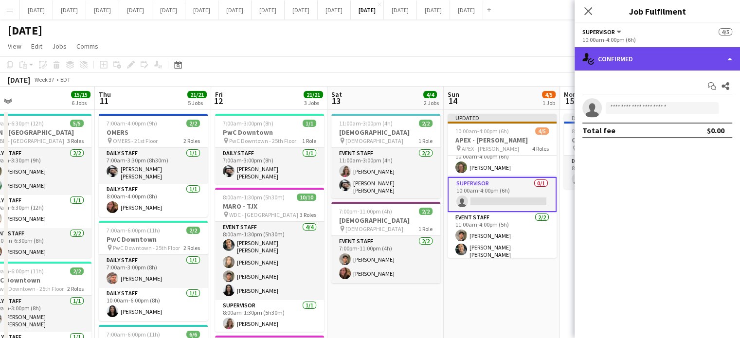
click at [634, 62] on div "single-neutral-actions-check-2 Confirmed" at bounding box center [657, 58] width 165 height 23
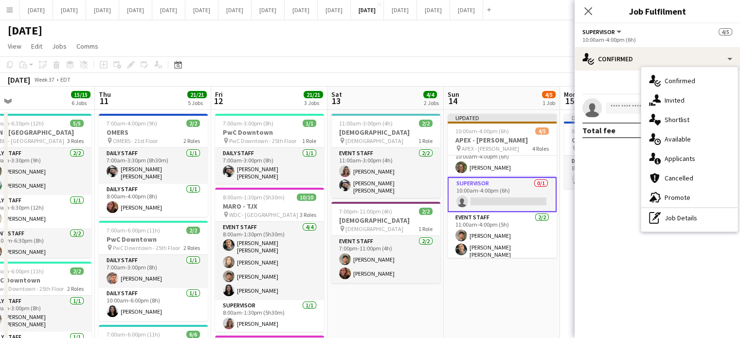
click at [670, 217] on div "pen-write Job Details" at bounding box center [689, 217] width 96 height 19
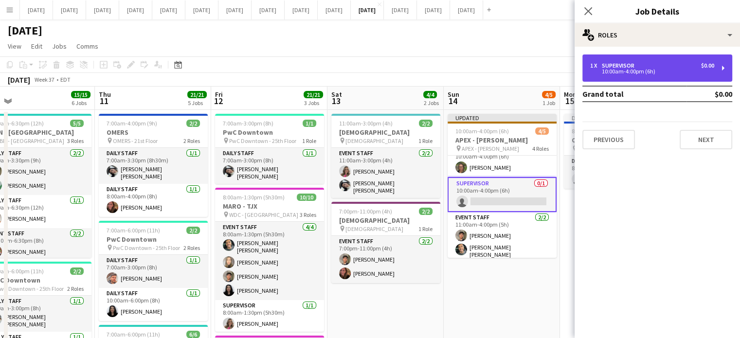
click at [634, 70] on div "10:00am-4:00pm (6h)" at bounding box center [652, 71] width 124 height 5
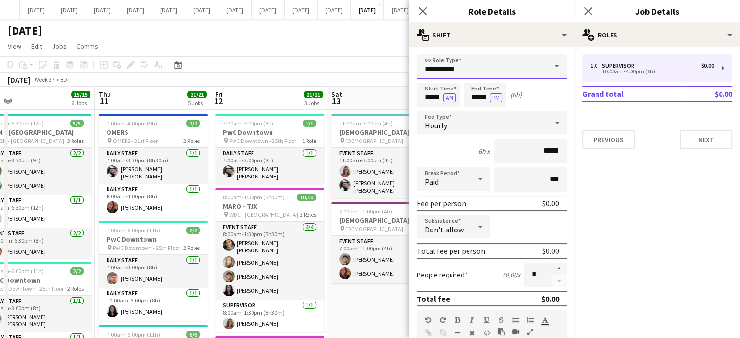
click at [498, 73] on input "**********" at bounding box center [492, 66] width 150 height 24
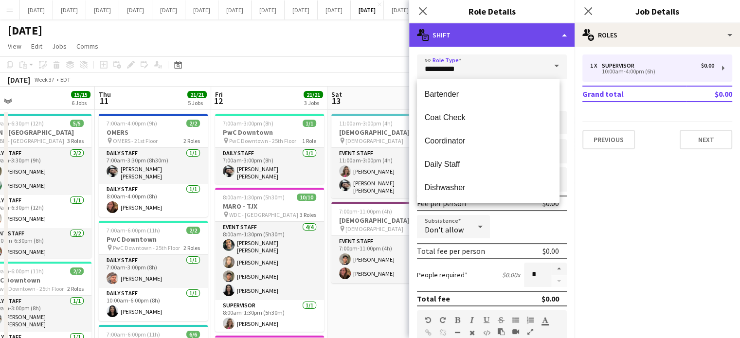
click at [511, 40] on div "multiple-actions-text Shift" at bounding box center [491, 34] width 165 height 23
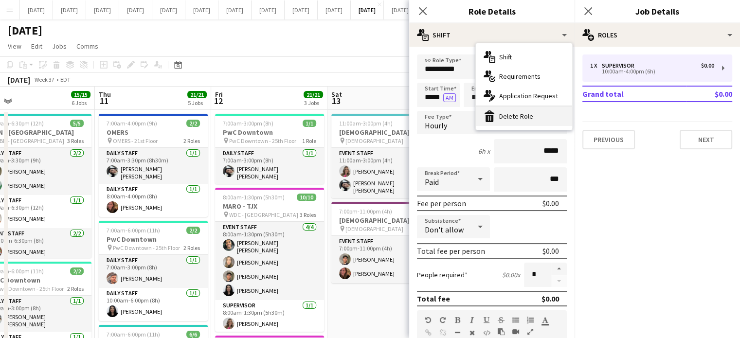
click at [536, 122] on div "bin-2 Delete Role" at bounding box center [524, 116] width 96 height 19
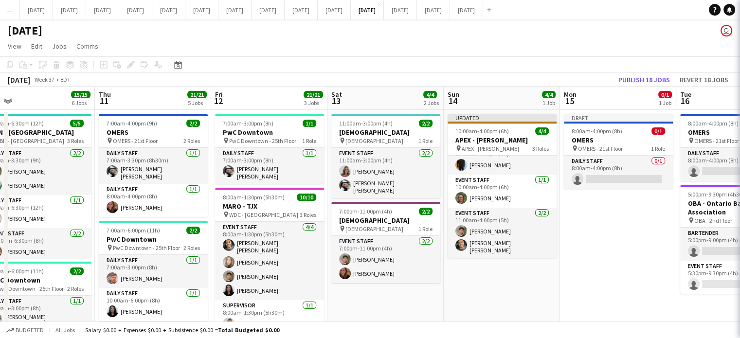
scroll to position [11, 0]
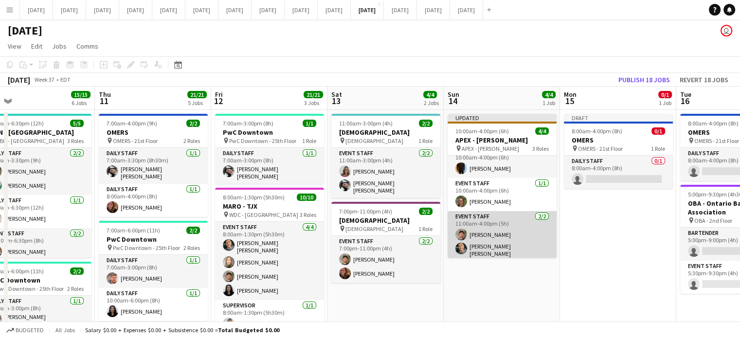
click at [521, 235] on app-card-role "Event Staff [DATE] 11:00am-4:00pm (5h) [PERSON_NAME] [PERSON_NAME] [PERSON_NAME]" at bounding box center [502, 236] width 109 height 50
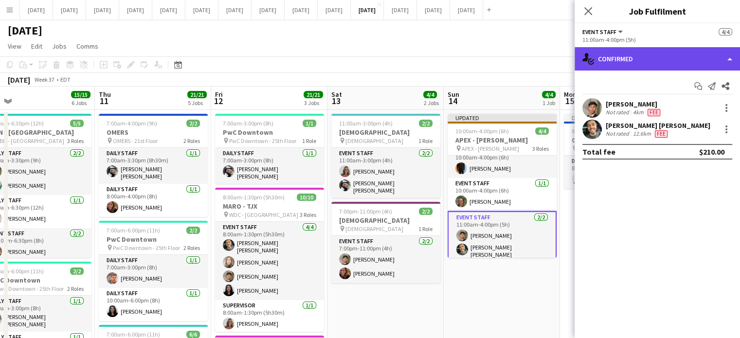
click at [695, 62] on div "single-neutral-actions-check-2 Confirmed" at bounding box center [657, 58] width 165 height 23
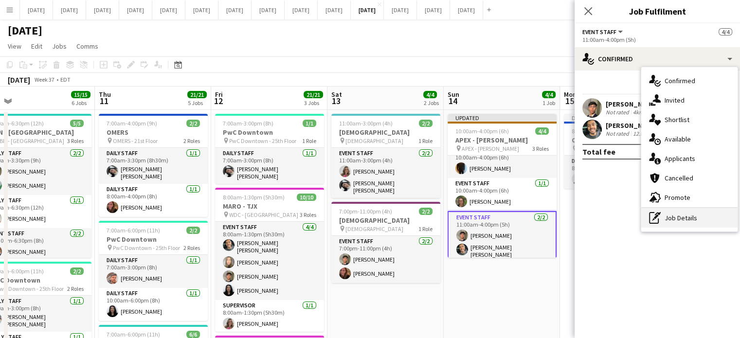
click at [687, 212] on div "pen-write Job Details" at bounding box center [689, 217] width 96 height 19
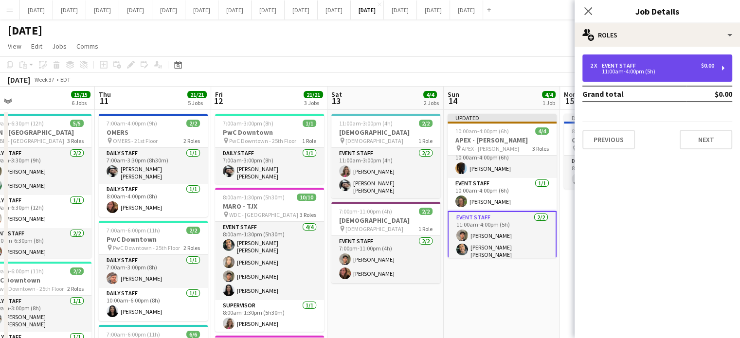
click at [669, 74] on div "2 x Event Staff $0.00 11:00am-4:00pm (5h)" at bounding box center [657, 67] width 150 height 27
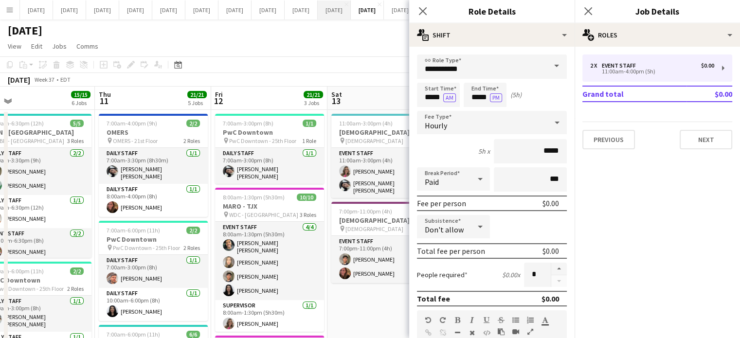
drag, startPoint x: 419, startPoint y: 9, endPoint x: 442, endPoint y: 13, distance: 23.8
click at [419, 9] on icon "Close pop-in" at bounding box center [423, 11] width 8 height 8
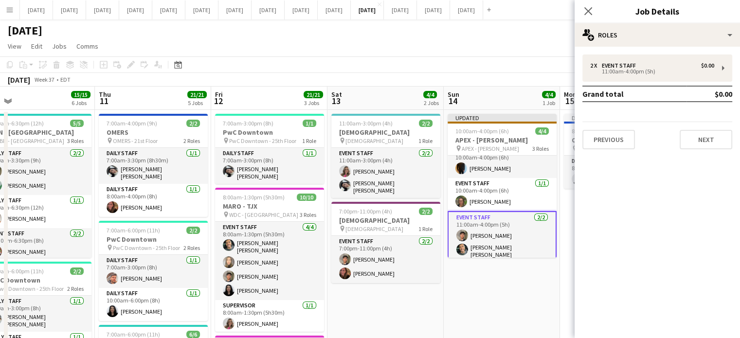
click at [522, 231] on app-card-role "Event Staff [DATE] 11:00am-4:00pm (5h) [PERSON_NAME] [PERSON_NAME] [PERSON_NAME]" at bounding box center [502, 237] width 109 height 52
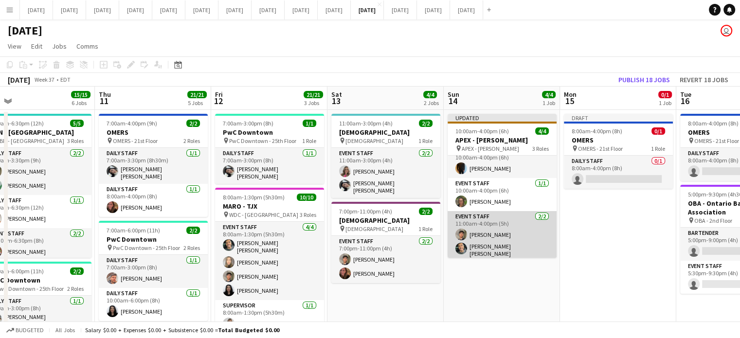
click at [520, 229] on app-card-role "Event Staff [DATE] 11:00am-4:00pm (5h) [PERSON_NAME] [PERSON_NAME] [PERSON_NAME]" at bounding box center [502, 236] width 109 height 50
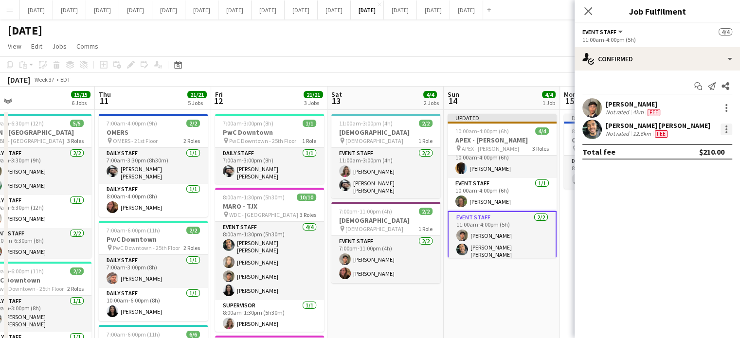
click at [722, 129] on div at bounding box center [727, 130] width 12 height 12
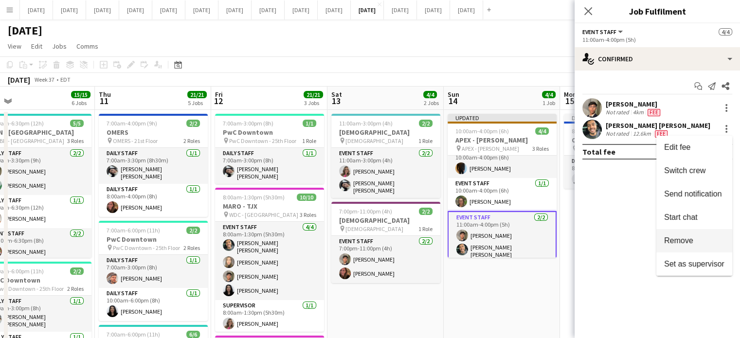
drag, startPoint x: 703, startPoint y: 242, endPoint x: 696, endPoint y: 246, distance: 8.1
click at [703, 242] on span "Remove" at bounding box center [694, 240] width 60 height 9
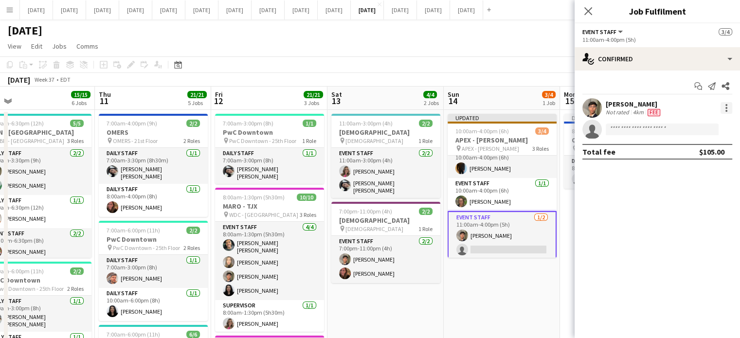
click at [731, 107] on div at bounding box center [727, 108] width 12 height 12
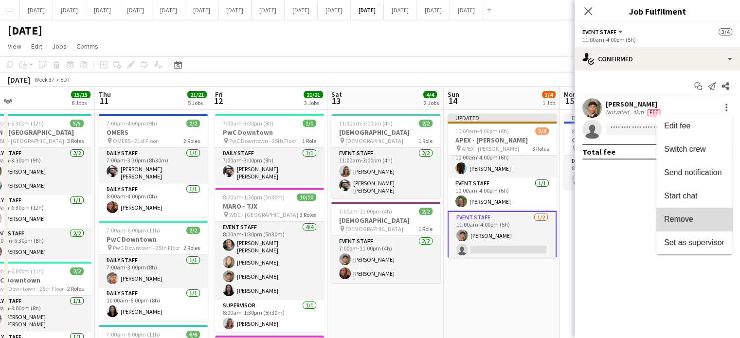
click at [695, 215] on span "Remove" at bounding box center [694, 219] width 60 height 9
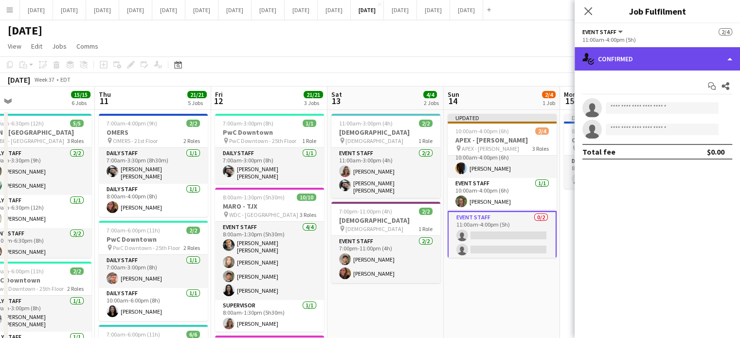
click at [668, 57] on div "single-neutral-actions-check-2 Confirmed" at bounding box center [657, 58] width 165 height 23
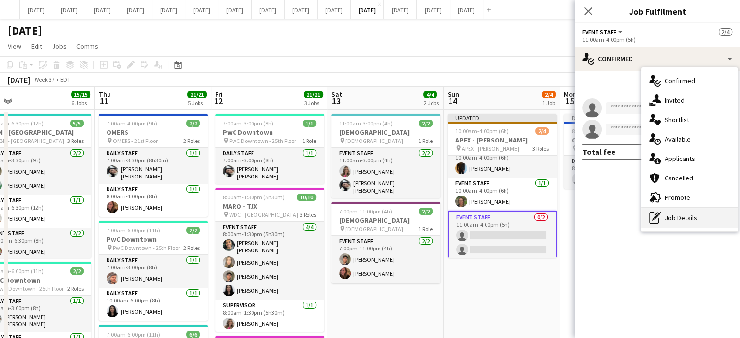
click at [690, 219] on div "pen-write Job Details" at bounding box center [689, 217] width 96 height 19
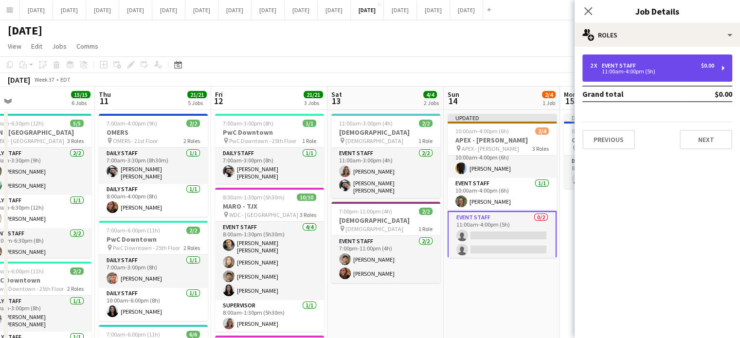
click at [626, 64] on div "Event Staff" at bounding box center [621, 65] width 38 height 7
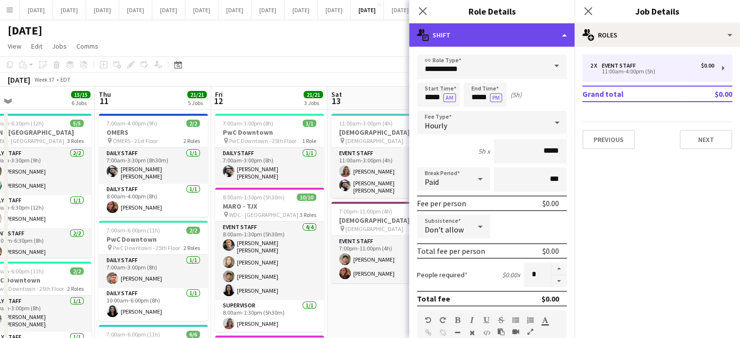
click at [544, 39] on div "multiple-actions-text Shift" at bounding box center [491, 34] width 165 height 23
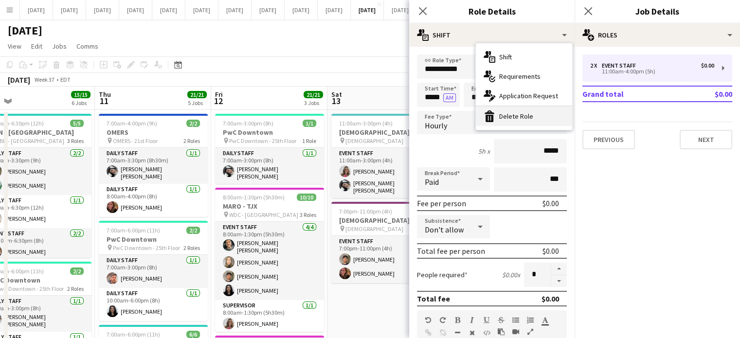
click at [539, 114] on div "bin-2 Delete Role" at bounding box center [524, 116] width 96 height 19
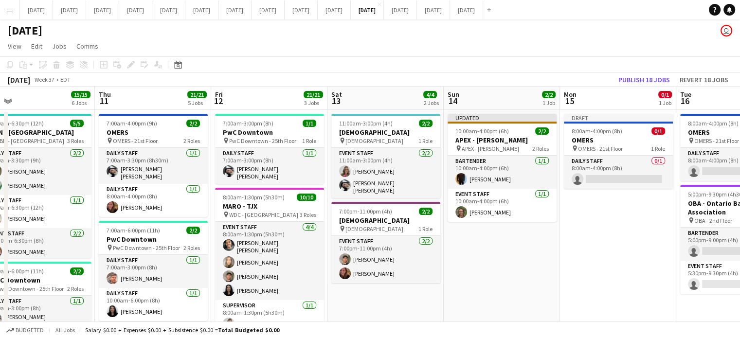
scroll to position [49, 0]
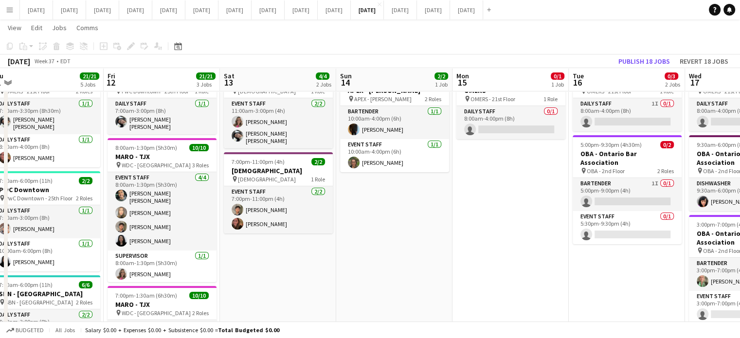
drag, startPoint x: 569, startPoint y: 249, endPoint x: 462, endPoint y: 250, distance: 107.5
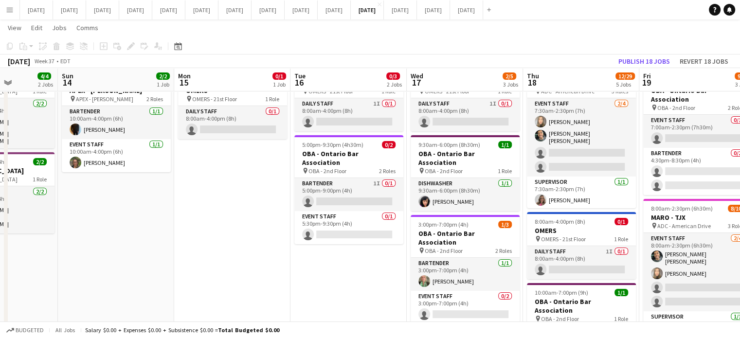
drag, startPoint x: 590, startPoint y: 251, endPoint x: 319, endPoint y: 276, distance: 271.7
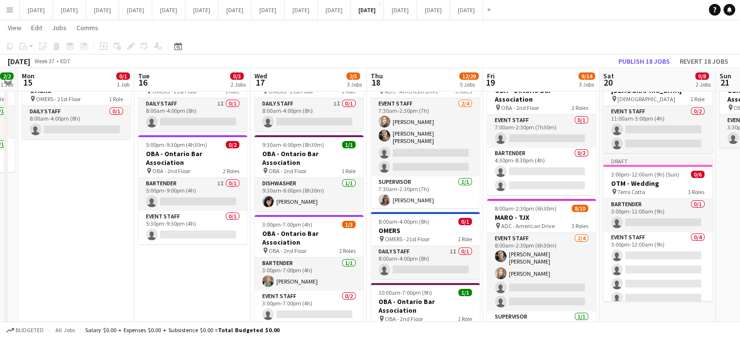
scroll to position [0, 362]
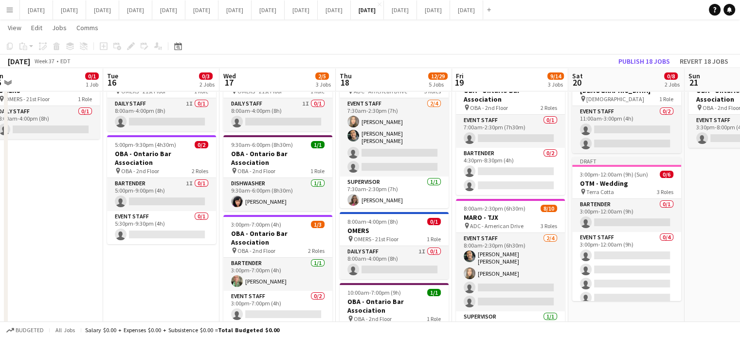
drag, startPoint x: 379, startPoint y: 283, endPoint x: 200, endPoint y: 272, distance: 178.9
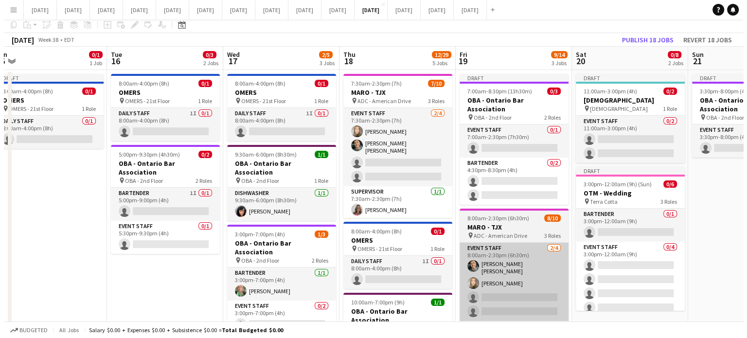
scroll to position [0, 0]
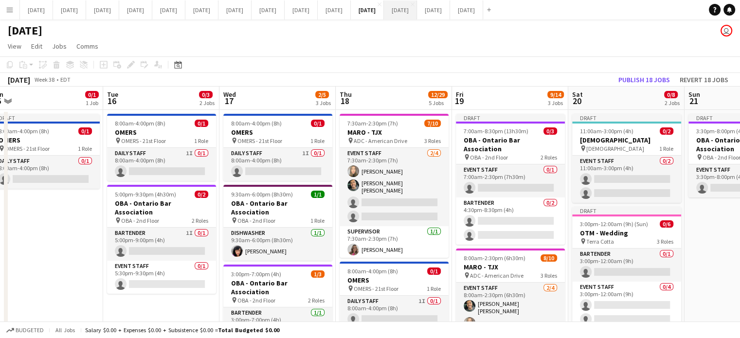
click at [417, 13] on button "[DATE] Close" at bounding box center [400, 9] width 33 height 19
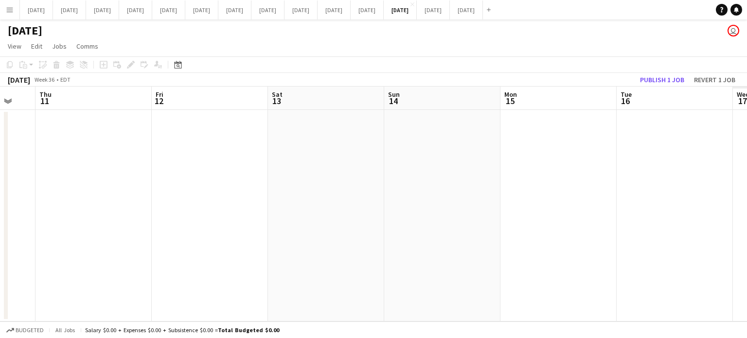
click at [225, 220] on app-calendar-viewport "Mon 8 Tue 9 Wed 10 Thu 11 Fri 12 Sat 13 Sun 14 Mon 15 Tue 16 Wed 17 Thu 18 Fri …" at bounding box center [373, 204] width 747 height 235
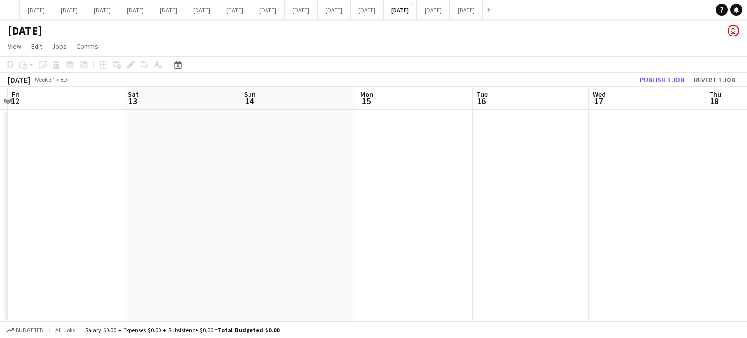
drag, startPoint x: 335, startPoint y: 216, endPoint x: 0, endPoint y: 218, distance: 335.2
click at [0, 218] on app-calendar-viewport "Mon 8 Tue 9 Wed 10 Thu 11 Fri 12 Sat 13 Sun 14 Mon 15 Tue 16 Wed 17 Thu 18 Fri …" at bounding box center [373, 204] width 747 height 235
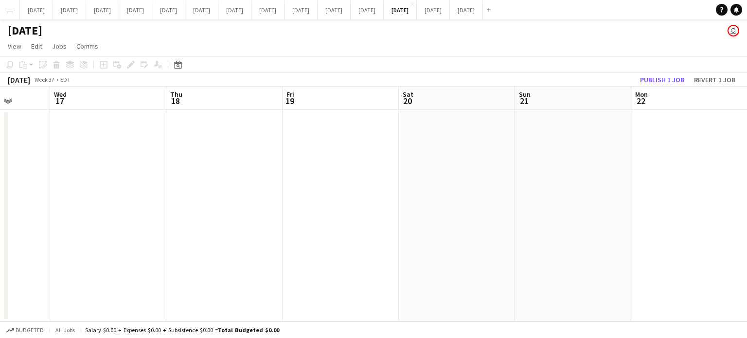
drag, startPoint x: 569, startPoint y: 201, endPoint x: 5, endPoint y: 223, distance: 563.9
click at [0, 228] on app-calendar-viewport "Sat 13 Sun 14 Mon 15 Tue 16 Wed 17 Thu 18 Fri 19 Sat 20 Sun 21 Mon 22 Tue 23 We…" at bounding box center [373, 204] width 747 height 235
drag, startPoint x: 326, startPoint y: 245, endPoint x: 74, endPoint y: 232, distance: 252.8
click at [74, 233] on app-calendar-viewport "Wed 17 Thu 18 Fri 19 Sat 20 Sun 21 Mon 22 Tue 23 Wed 24 Thu 25 Fri 26 Sat 27 Su…" at bounding box center [373, 204] width 747 height 235
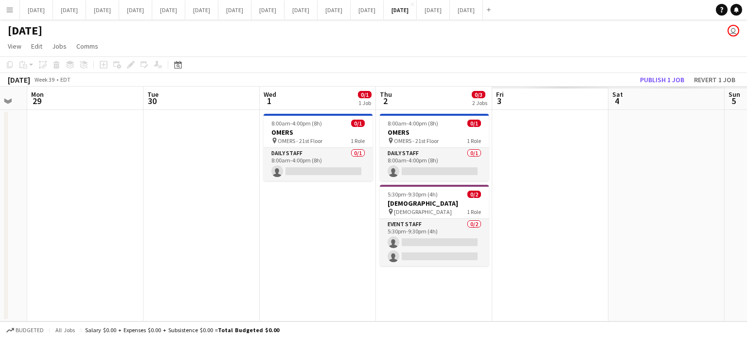
drag, startPoint x: 498, startPoint y: 222, endPoint x: 89, endPoint y: 227, distance: 409.2
click at [89, 227] on app-calendar-viewport "Thu 25 Fri 26 Sat 27 Sun 28 Mon 29 Tue 30 Wed 1 0/1 1 Job Thu 2 0/3 2 Jobs Fri …" at bounding box center [373, 204] width 747 height 235
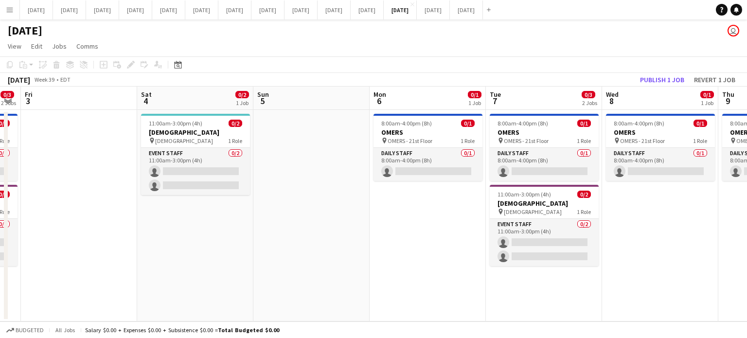
drag, startPoint x: 572, startPoint y: 224, endPoint x: 73, endPoint y: 223, distance: 498.7
click at [73, 223] on app-calendar-viewport "Mon 29 Tue 30 Wed 1 0/1 1 Job Thu 2 0/3 2 Jobs Fri 3 Sat 4 0/2 1 Job Sun 5 Mon …" at bounding box center [373, 204] width 747 height 235
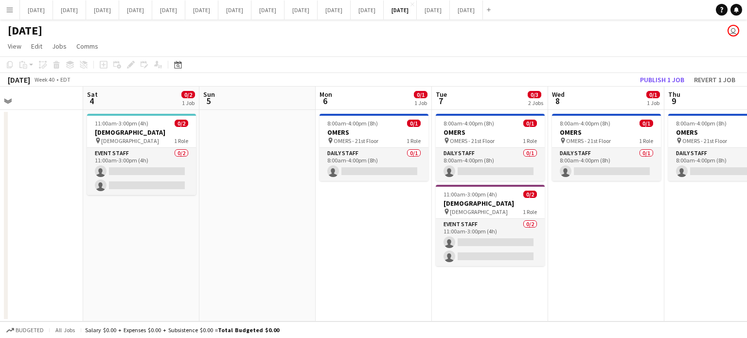
drag, startPoint x: 369, startPoint y: 227, endPoint x: 296, endPoint y: 223, distance: 73.1
click at [296, 227] on app-calendar-viewport "Wed 1 0/1 1 Job Thu 2 0/3 2 Jobs Fri 3 Sat 4 0/2 1 Job Sun 5 Mon 6 0/1 1 Job Tu…" at bounding box center [373, 204] width 747 height 235
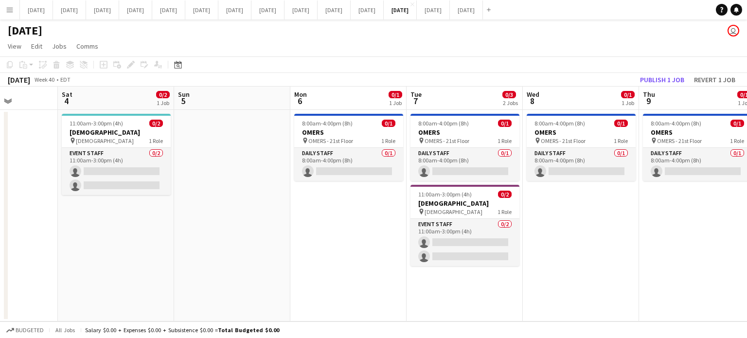
click at [368, 213] on app-date-cell "8:00am-4:00pm (8h) 0/1 OMERS pin OMERS - 21st Floor 1 Role Daily Staff 0/1 8:00…" at bounding box center [348, 216] width 116 height 212
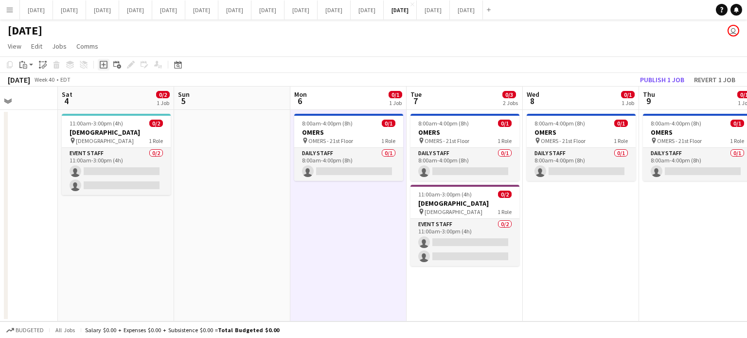
click at [102, 64] on icon "Add job" at bounding box center [104, 65] width 8 height 8
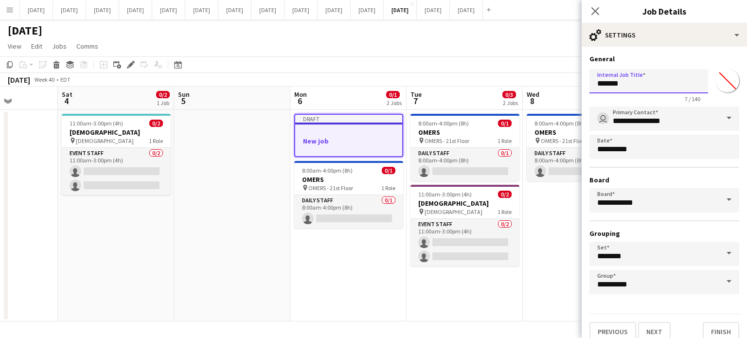
drag, startPoint x: 640, startPoint y: 85, endPoint x: 455, endPoint y: 89, distance: 184.9
click at [455, 89] on body "Menu Boards Boards Boards All jobs Status Workforce Workforce My Workforce Recr…" at bounding box center [373, 169] width 747 height 338
type input "**********"
click at [727, 78] on input "*******" at bounding box center [727, 80] width 35 height 35
type input "*******"
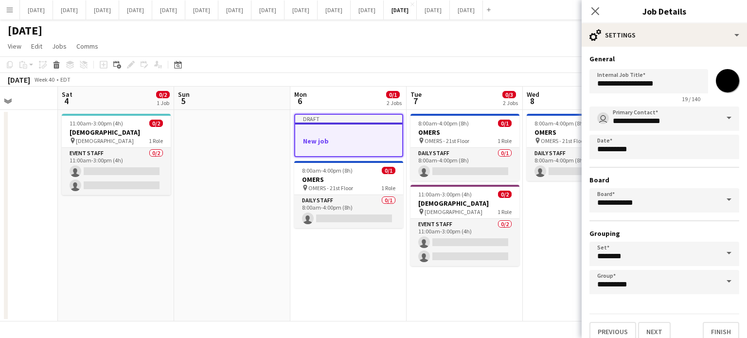
click at [710, 63] on form "**********" at bounding box center [664, 197] width 165 height 287
click at [677, 124] on input "**********" at bounding box center [665, 119] width 150 height 24
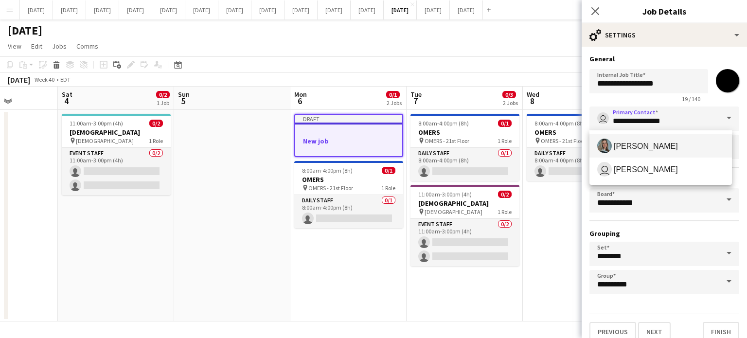
click at [664, 142] on span "[PERSON_NAME]" at bounding box center [646, 146] width 64 height 9
type input "**********"
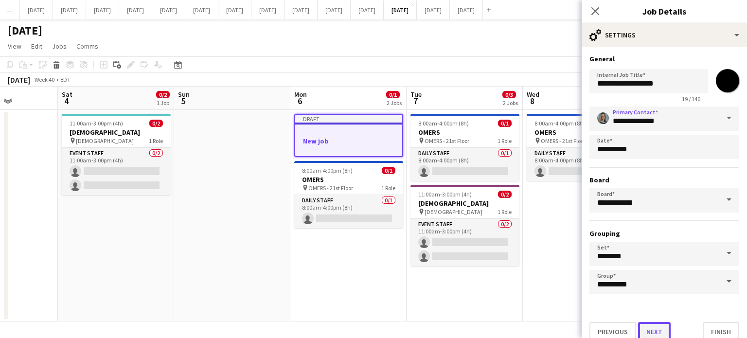
click at [664, 326] on button "Next" at bounding box center [654, 331] width 33 height 19
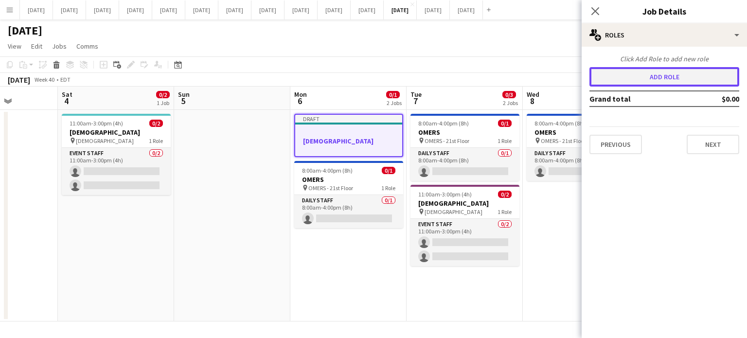
click at [651, 75] on button "Add role" at bounding box center [665, 76] width 150 height 19
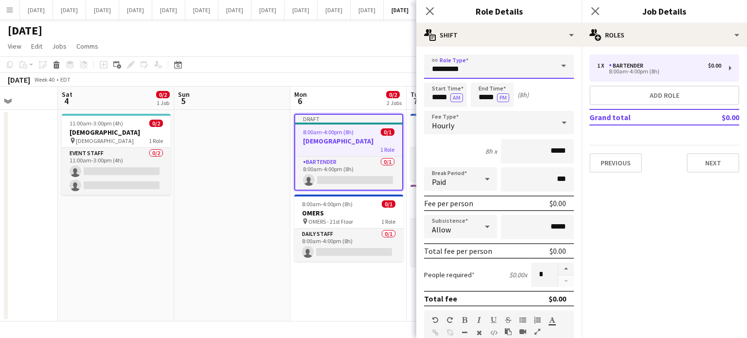
click at [504, 69] on input "*********" at bounding box center [499, 66] width 150 height 24
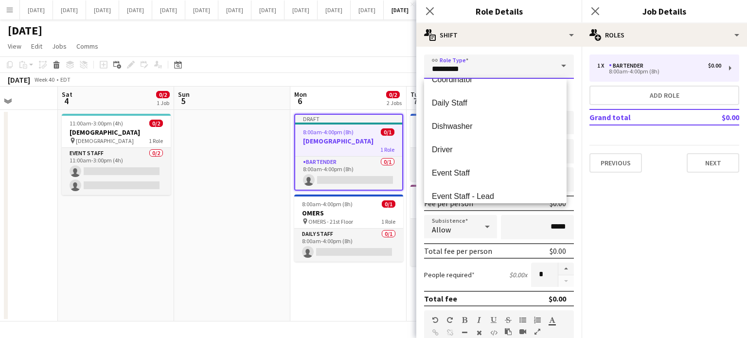
scroll to position [140, 0]
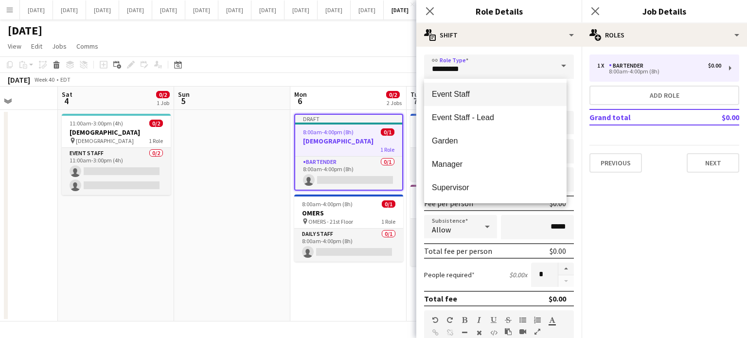
click at [485, 102] on mat-option "Event Staff" at bounding box center [495, 94] width 143 height 23
type input "**********"
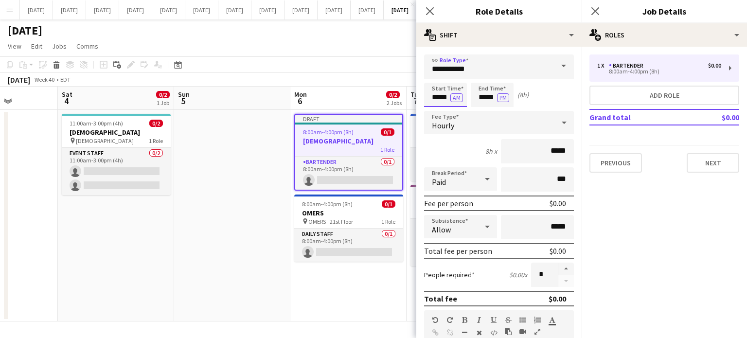
click at [442, 94] on input "*****" at bounding box center [445, 95] width 43 height 24
click at [439, 110] on div at bounding box center [435, 112] width 19 height 10
click at [440, 79] on div at bounding box center [435, 78] width 19 height 10
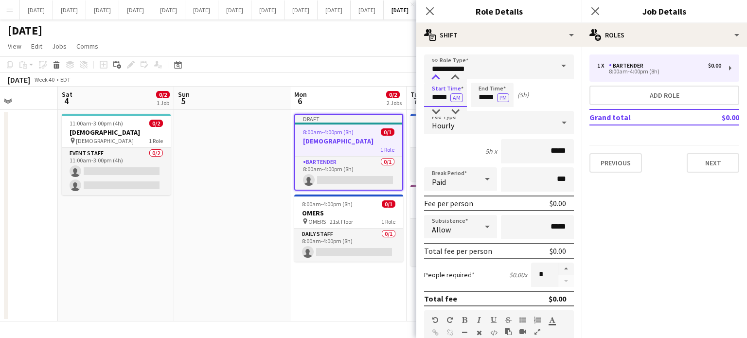
click at [440, 79] on div at bounding box center [435, 78] width 19 height 10
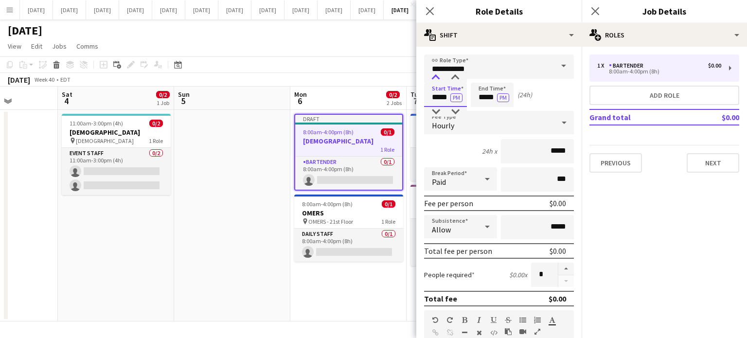
click at [440, 79] on div at bounding box center [435, 78] width 19 height 10
type input "*****"
click at [440, 79] on div at bounding box center [435, 78] width 19 height 10
click at [485, 88] on input "*****" at bounding box center [492, 95] width 43 height 24
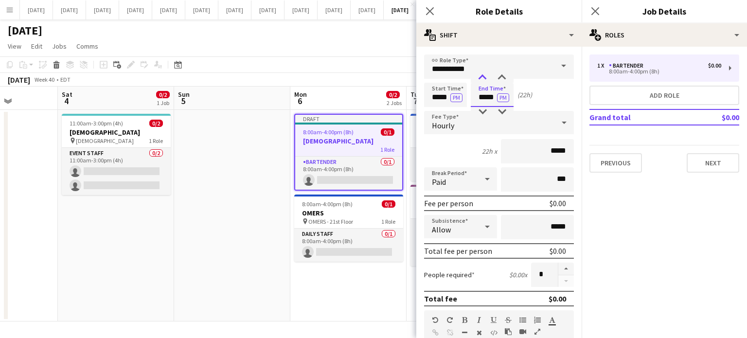
click at [485, 80] on div at bounding box center [482, 78] width 19 height 10
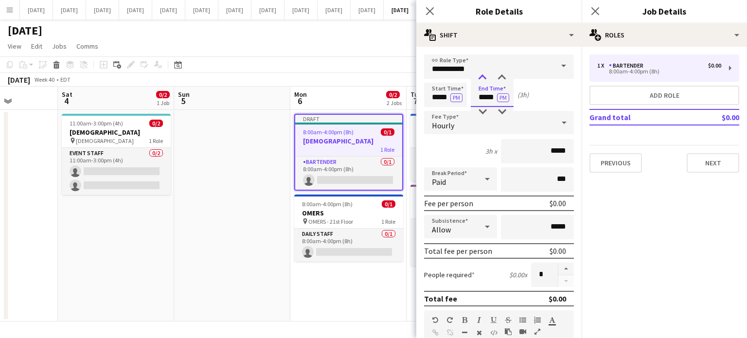
type input "*****"
click at [483, 79] on div at bounding box center [482, 78] width 19 height 10
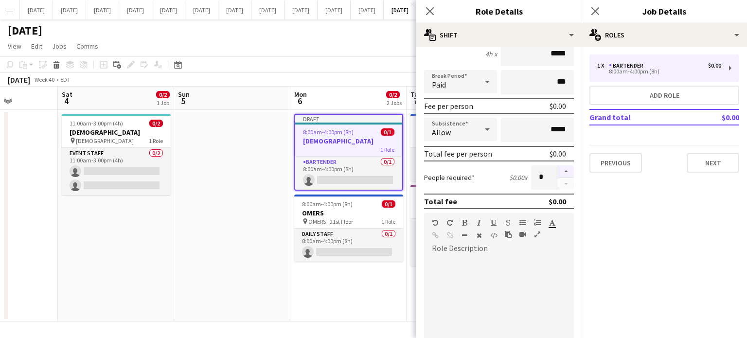
click at [559, 171] on button "button" at bounding box center [567, 171] width 16 height 13
type input "*"
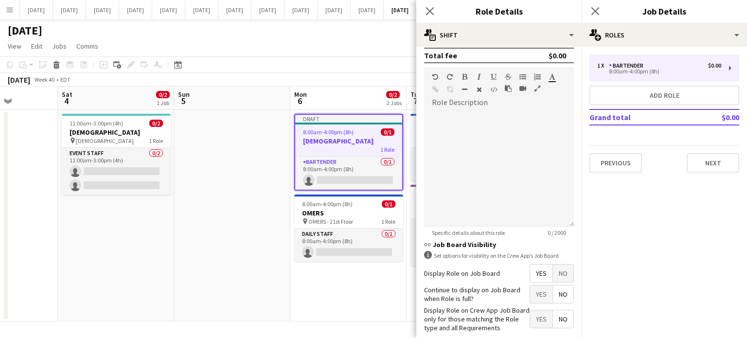
drag, startPoint x: 551, startPoint y: 264, endPoint x: 547, endPoint y: 224, distance: 40.6
click at [553, 265] on span "No" at bounding box center [563, 274] width 20 height 18
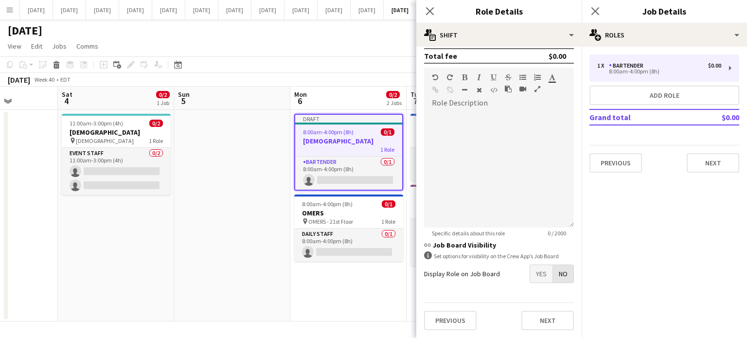
scroll to position [241, 0]
click at [428, 13] on icon "Close pop-in" at bounding box center [429, 10] width 9 height 9
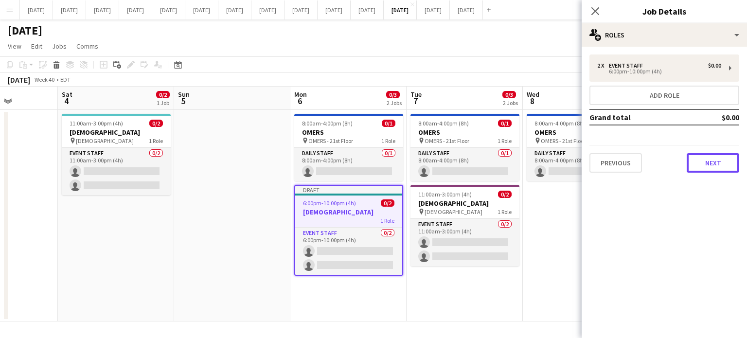
click at [716, 161] on button "Next" at bounding box center [713, 162] width 53 height 19
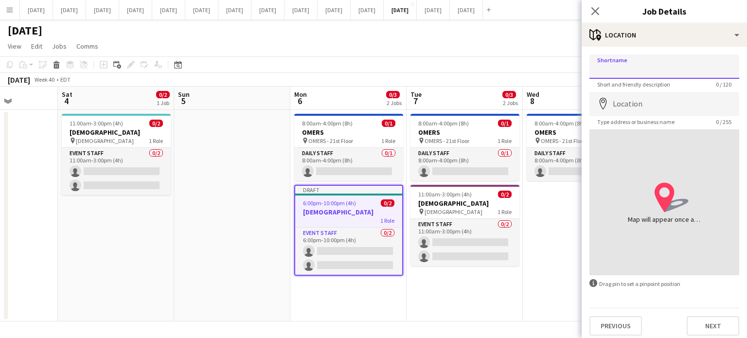
click at [659, 69] on input "Shortname" at bounding box center [665, 66] width 150 height 24
type input "**********"
click at [637, 97] on input "Location" at bounding box center [665, 104] width 150 height 24
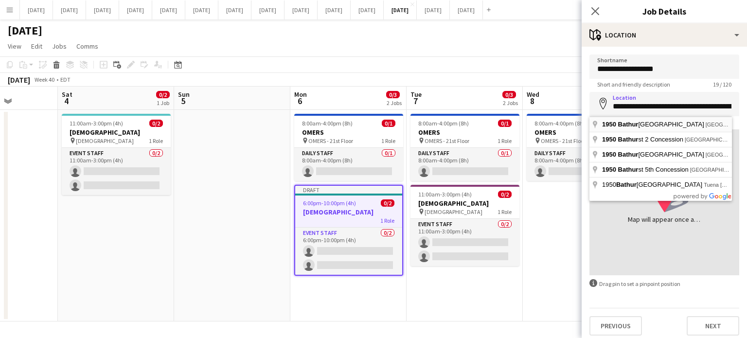
type input "**********"
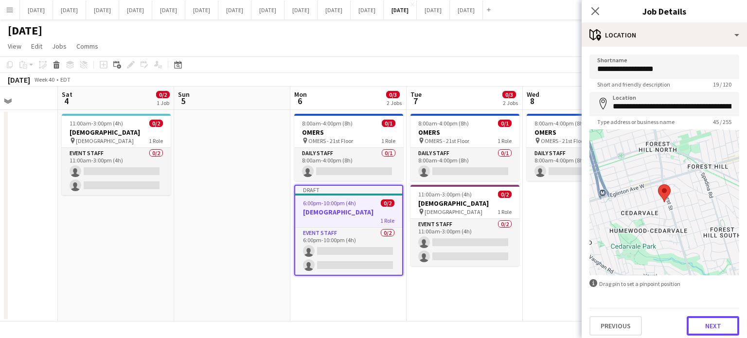
click at [705, 331] on button "Next" at bounding box center [713, 325] width 53 height 19
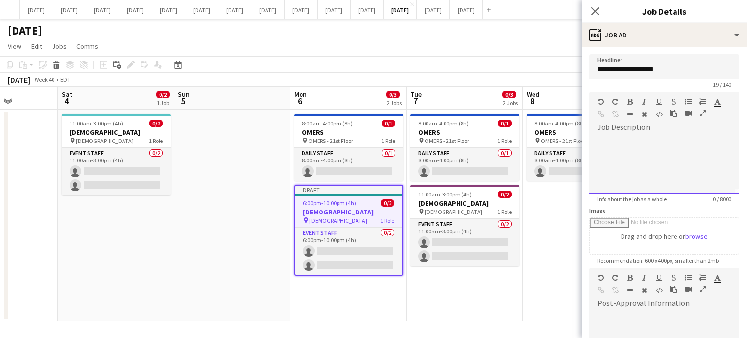
click at [653, 151] on div at bounding box center [665, 164] width 150 height 58
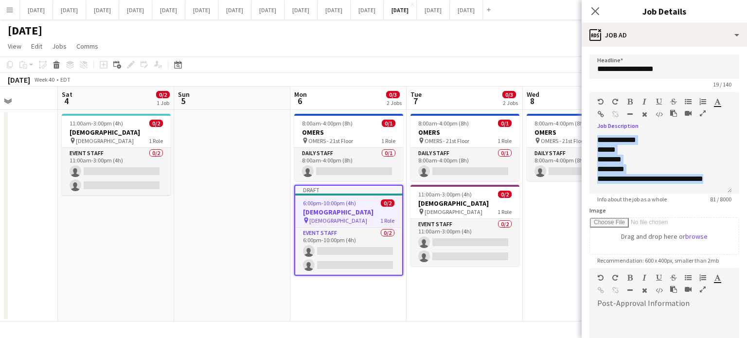
drag, startPoint x: 597, startPoint y: 140, endPoint x: 708, endPoint y: 187, distance: 120.6
click at [708, 187] on div "**********" at bounding box center [661, 164] width 143 height 58
click at [629, 101] on icon "button" at bounding box center [630, 101] width 5 height 7
click at [643, 101] on icon "button" at bounding box center [645, 101] width 4 height 7
click at [633, 152] on div "******" at bounding box center [660, 150] width 127 height 10
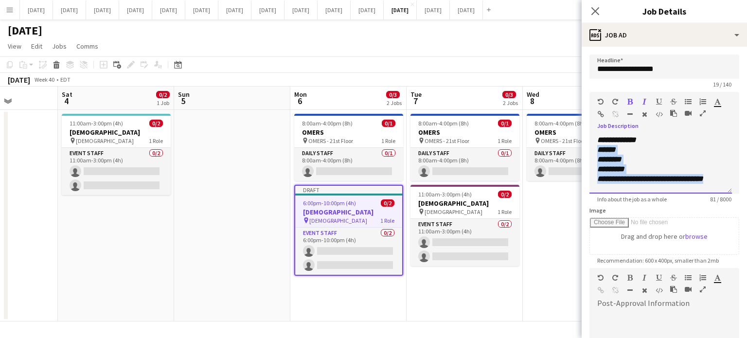
drag, startPoint x: 596, startPoint y: 151, endPoint x: 720, endPoint y: 178, distance: 126.6
click at [720, 178] on div "**********" at bounding box center [661, 164] width 143 height 58
click at [632, 103] on icon "button" at bounding box center [630, 101] width 5 height 7
click at [683, 101] on div at bounding box center [656, 104] width 58 height 12
click at [687, 101] on icon "button" at bounding box center [688, 101] width 7 height 7
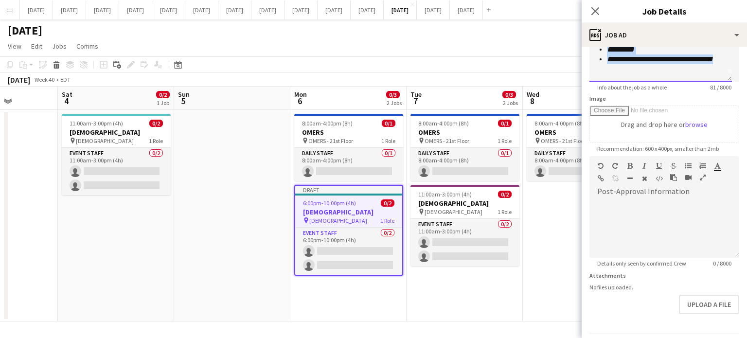
scroll to position [142, 0]
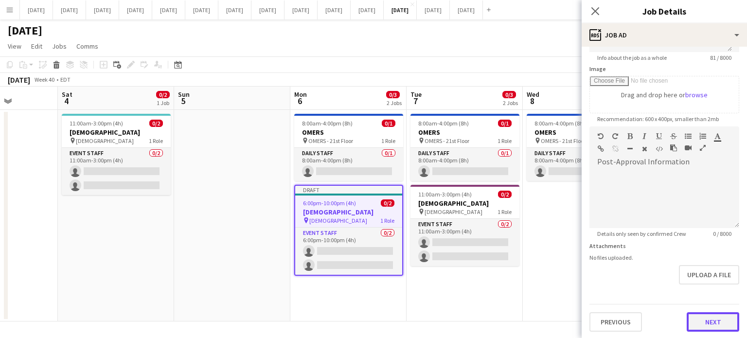
click at [697, 322] on button "Next" at bounding box center [713, 321] width 53 height 19
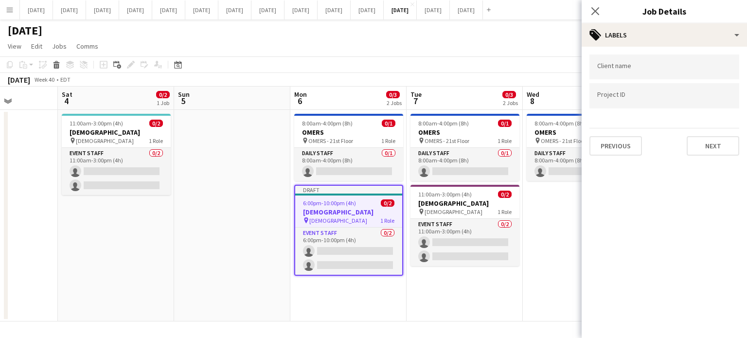
click at [652, 76] on div at bounding box center [665, 66] width 150 height 25
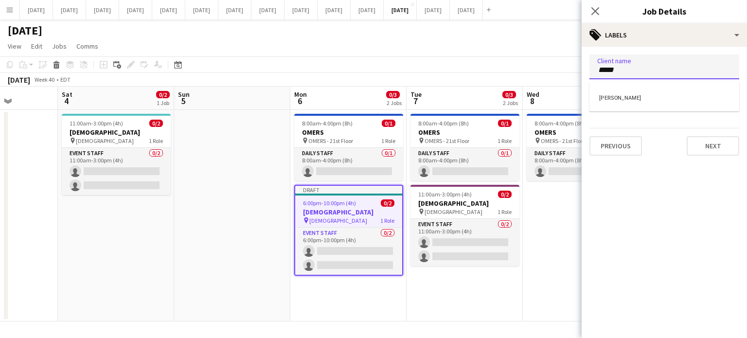
type input "*****"
click at [651, 88] on div "Rebekah Lobosco" at bounding box center [665, 96] width 150 height 23
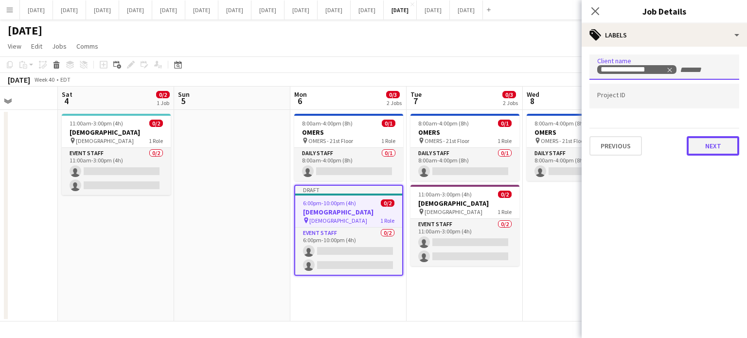
click at [709, 144] on button "Next" at bounding box center [713, 145] width 53 height 19
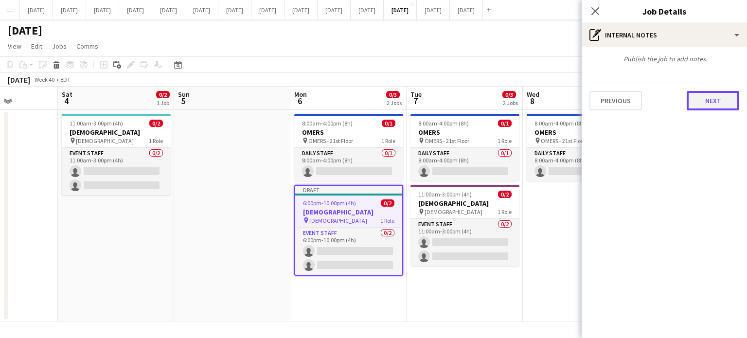
click at [709, 100] on button "Next" at bounding box center [713, 100] width 53 height 19
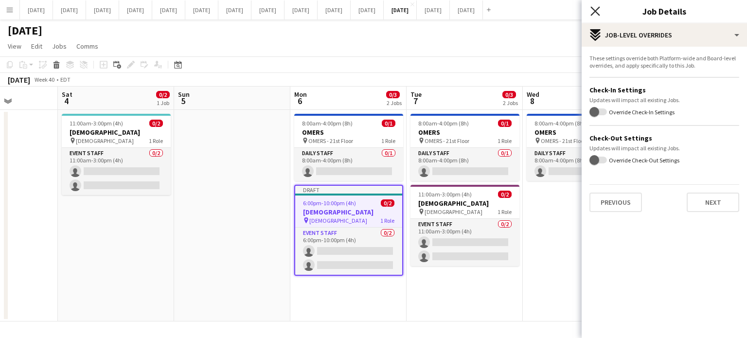
click at [597, 12] on icon at bounding box center [595, 10] width 9 height 9
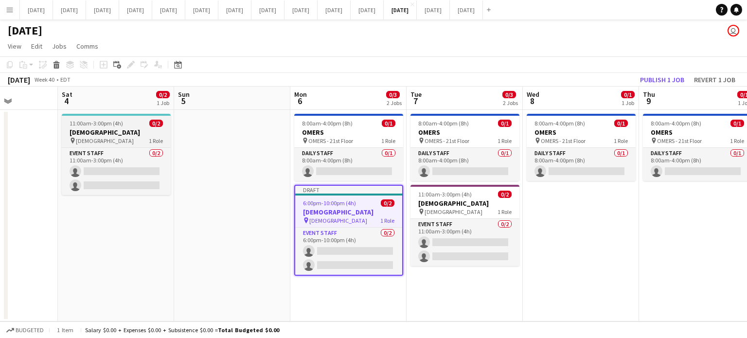
click at [146, 135] on h3 "[DEMOGRAPHIC_DATA]" at bounding box center [116, 132] width 109 height 9
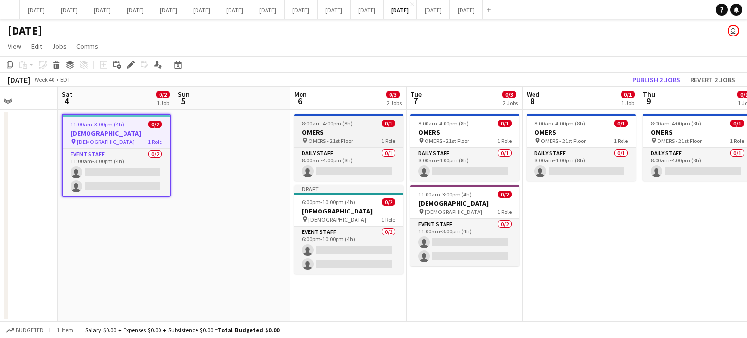
click at [339, 135] on h3 "OMERS" at bounding box center [348, 132] width 109 height 9
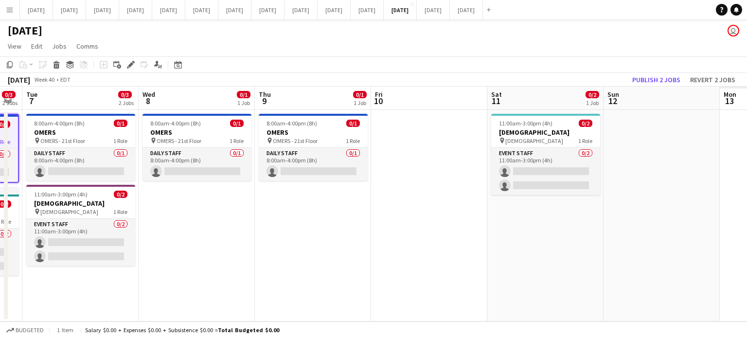
drag, startPoint x: 626, startPoint y: 211, endPoint x: 239, endPoint y: 231, distance: 387.4
click at [239, 231] on app-calendar-viewport "Fri 3 Sat 4 0/2 1 Job Sun 5 Mon 6 0/3 2 Jobs Tue 7 0/3 2 Jobs Wed 8 0/1 1 Job T…" at bounding box center [373, 204] width 747 height 235
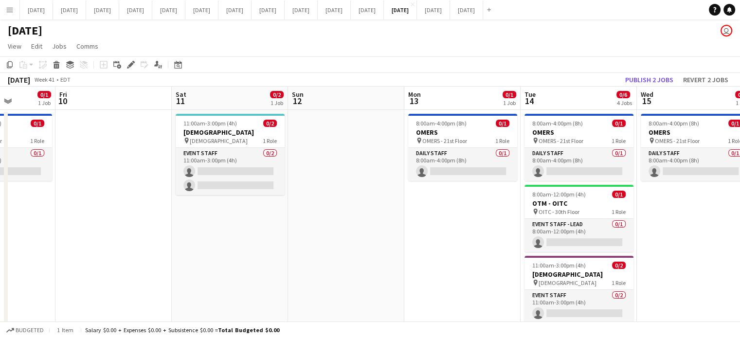
drag, startPoint x: 553, startPoint y: 238, endPoint x: 239, endPoint y: 254, distance: 314.2
click at [239, 254] on app-calendar-viewport "Tue 7 0/3 2 Jobs Wed 8 0/1 1 Job Thu 9 0/1 1 Job Fri 10 Sat 11 0/2 1 Job Sun 12…" at bounding box center [370, 266] width 740 height 358
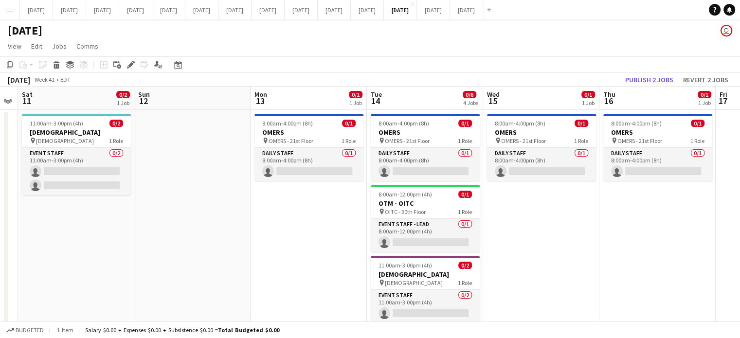
drag, startPoint x: 393, startPoint y: 248, endPoint x: 240, endPoint y: 254, distance: 153.4
click at [240, 254] on app-calendar-viewport "Tue 7 0/3 2 Jobs Wed 8 0/1 1 Job Thu 9 0/1 1 Job Fri 10 Sat 11 0/2 1 Job Sun 12…" at bounding box center [370, 266] width 740 height 358
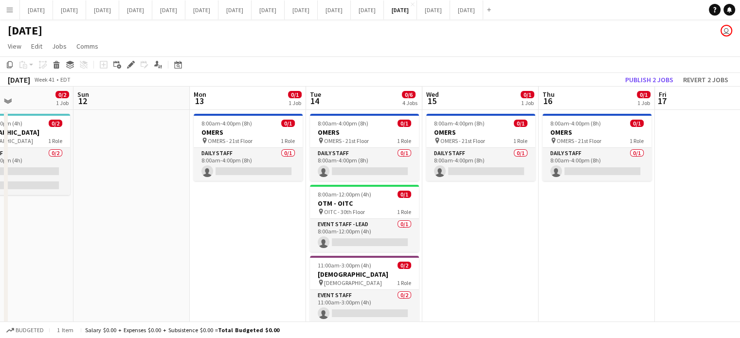
scroll to position [0, 393]
drag, startPoint x: 571, startPoint y: 248, endPoint x: 509, endPoint y: 255, distance: 62.2
click at [509, 255] on app-calendar-viewport "Wed 8 0/1 1 Job Thu 9 0/1 1 Job Fri 10 Sat 11 0/2 1 Job Sun 12 Mon 13 0/1 1 Job…" at bounding box center [370, 266] width 740 height 358
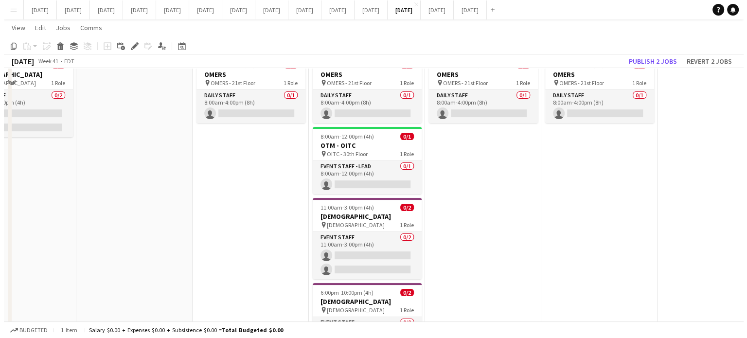
scroll to position [0, 0]
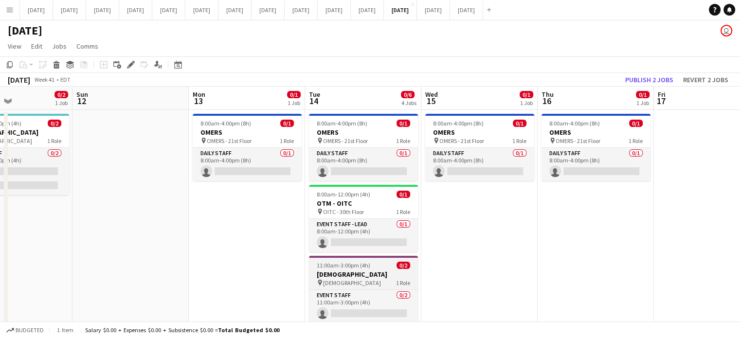
click at [387, 270] on h3 "[DEMOGRAPHIC_DATA]" at bounding box center [363, 274] width 109 height 9
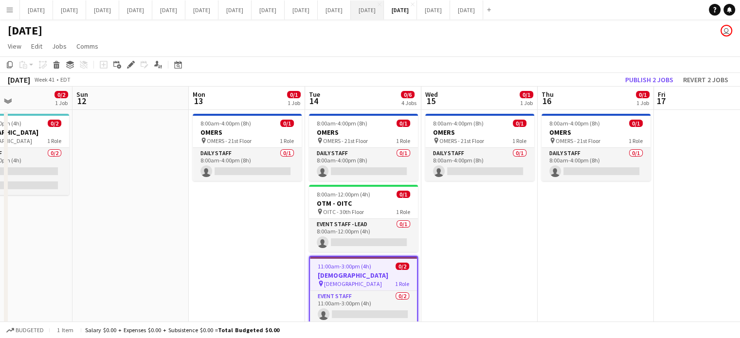
click at [384, 17] on button "[DATE] Close" at bounding box center [367, 9] width 33 height 19
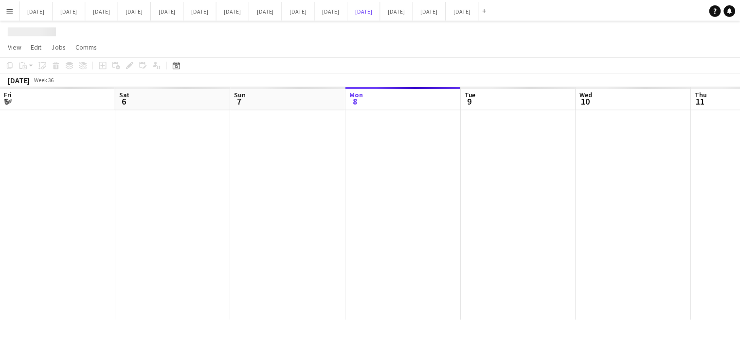
scroll to position [0, 233]
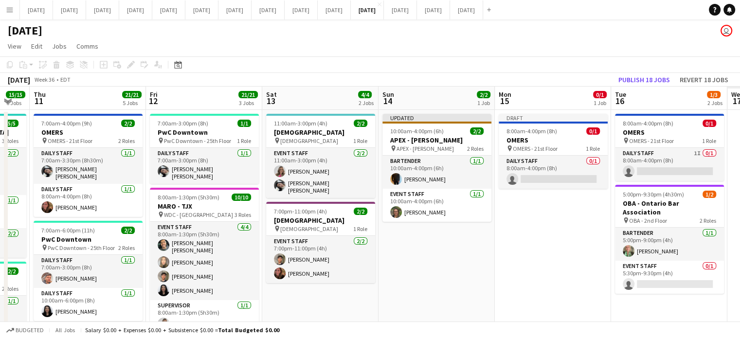
drag, startPoint x: 697, startPoint y: 297, endPoint x: 29, endPoint y: 287, distance: 668.1
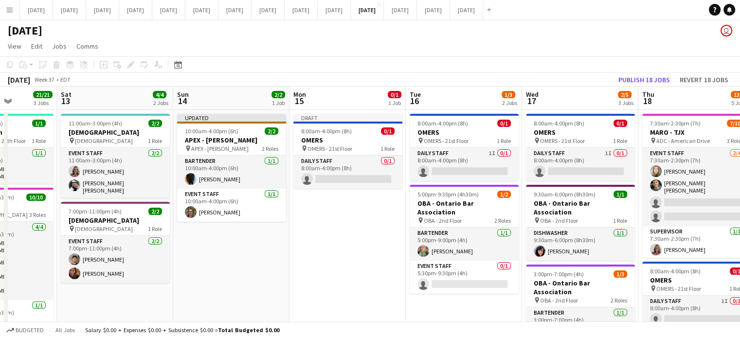
scroll to position [0, 308]
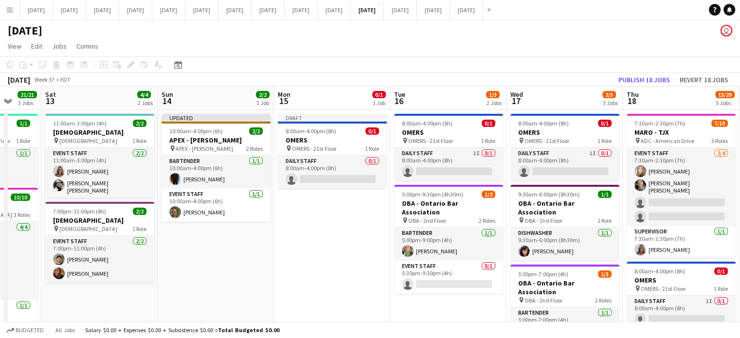
drag, startPoint x: 390, startPoint y: 303, endPoint x: 198, endPoint y: 301, distance: 192.2
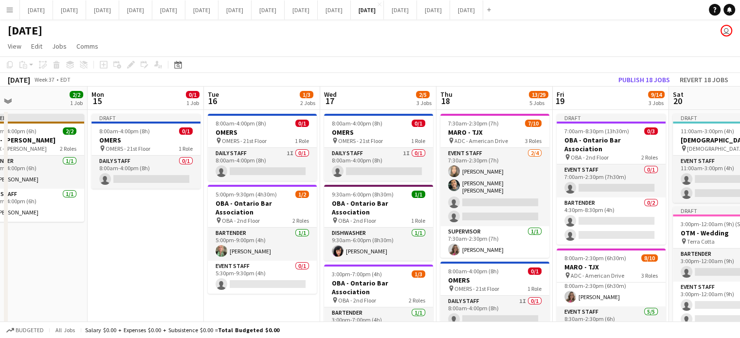
scroll to position [0, 265]
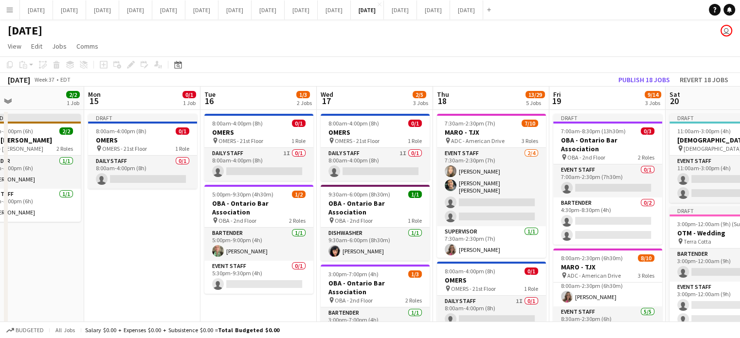
drag, startPoint x: 186, startPoint y: 218, endPoint x: 139, endPoint y: 214, distance: 47.4
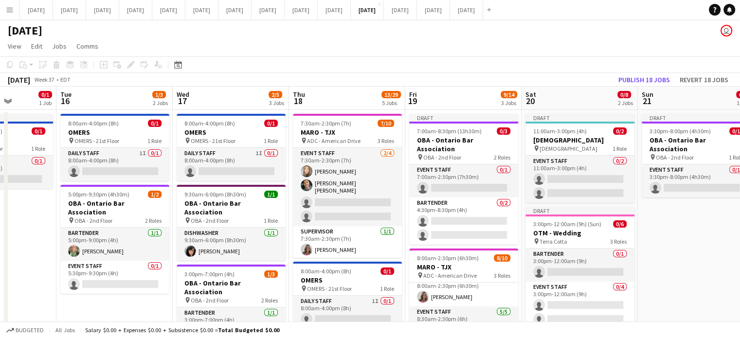
drag, startPoint x: 556, startPoint y: 216, endPoint x: 428, endPoint y: 215, distance: 128.0
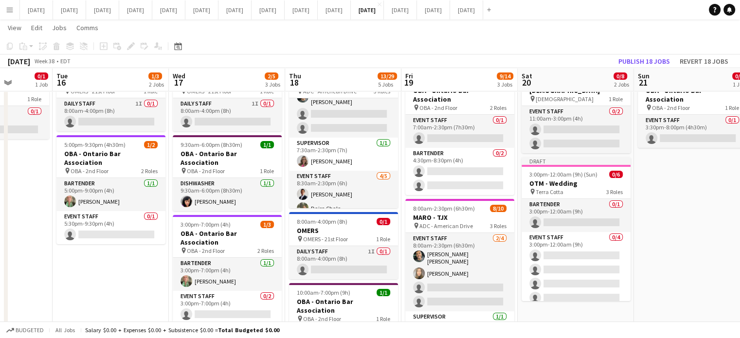
scroll to position [0, 318]
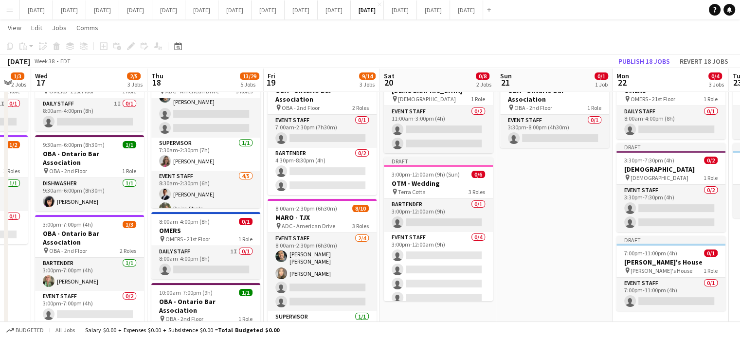
drag, startPoint x: 708, startPoint y: 230, endPoint x: 571, endPoint y: 233, distance: 137.7
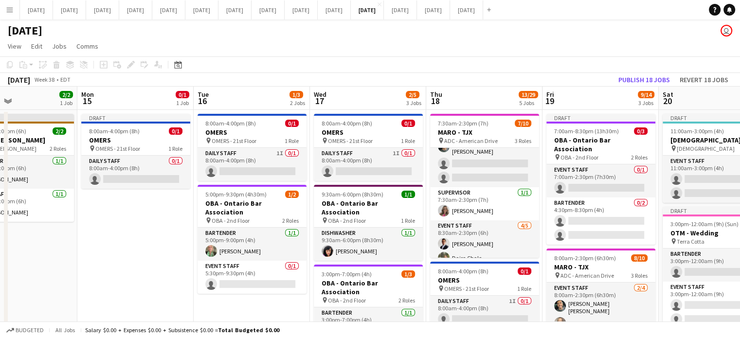
scroll to position [0, 227]
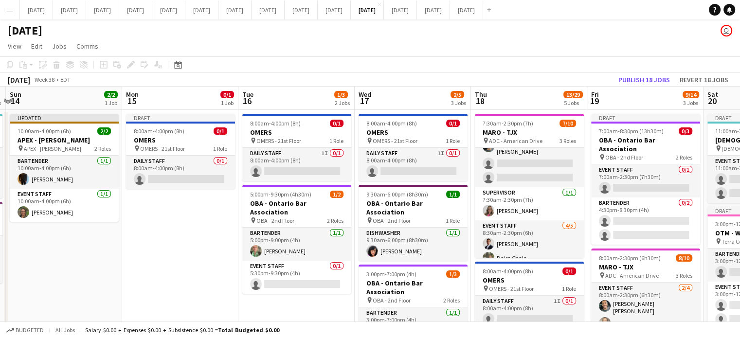
drag, startPoint x: 112, startPoint y: 244, endPoint x: 425, endPoint y: 206, distance: 314.7
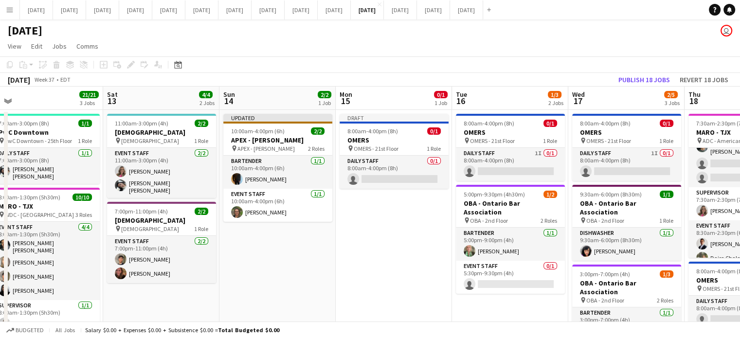
scroll to position [0, 215]
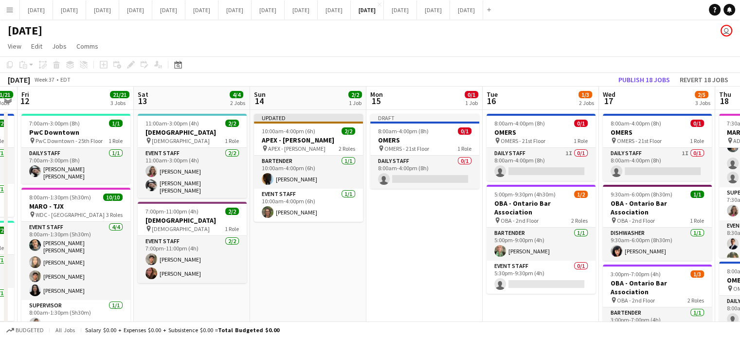
drag, startPoint x: 169, startPoint y: 232, endPoint x: 413, endPoint y: 201, distance: 246.2
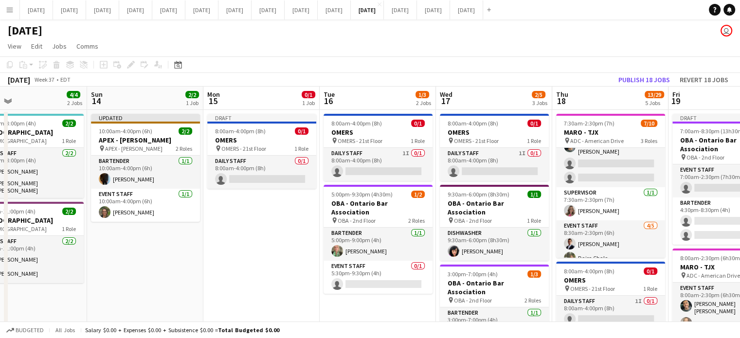
scroll to position [0, 386]
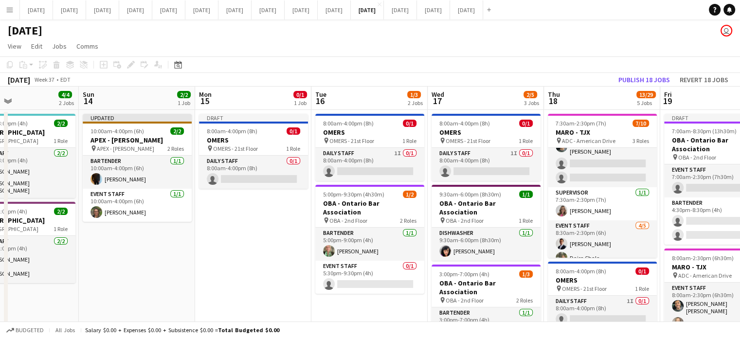
drag, startPoint x: 450, startPoint y: 219, endPoint x: 278, endPoint y: 231, distance: 171.7
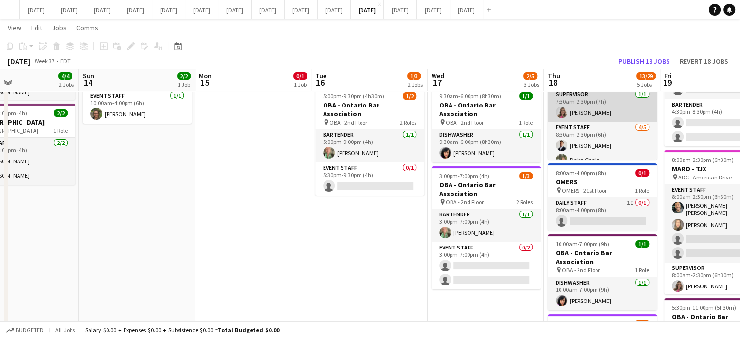
scroll to position [88, 0]
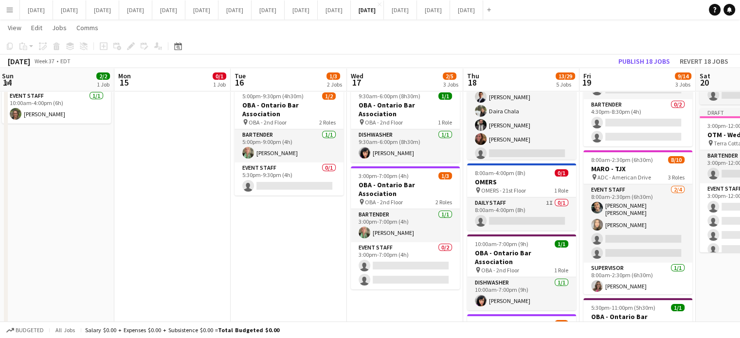
drag, startPoint x: 367, startPoint y: 241, endPoint x: 286, endPoint y: 243, distance: 81.3
click at [286, 243] on app-calendar-viewport "Thu 11 21/21 5 Jobs Fri 12 21/21 3 Jobs Sat 13 4/4 2 Jobs Sun 14 2/2 1 Job Mon …" at bounding box center [370, 312] width 740 height 742
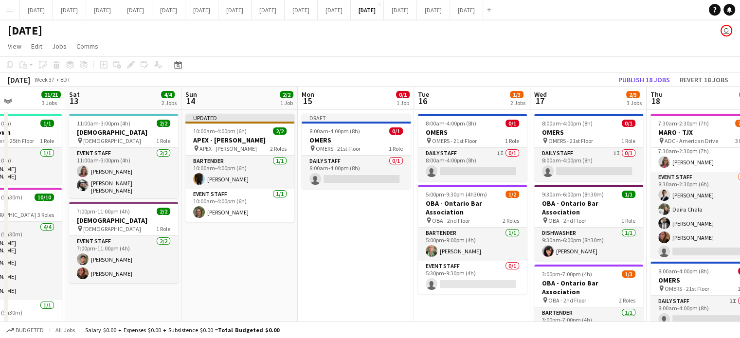
scroll to position [0, 344]
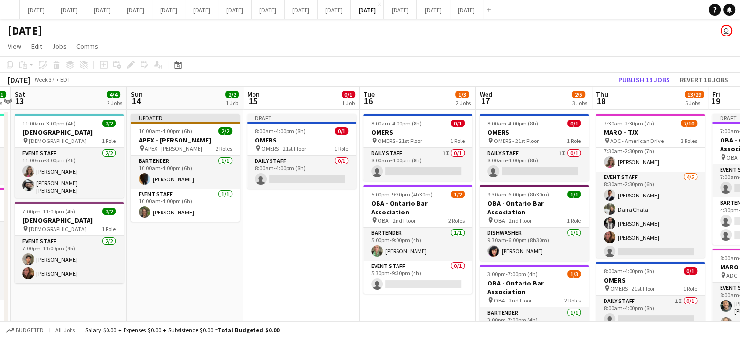
drag, startPoint x: 226, startPoint y: 241, endPoint x: 333, endPoint y: 235, distance: 106.7
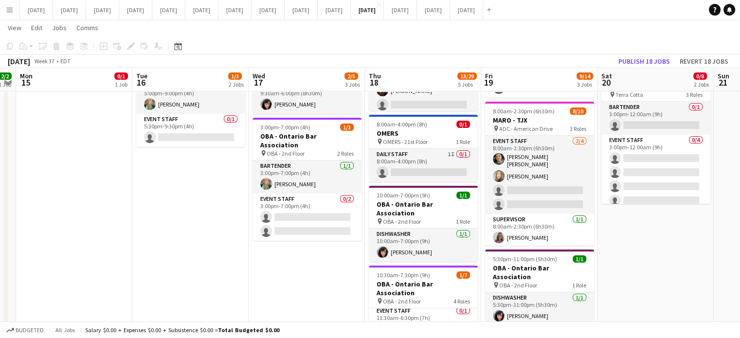
scroll to position [0, 335]
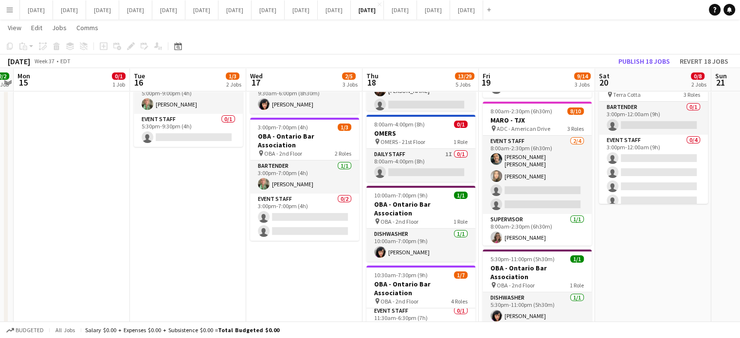
drag, startPoint x: 372, startPoint y: 233, endPoint x: 147, endPoint y: 268, distance: 226.9
click at [147, 268] on app-calendar-viewport "Fri 12 21/21 3 Jobs Sat 13 4/4 2 Jobs Sun 14 2/2 1 Job Mon 15 0/1 1 Job Tue 16 …" at bounding box center [370, 263] width 740 height 742
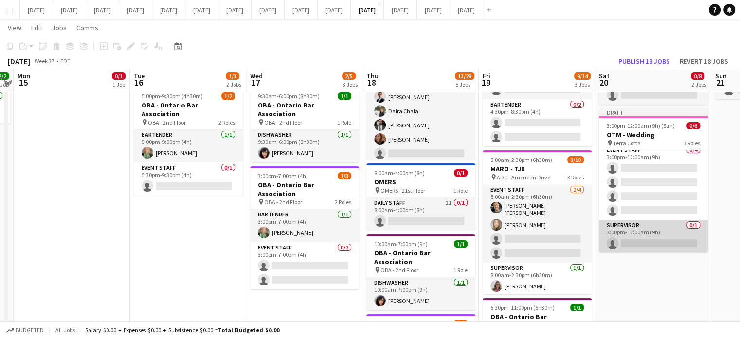
scroll to position [0, 0]
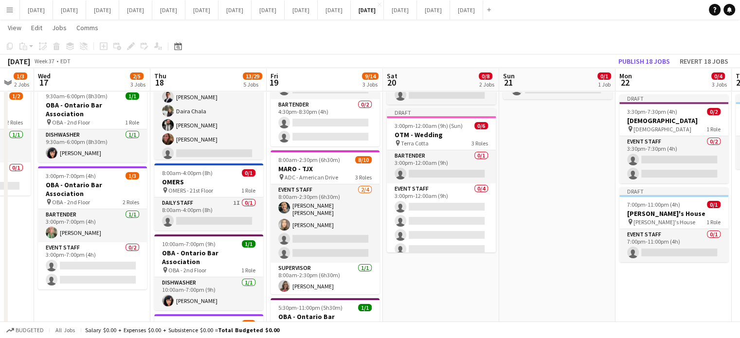
drag, startPoint x: 728, startPoint y: 215, endPoint x: 602, endPoint y: 245, distance: 129.6
click at [602, 245] on app-calendar-viewport "Sat 13 4/4 2 Jobs Sun 14 2/2 1 Job Mon 15 0/1 1 Job Tue 16 1/3 2 Jobs Wed 17 2/…" at bounding box center [370, 312] width 740 height 742
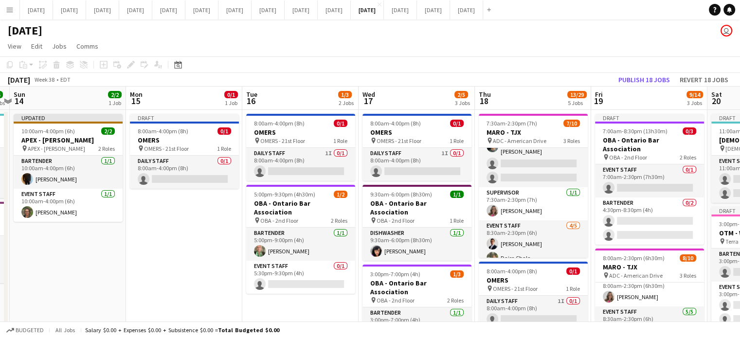
scroll to position [0, 220]
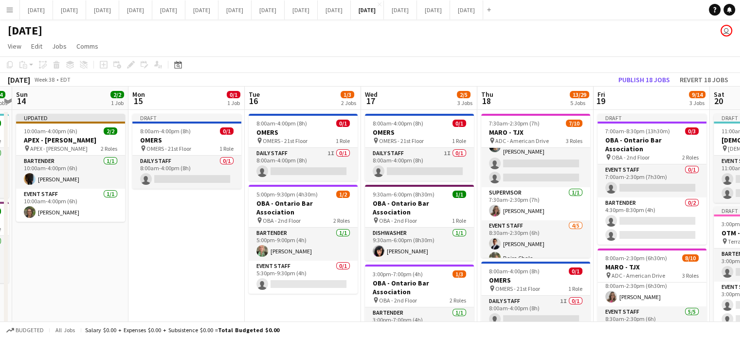
drag, startPoint x: 69, startPoint y: 297, endPoint x: 309, endPoint y: 269, distance: 242.5
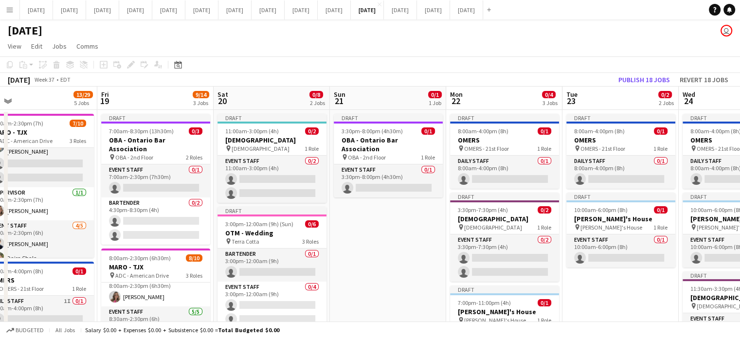
scroll to position [0, 252]
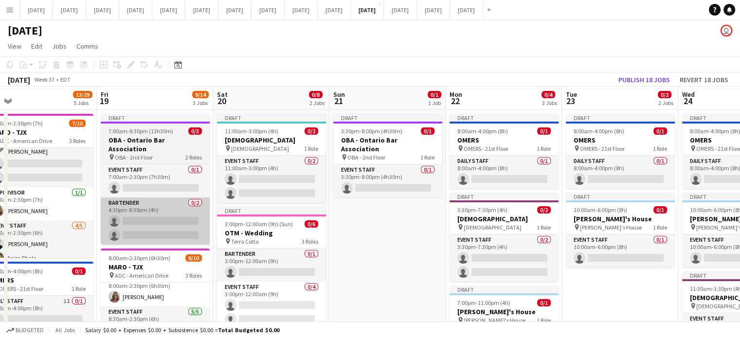
drag, startPoint x: 689, startPoint y: 160, endPoint x: 201, endPoint y: 204, distance: 489.5
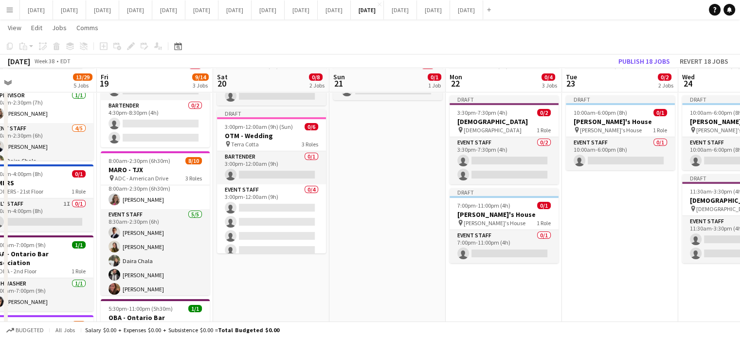
scroll to position [97, 0]
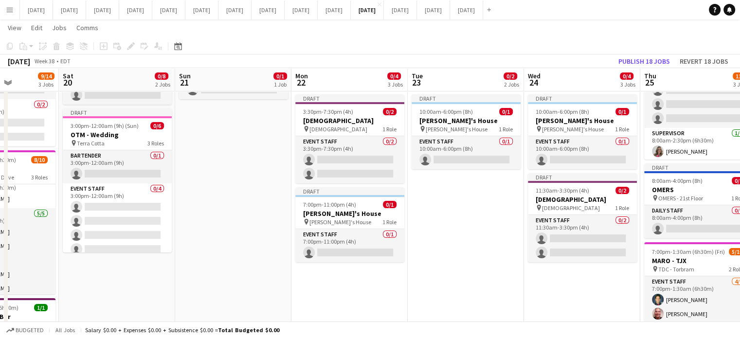
drag, startPoint x: 389, startPoint y: 238, endPoint x: 153, endPoint y: 243, distance: 236.0
click at [146, 244] on app-calendar-viewport "Tue 16 1/3 2 Jobs Wed 17 2/5 3 Jobs Thu 18 13/29 5 Jobs Fri 19 9/14 3 Jobs Sat …" at bounding box center [370, 312] width 740 height 742
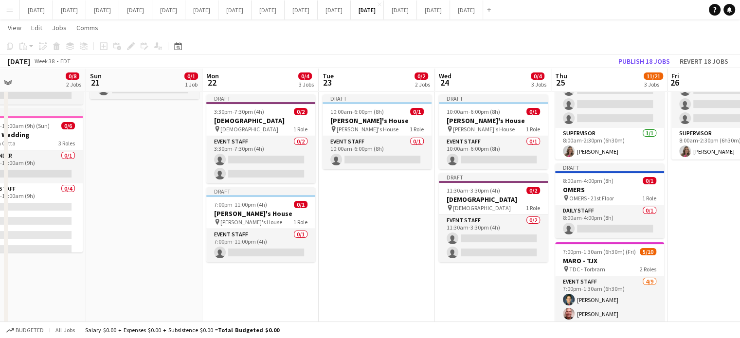
scroll to position [0, 452]
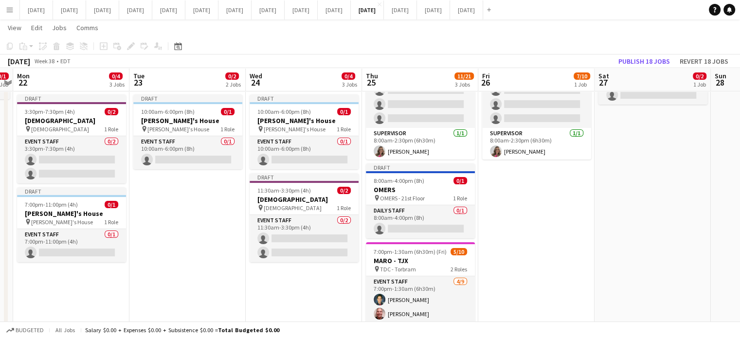
drag, startPoint x: 416, startPoint y: 274, endPoint x: 275, endPoint y: 275, distance: 141.6
click at [275, 275] on app-calendar-viewport "Thu 18 13/29 5 Jobs Fri 19 9/14 3 Jobs Sat 20 0/8 2 Jobs Sun 21 0/1 1 Job Mon 2…" at bounding box center [370, 312] width 740 height 742
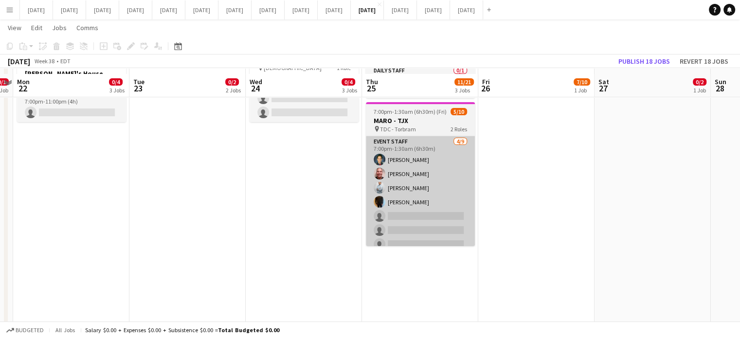
scroll to position [243, 0]
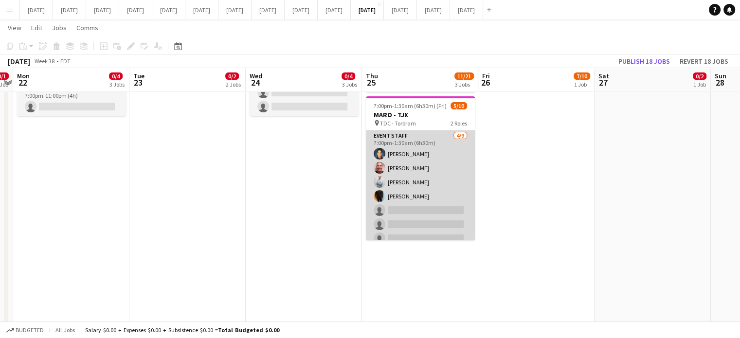
click at [448, 163] on app-card-role "Event Staff 4/9 7:00pm-1:30am (6h30m) Oswaldo Ustariz Felipe Martins Jorge Vela…" at bounding box center [420, 203] width 109 height 146
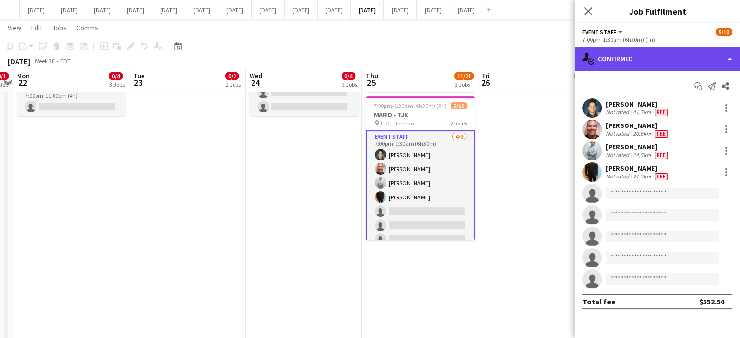
click at [629, 60] on div "single-neutral-actions-check-2 Confirmed" at bounding box center [657, 58] width 165 height 23
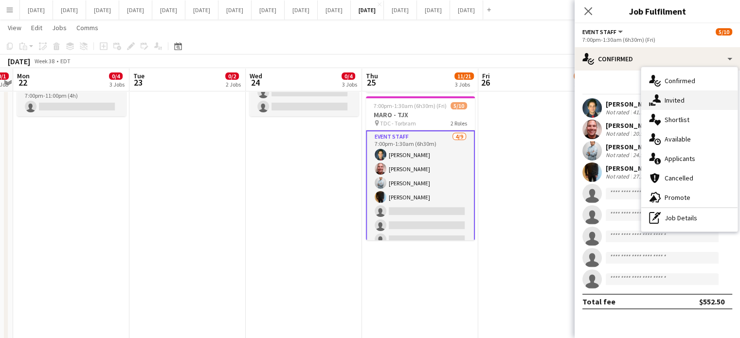
click at [690, 92] on div "single-neutral-actions-share-1 Invited" at bounding box center [689, 100] width 96 height 19
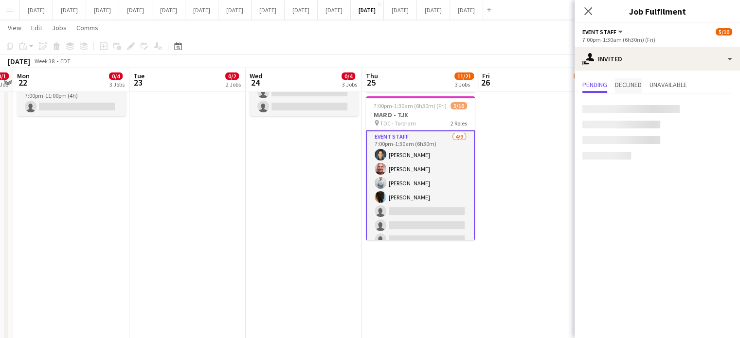
click at [639, 83] on span "Declined" at bounding box center [628, 84] width 27 height 7
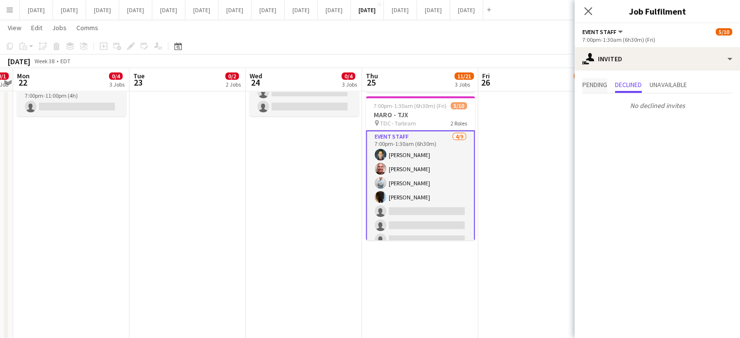
click at [604, 83] on span "Pending" at bounding box center [594, 84] width 25 height 7
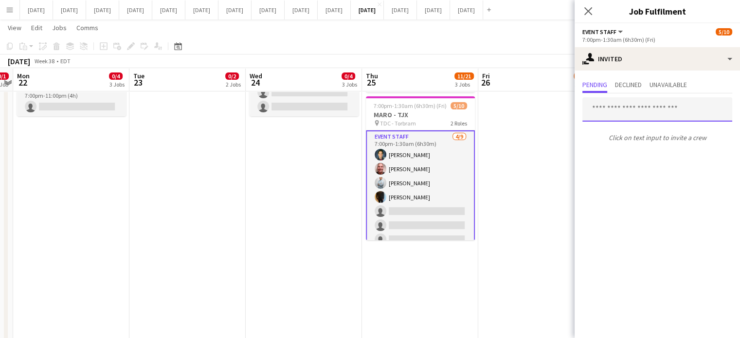
click at [616, 110] on input "text" at bounding box center [657, 109] width 150 height 24
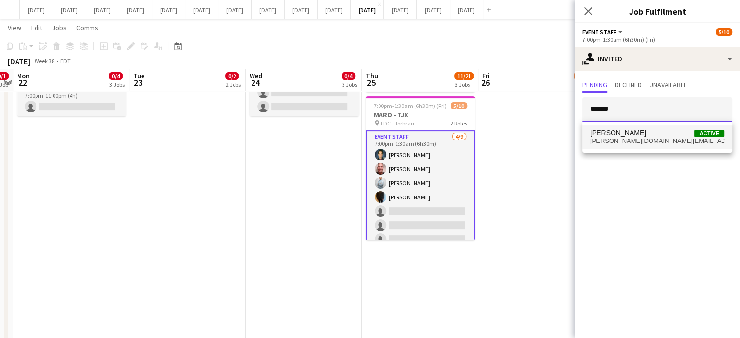
type input "******"
click at [632, 140] on span "andres.capa.ac@gmail.com" at bounding box center [657, 141] width 134 height 8
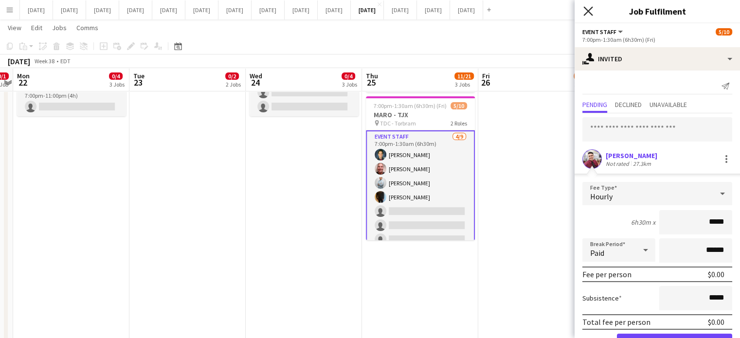
click at [590, 12] on icon "Close pop-in" at bounding box center [587, 10] width 9 height 9
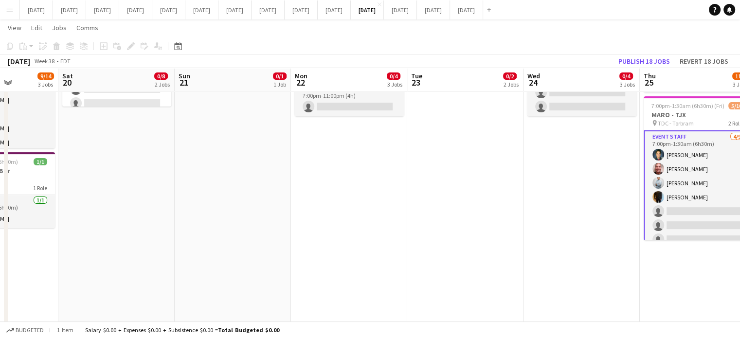
drag, startPoint x: 296, startPoint y: 172, endPoint x: 671, endPoint y: 175, distance: 375.6
click at [729, 164] on app-calendar-viewport "Wed 17 2/5 3 Jobs Thu 18 13/29 5 Jobs Fri 19 9/14 3 Jobs Sat 20 0/8 2 Jobs Sun …" at bounding box center [370, 166] width 740 height 742
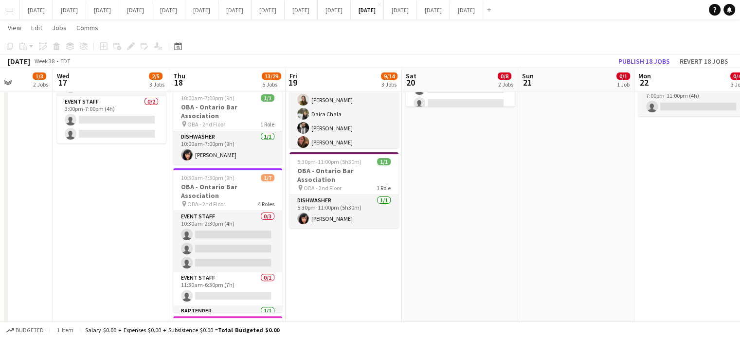
drag, startPoint x: 444, startPoint y: 228, endPoint x: 573, endPoint y: 213, distance: 129.8
click at [573, 213] on app-calendar-viewport "Sun 14 2/2 1 Job Mon 15 0/1 1 Job Tue 16 1/3 2 Jobs Wed 17 2/5 3 Jobs Thu 18 13…" at bounding box center [370, 166] width 740 height 742
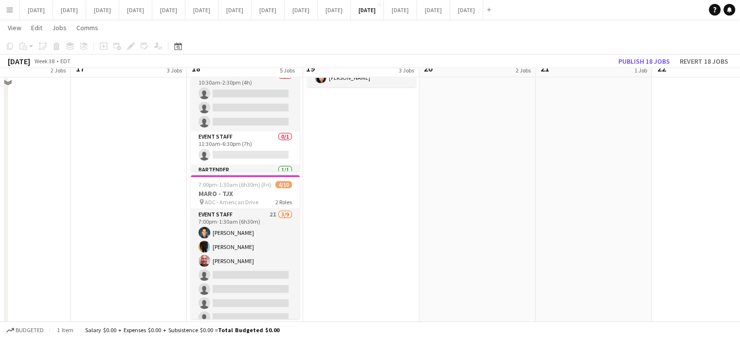
scroll to position [389, 0]
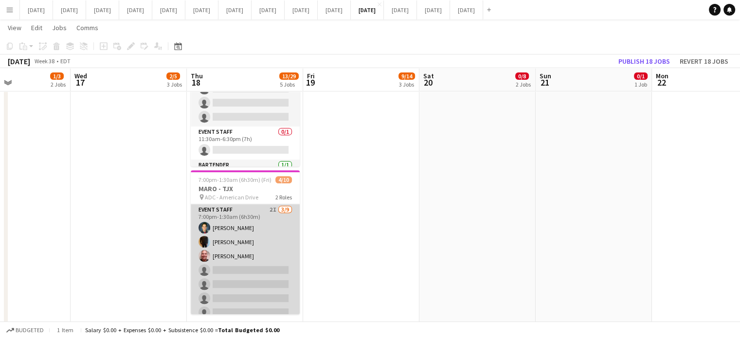
click at [263, 224] on app-card-role "Event Staff 2I 3/9 7:00pm-1:30am (6h30m) Oswaldo Ustariz Ahmad Dia Felipe Marti…" at bounding box center [245, 277] width 109 height 146
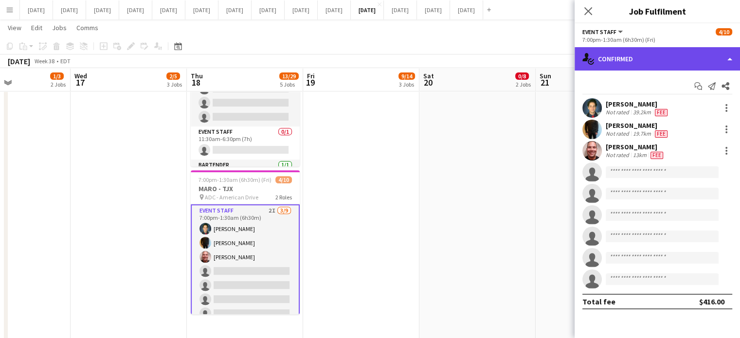
click at [671, 53] on div "single-neutral-actions-check-2 Confirmed" at bounding box center [657, 58] width 165 height 23
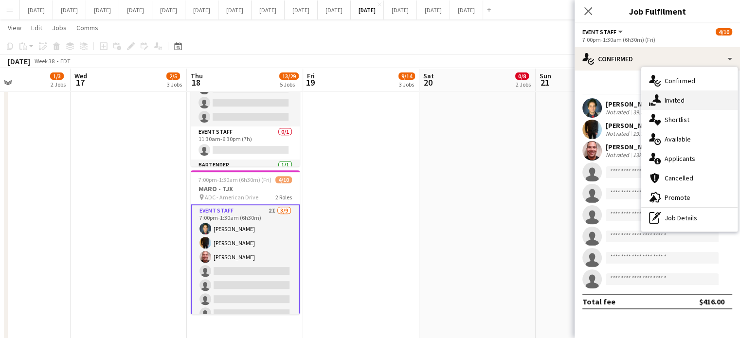
click at [678, 98] on span "Invited" at bounding box center [675, 100] width 20 height 9
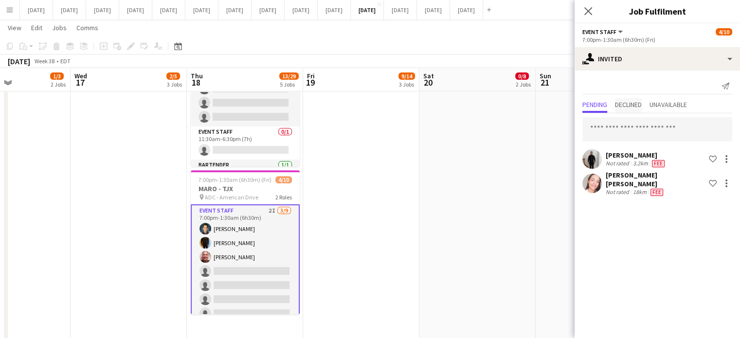
click at [641, 109] on span "Declined" at bounding box center [628, 105] width 27 height 15
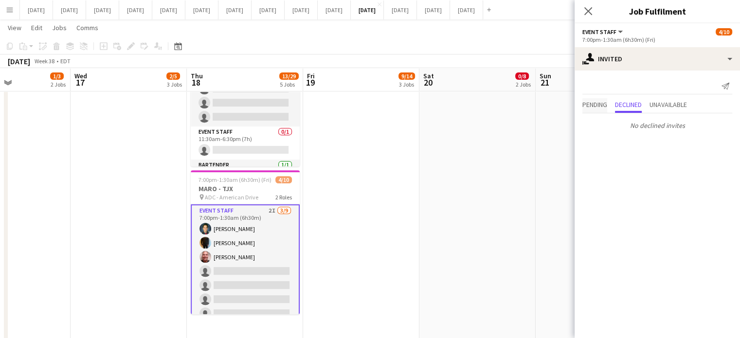
click at [602, 105] on span "Pending" at bounding box center [594, 104] width 25 height 7
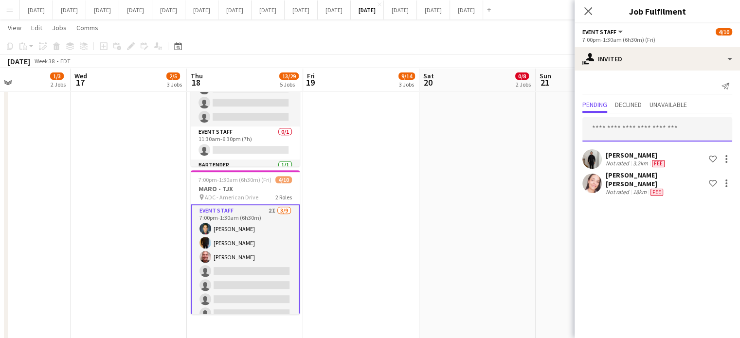
click at [615, 127] on input "text" at bounding box center [657, 129] width 150 height 24
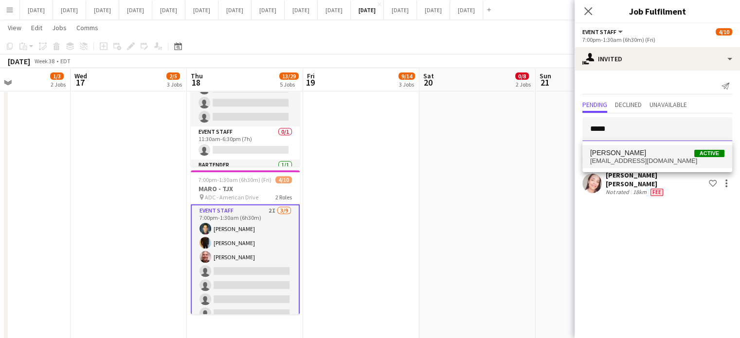
type input "*****"
click at [608, 152] on span "[PERSON_NAME]" at bounding box center [618, 153] width 56 height 8
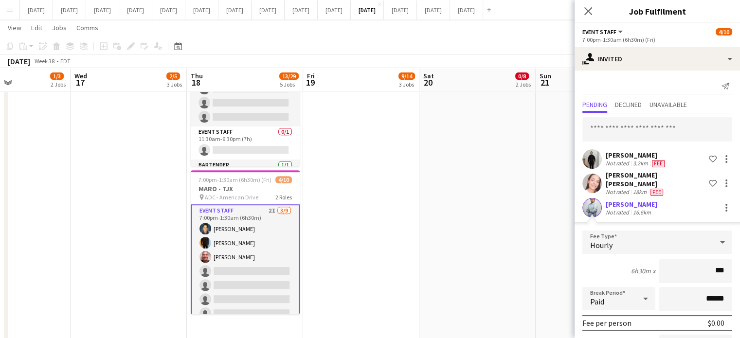
type input "**"
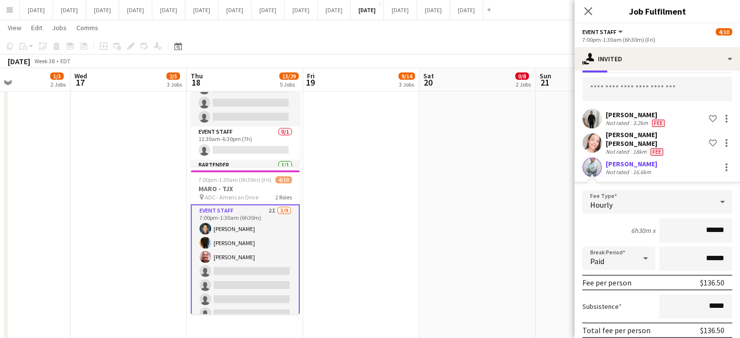
scroll to position [74, 0]
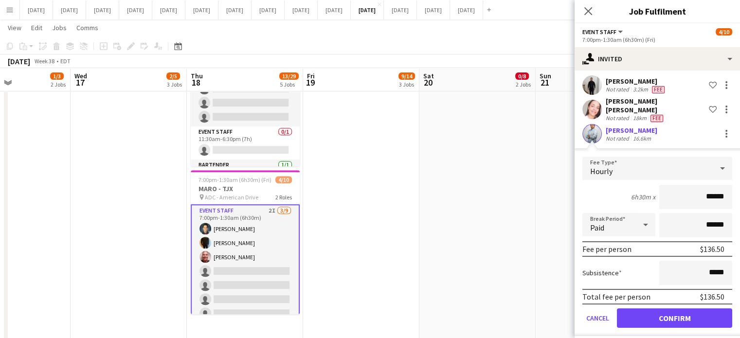
type input "******"
drag, startPoint x: 676, startPoint y: 312, endPoint x: 676, endPoint y: 300, distance: 11.7
click at [676, 311] on button "Confirm" at bounding box center [674, 317] width 115 height 19
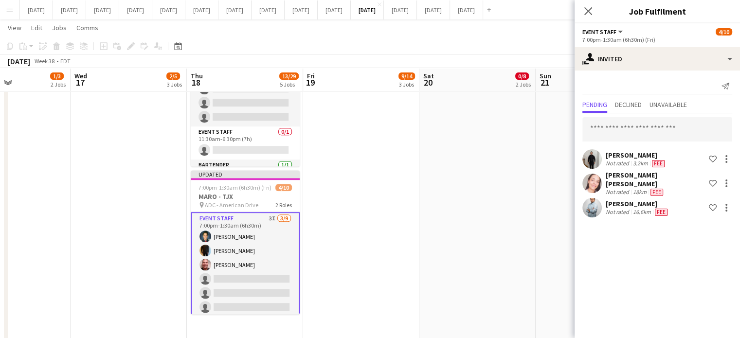
scroll to position [0, 0]
click at [589, 15] on icon "Close pop-in" at bounding box center [587, 10] width 9 height 9
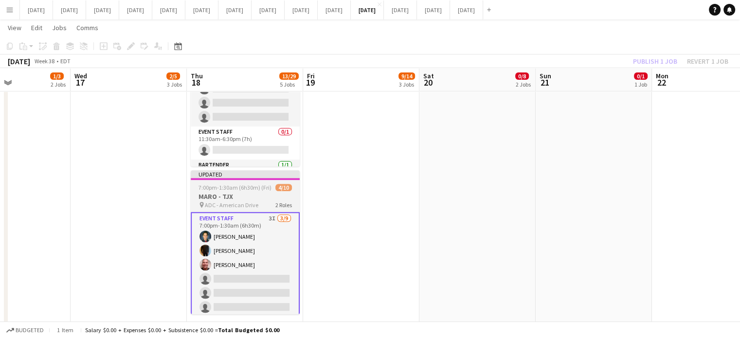
click at [259, 182] on app-job-card "Updated 7:00pm-1:30am (6h30m) (Fri) 4/10 MARO - TJX pin ADC - American Drive 2 …" at bounding box center [245, 242] width 109 height 144
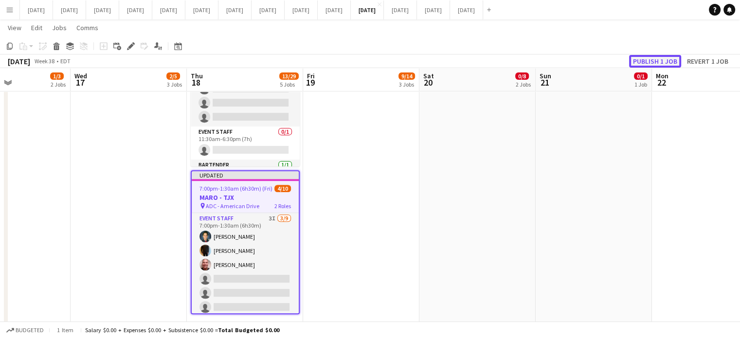
click at [638, 59] on button "Publish 1 job" at bounding box center [655, 61] width 52 height 13
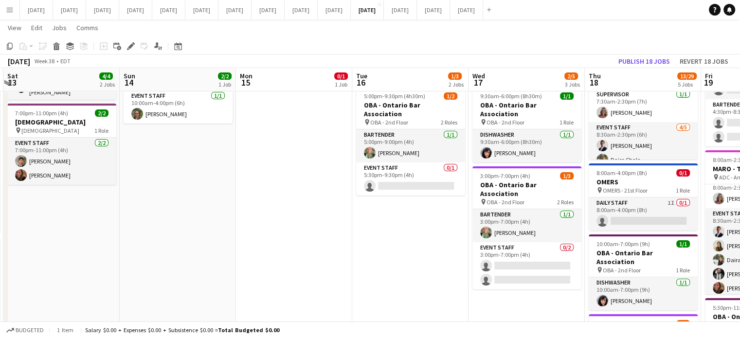
scroll to position [0, 229]
drag, startPoint x: 49, startPoint y: 252, endPoint x: 447, endPoint y: 216, distance: 400.1
click at [447, 216] on app-calendar-viewport "Thu 11 21/21 5 Jobs Fri 12 21/21 3 Jobs Sat 13 4/4 2 Jobs Sun 14 2/2 1 Job Mon …" at bounding box center [370, 312] width 740 height 742
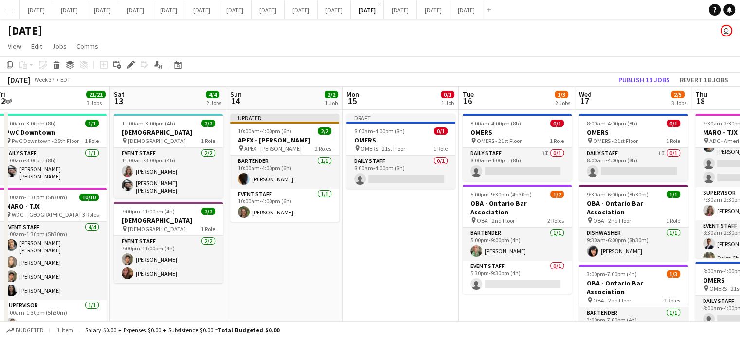
scroll to position [0, 232]
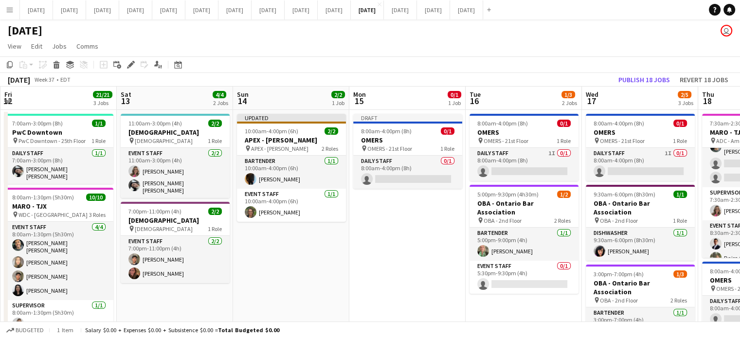
drag, startPoint x: 169, startPoint y: 274, endPoint x: 265, endPoint y: 268, distance: 95.6
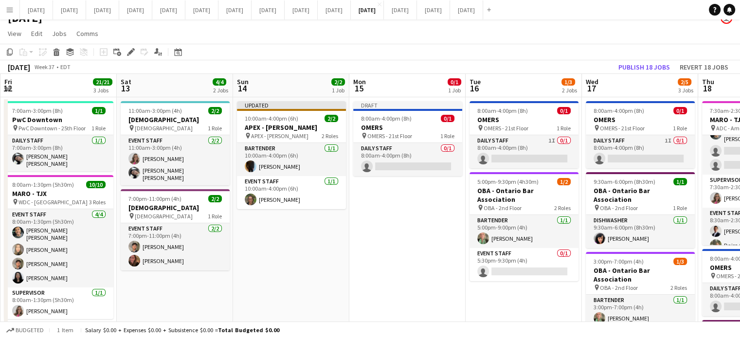
scroll to position [0, 0]
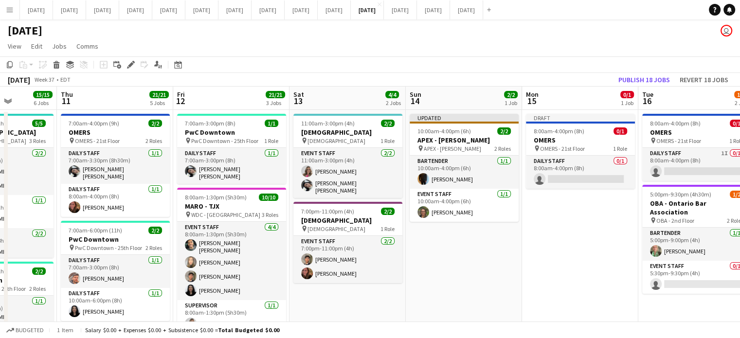
drag, startPoint x: 411, startPoint y: 261, endPoint x: 583, endPoint y: 238, distance: 174.2
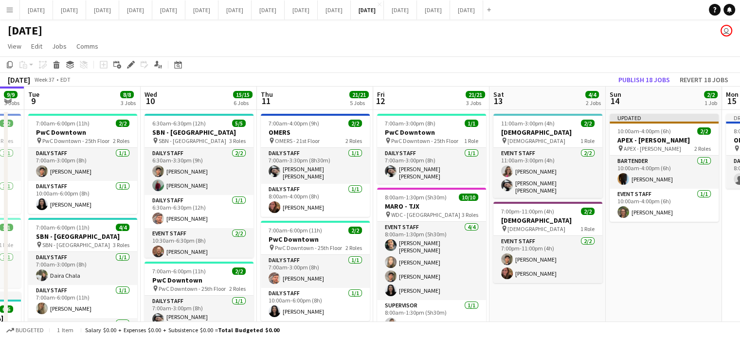
scroll to position [0, 201]
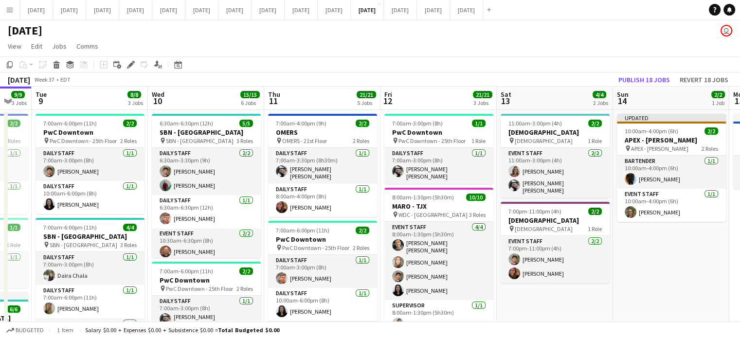
drag, startPoint x: 480, startPoint y: 269, endPoint x: 686, endPoint y: 231, distance: 209.3
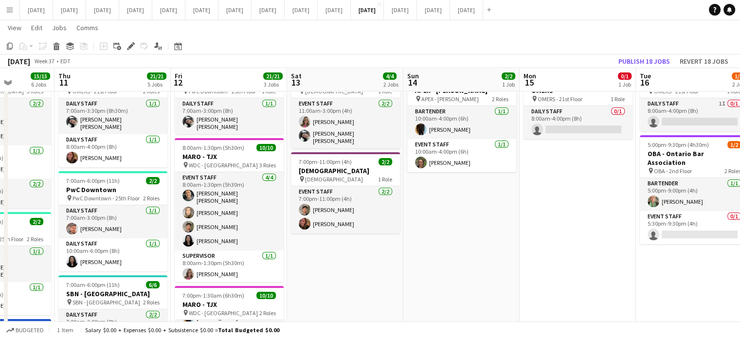
scroll to position [0, 251]
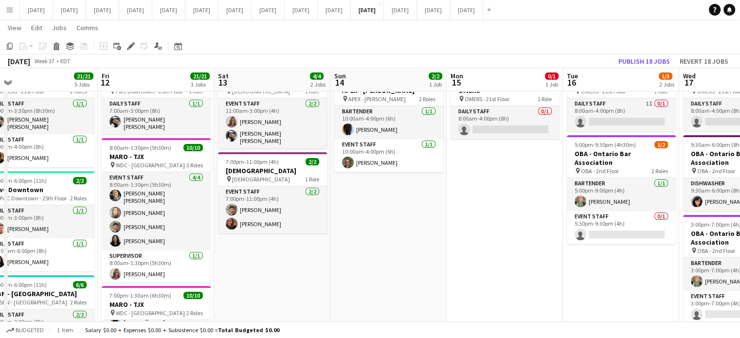
drag, startPoint x: 670, startPoint y: 210, endPoint x: 387, endPoint y: 251, distance: 285.6
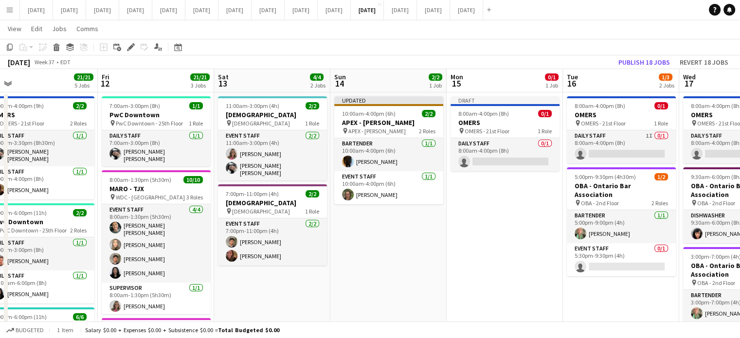
scroll to position [0, 0]
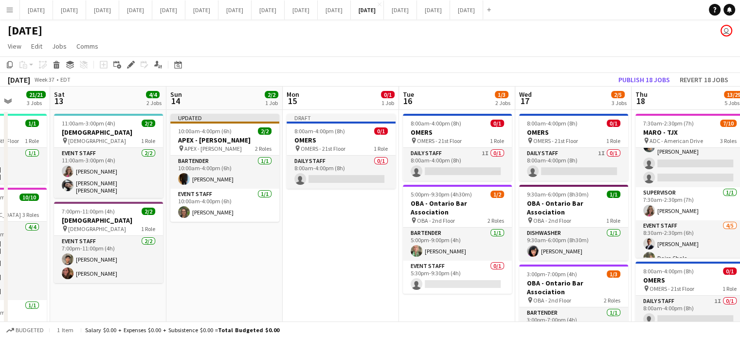
drag, startPoint x: 501, startPoint y: 254, endPoint x: 359, endPoint y: 260, distance: 142.7
